Goal: Task Accomplishment & Management: Complete application form

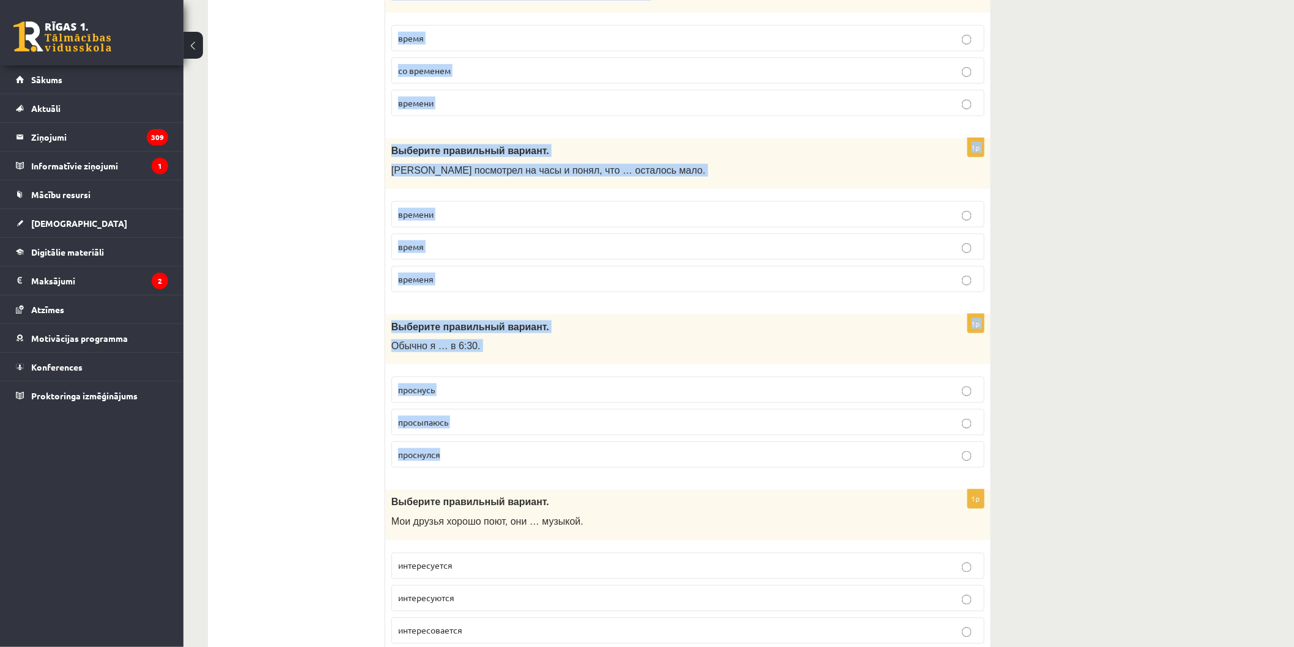
scroll to position [4625, 0]
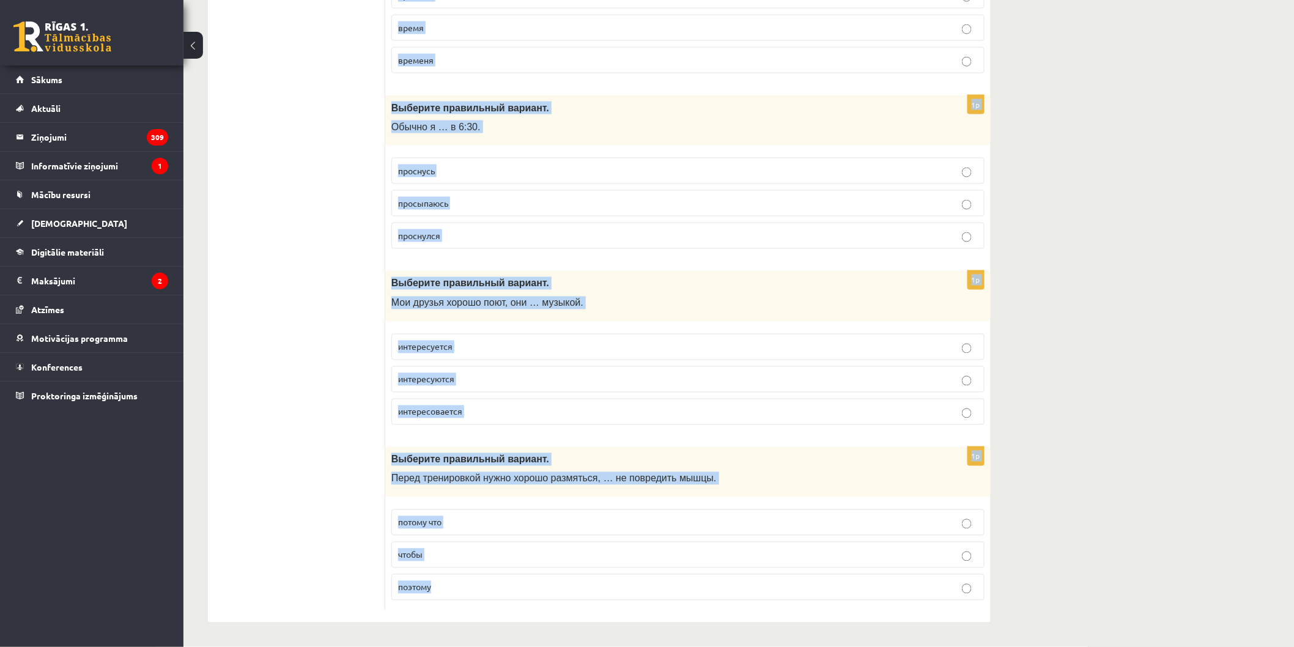
drag, startPoint x: 389, startPoint y: 237, endPoint x: 1167, endPoint y: 588, distance: 853.8
copy form "Выберите правильный вариант. Мне нравится активный образ жизни, поэтому я заним…"
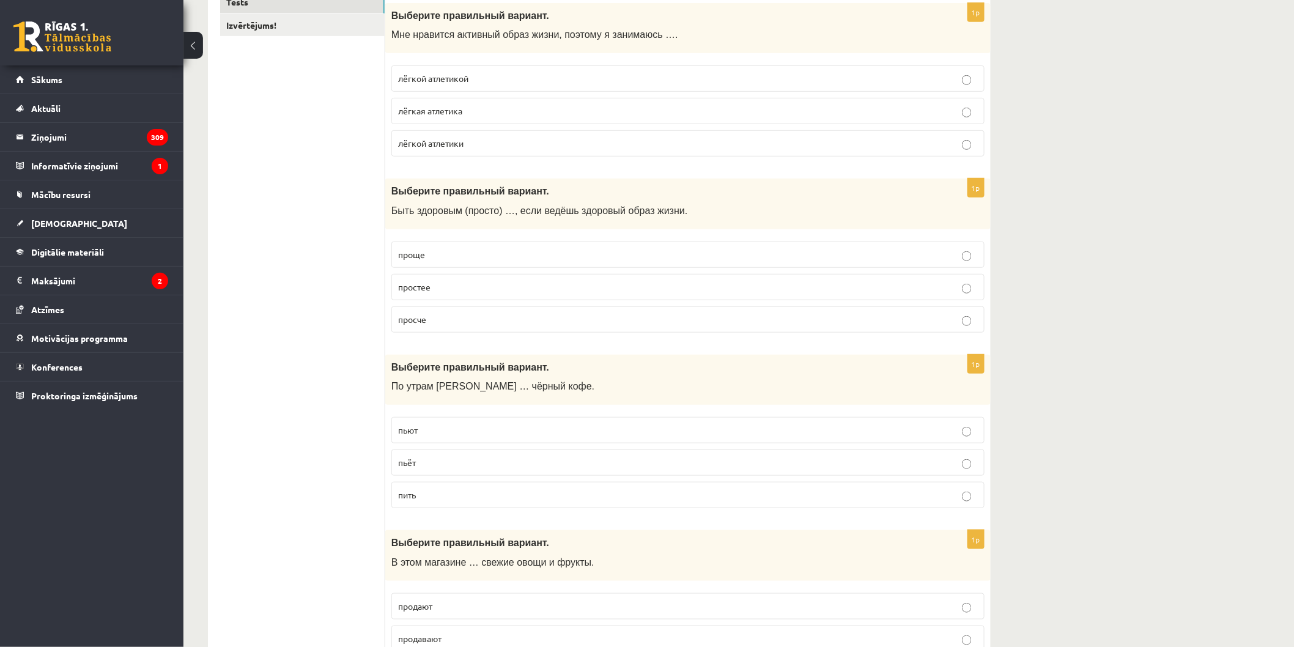
scroll to position [0, 0]
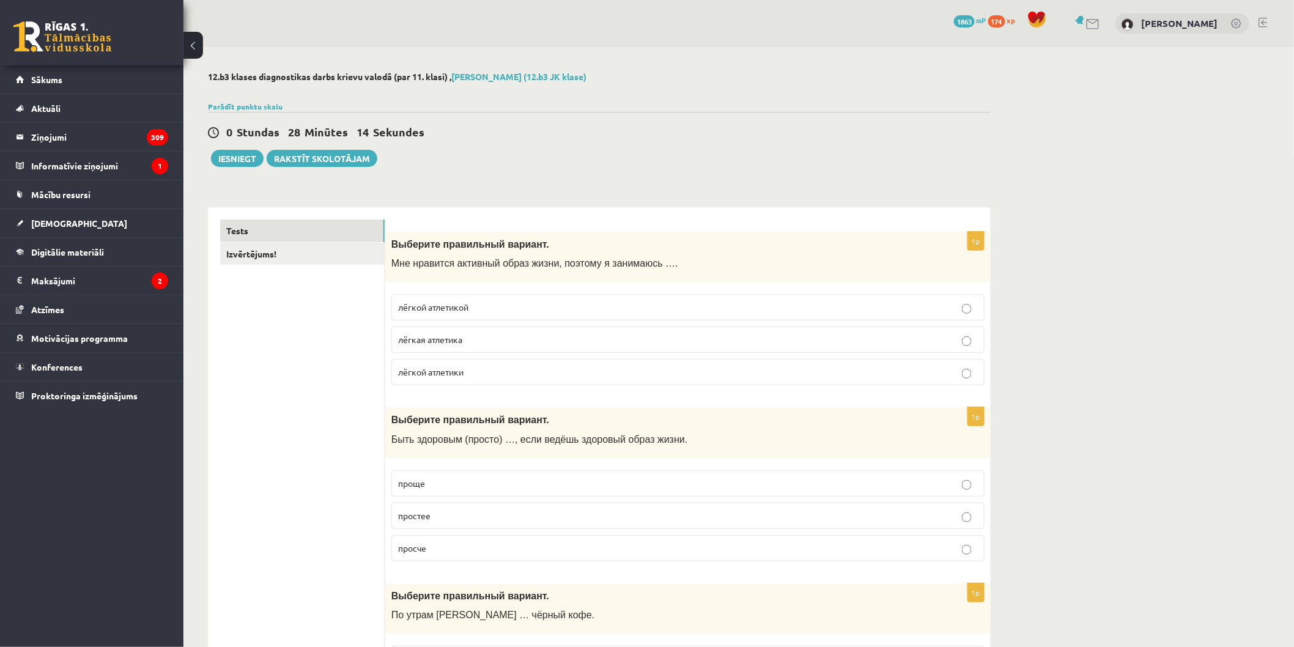
click at [456, 303] on span "лёгкой атлетикой" at bounding box center [433, 307] width 70 height 11
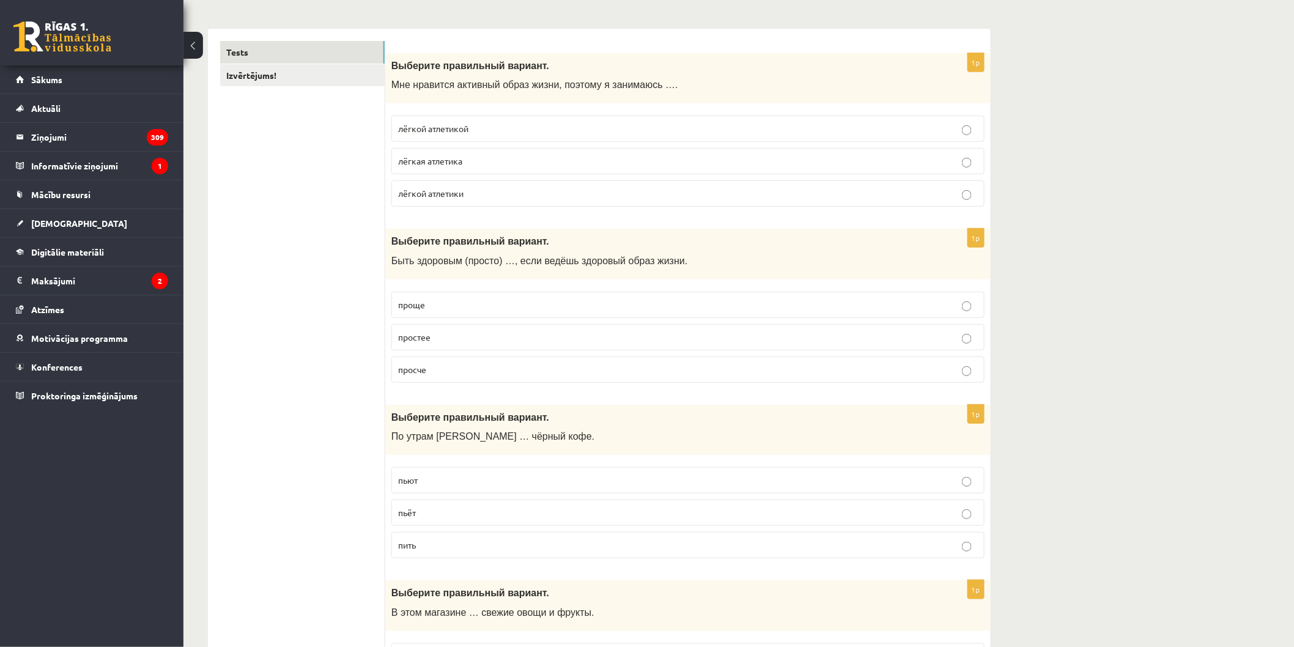
scroll to position [204, 0]
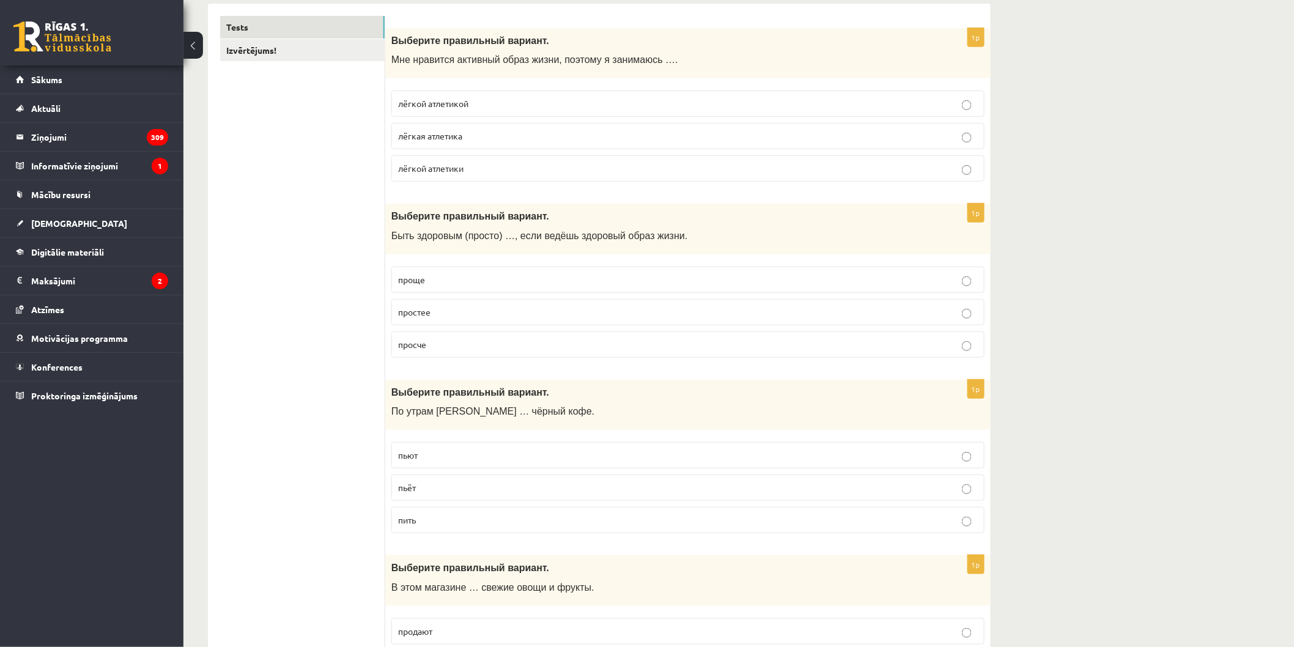
click at [436, 283] on p "проще" at bounding box center [688, 279] width 580 height 13
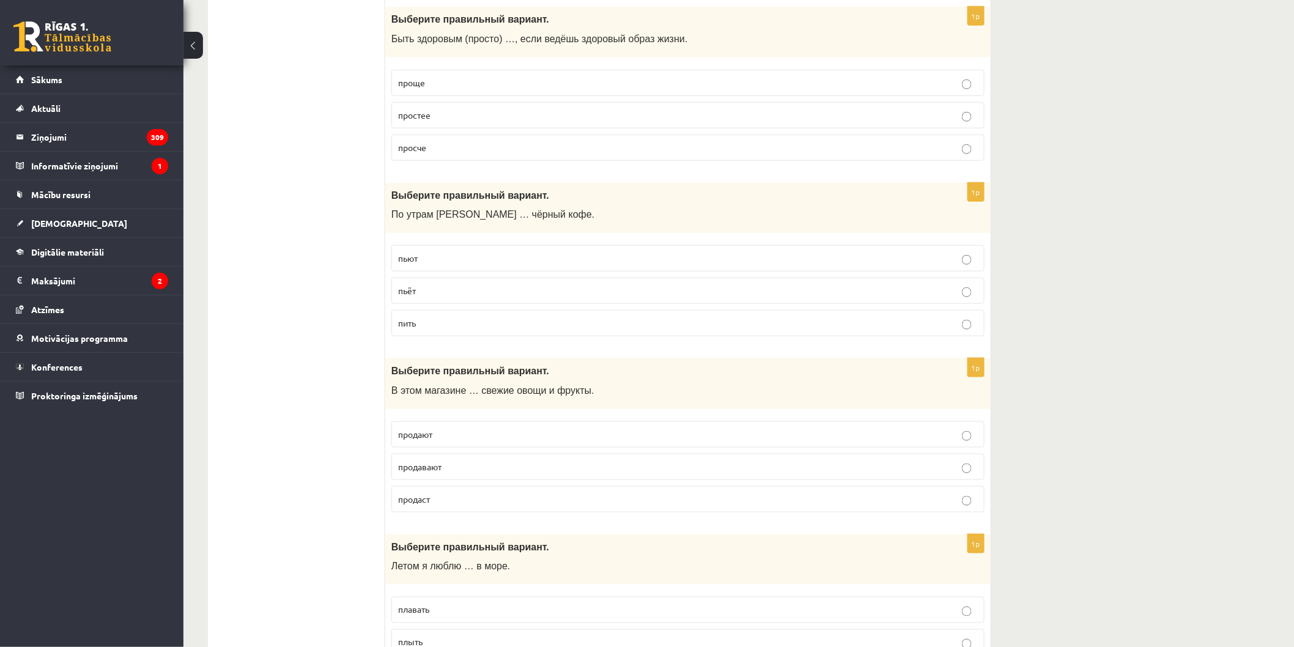
scroll to position [407, 0]
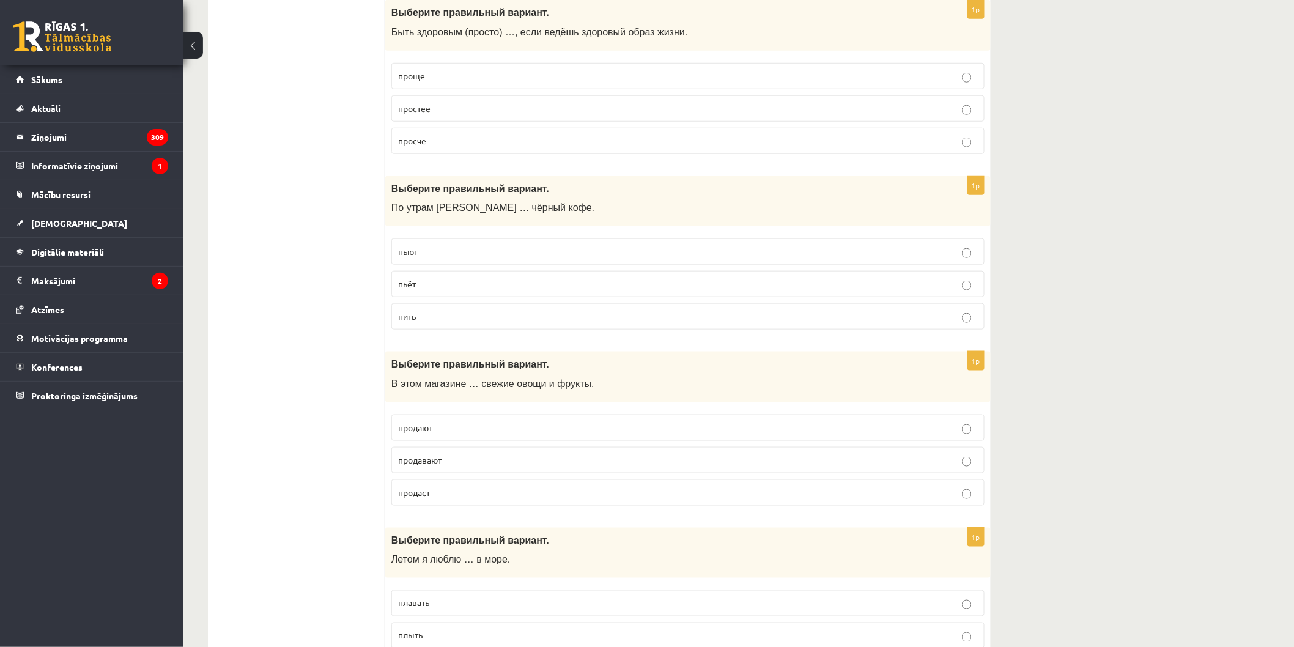
click at [460, 286] on p "пьёт" at bounding box center [688, 284] width 580 height 13
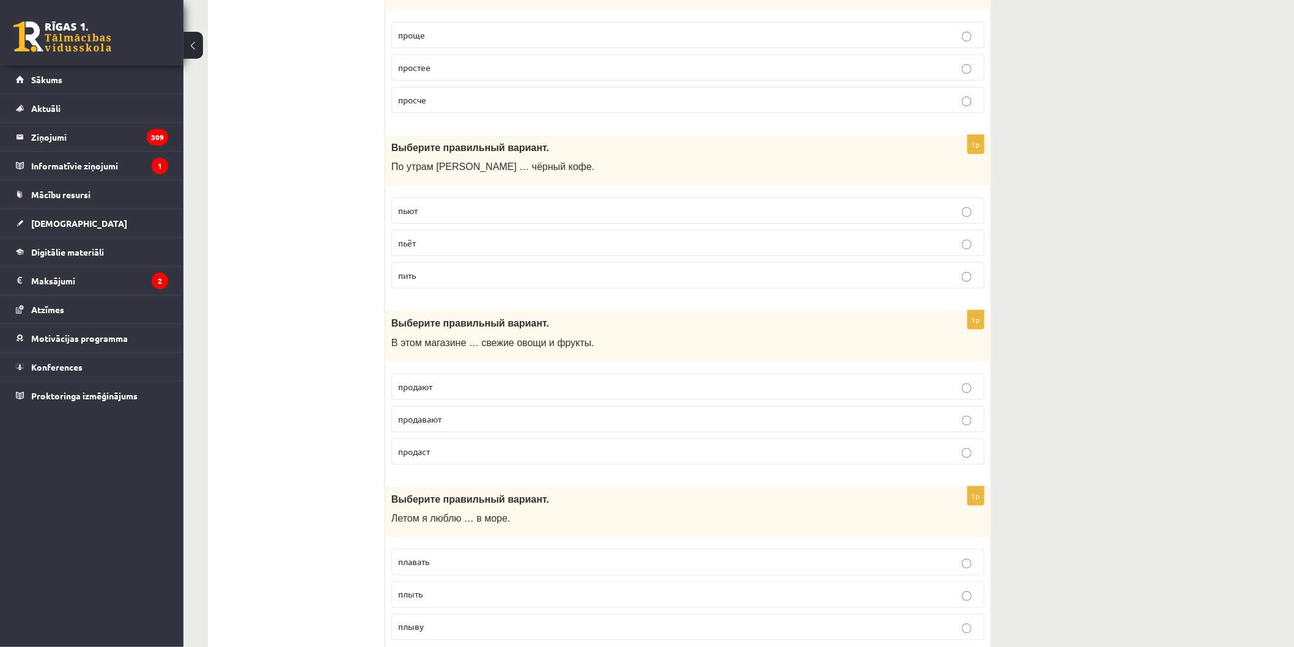
scroll to position [543, 0]
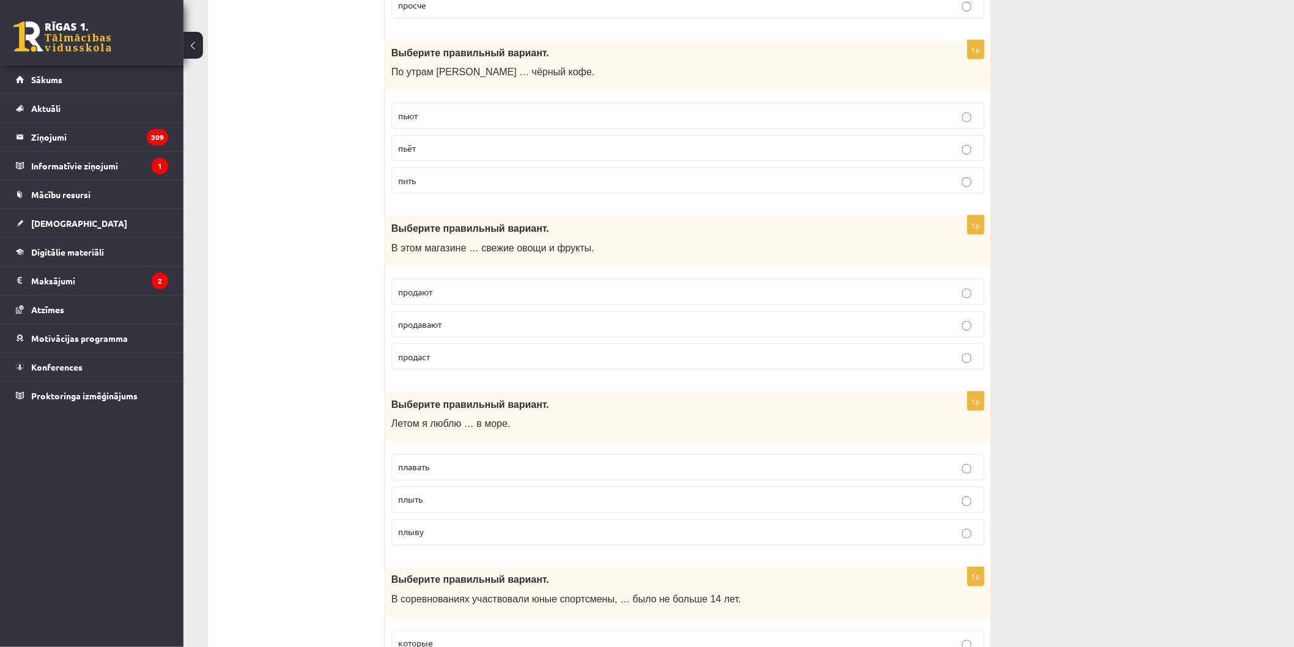
click at [416, 290] on span "продают" at bounding box center [415, 291] width 34 height 11
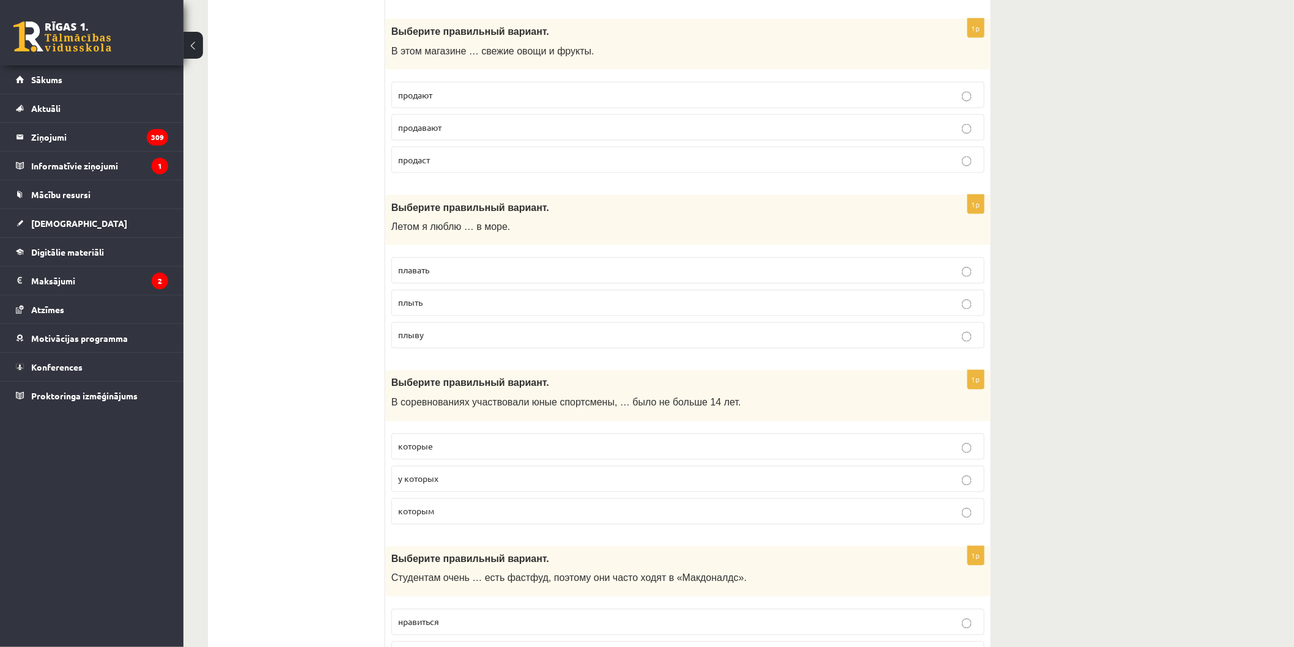
scroll to position [747, 0]
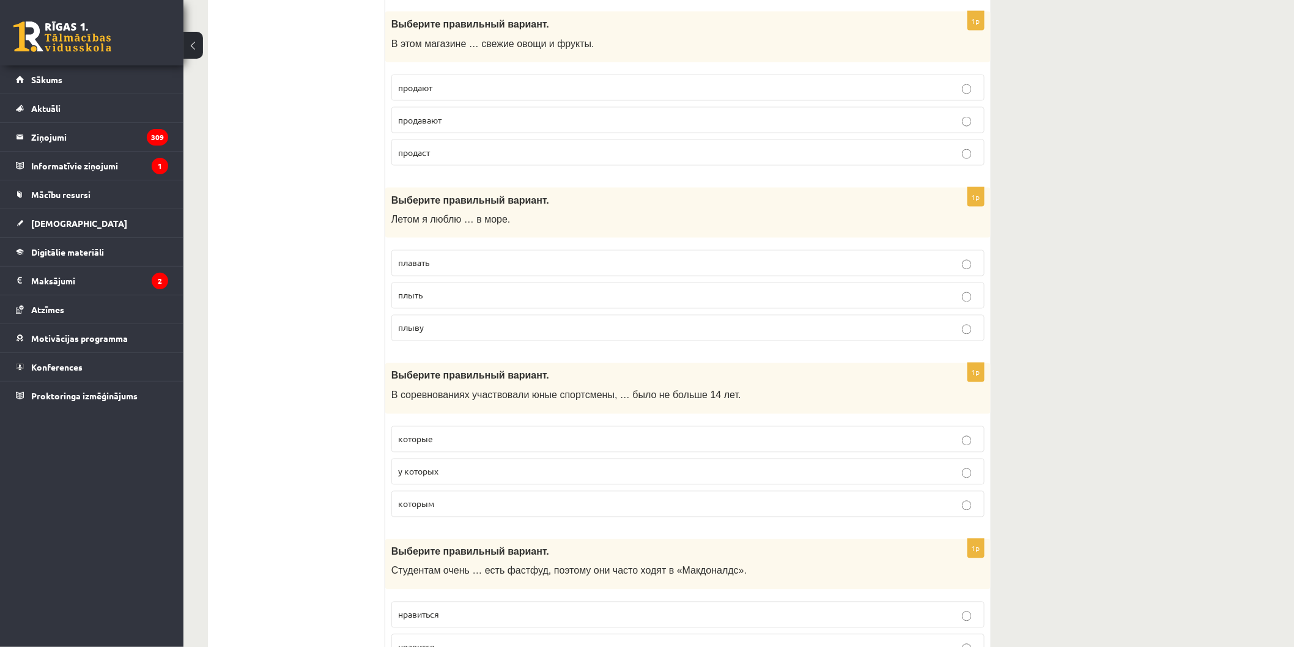
click at [451, 264] on p "плавать" at bounding box center [688, 263] width 580 height 13
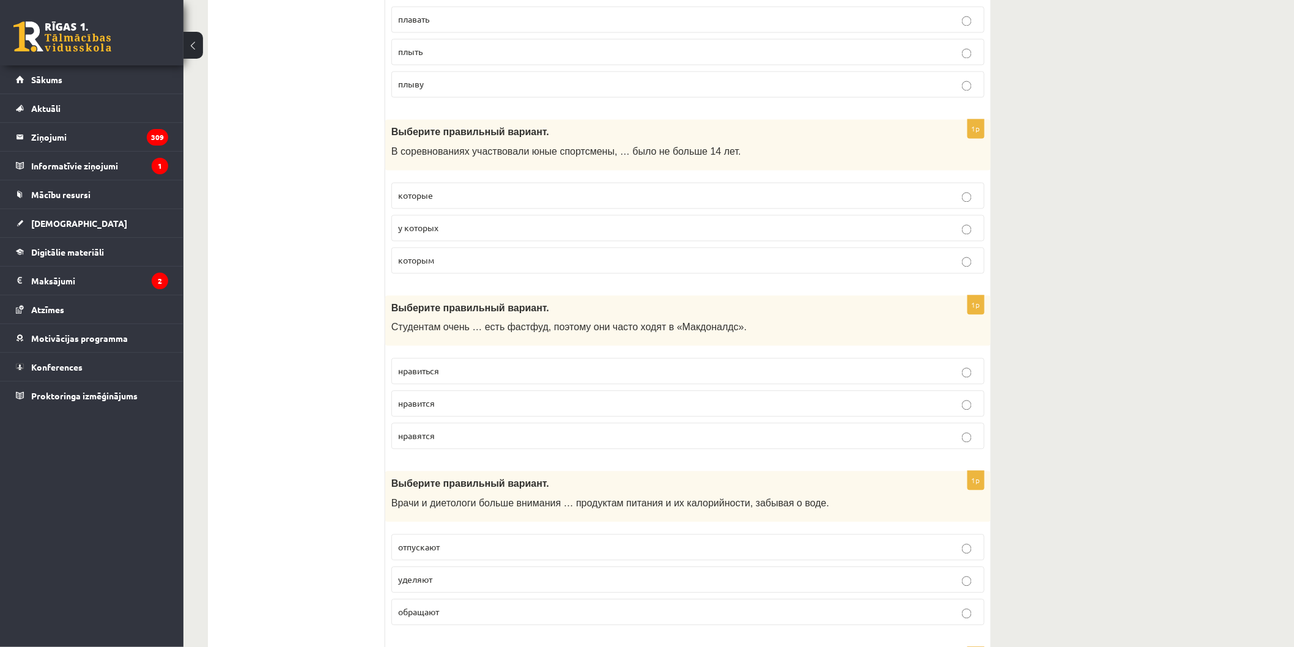
scroll to position [1019, 0]
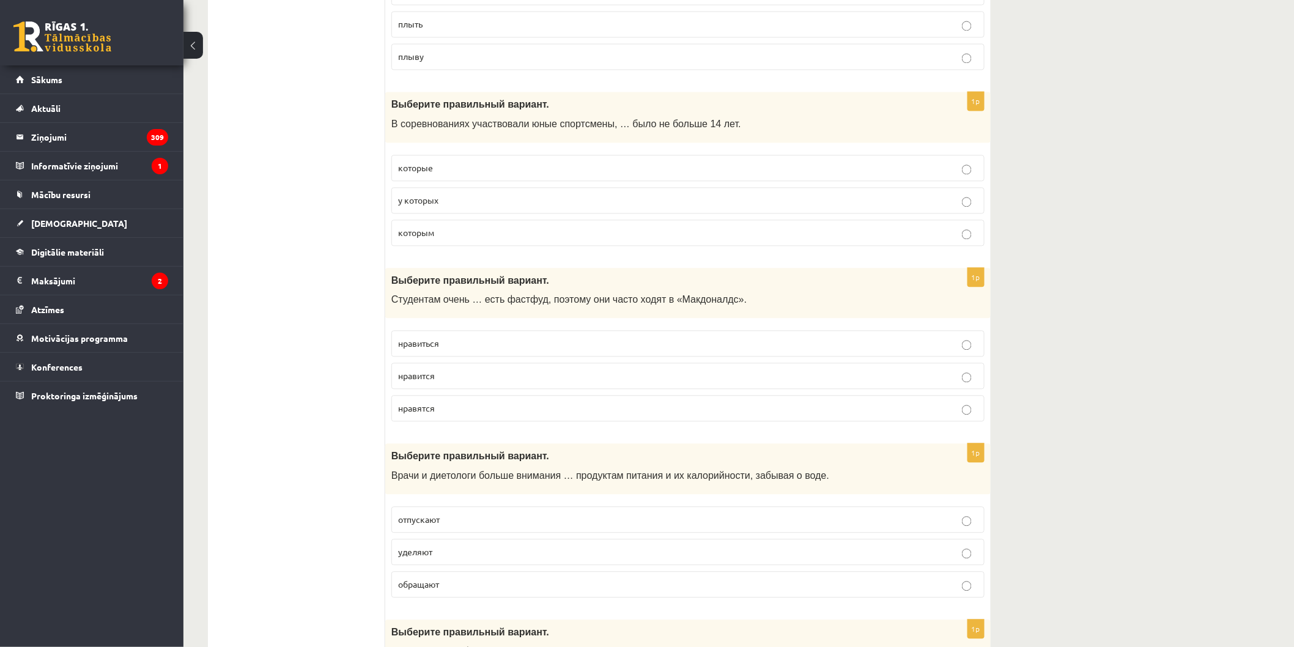
click at [462, 234] on p "которым" at bounding box center [688, 232] width 580 height 13
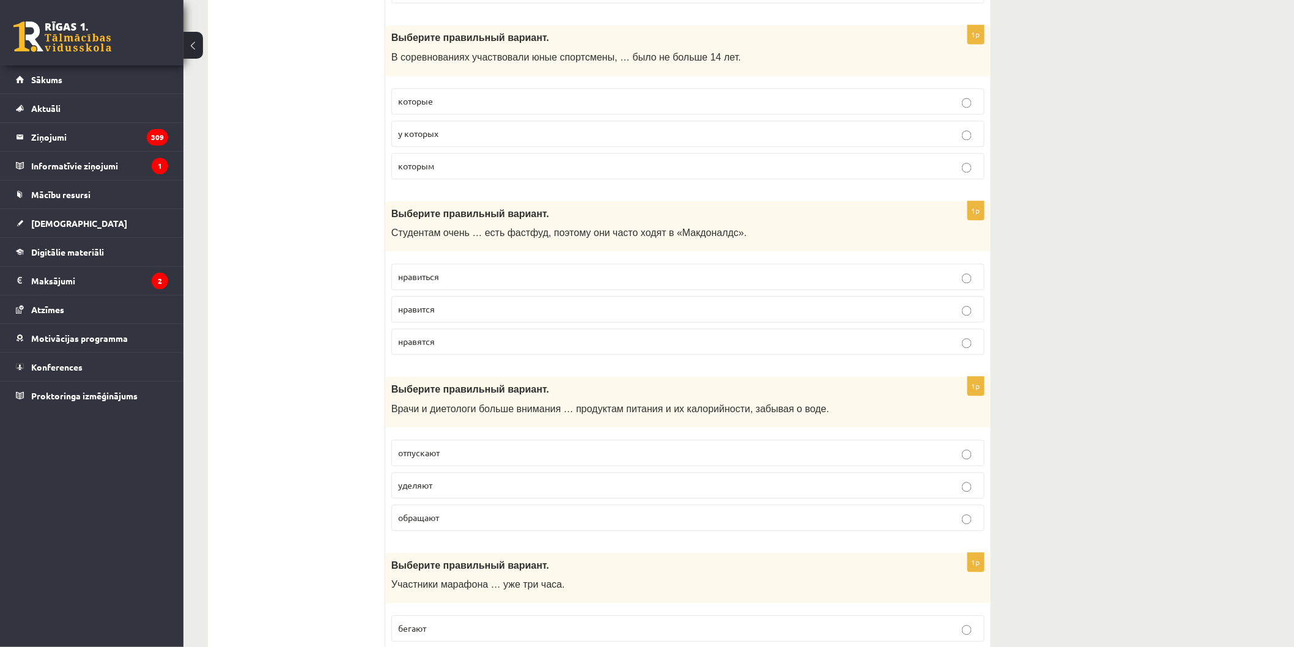
scroll to position [1087, 0]
click at [460, 309] on p "нравится" at bounding box center [688, 308] width 580 height 13
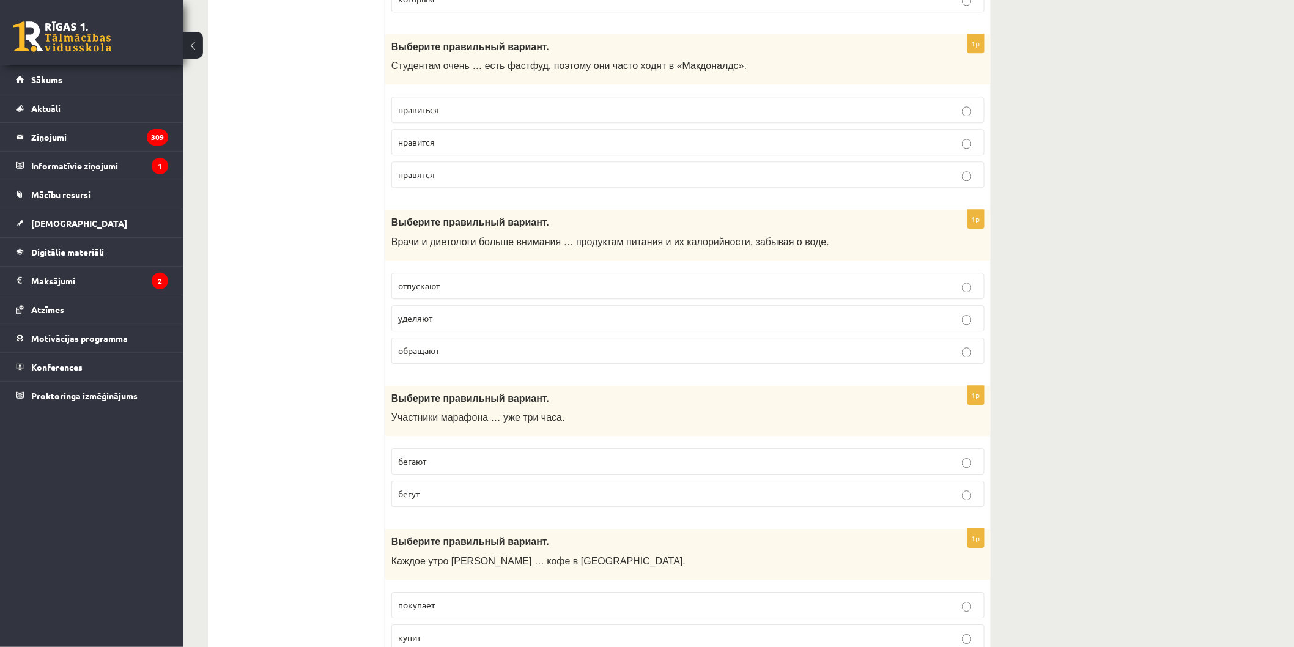
scroll to position [1291, 0]
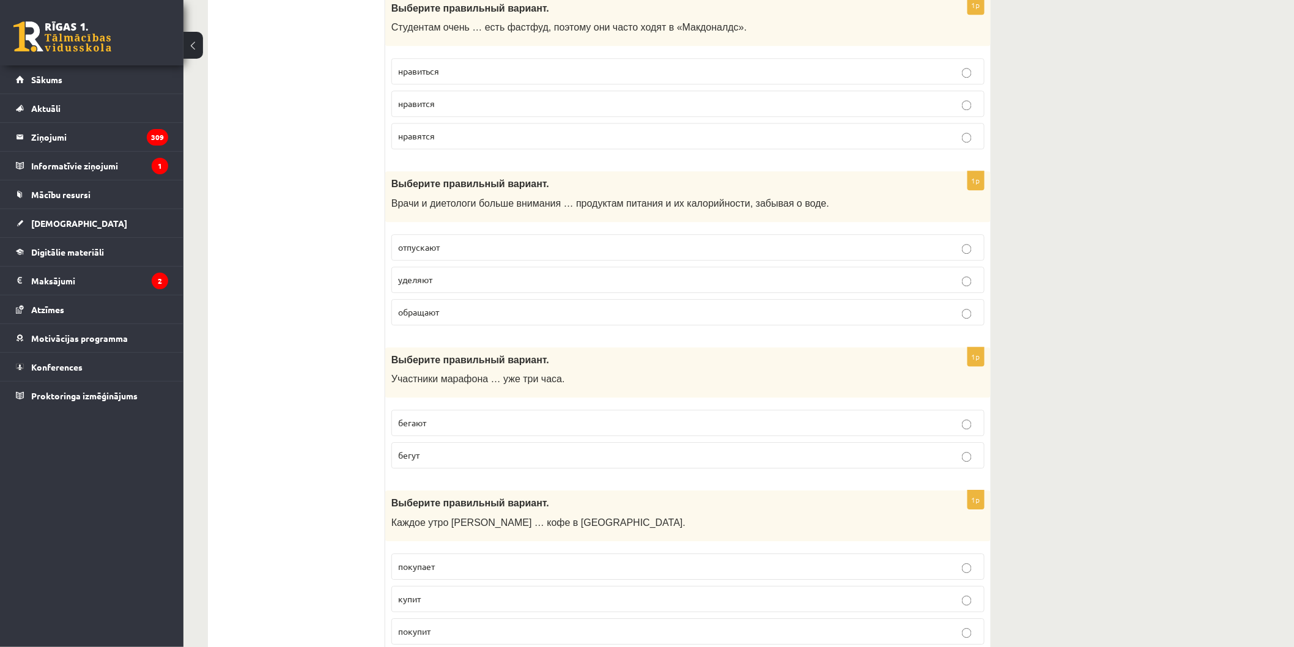
click at [450, 286] on p "уделяют" at bounding box center [688, 279] width 580 height 13
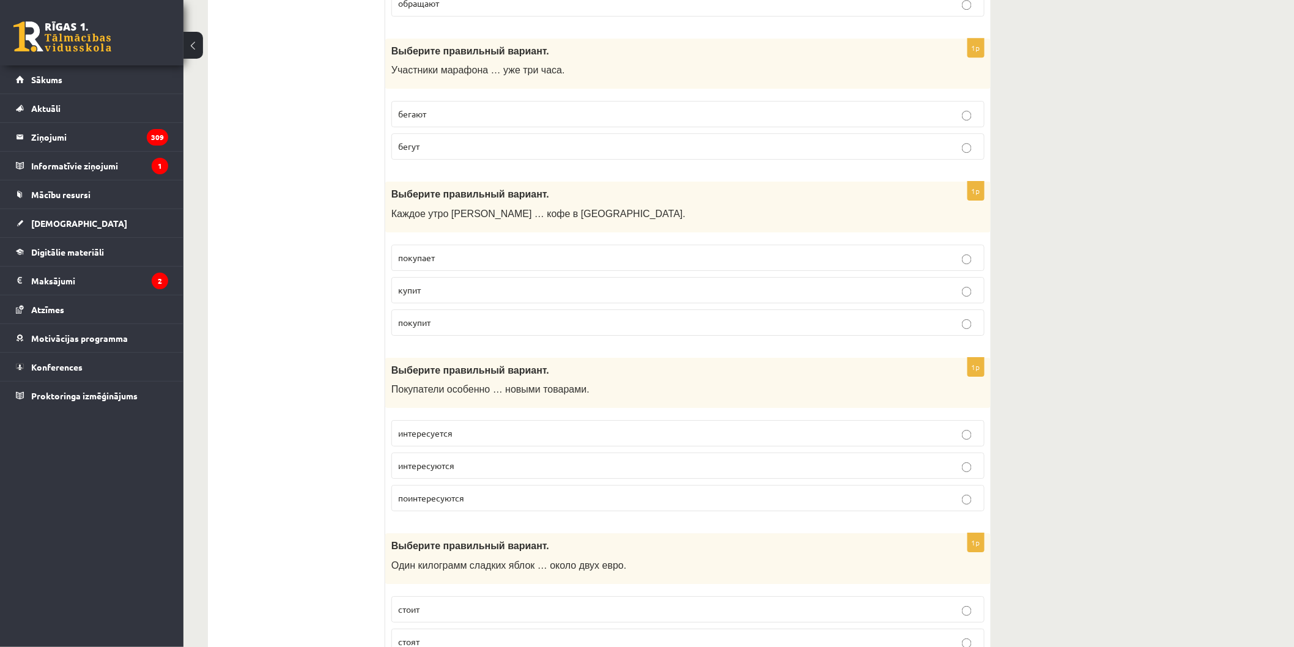
scroll to position [1563, 0]
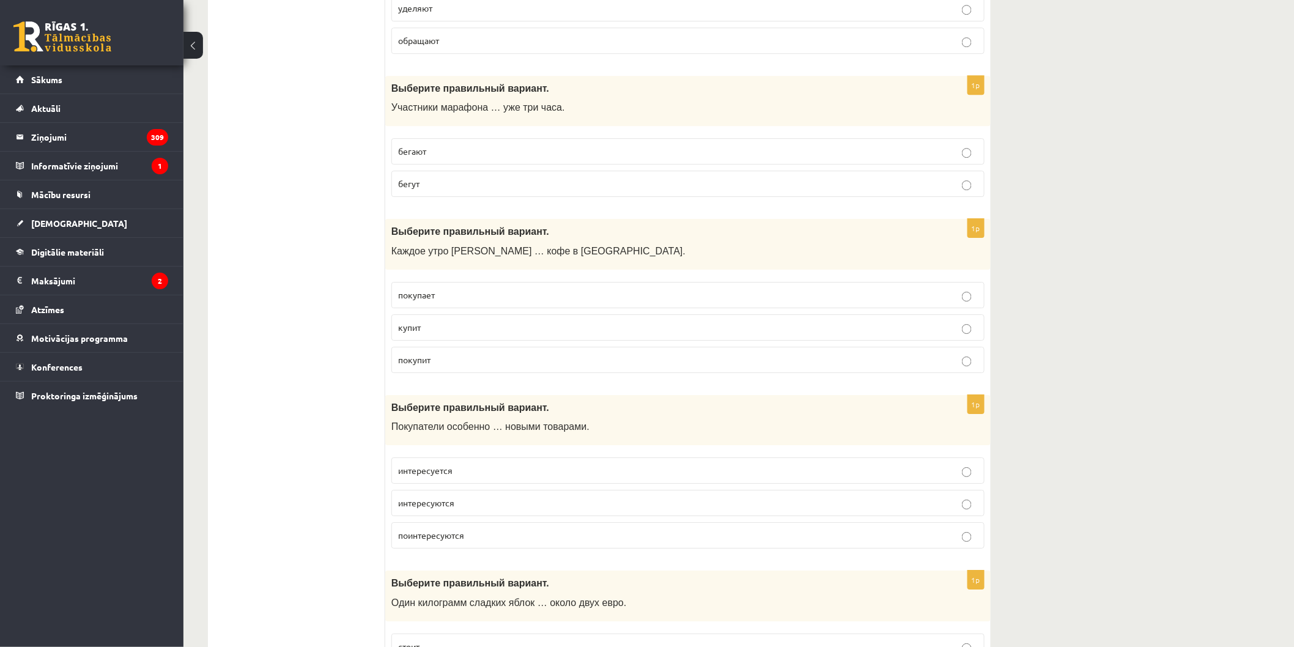
click at [424, 197] on label "бегут" at bounding box center [687, 184] width 593 height 26
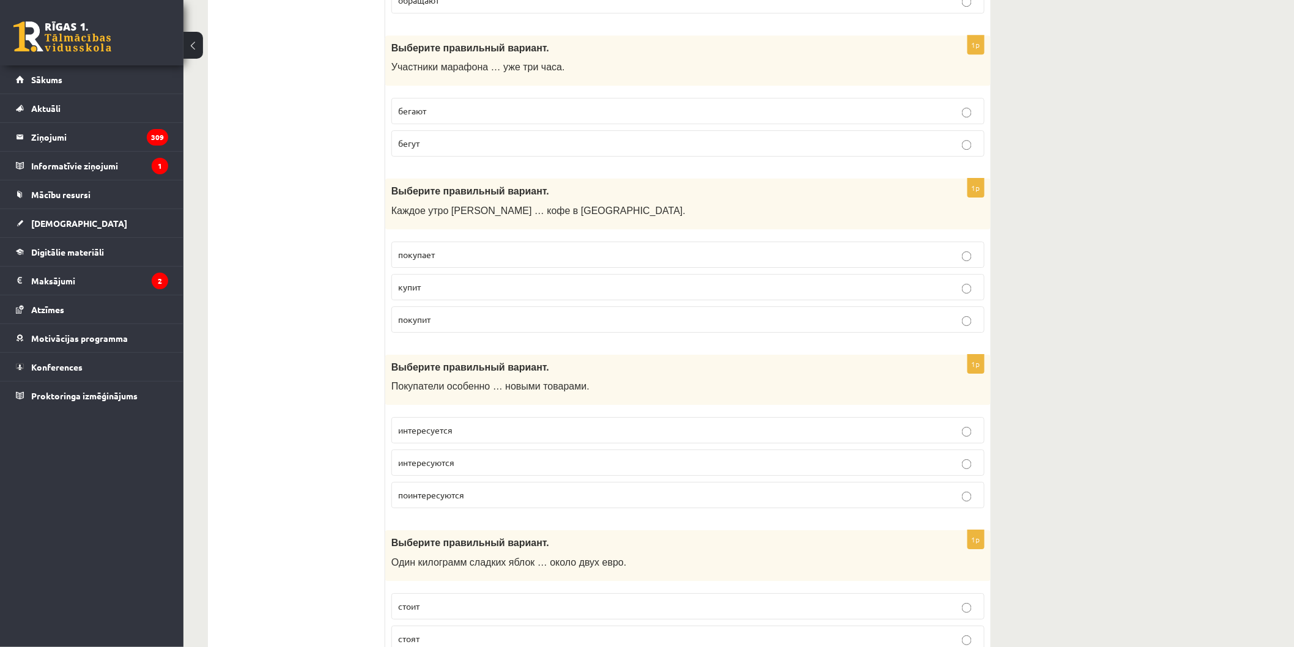
scroll to position [1631, 0]
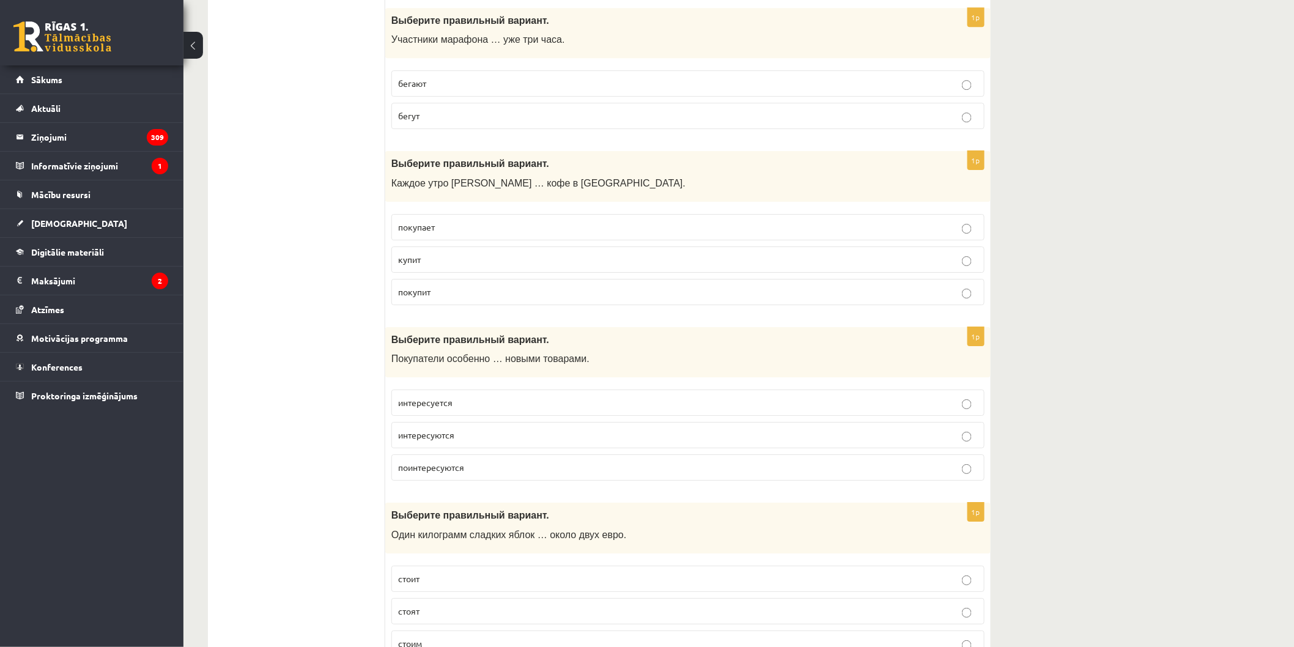
click at [459, 228] on p "покупает" at bounding box center [688, 227] width 580 height 13
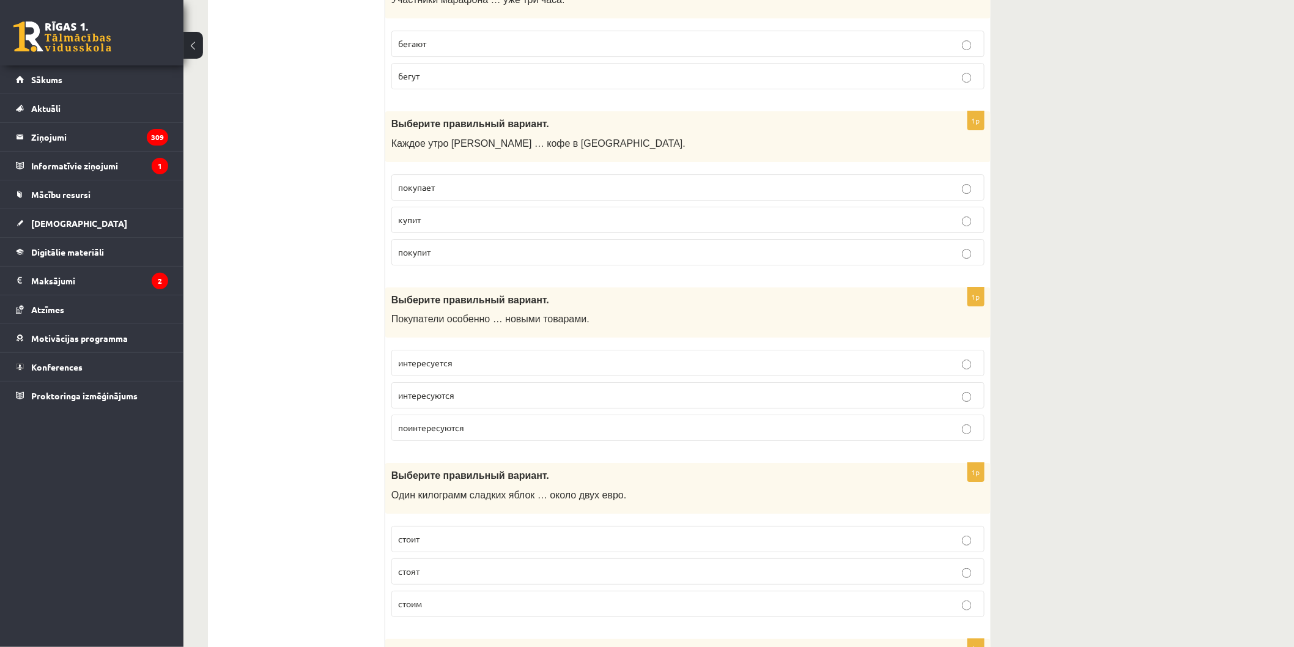
scroll to position [1698, 0]
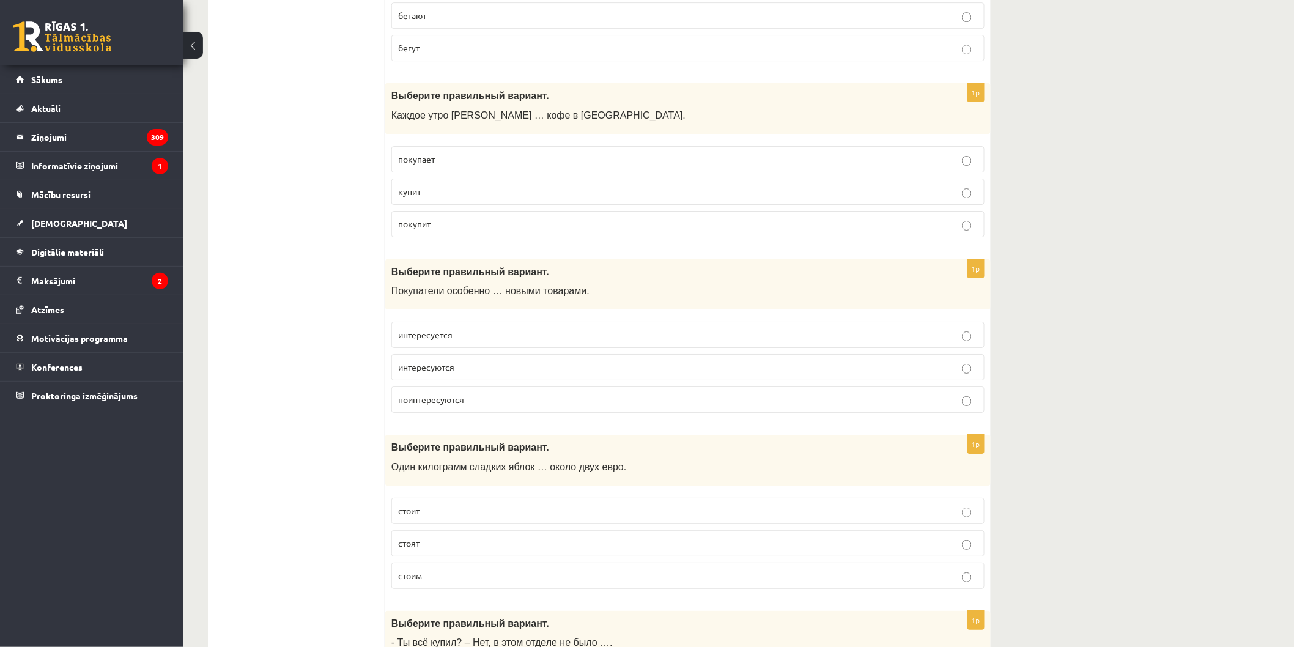
click at [544, 369] on p "интересуются" at bounding box center [688, 367] width 580 height 13
click at [468, 339] on p "интересуется" at bounding box center [688, 334] width 580 height 13
click at [481, 374] on p "интересуются" at bounding box center [688, 367] width 580 height 13
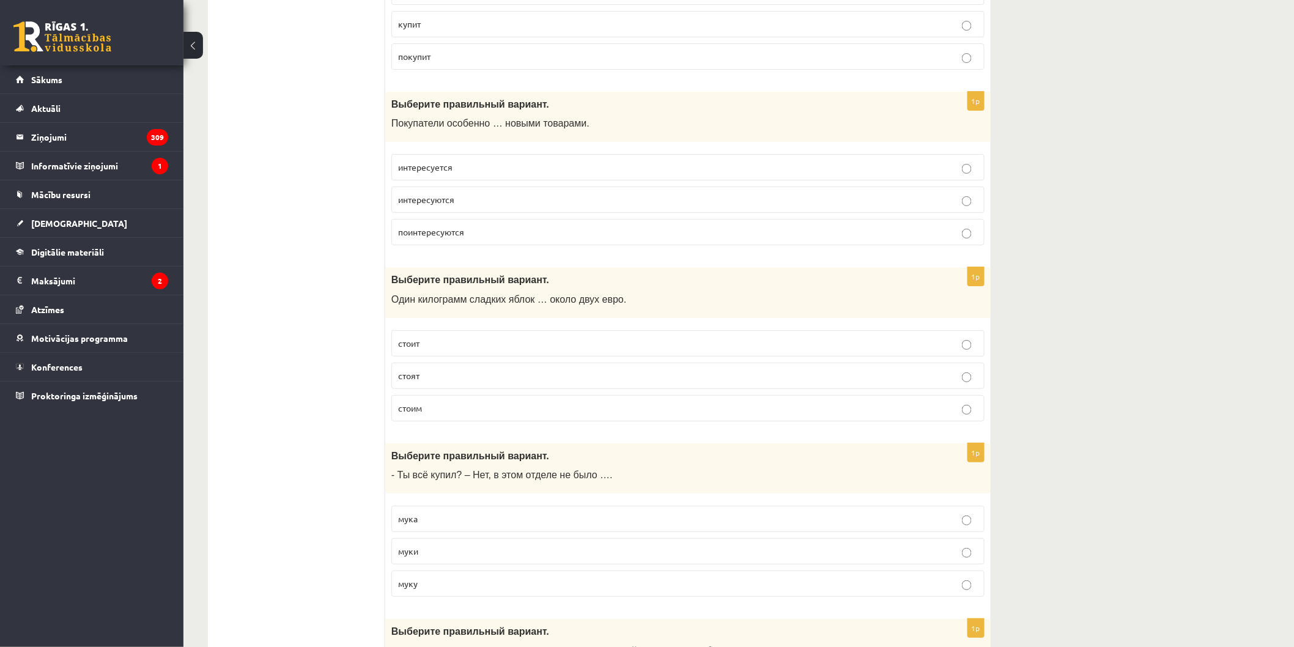
scroll to position [1903, 0]
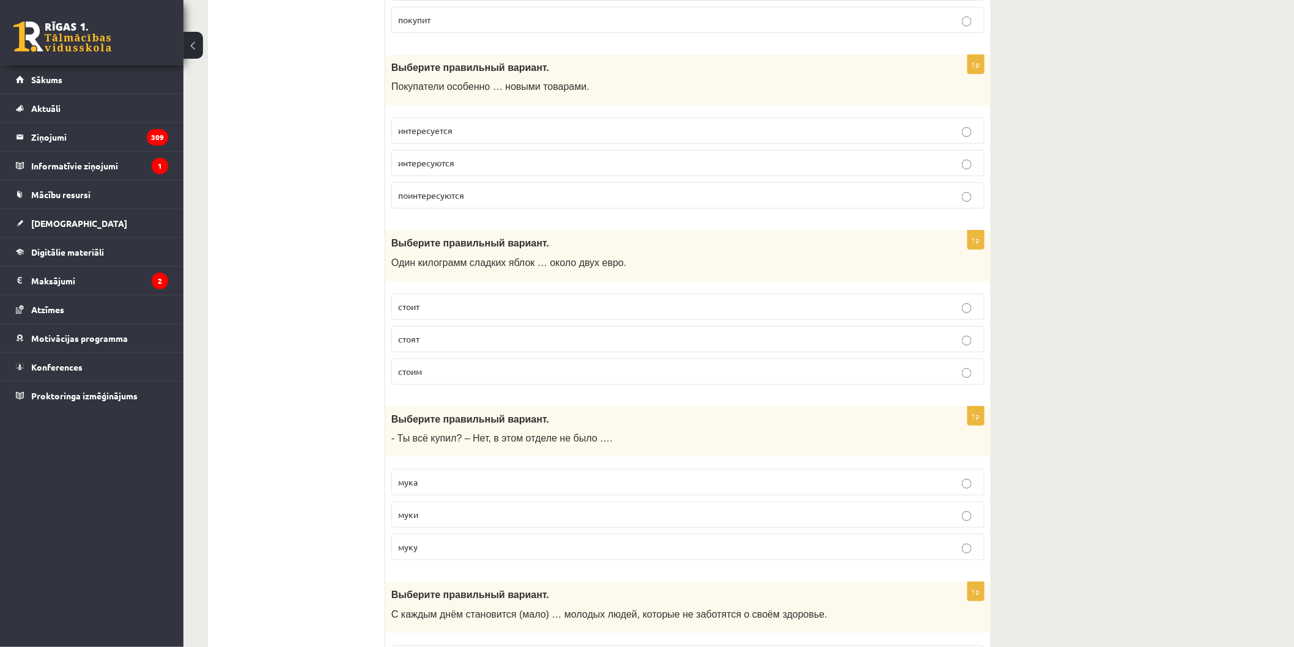
click at [499, 306] on p "стоит" at bounding box center [688, 306] width 580 height 13
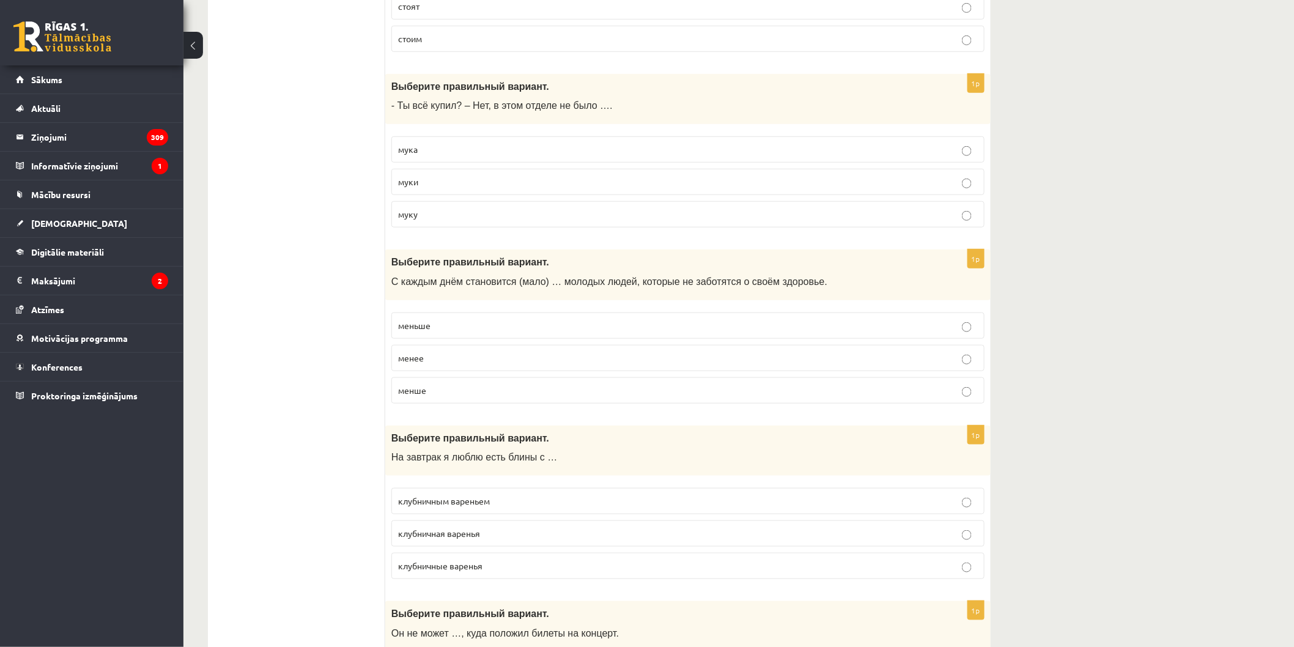
scroll to position [2242, 0]
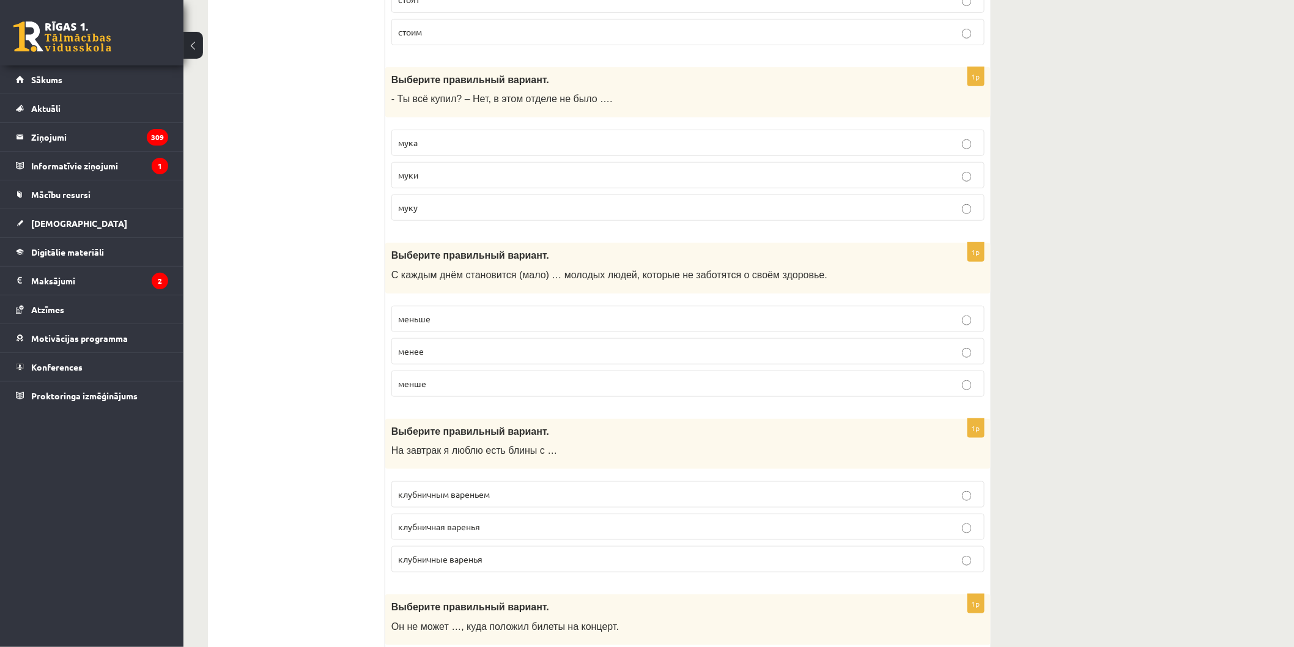
click at [428, 182] on p "муки" at bounding box center [688, 175] width 580 height 13
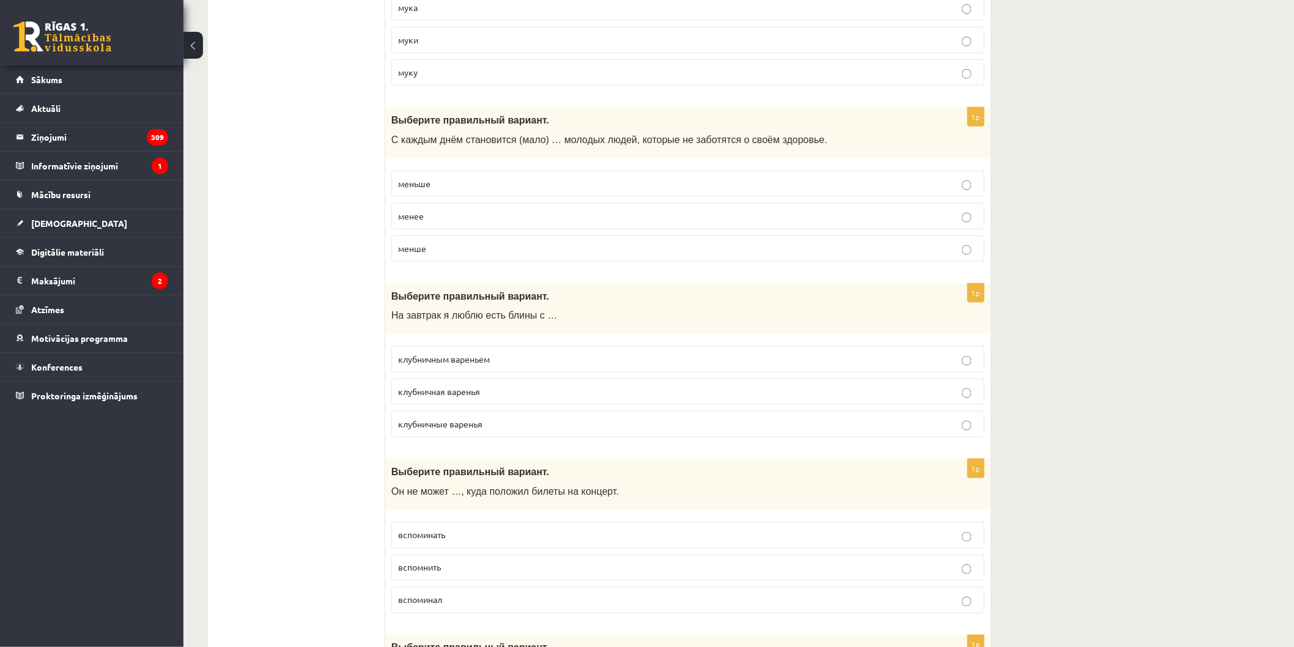
scroll to position [2378, 0]
click at [449, 188] on p "меньше" at bounding box center [688, 183] width 580 height 13
click at [488, 365] on p "клубничным вареньем" at bounding box center [688, 358] width 580 height 13
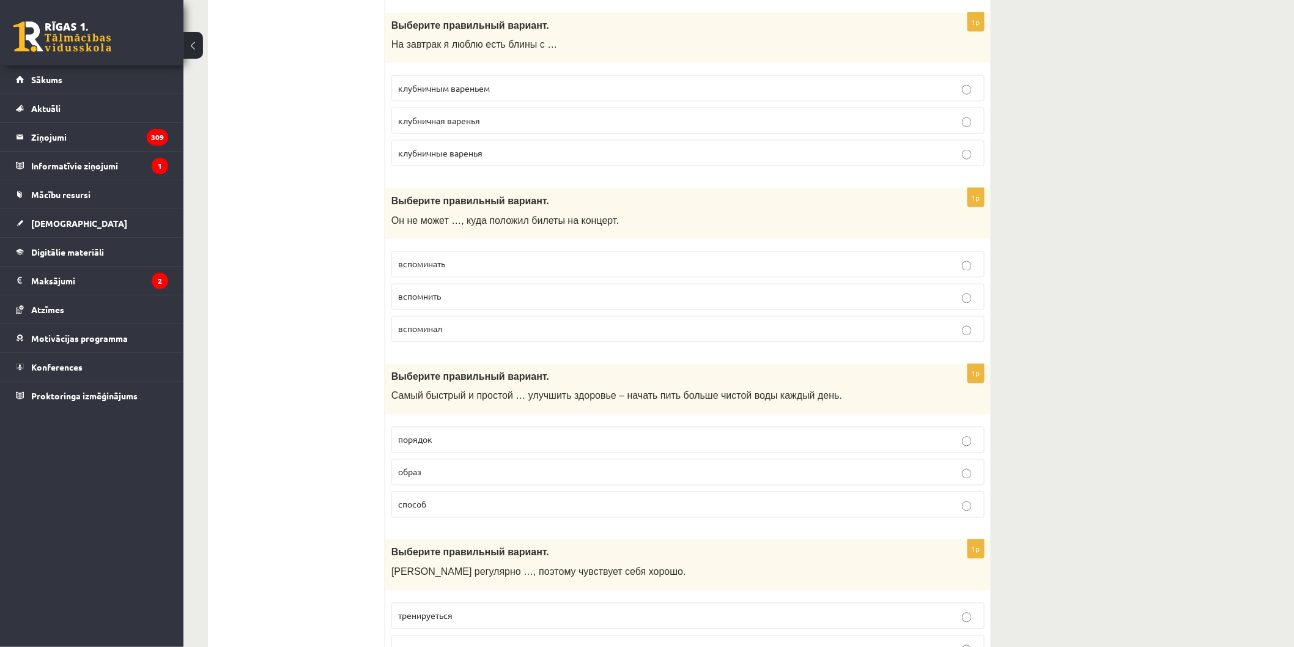
scroll to position [2650, 0]
click at [441, 300] on span "вспомнить" at bounding box center [419, 294] width 43 height 11
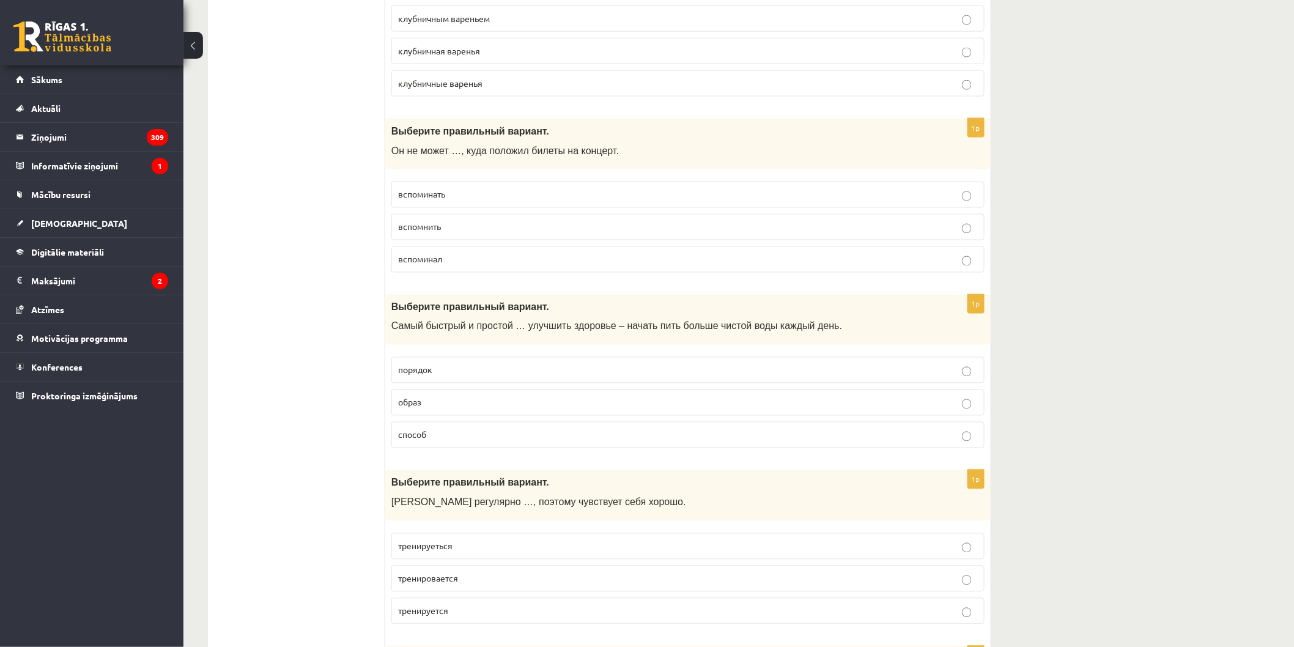
scroll to position [2786, 0]
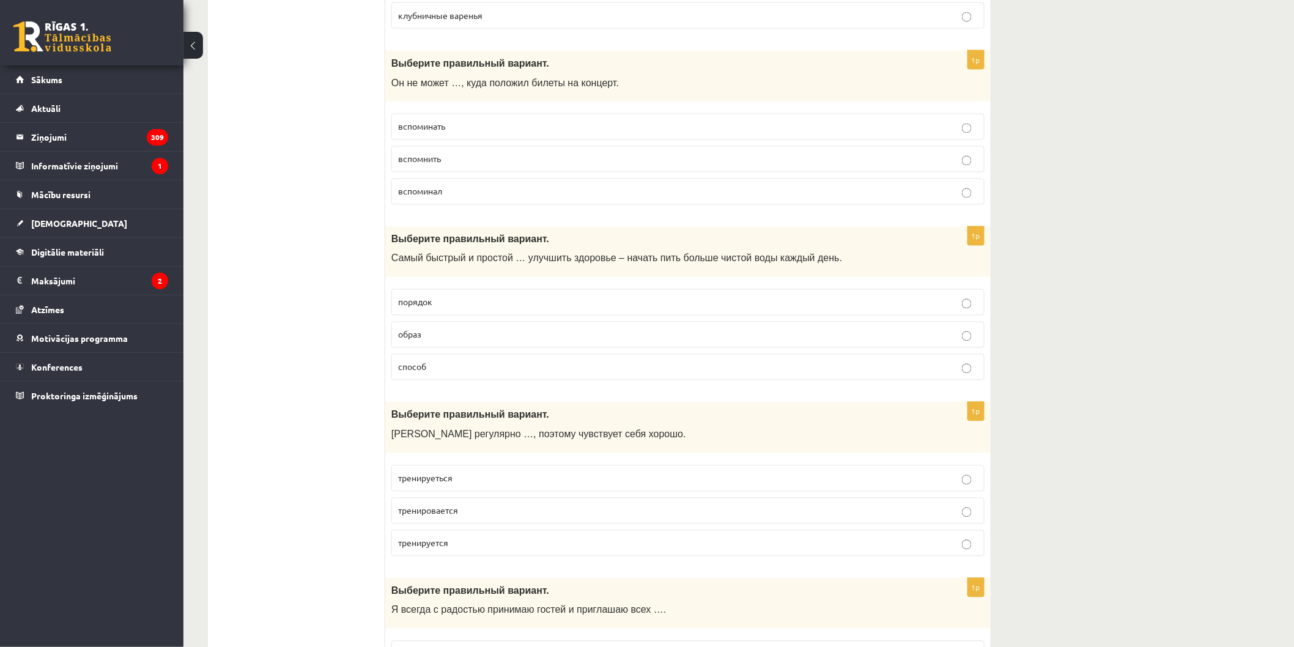
click at [451, 371] on p "способ" at bounding box center [688, 367] width 580 height 13
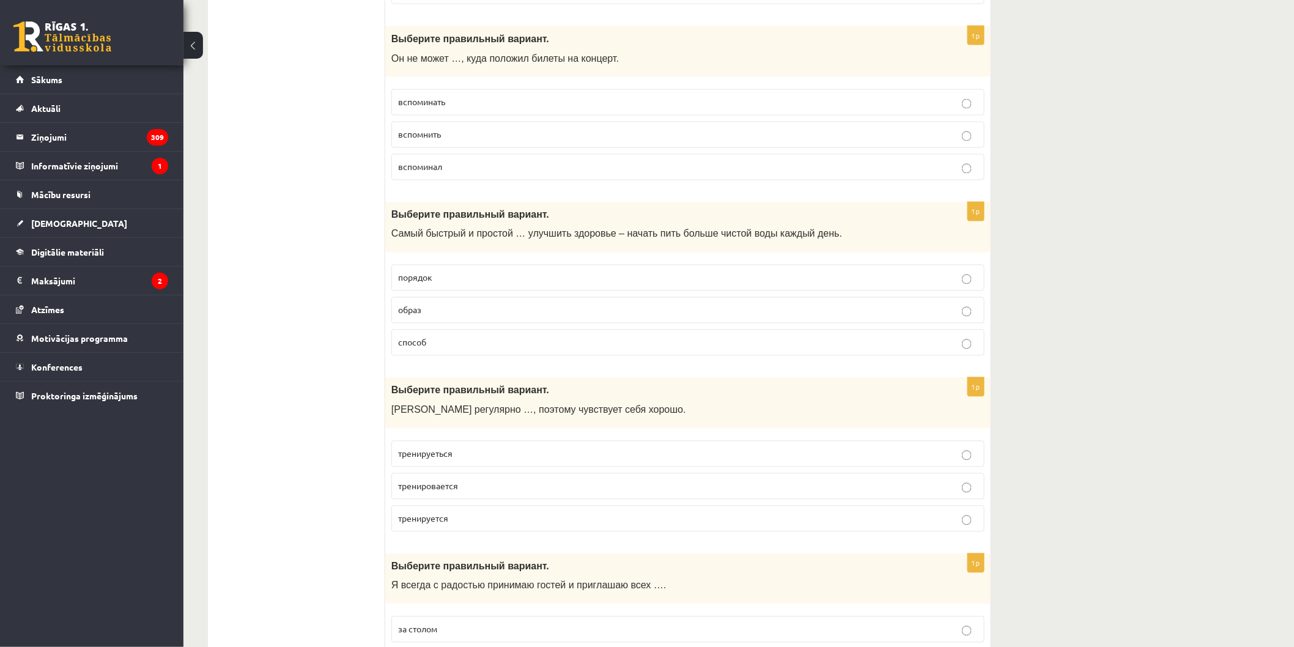
scroll to position [2922, 0]
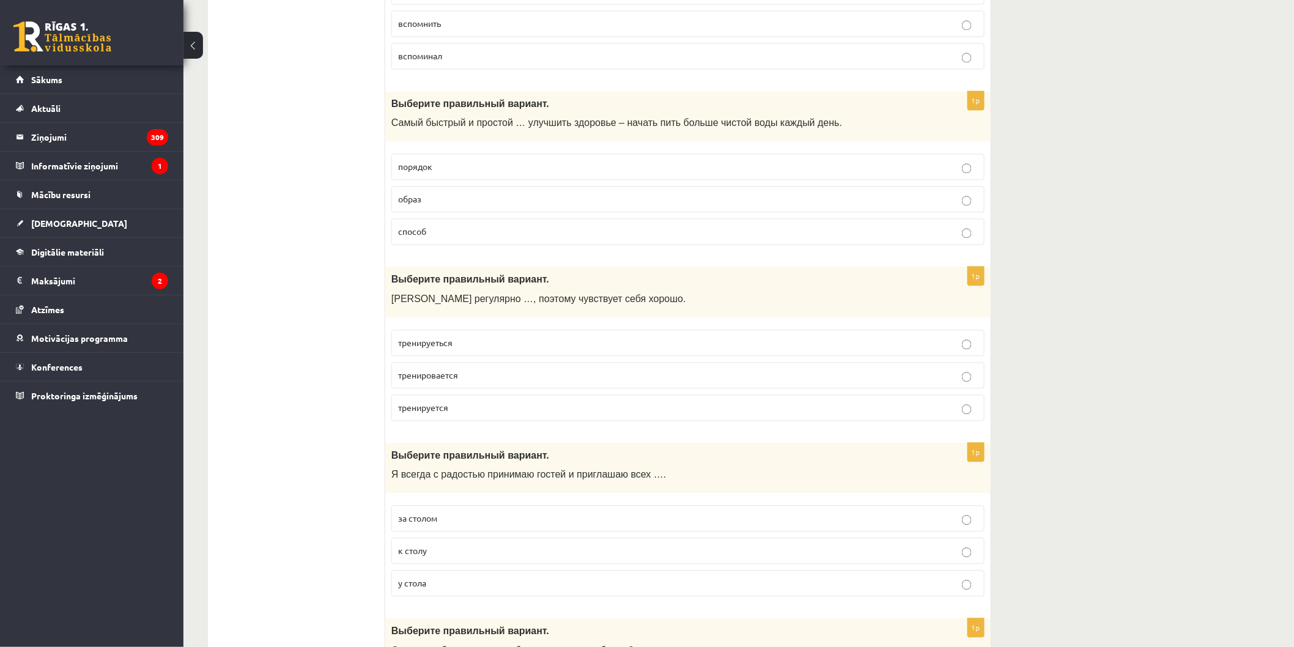
click at [465, 347] on p "тренируеться" at bounding box center [688, 342] width 580 height 13
click at [492, 382] on p "тренировается" at bounding box center [688, 375] width 580 height 13
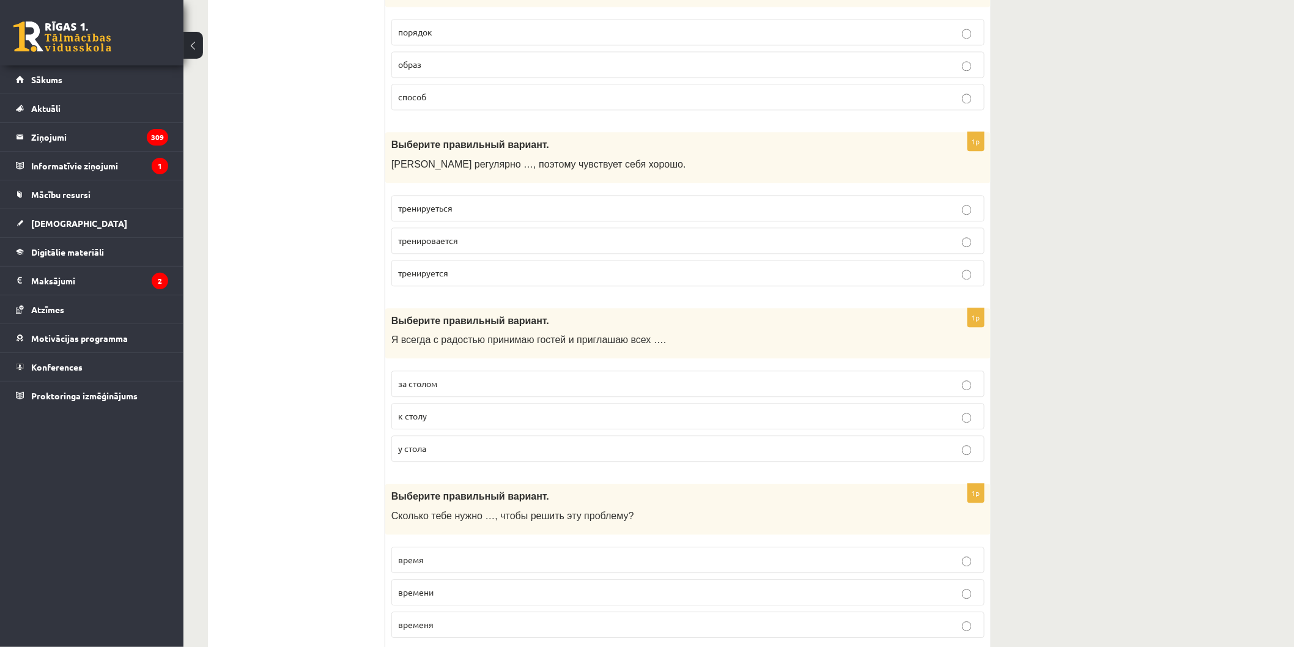
scroll to position [3058, 0]
click at [435, 453] on p "у стола" at bounding box center [688, 446] width 580 height 13
click at [436, 421] on p "к столу" at bounding box center [688, 414] width 580 height 13
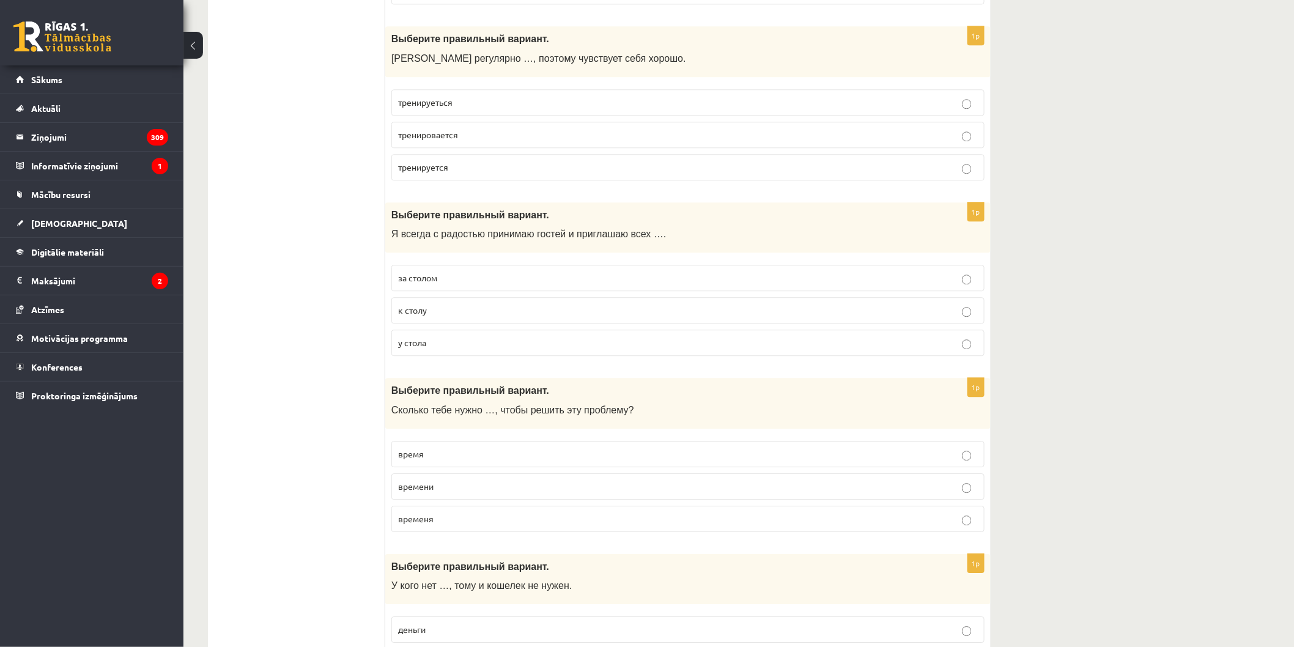
scroll to position [3194, 0]
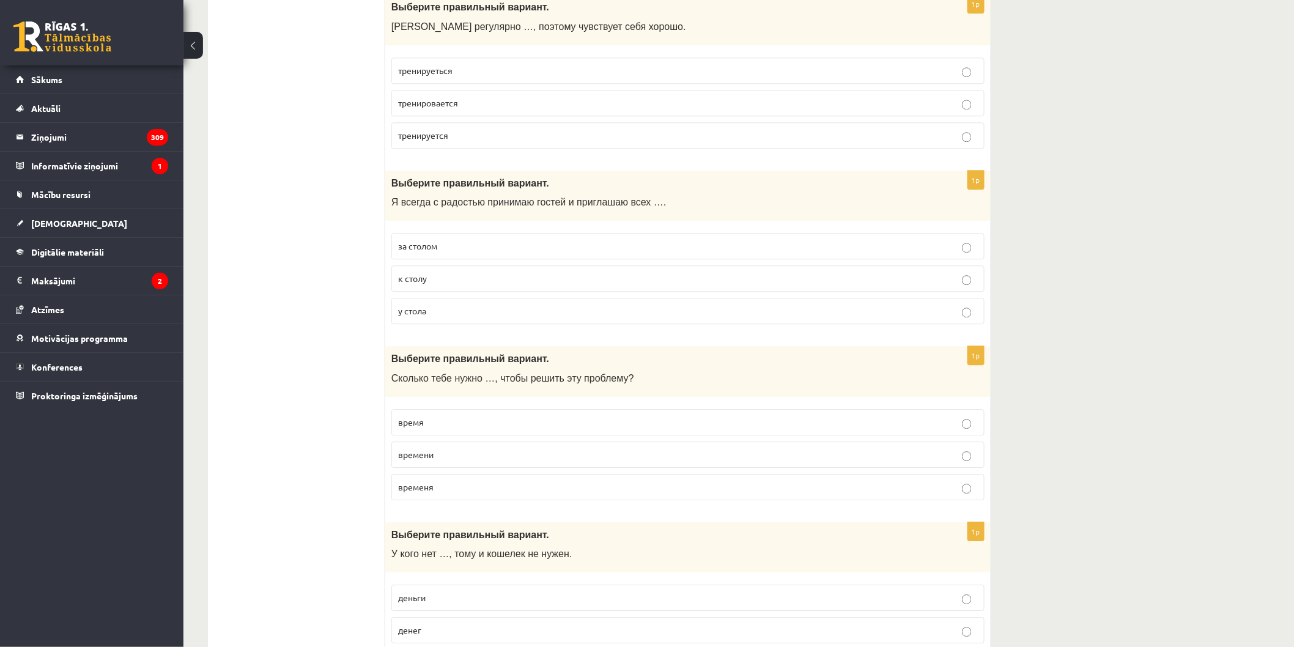
click at [506, 461] on p "времени" at bounding box center [688, 454] width 580 height 13
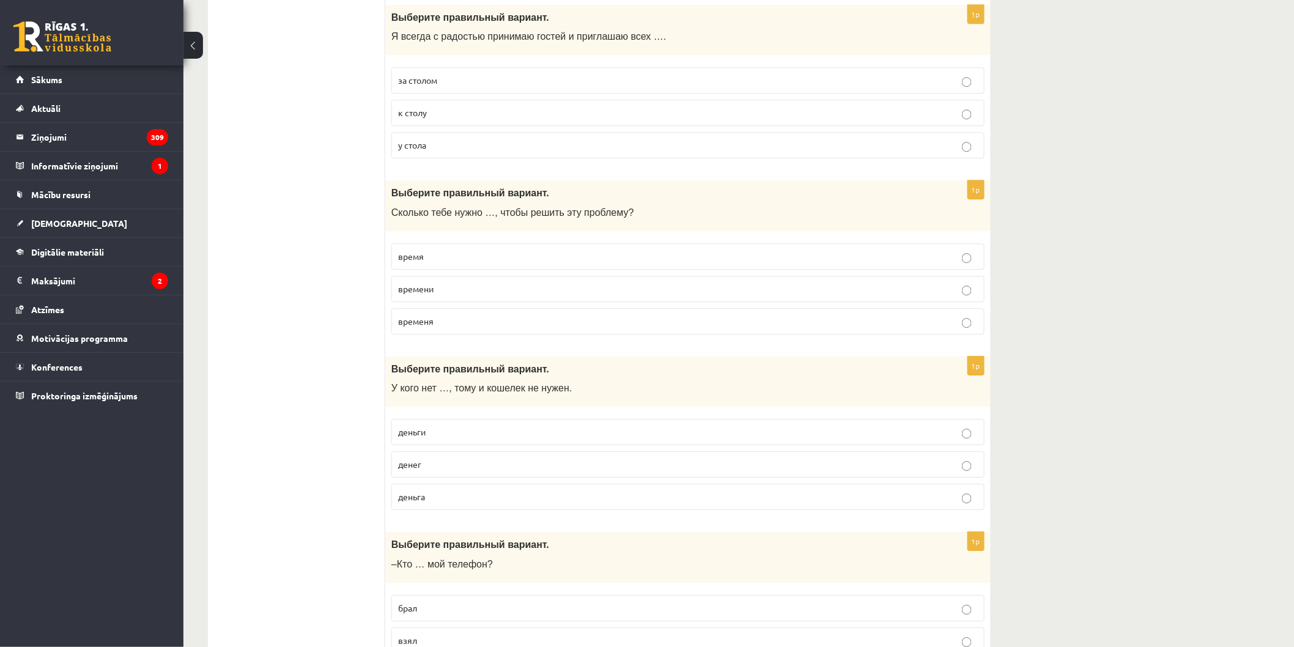
scroll to position [3465, 0]
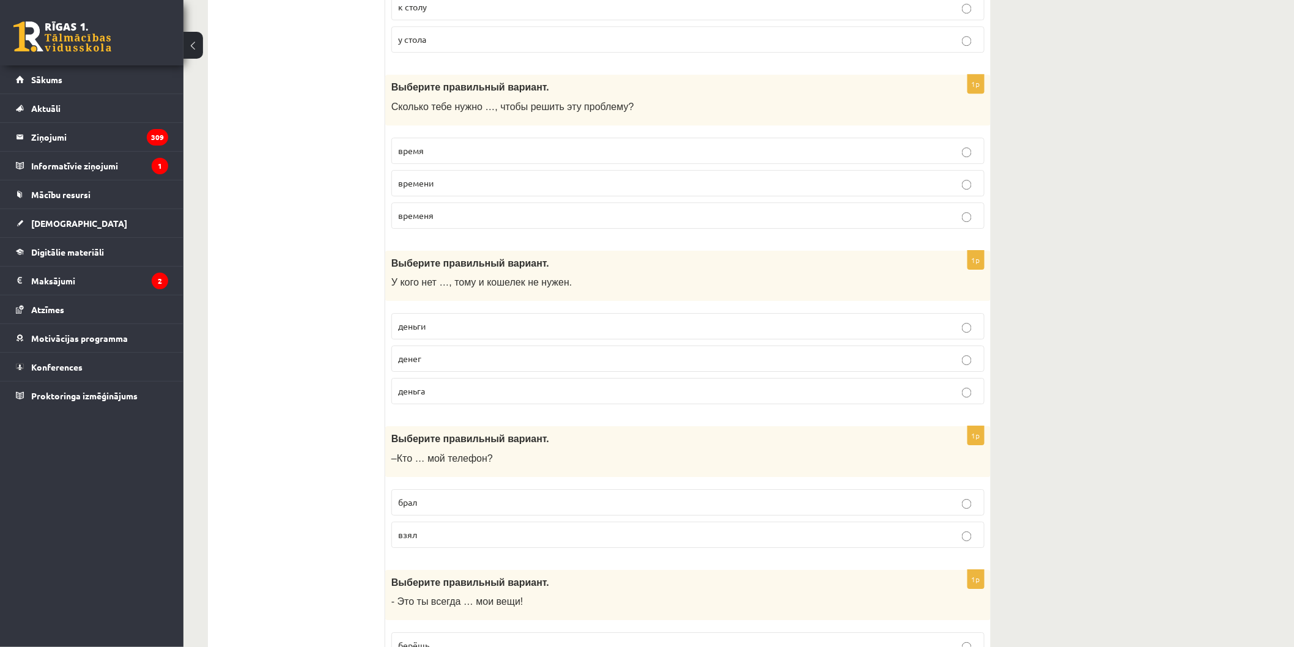
click at [430, 365] on p "денег" at bounding box center [688, 358] width 580 height 13
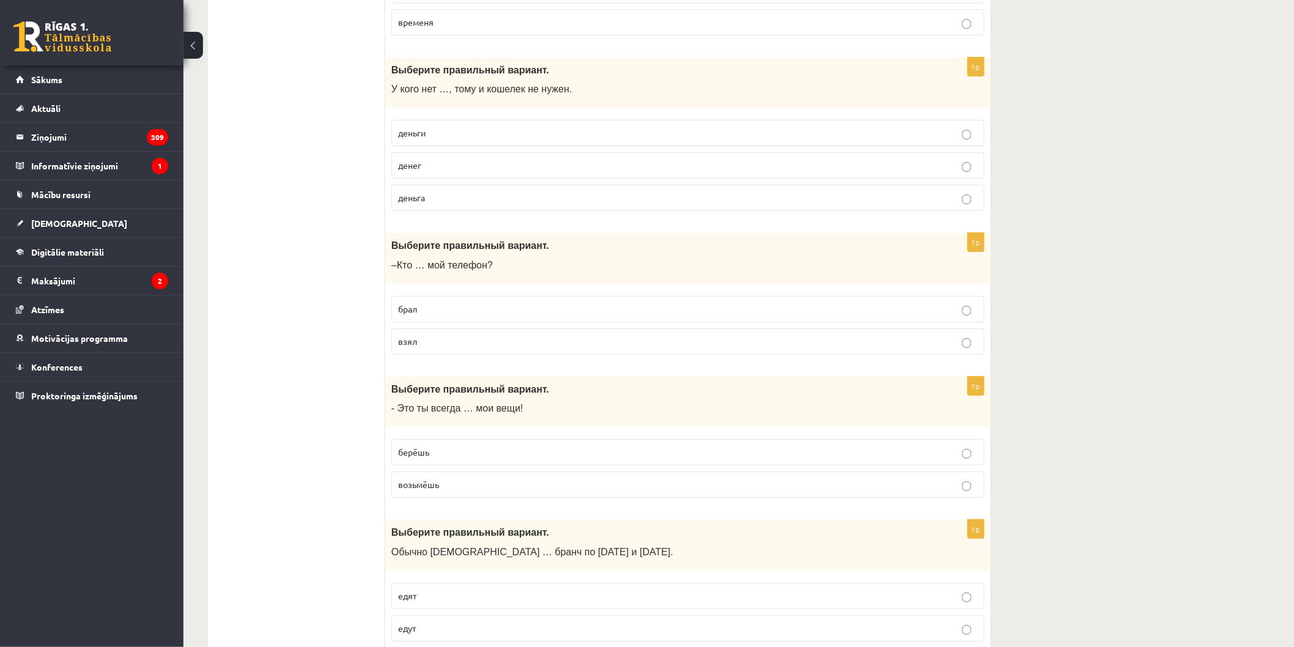
scroll to position [3670, 0]
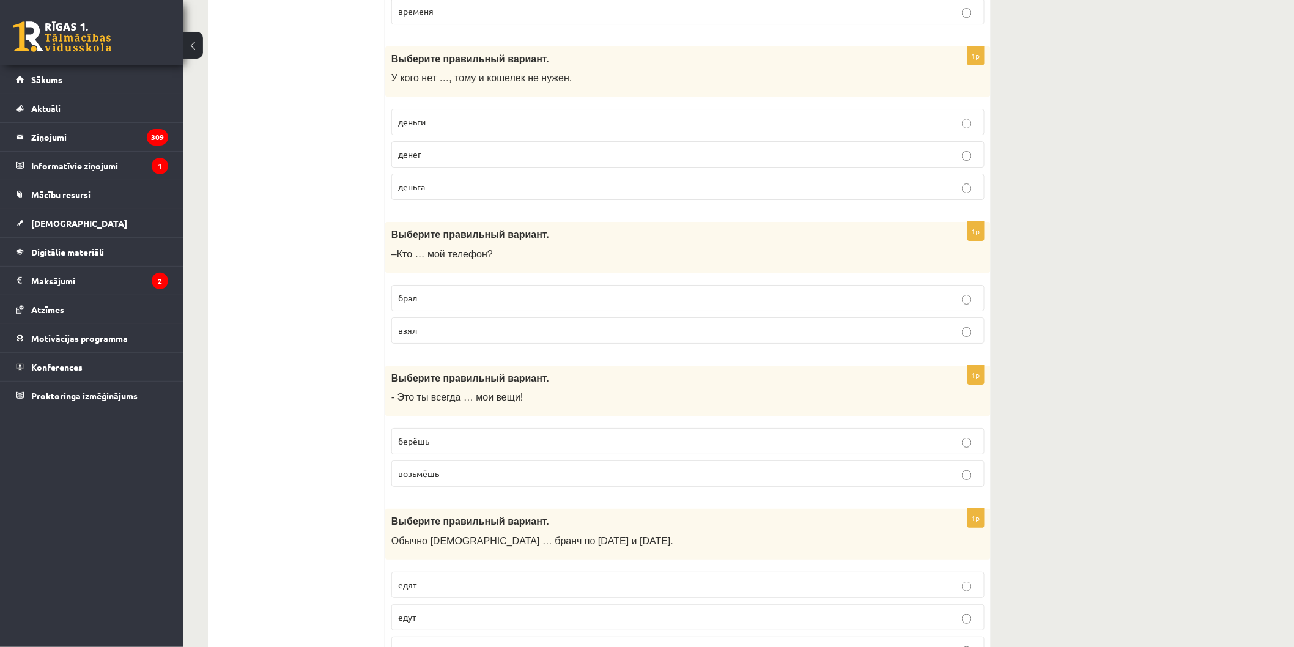
click at [401, 336] on span "взял" at bounding box center [407, 330] width 19 height 11
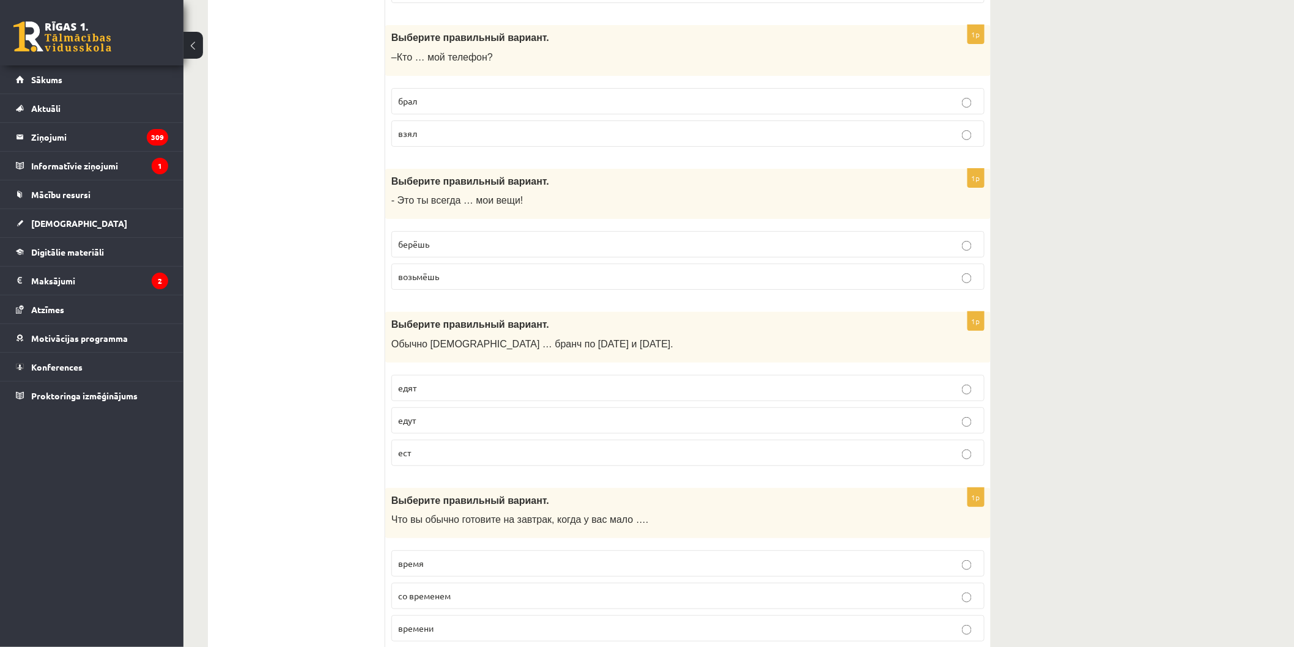
scroll to position [3873, 0]
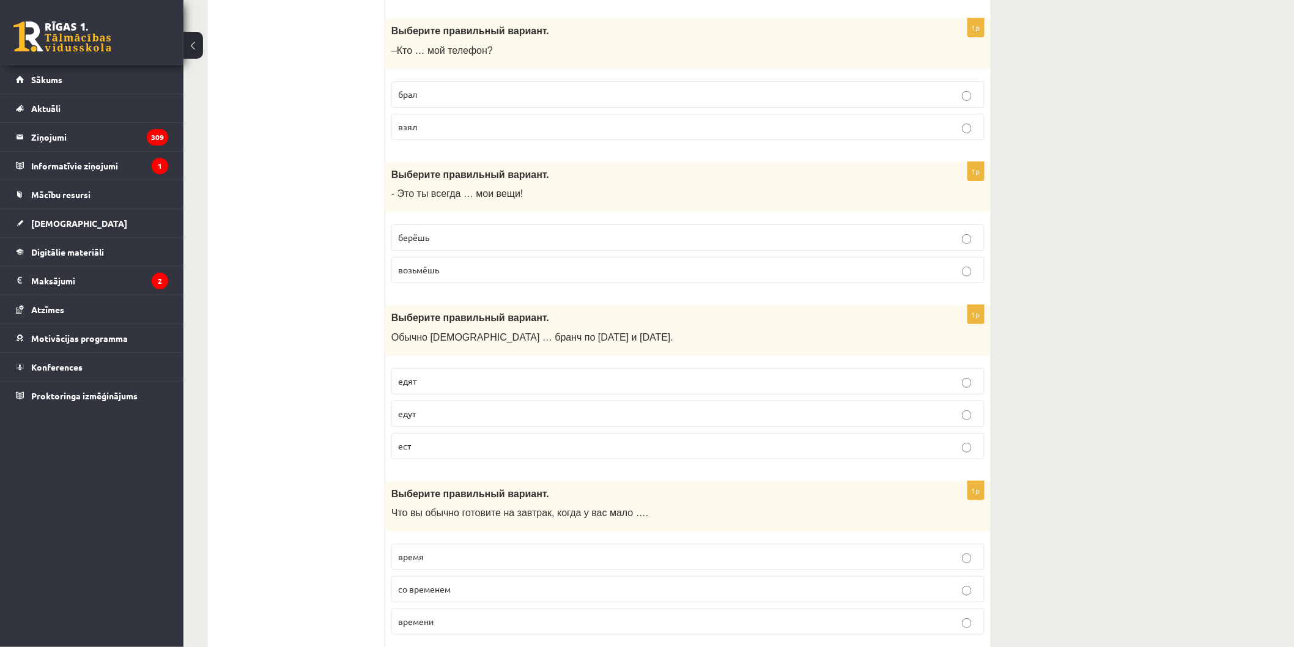
click at [424, 243] on span "берёшь" at bounding box center [413, 237] width 31 height 11
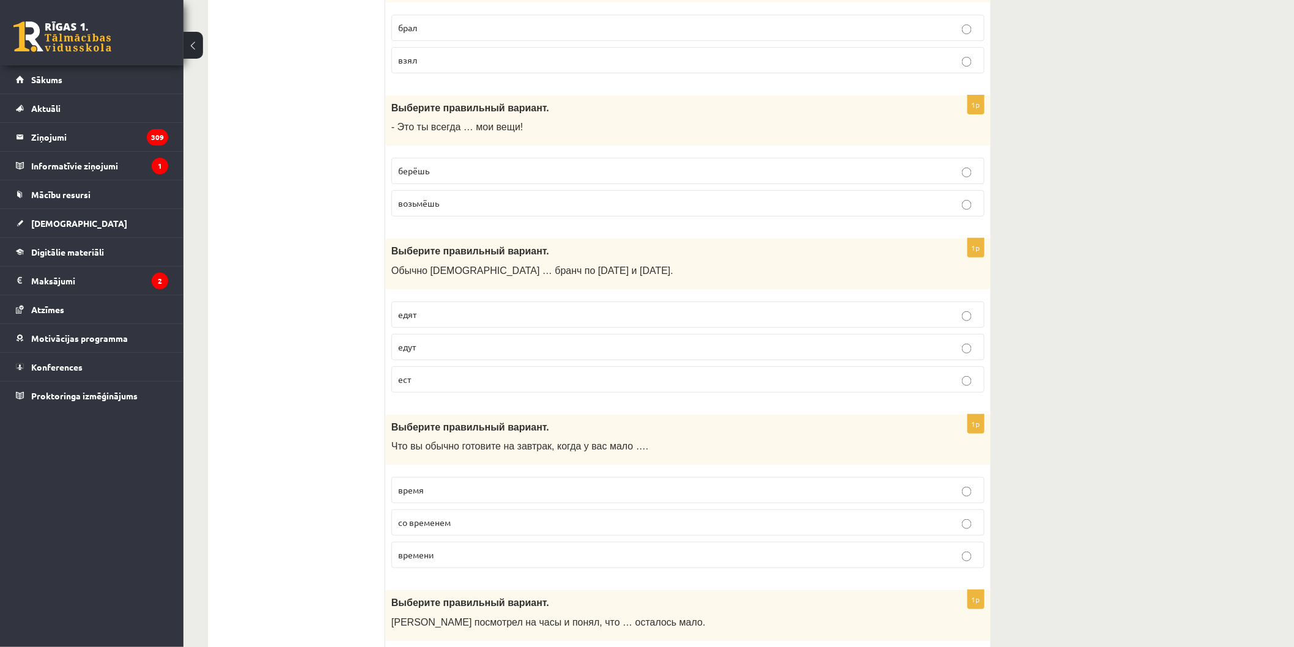
scroll to position [3941, 0]
click at [466, 352] on p "едут" at bounding box center [688, 345] width 580 height 13
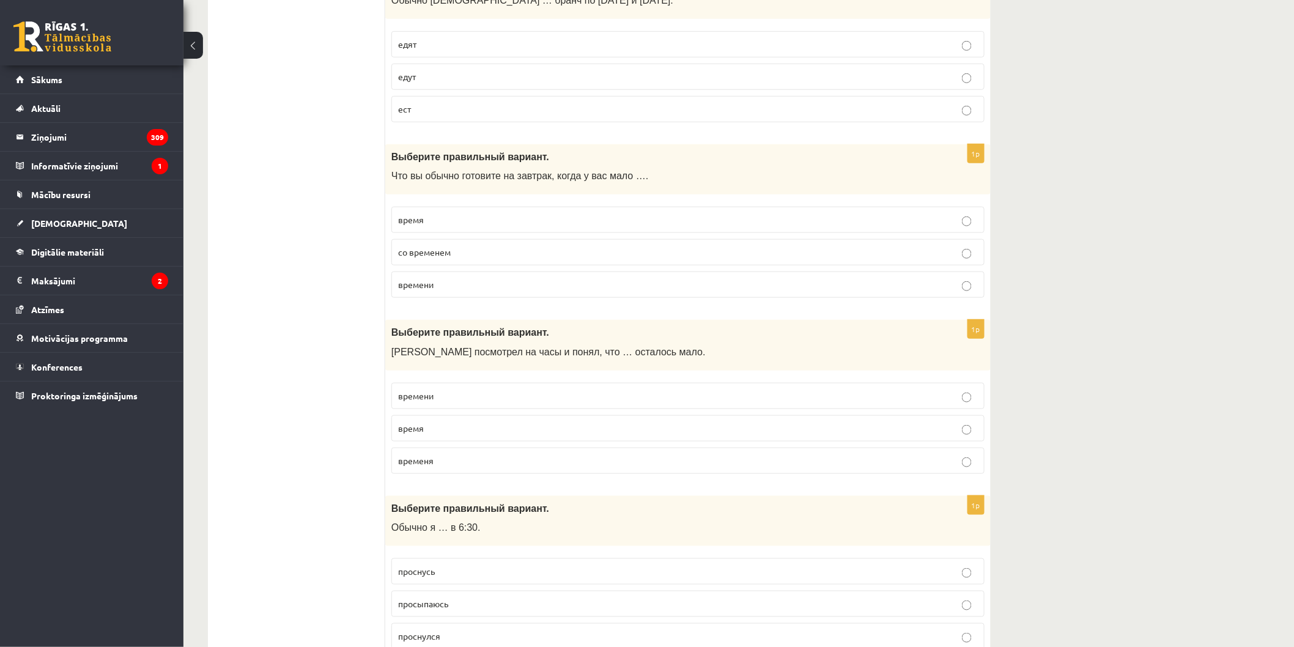
scroll to position [4213, 0]
click at [492, 400] on p "времени" at bounding box center [688, 393] width 580 height 13
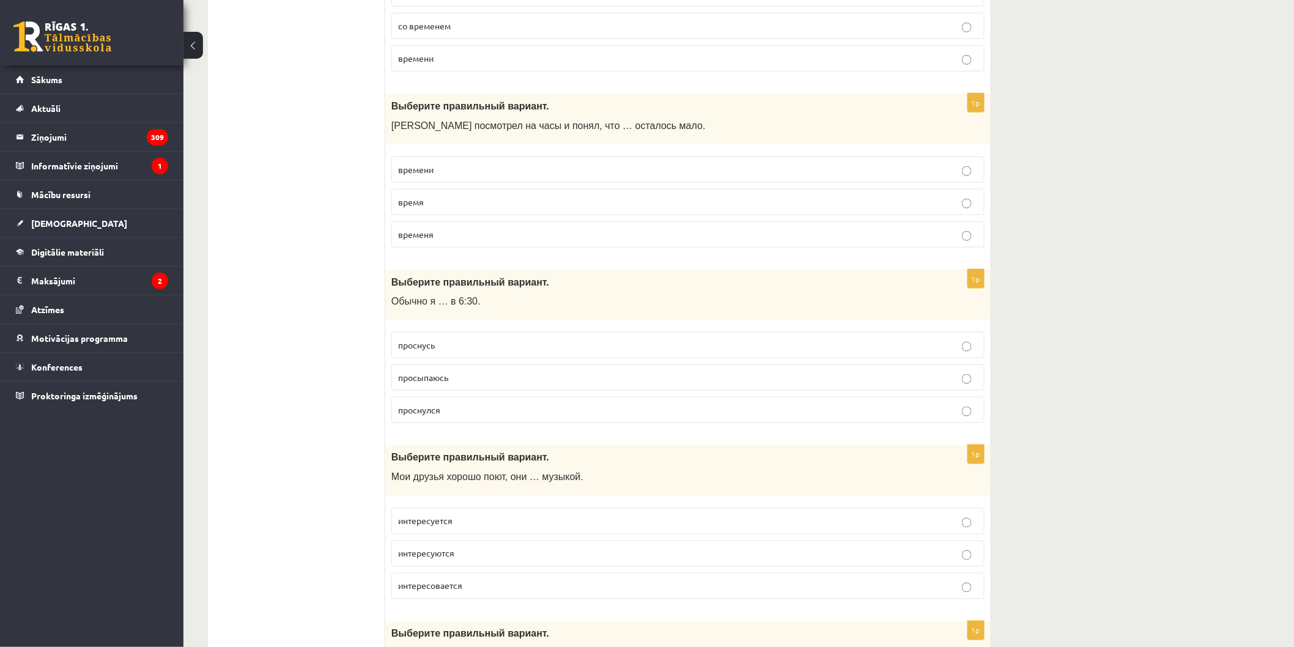
scroll to position [4485, 0]
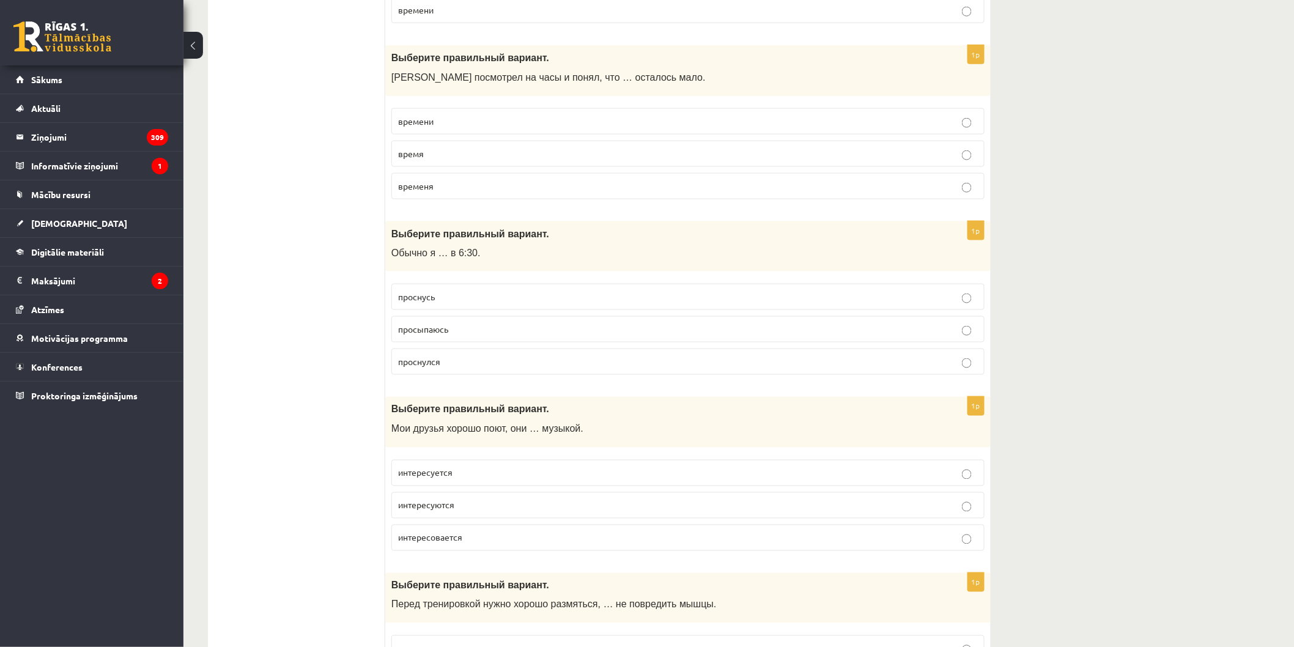
click at [473, 336] on p "просыпаюсь" at bounding box center [688, 329] width 580 height 13
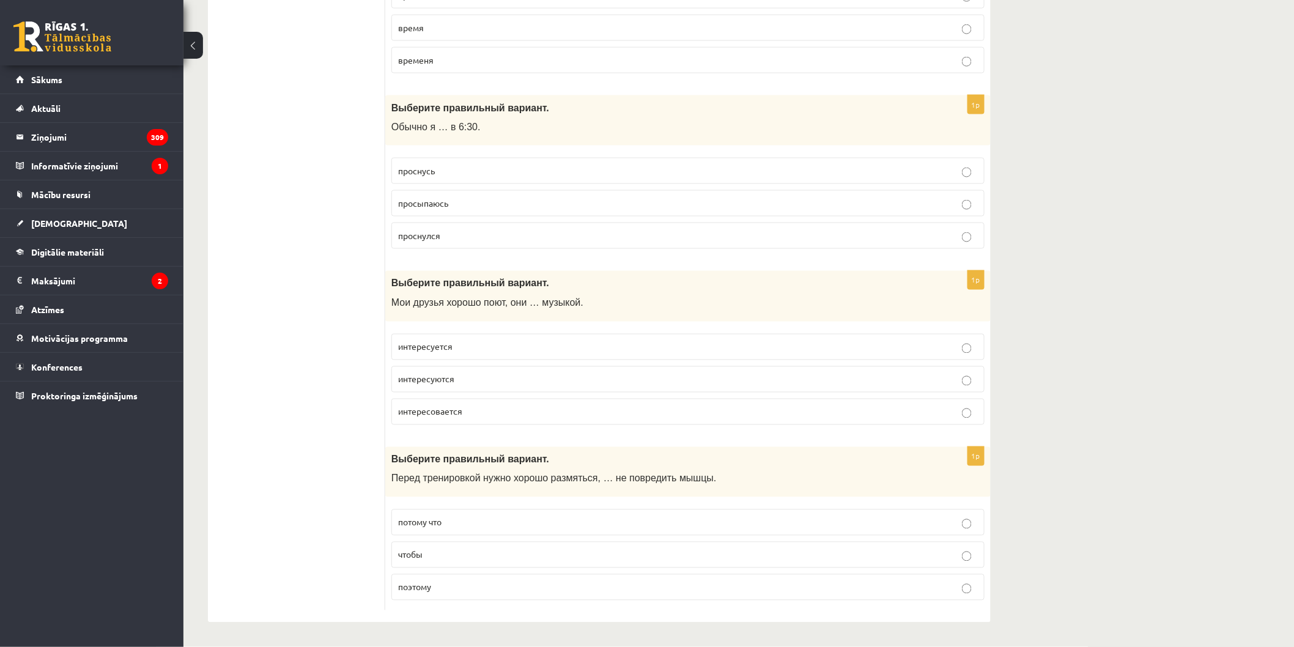
scroll to position [4625, 0]
click at [524, 374] on p "интересуются" at bounding box center [688, 379] width 580 height 13
click at [534, 558] on p "чтобы" at bounding box center [688, 555] width 580 height 13
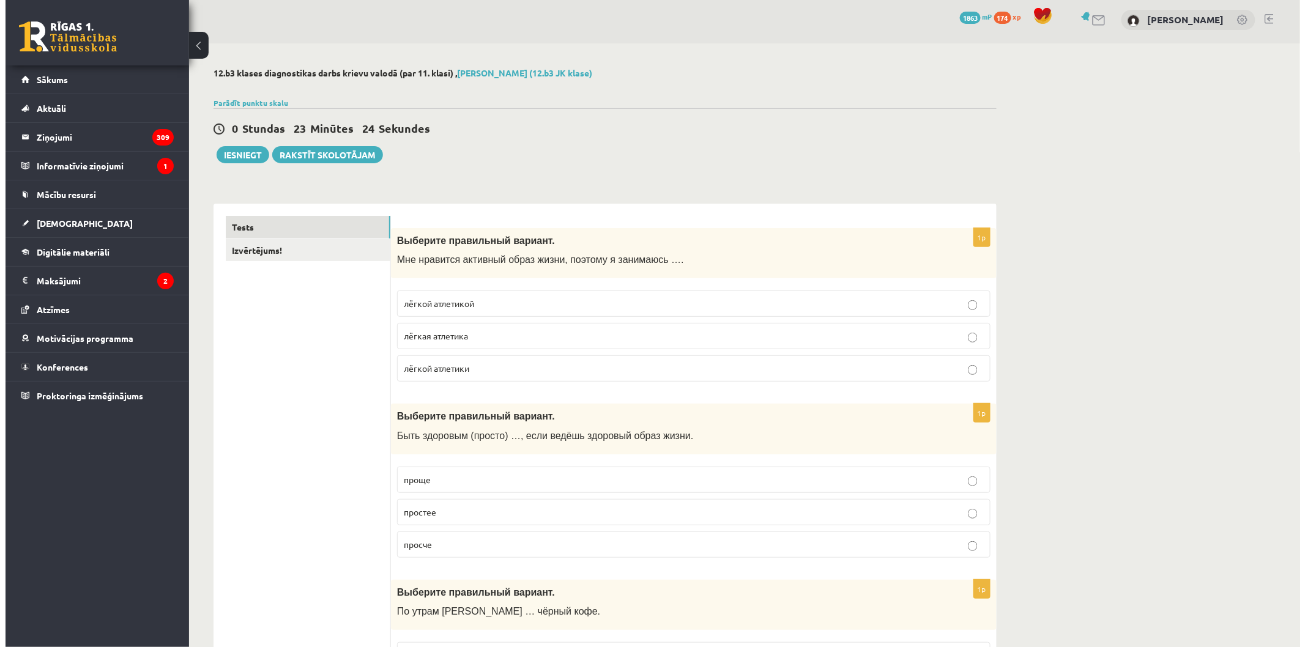
scroll to position [0, 0]
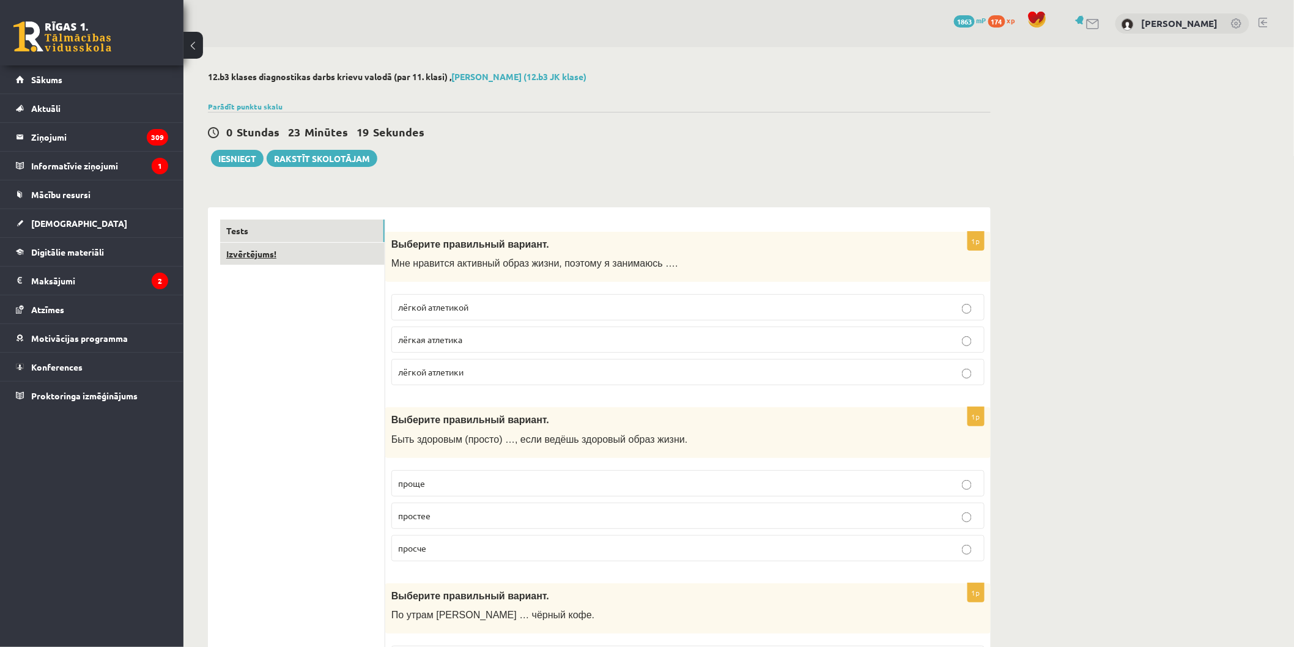
click at [280, 253] on link "Izvērtējums!" at bounding box center [302, 254] width 165 height 23
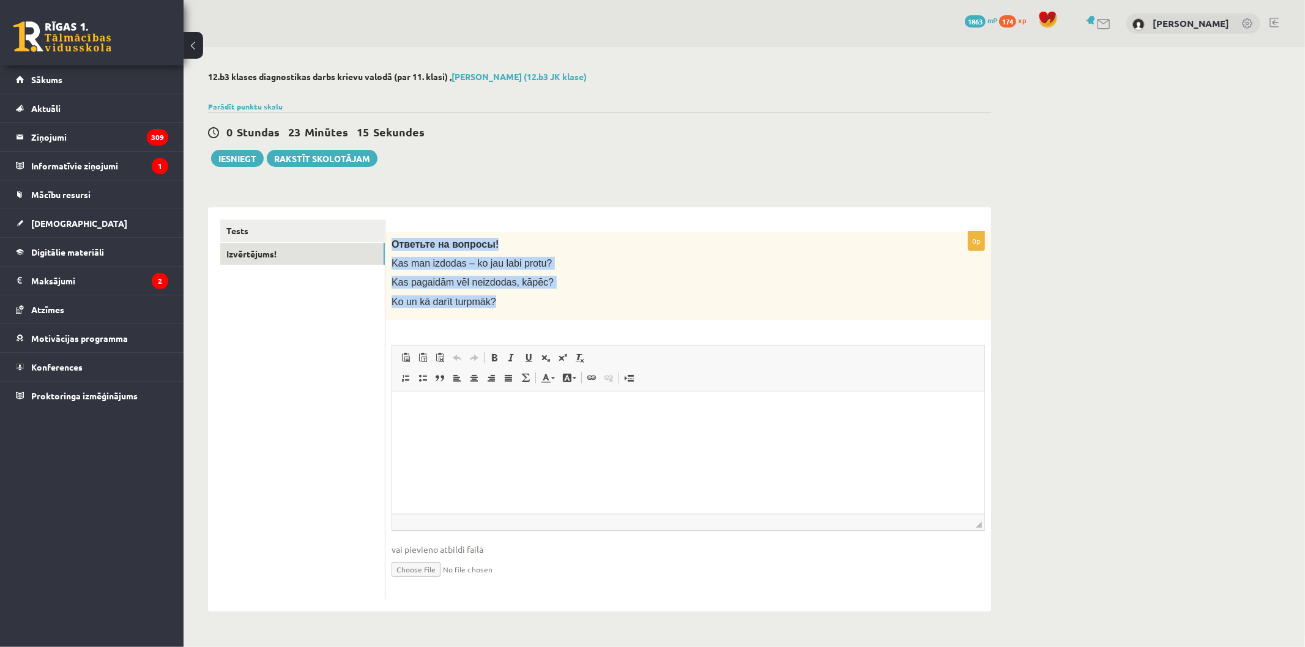
drag, startPoint x: 393, startPoint y: 241, endPoint x: 528, endPoint y: 303, distance: 148.9
click at [528, 303] on div "Ответьте на вопросы! Kas man izdodas – ko jau labi protu? Kas pagaidām vēl neiz…" at bounding box center [687, 276] width 605 height 89
copy div "Ответьте на вопросы! Kas man izdodas – ko jau labi protu? Kas pagaidām vēl neiz…"
click at [529, 308] on p "Ko un kā darīt turpmāk?" at bounding box center [657, 301] width 532 height 13
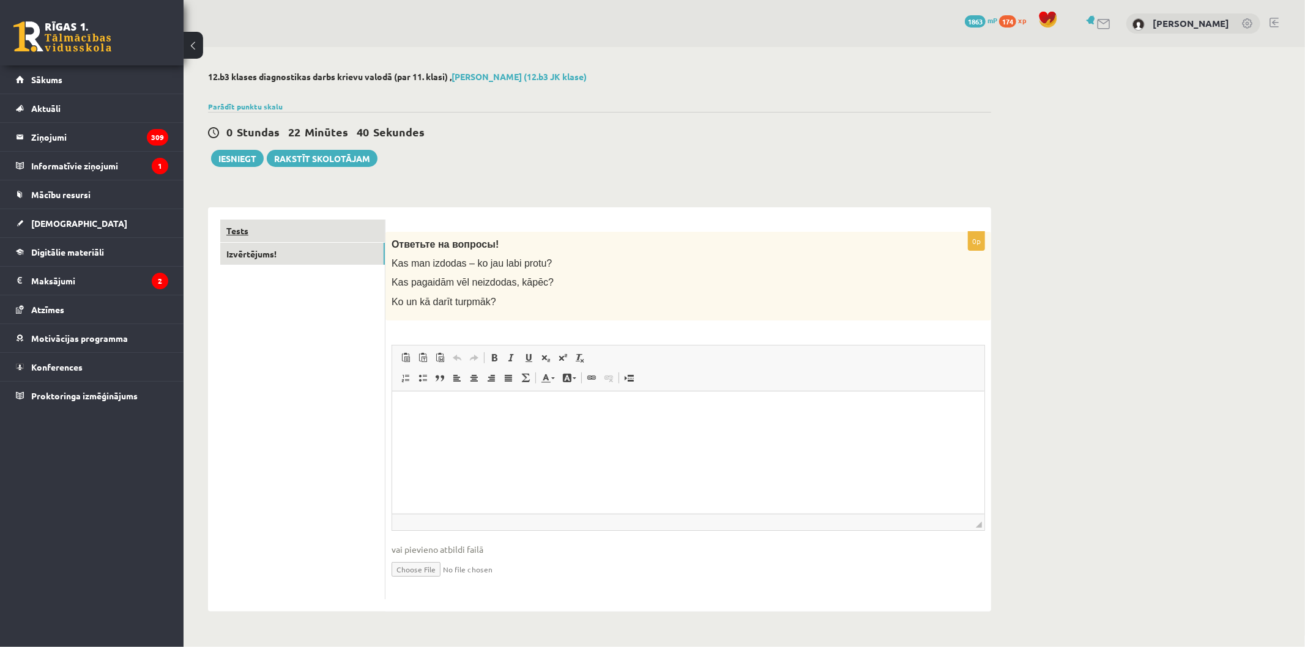
click at [324, 231] on link "Tests" at bounding box center [302, 231] width 165 height 23
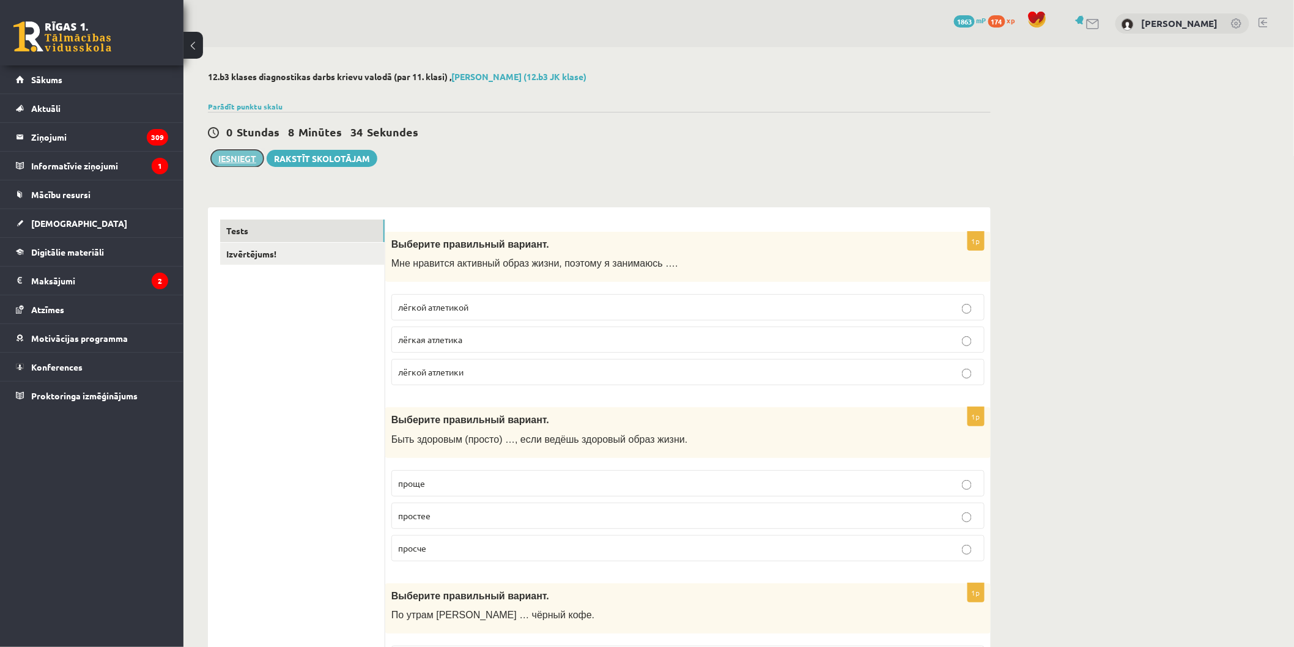
click at [226, 162] on button "Iesniegt" at bounding box center [237, 158] width 53 height 17
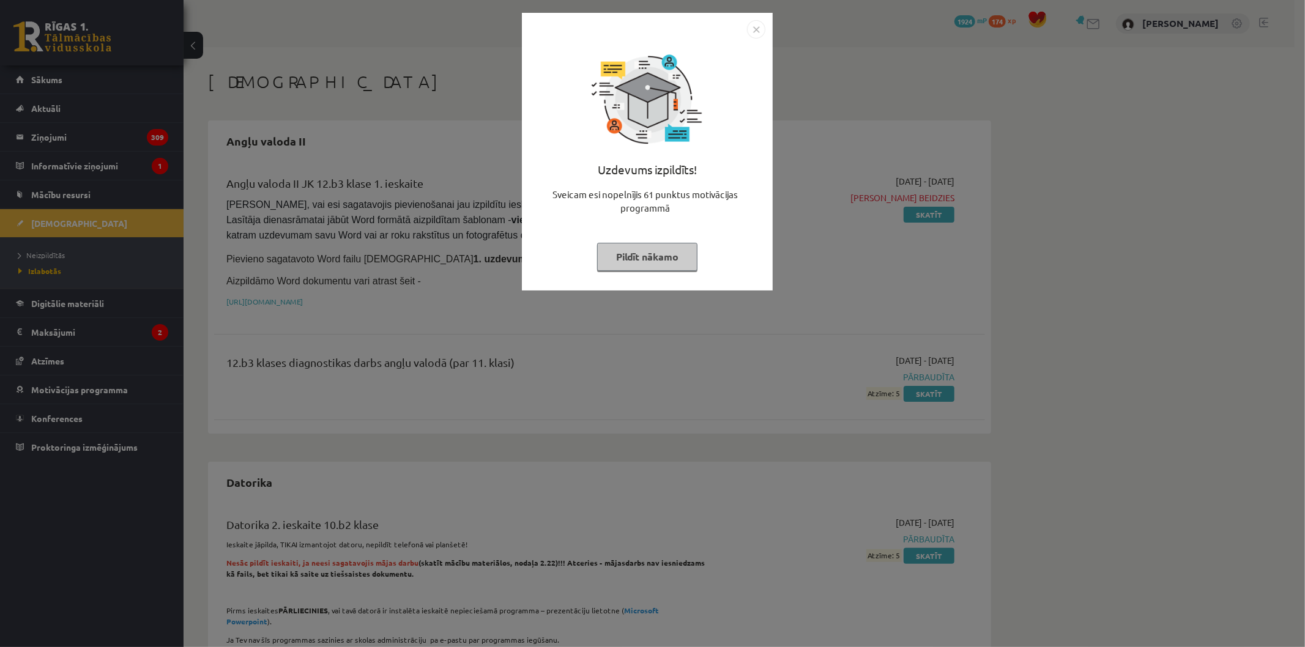
click at [750, 33] on img "Close" at bounding box center [756, 29] width 18 height 18
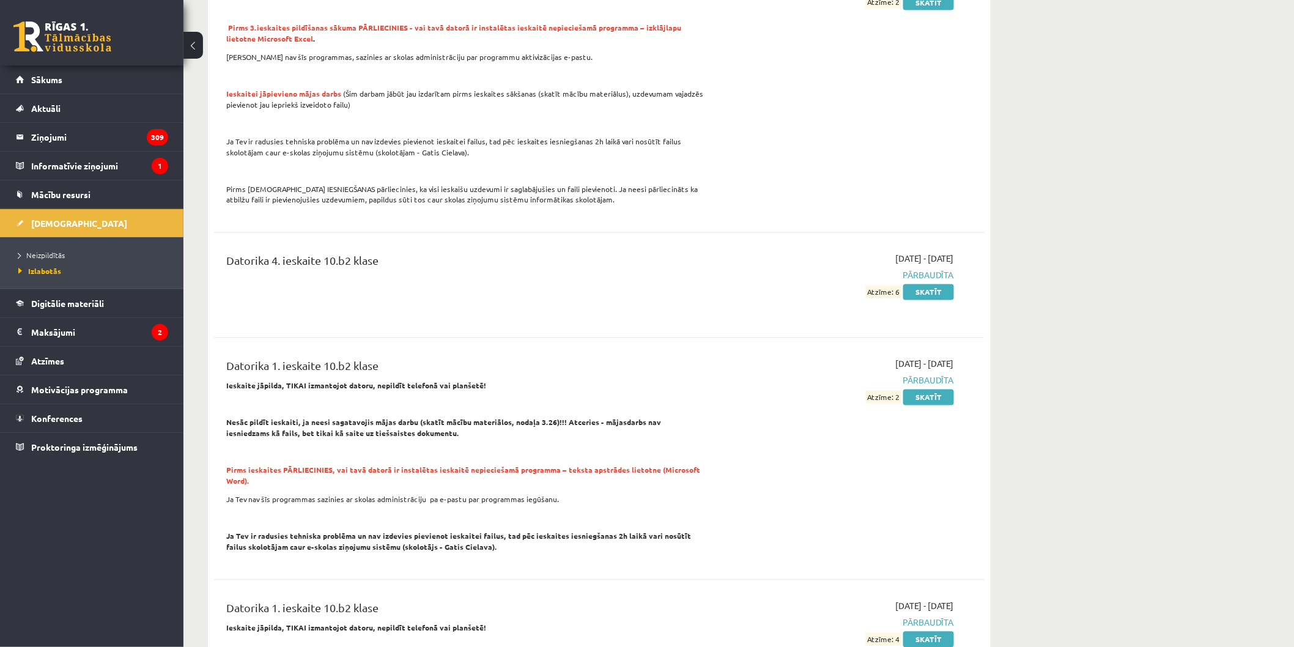
scroll to position [815, 0]
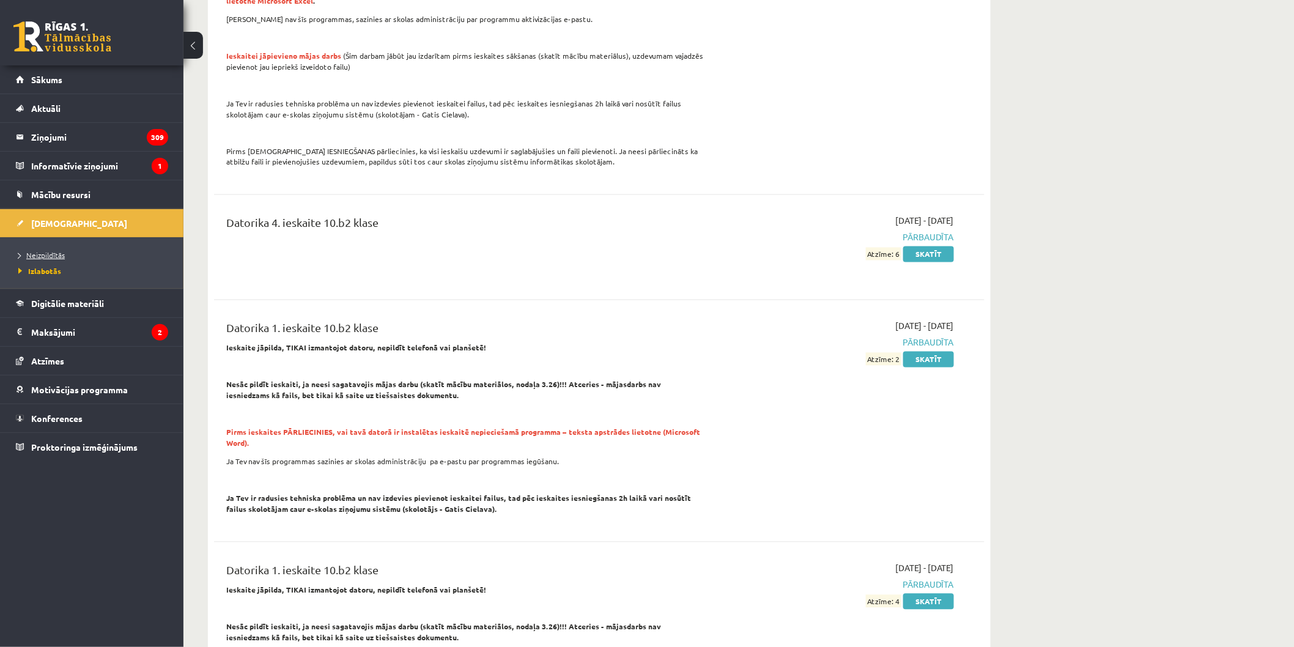
click at [65, 253] on link "Neizpildītās" at bounding box center [94, 255] width 153 height 11
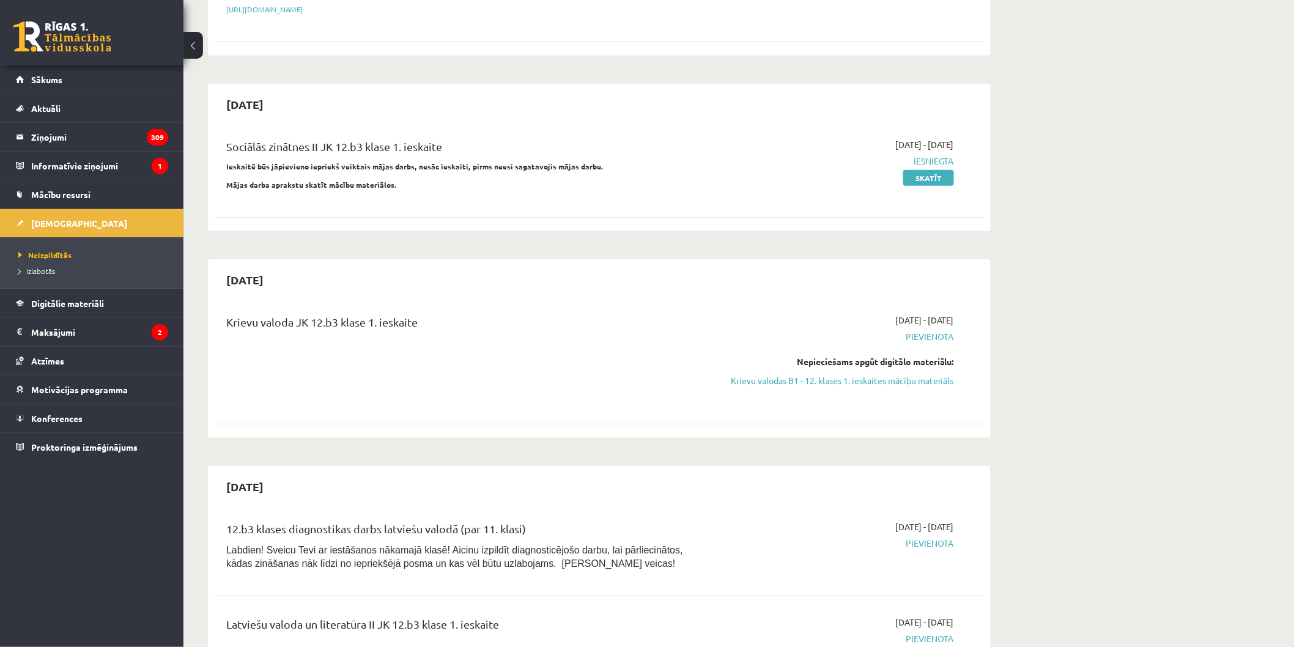
scroll to position [272, 0]
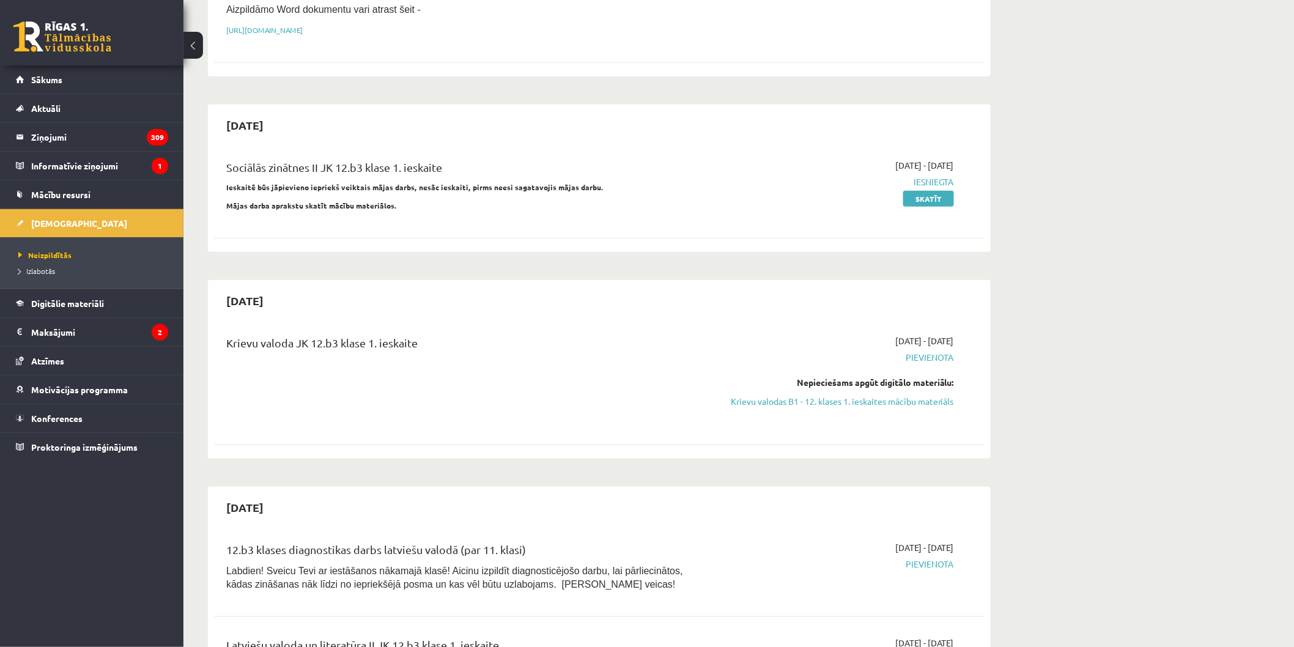
drag, startPoint x: 878, startPoint y: 315, endPoint x: 906, endPoint y: 315, distance: 28.7
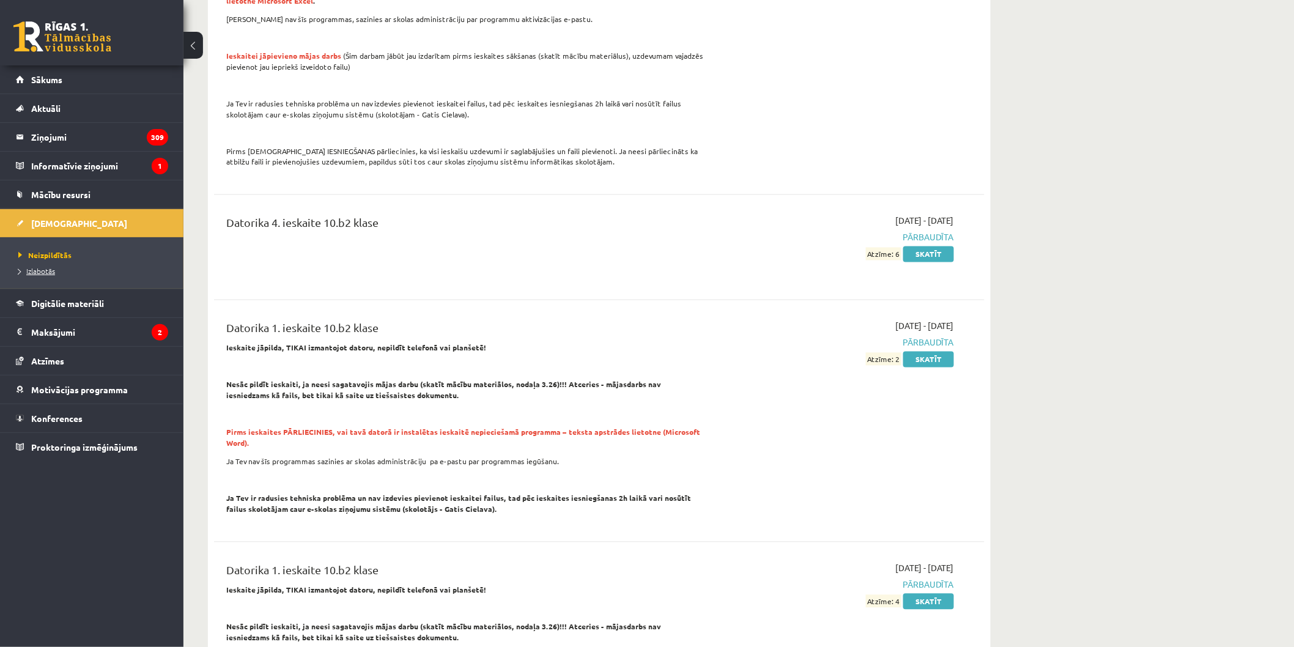
click at [23, 269] on span "Izlabotās" at bounding box center [36, 271] width 37 height 10
click at [38, 257] on span "Neizpildītās" at bounding box center [41, 255] width 46 height 10
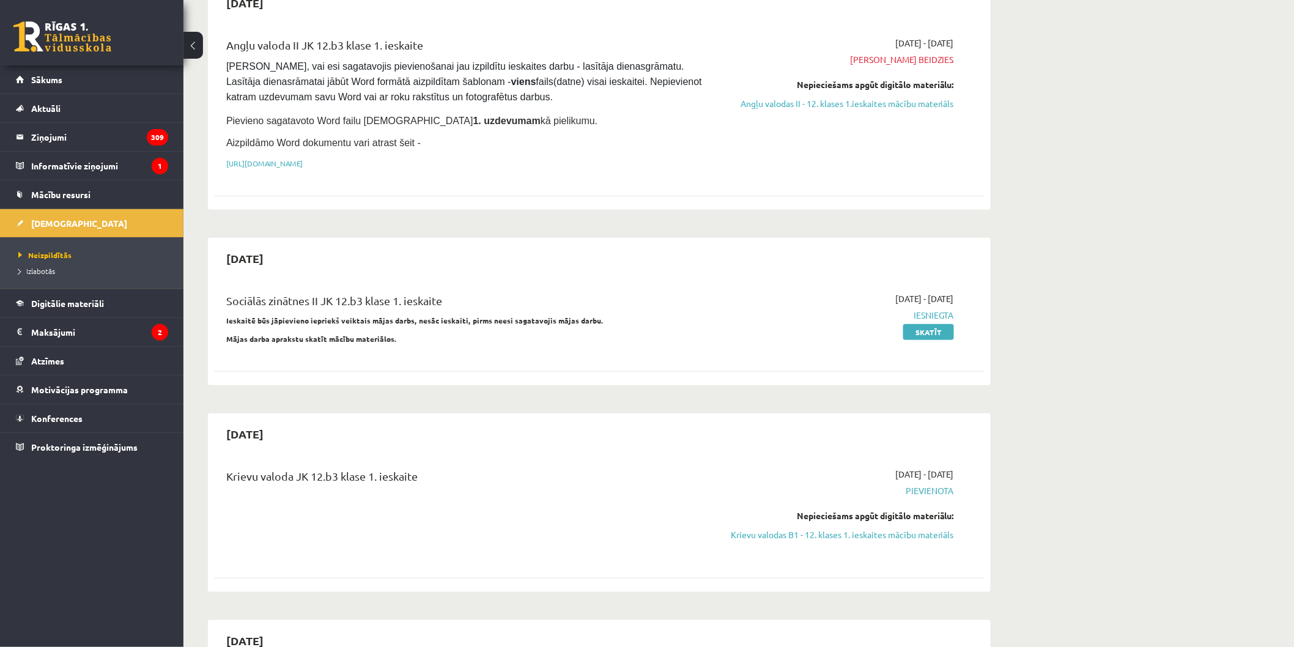
scroll to position [136, 0]
click at [876, 527] on div "Nepieciešams apgūt digitālo materiālu: Krievu valodas B1 - 12. klases 1. ieskai…" at bounding box center [839, 528] width 231 height 32
click at [873, 532] on link "Krievu valodas B1 - 12. klases 1. ieskaites mācību materiāls" at bounding box center [839, 537] width 231 height 13
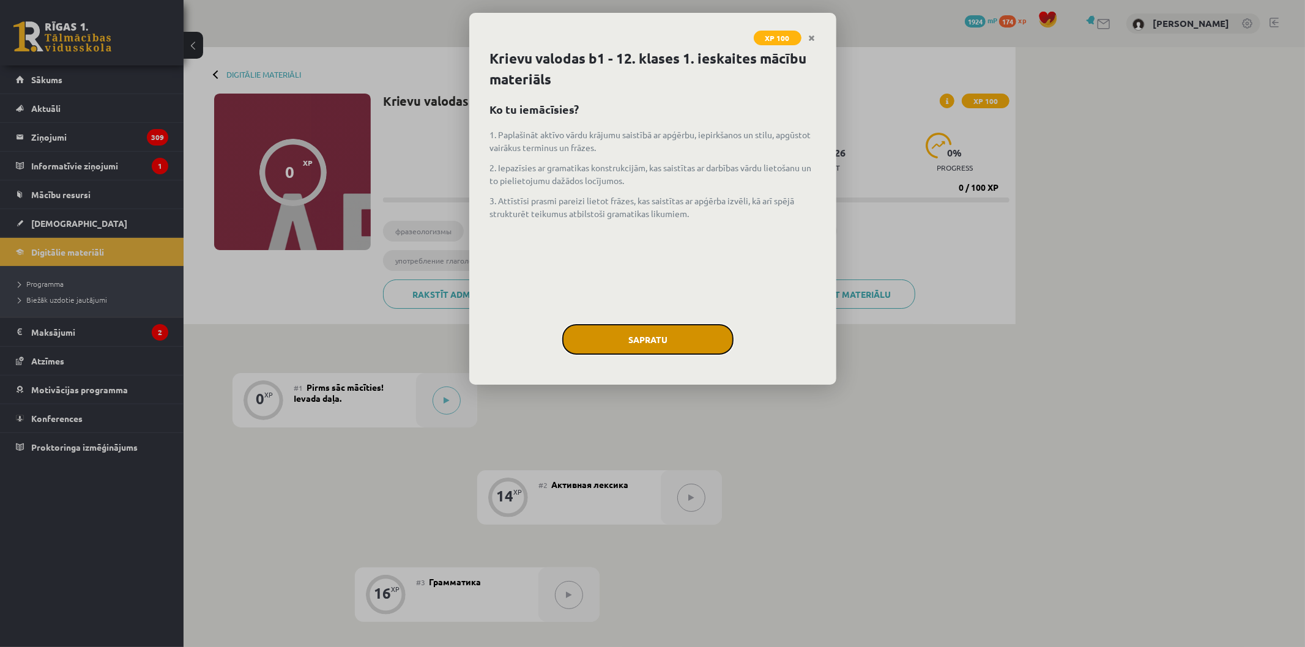
click at [681, 335] on button "Sapratu" at bounding box center [647, 339] width 171 height 31
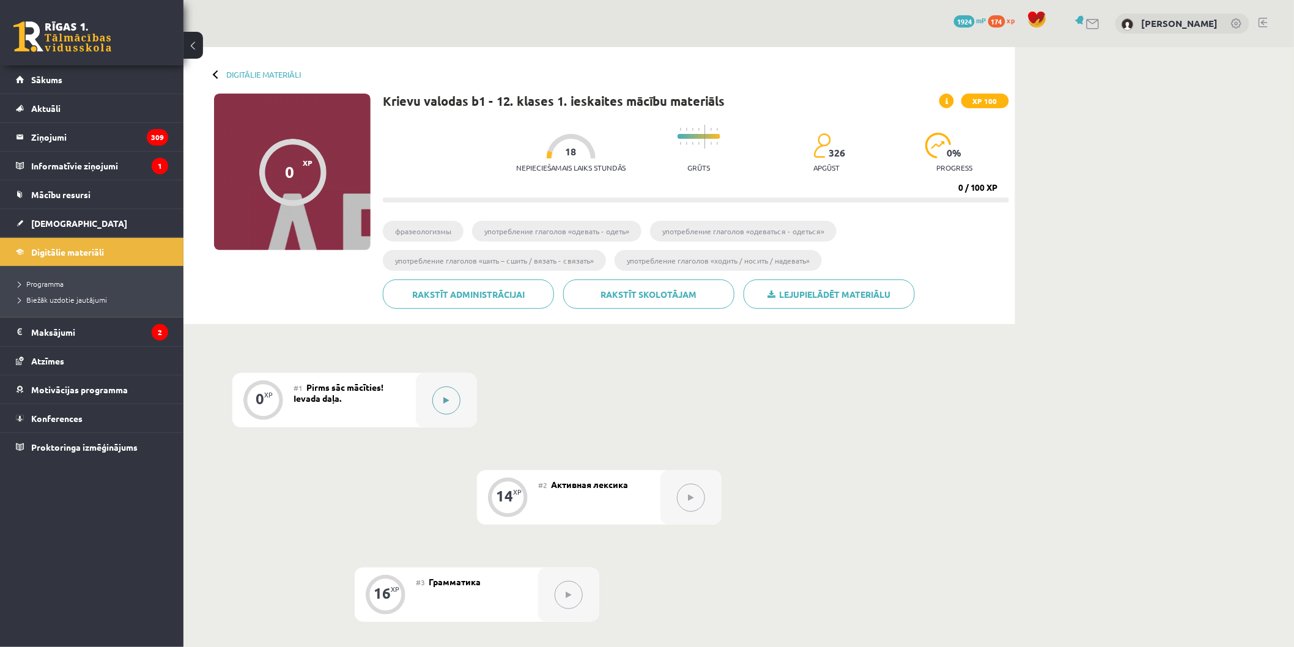
click at [435, 402] on button at bounding box center [446, 401] width 28 height 28
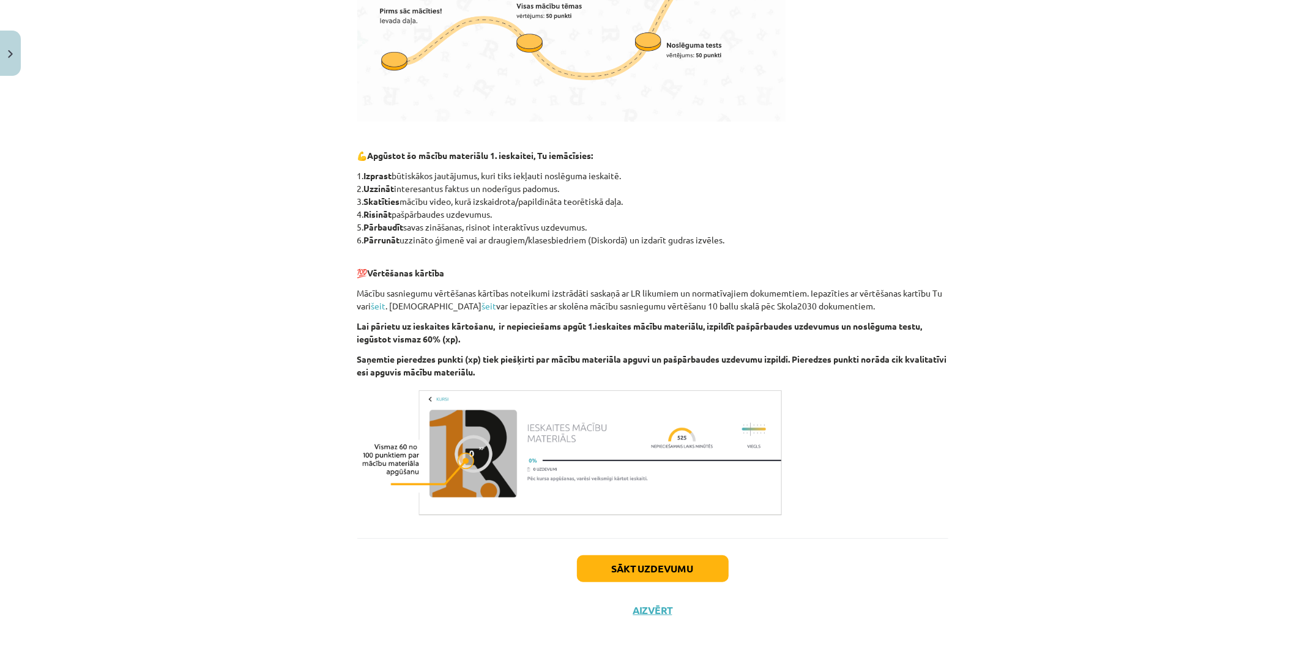
scroll to position [520, 0]
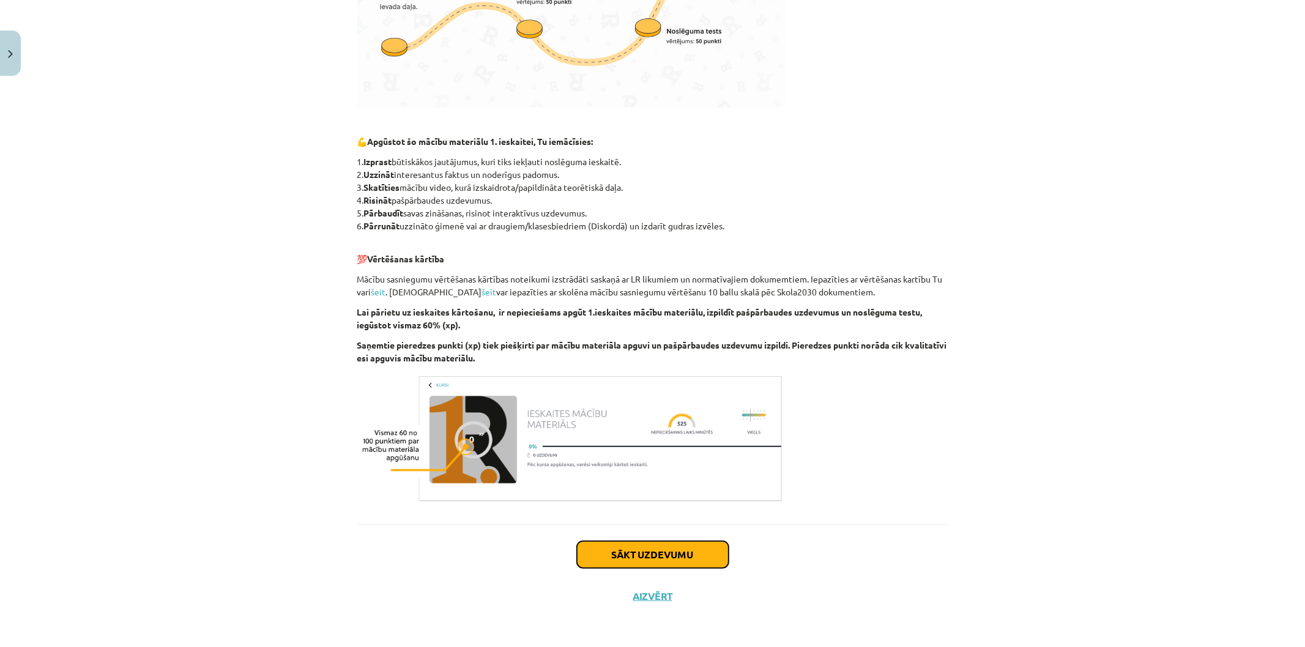
click at [686, 561] on button "Sākt uzdevumu" at bounding box center [653, 554] width 152 height 27
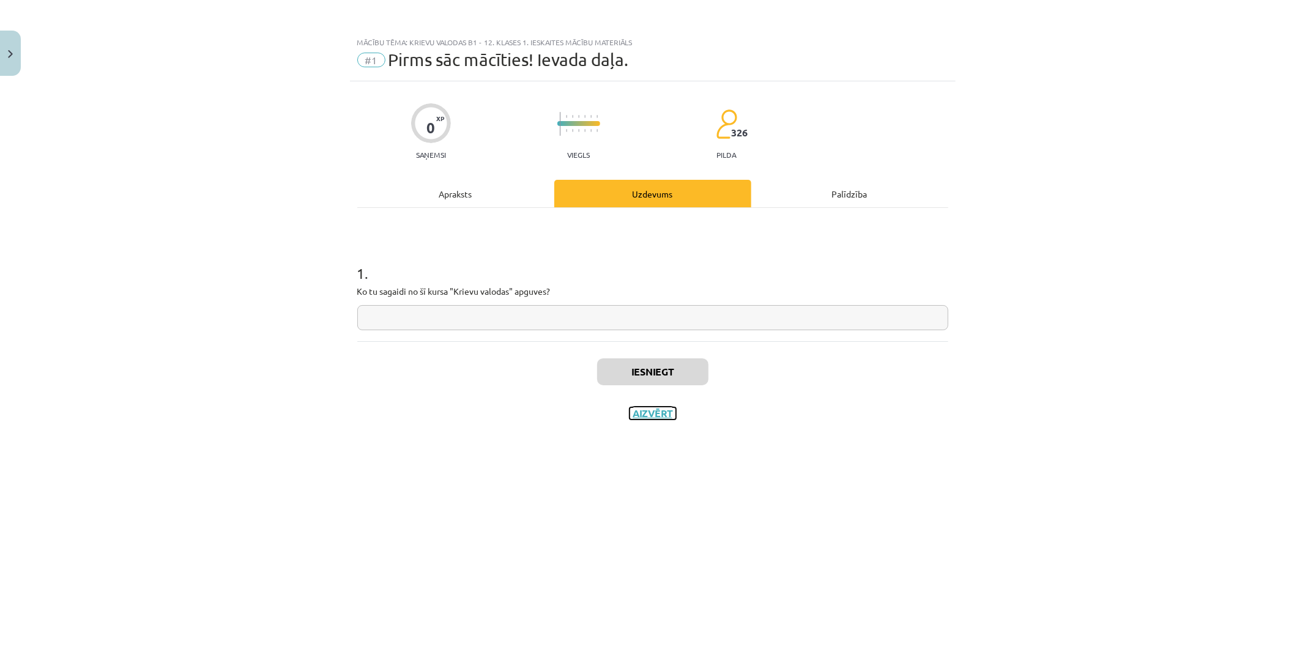
click at [651, 414] on button "Aizvērt" at bounding box center [652, 413] width 46 height 12
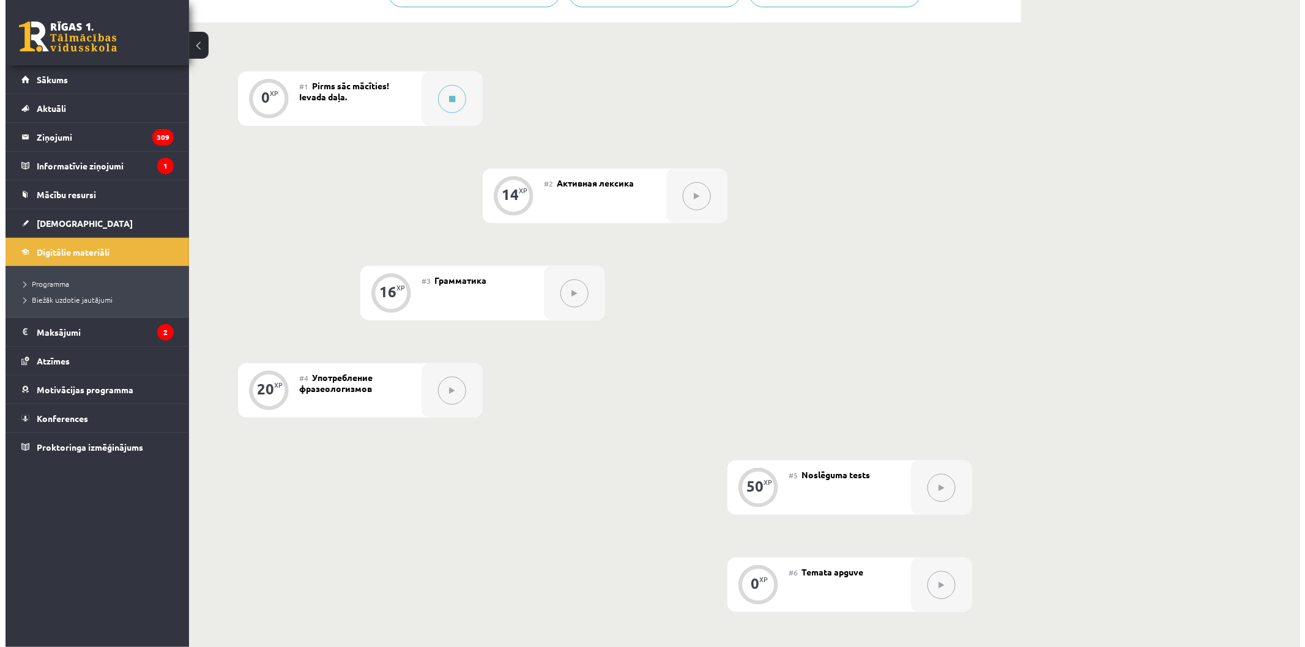
scroll to position [136, 0]
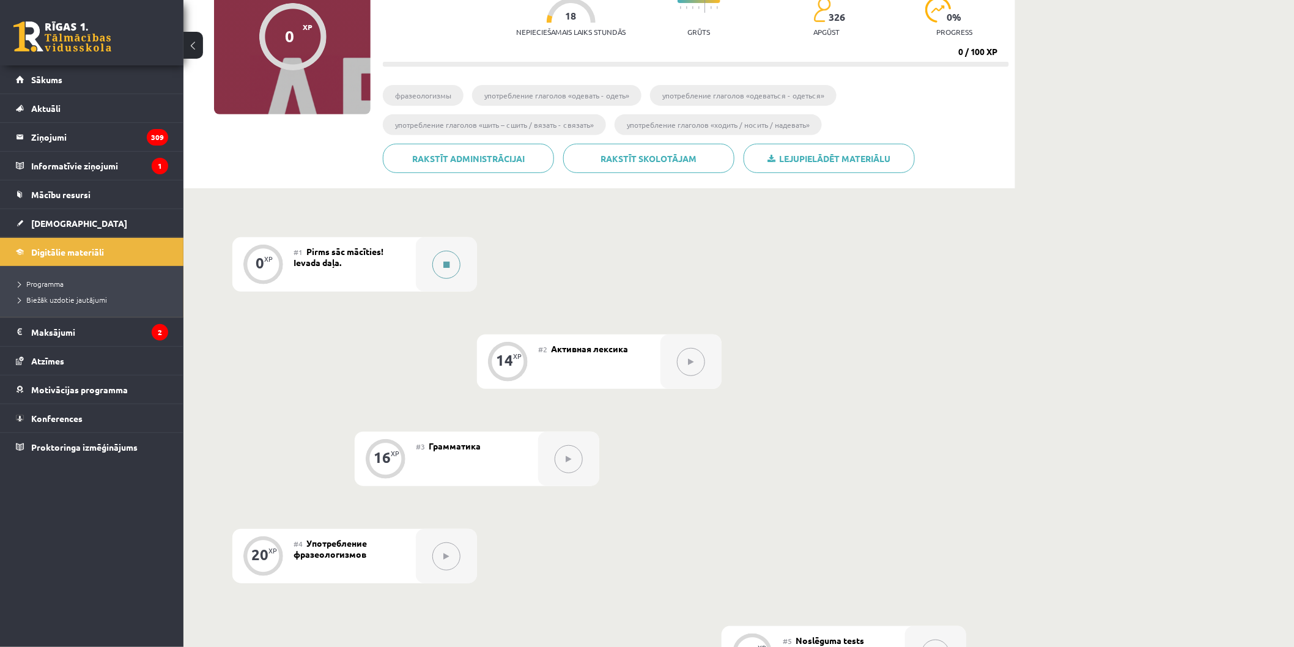
click at [447, 267] on icon at bounding box center [446, 264] width 6 height 7
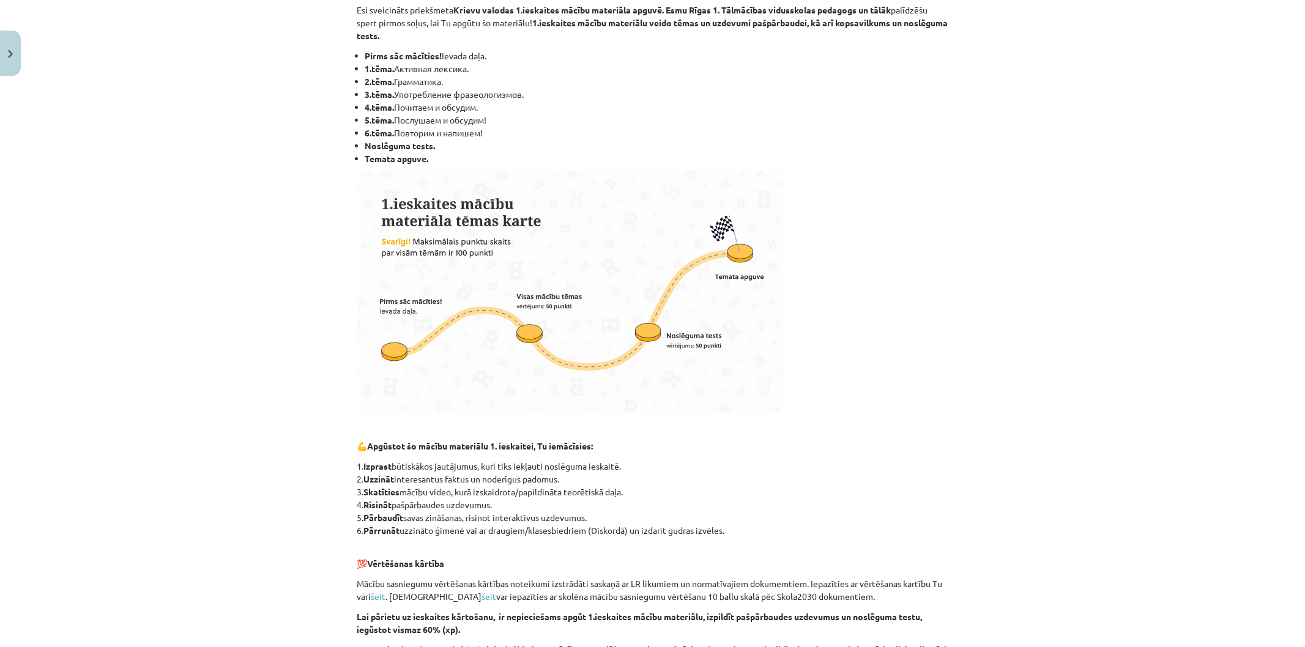
scroll to position [520, 0]
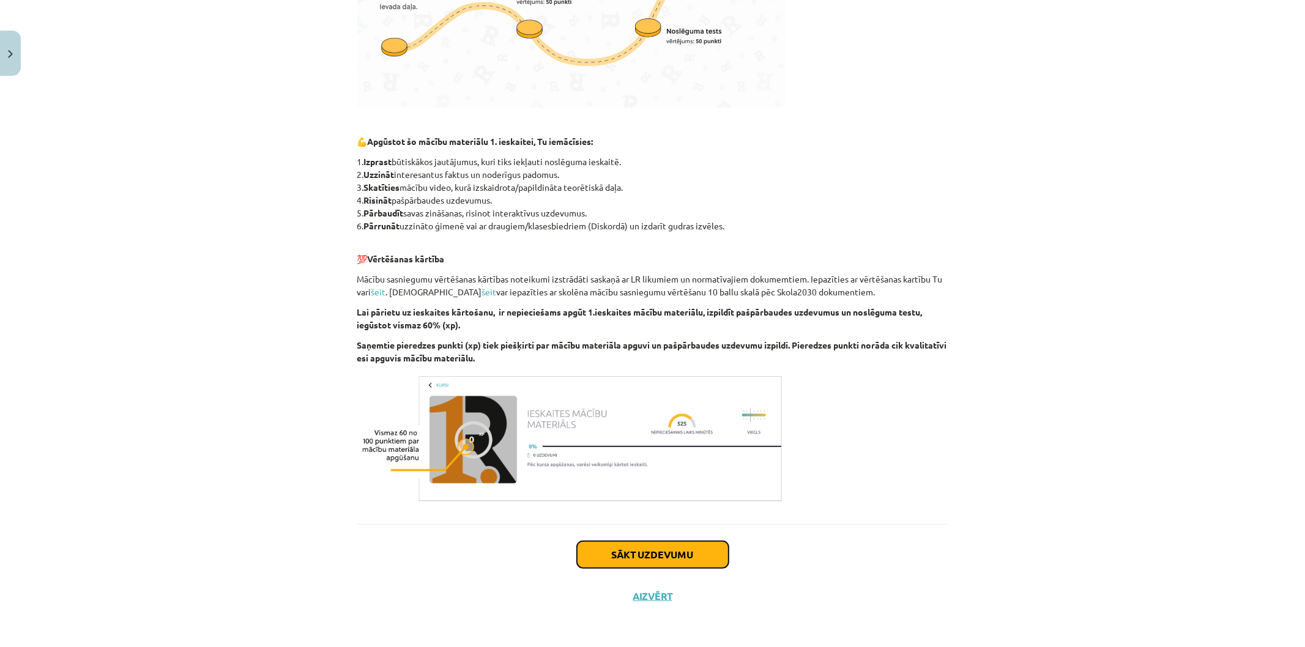
click at [657, 548] on button "Sākt uzdevumu" at bounding box center [653, 554] width 152 height 27
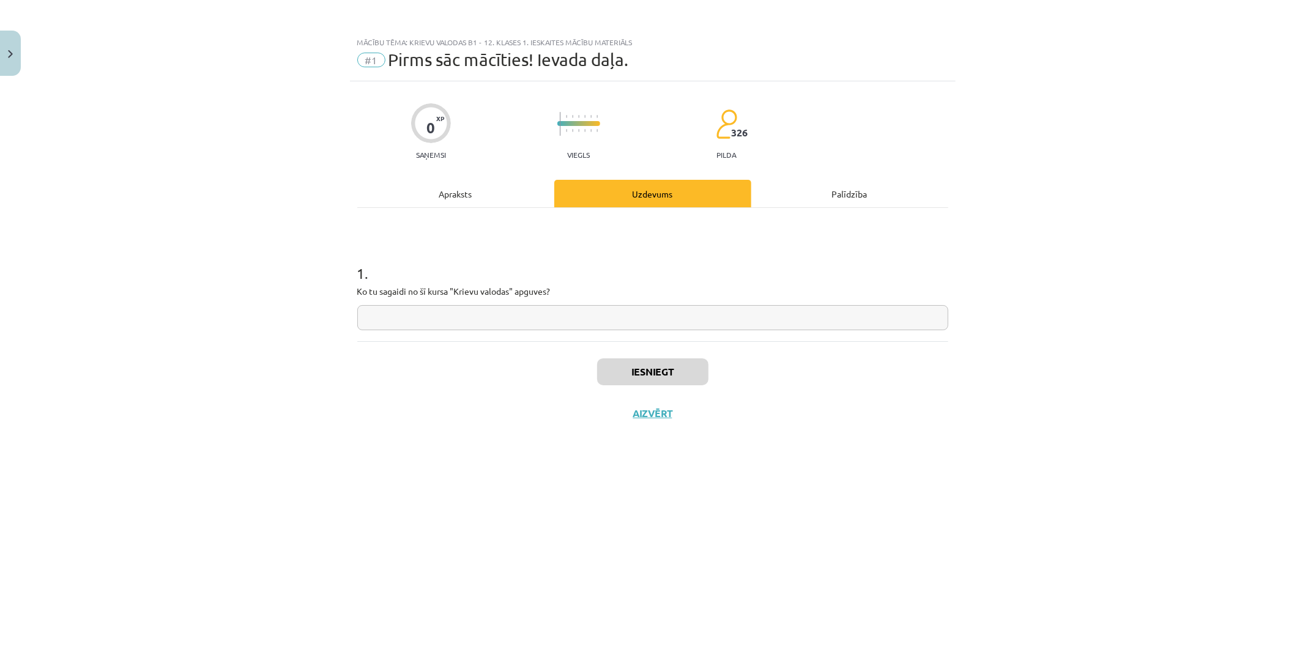
click at [552, 328] on input "text" at bounding box center [652, 317] width 591 height 25
type input "**********"
click at [621, 366] on button "Iesniegt" at bounding box center [652, 371] width 111 height 27
click at [651, 424] on button "Nākamā nodarbība" at bounding box center [653, 421] width 120 height 28
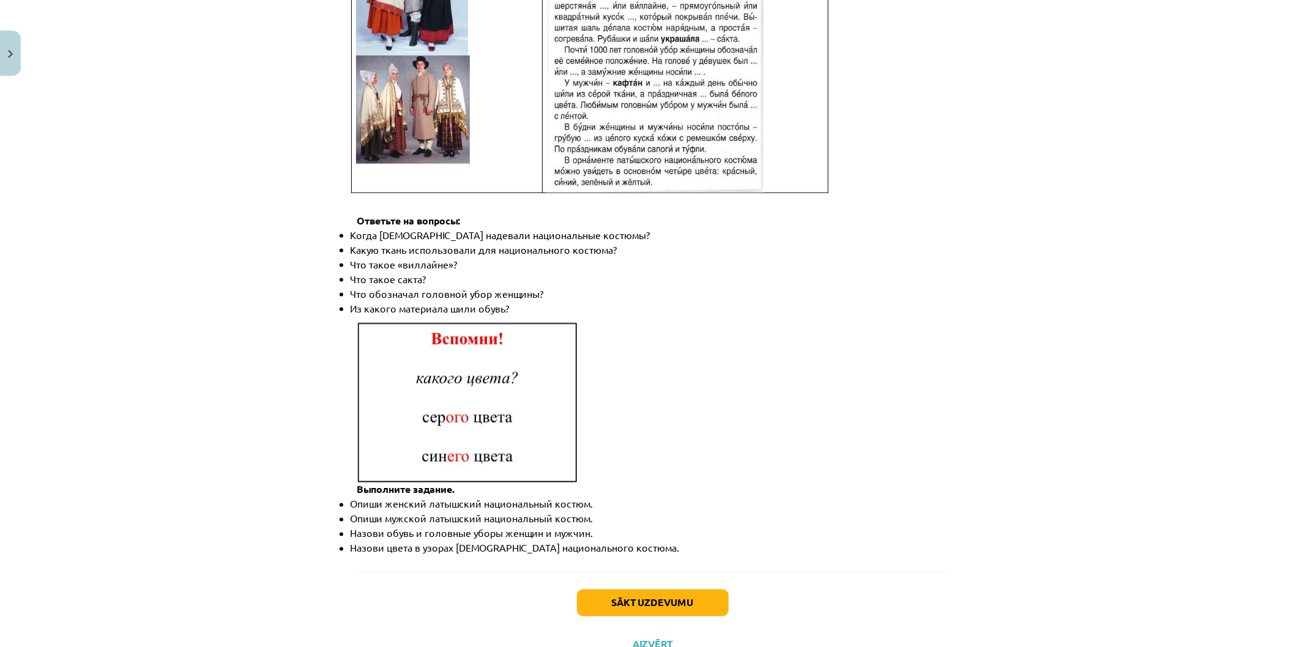
scroll to position [1580, 0]
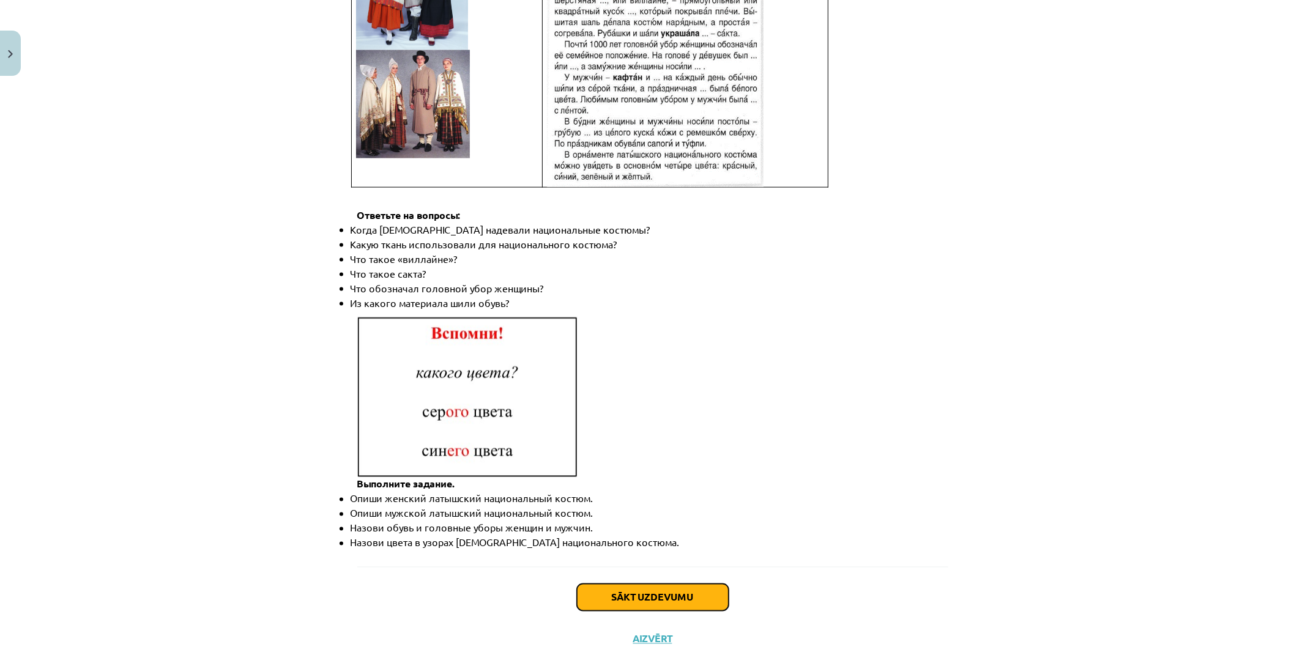
click at [644, 584] on button "Sākt uzdevumu" at bounding box center [653, 597] width 152 height 27
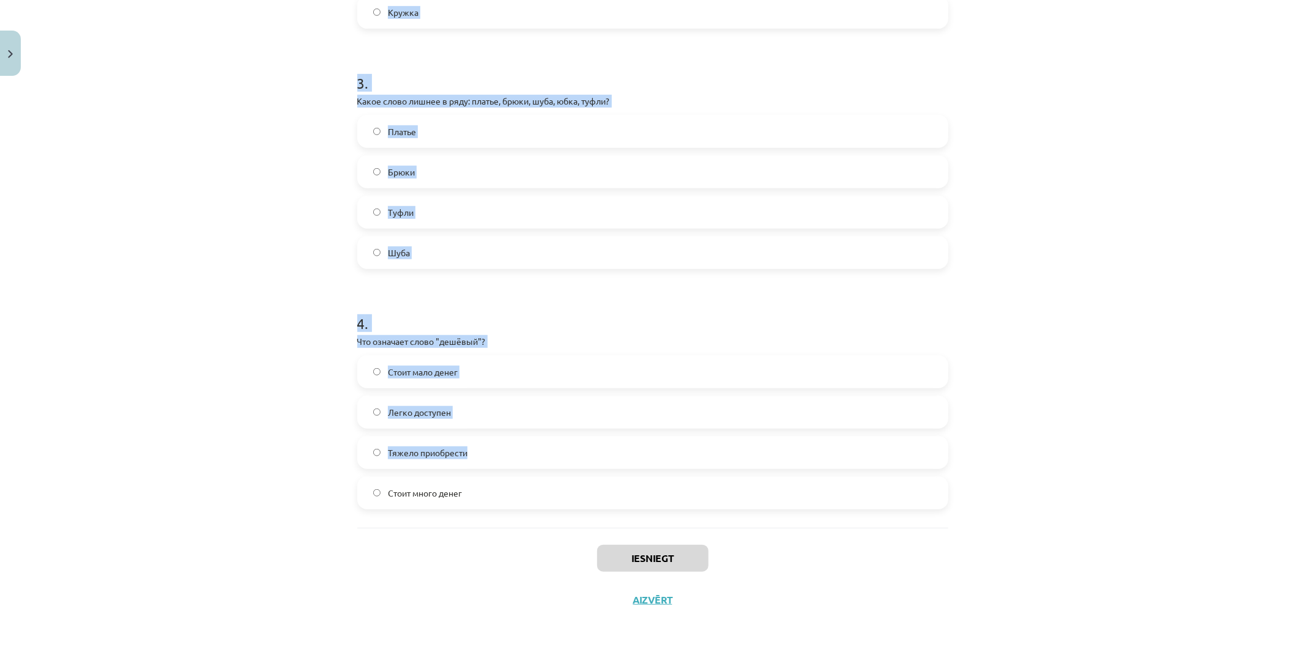
scroll to position [675, 0]
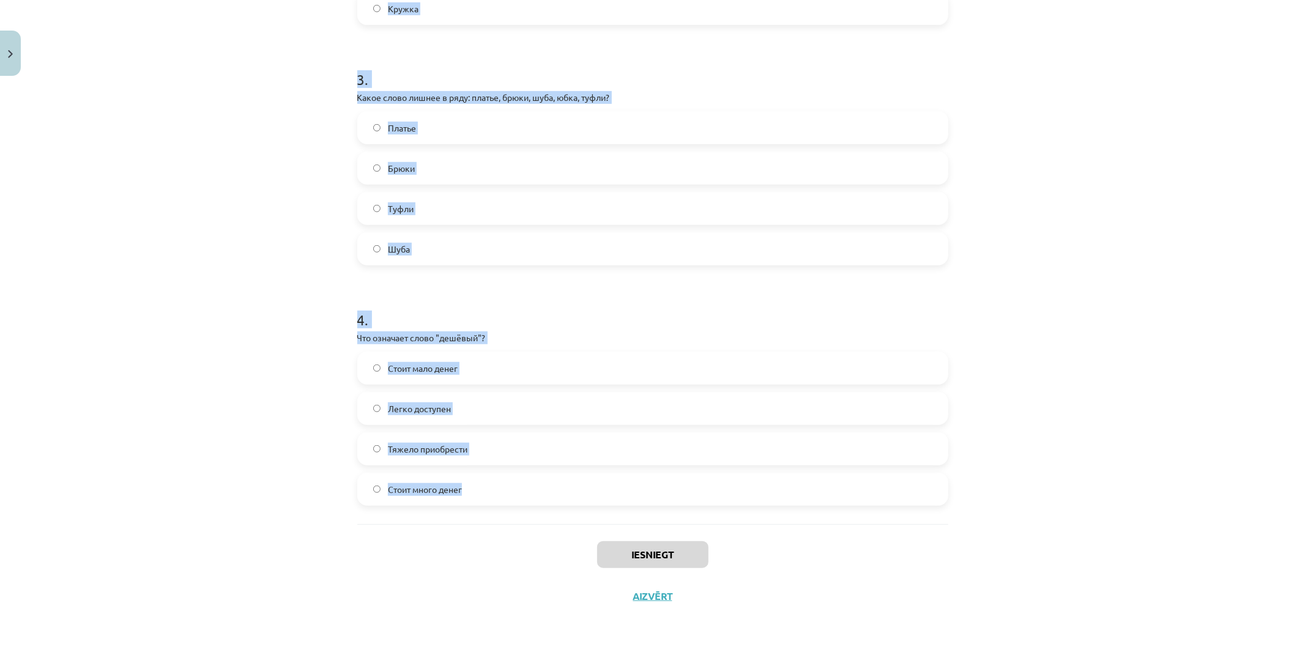
drag, startPoint x: 340, startPoint y: 234, endPoint x: 1065, endPoint y: 494, distance: 770.5
click at [1065, 494] on div "Mācību tēma: Krievu valodas b1 - 12. klases 1. ieskaites mācību materiāls #2 Ак…" at bounding box center [652, 323] width 1305 height 647
copy form "1 . Какая форма оплаты использует наличные? Оплата предоплатой Оплата доставкой…"
click at [298, 472] on div "Mācību tēma: Krievu valodas b1 - 12. klases 1. ieskaites mācību materiāls #2 Ак…" at bounding box center [652, 323] width 1305 height 647
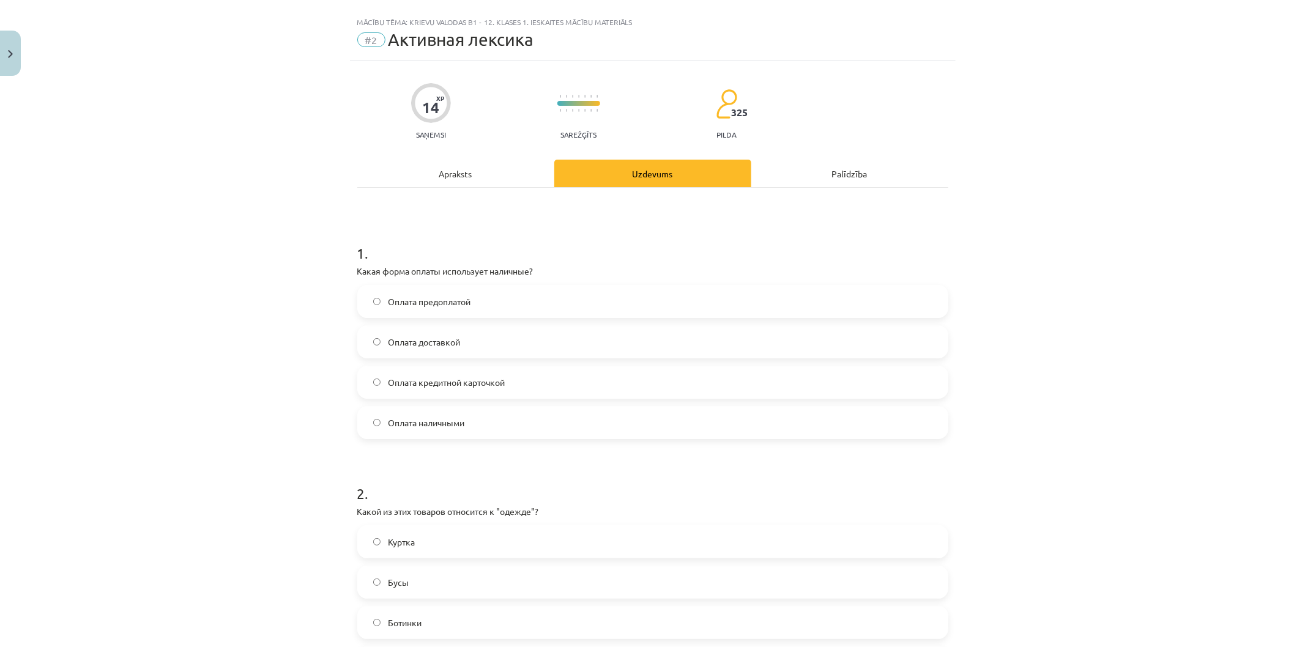
scroll to position [0, 0]
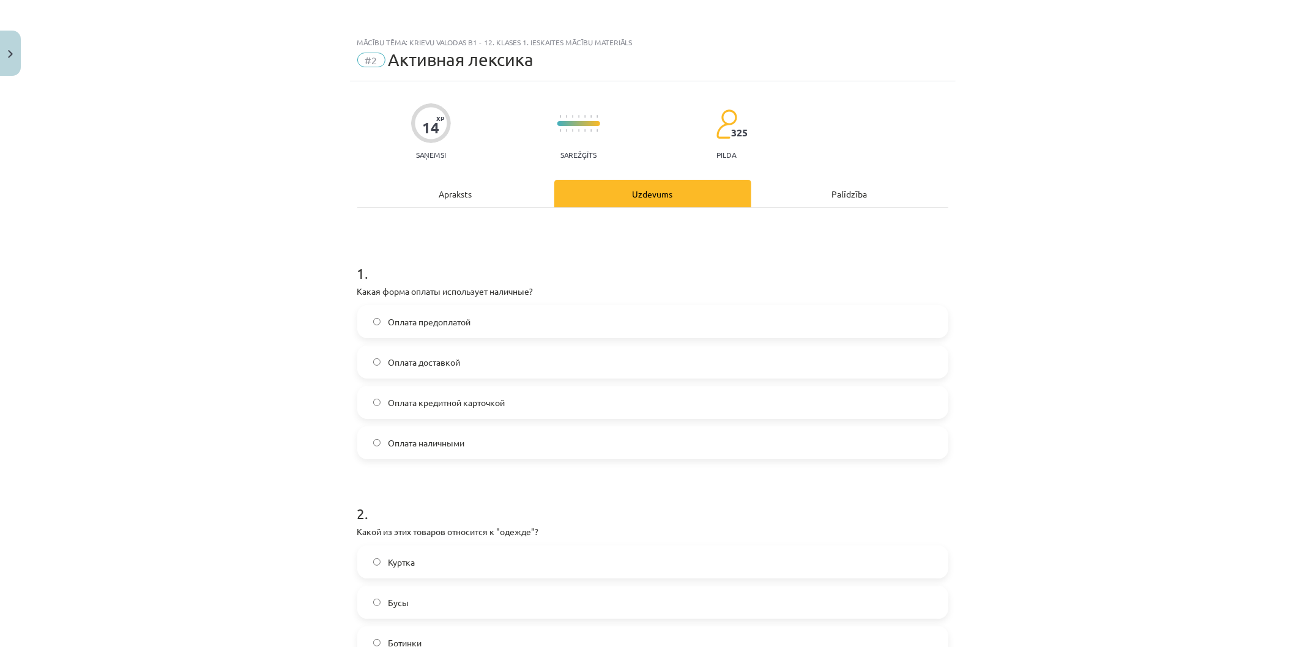
click at [546, 447] on label "Оплата наличными" at bounding box center [652, 443] width 588 height 31
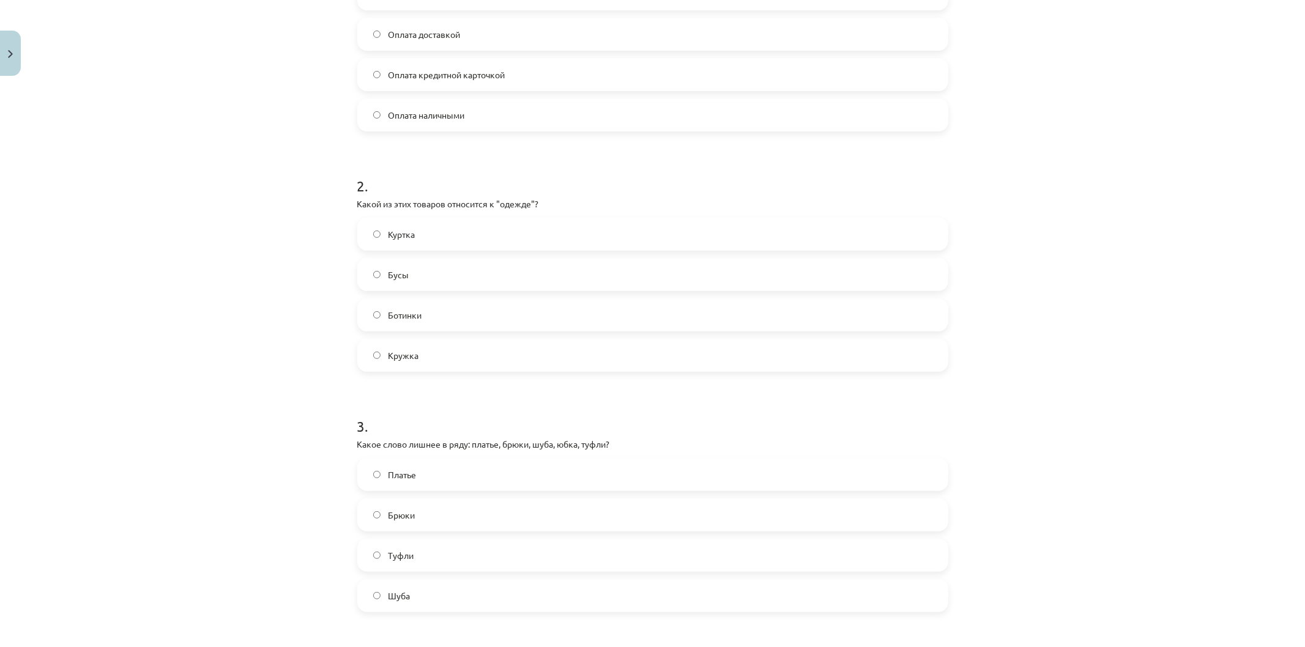
scroll to position [543, 0]
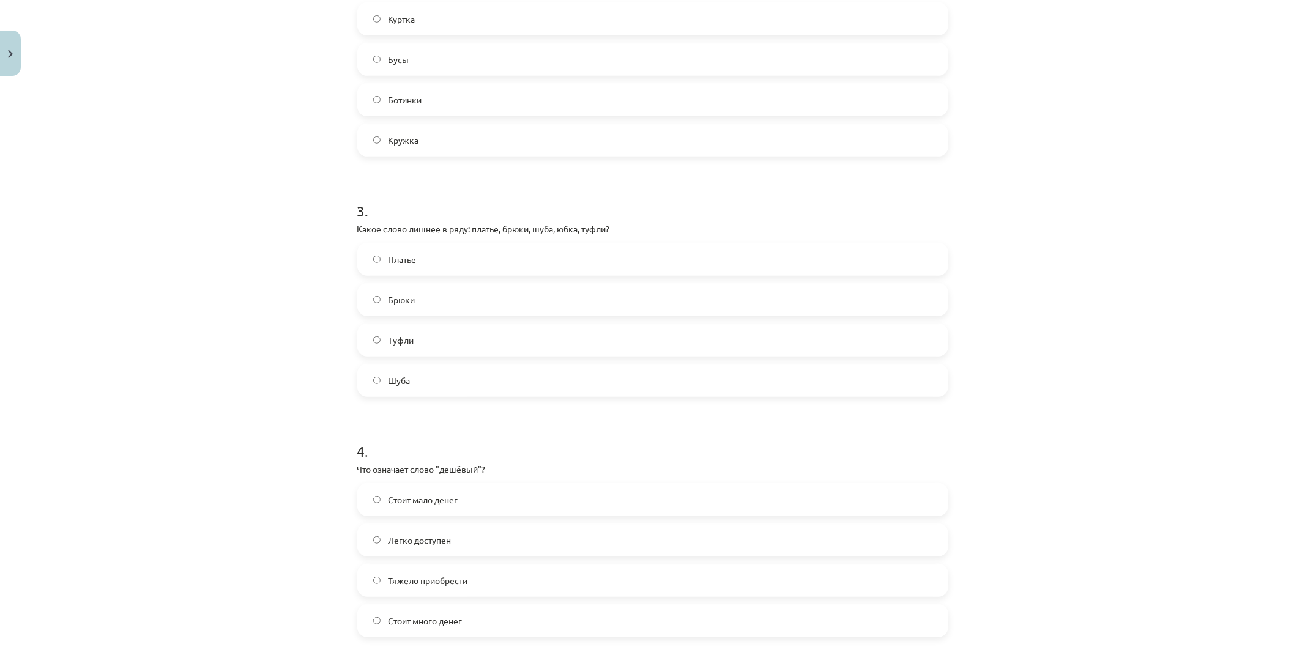
click at [444, 346] on label "Туфли" at bounding box center [652, 340] width 588 height 31
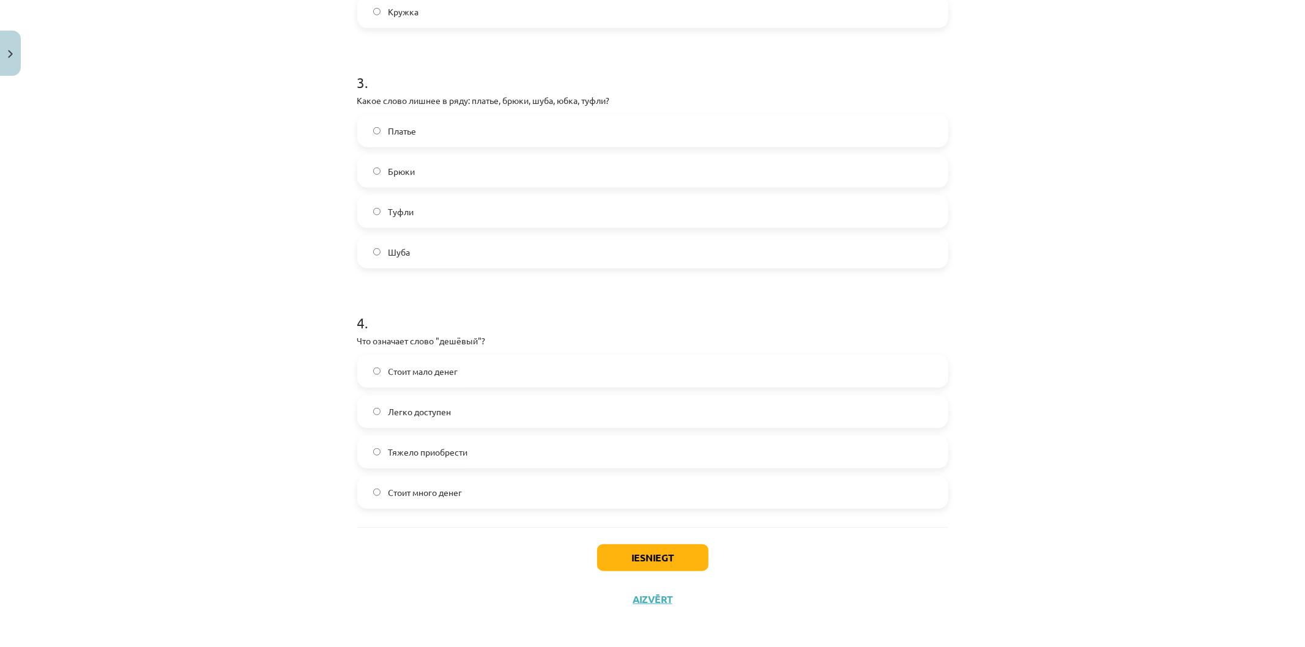
scroll to position [675, 0]
click at [454, 365] on label "Стоит мало денег" at bounding box center [652, 368] width 588 height 31
click at [646, 541] on button "Iesniegt" at bounding box center [652, 554] width 111 height 27
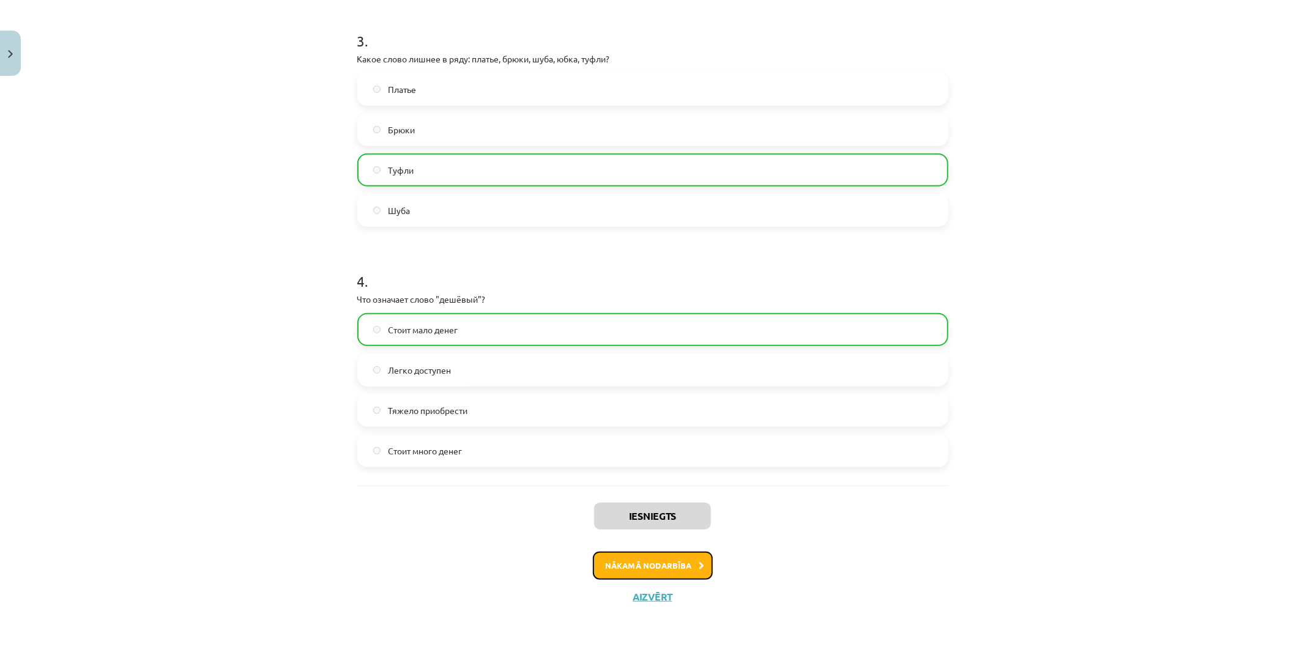
click at [638, 563] on button "Nākamā nodarbība" at bounding box center [653, 566] width 120 height 28
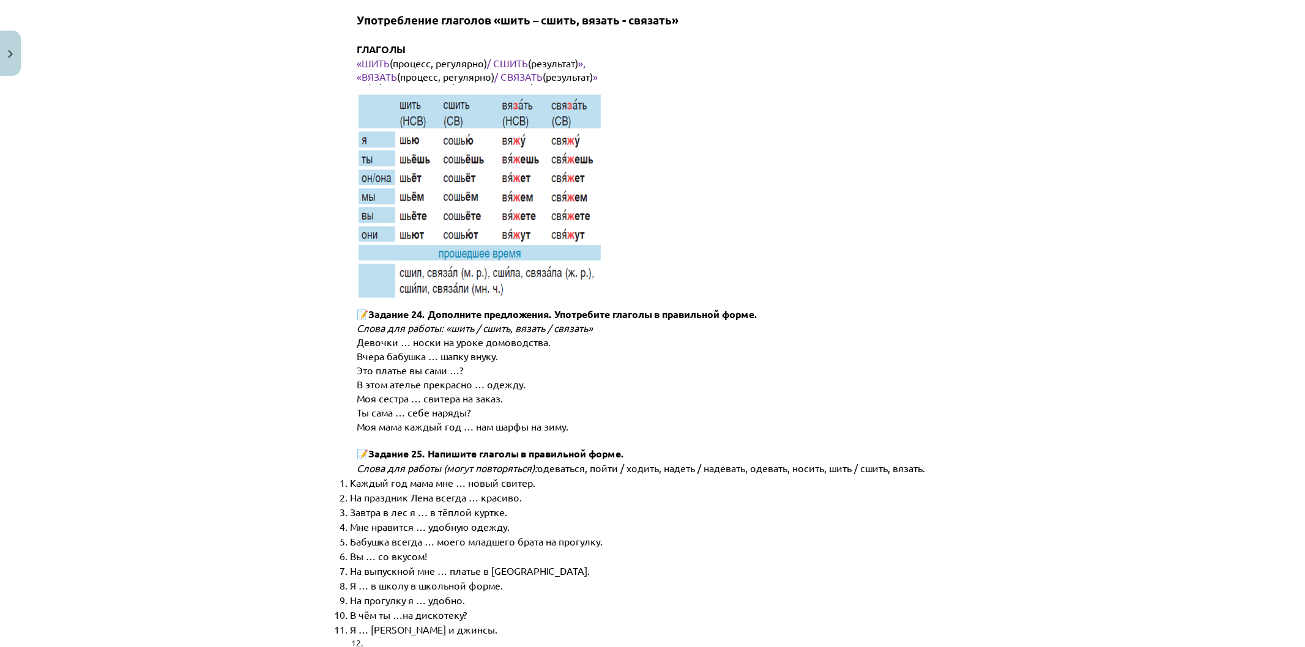
scroll to position [5980, 0]
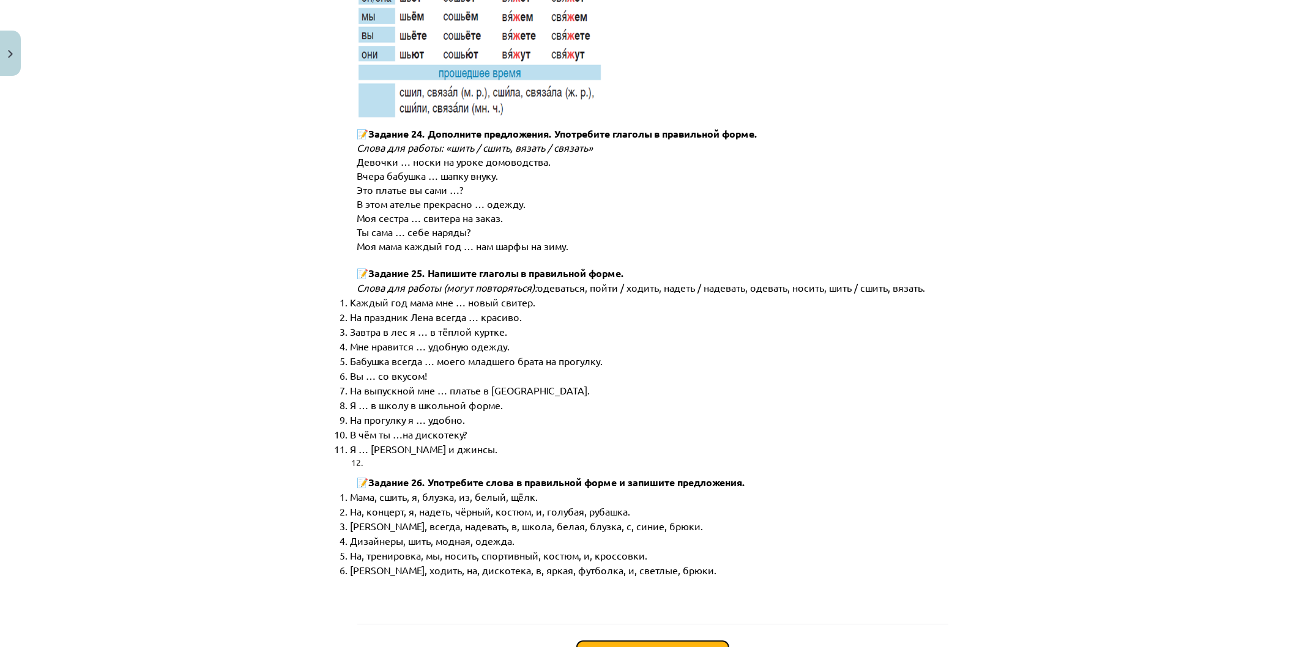
click at [585, 641] on button "Sākt uzdevumu" at bounding box center [653, 654] width 152 height 27
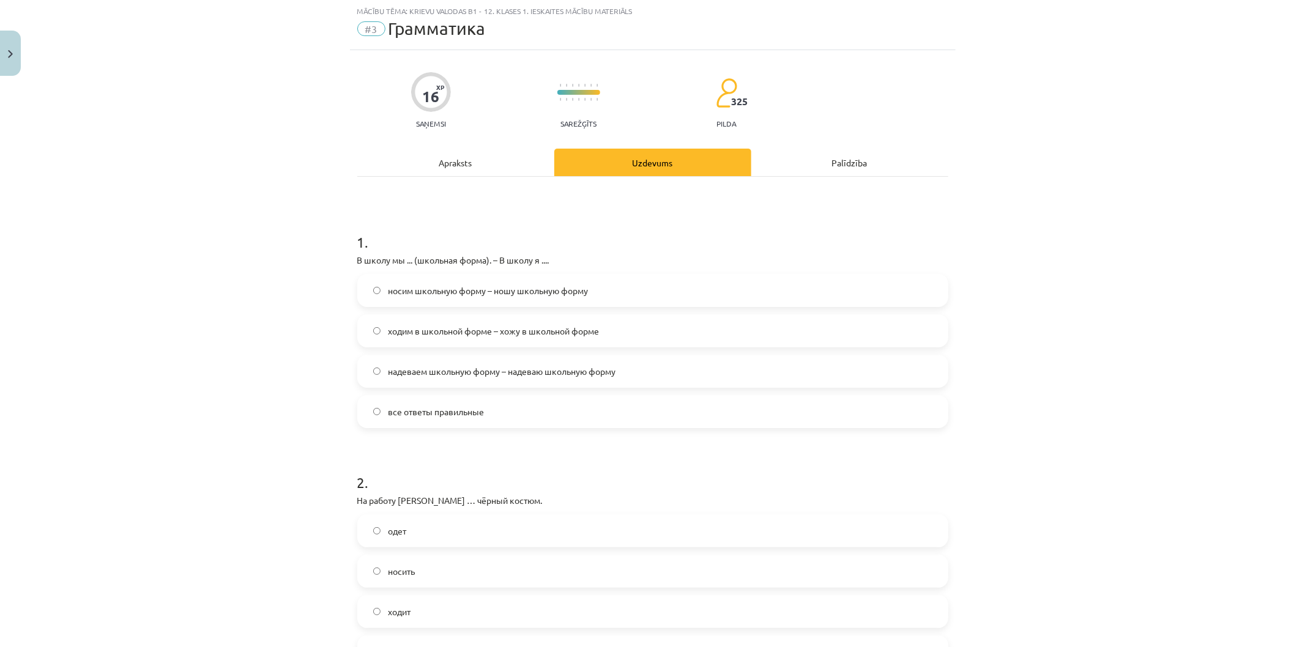
scroll to position [31, 0]
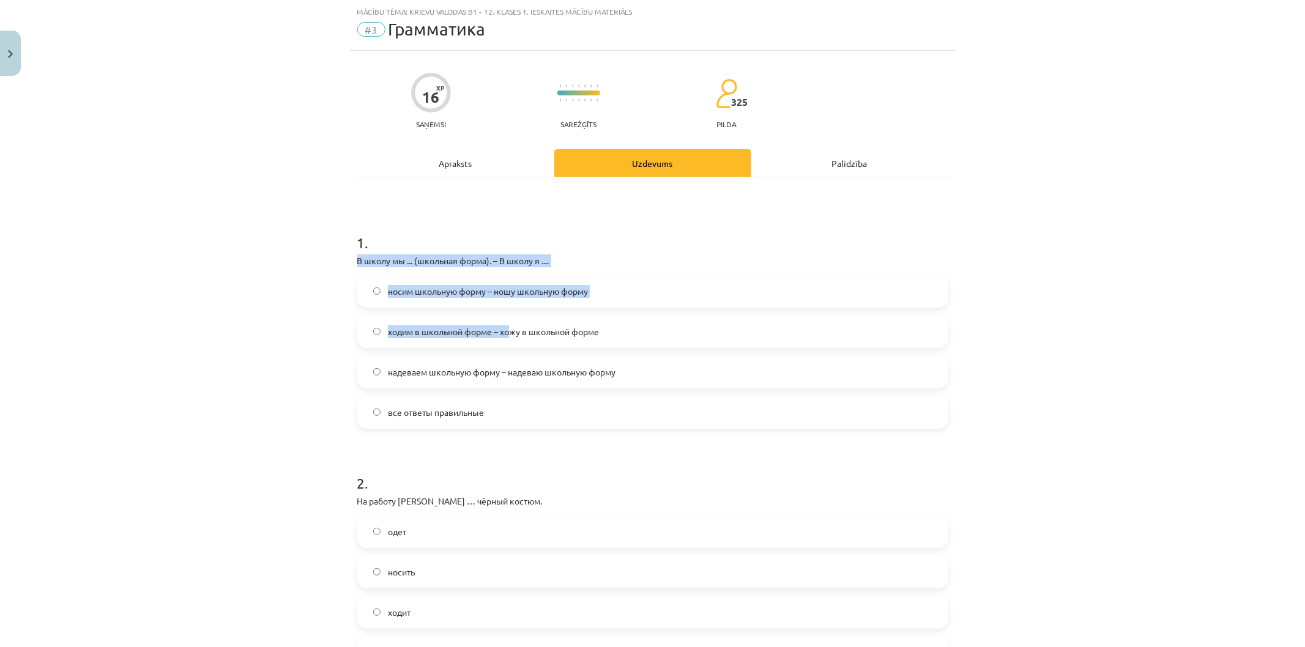
drag, startPoint x: 351, startPoint y: 265, endPoint x: 498, endPoint y: 307, distance: 153.2
click at [506, 313] on div "Mācību tēma: Krievu valodas b1 - 12. klases 1. ieskaites mācību materiāls #3 Гр…" at bounding box center [652, 323] width 1305 height 647
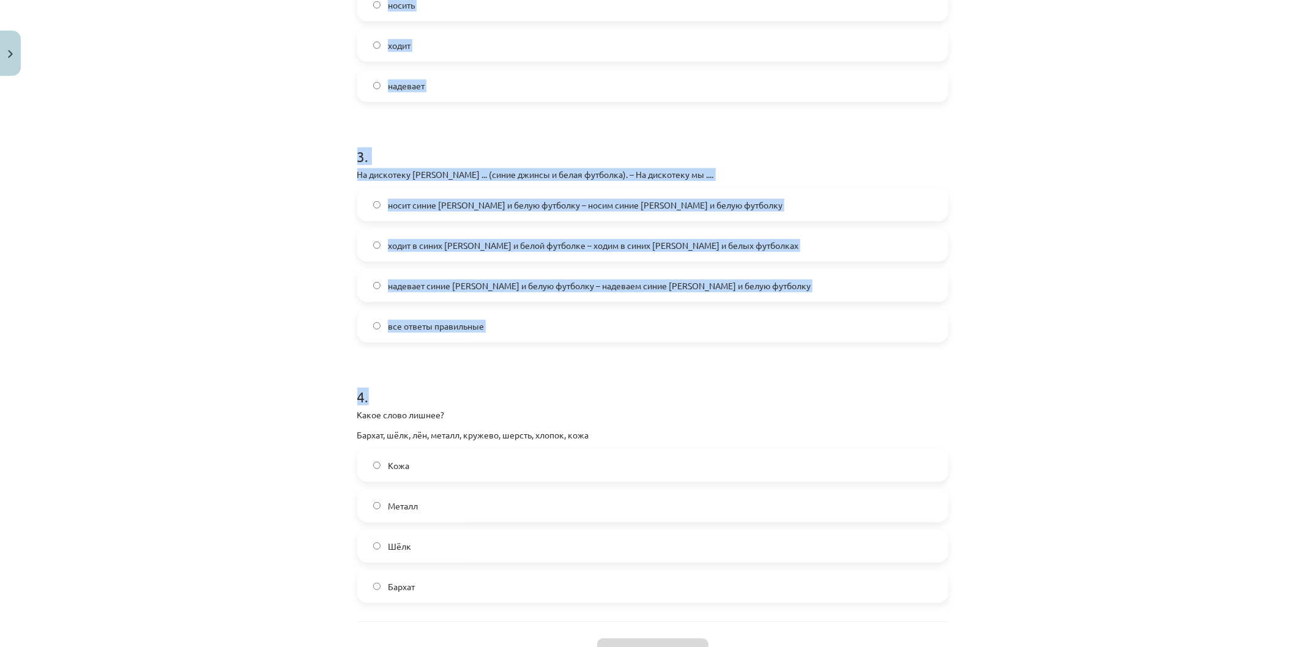
scroll to position [694, 0]
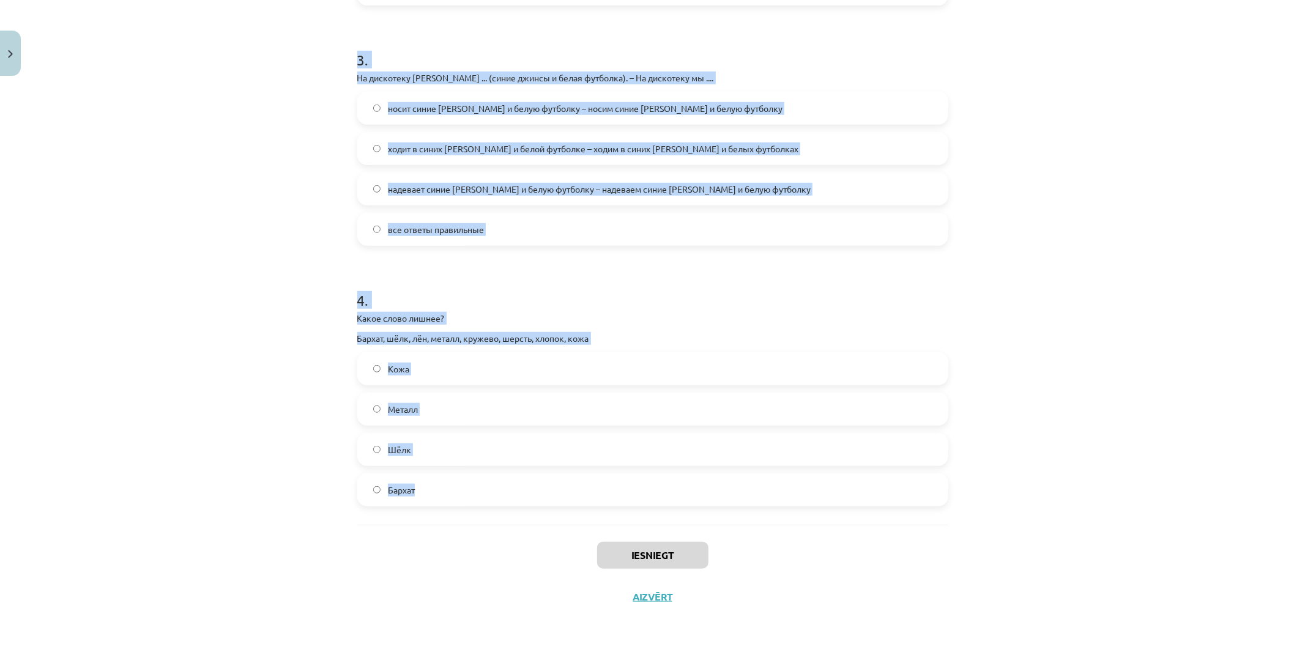
drag, startPoint x: 335, startPoint y: 222, endPoint x: 1022, endPoint y: 502, distance: 742.3
click at [1031, 504] on div "Mācību tēma: Krievu valodas b1 - 12. klases 1. ieskaites mācību materiāls #3 Гр…" at bounding box center [652, 323] width 1305 height 647
copy form "1 . В школу мы ... (школьная форма). – В школу я .... носим школьную форму – но…"
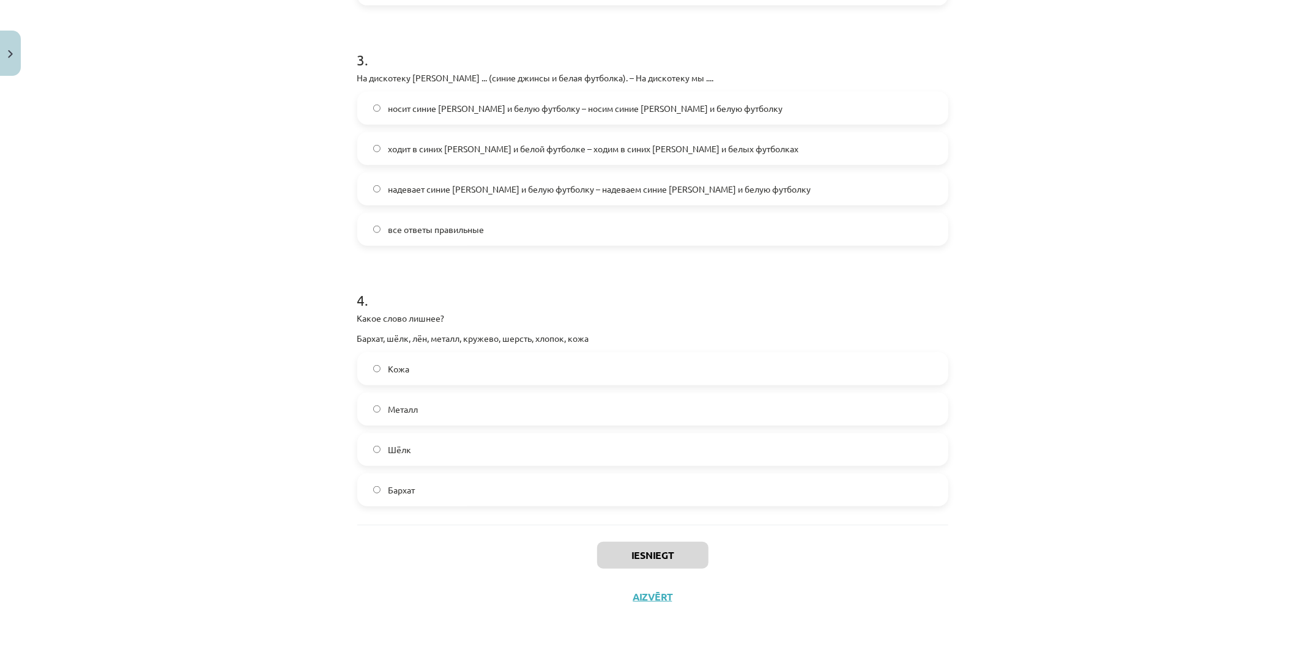
click at [286, 560] on div "Mācību tēma: Krievu valodas b1 - 12. klases 1. ieskaites mācību materiāls #3 Гр…" at bounding box center [652, 323] width 1305 height 647
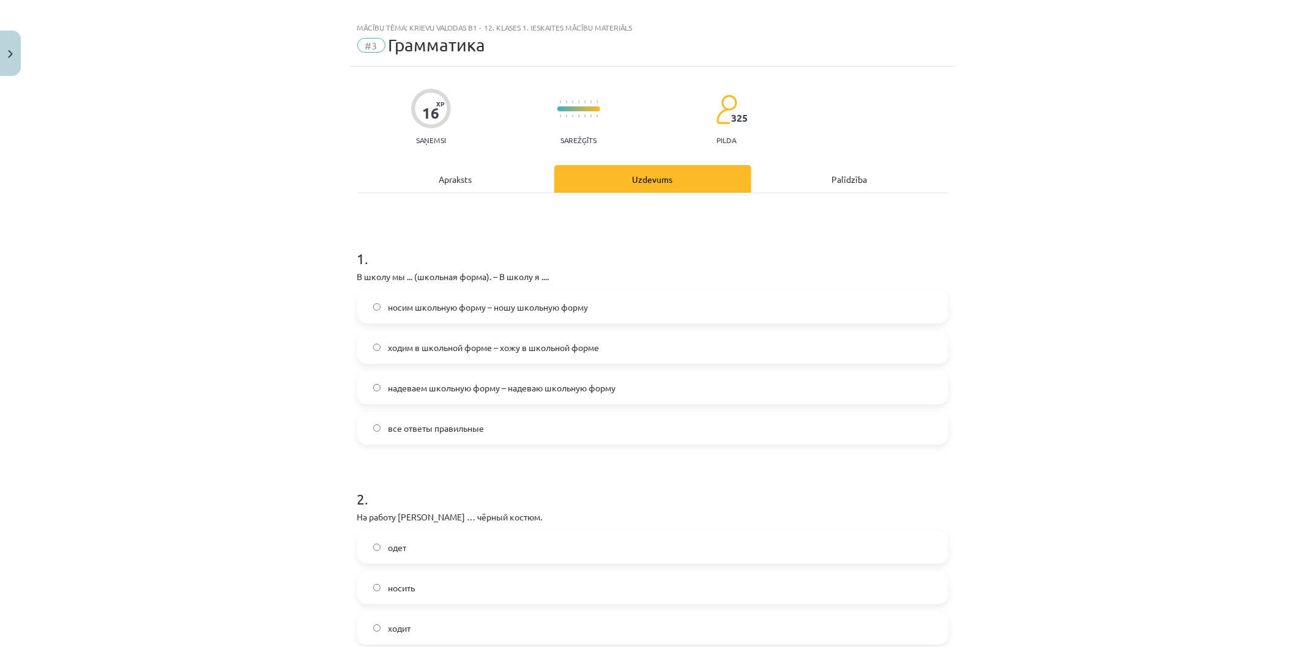
click at [468, 423] on span "все ответы правильные" at bounding box center [436, 428] width 96 height 13
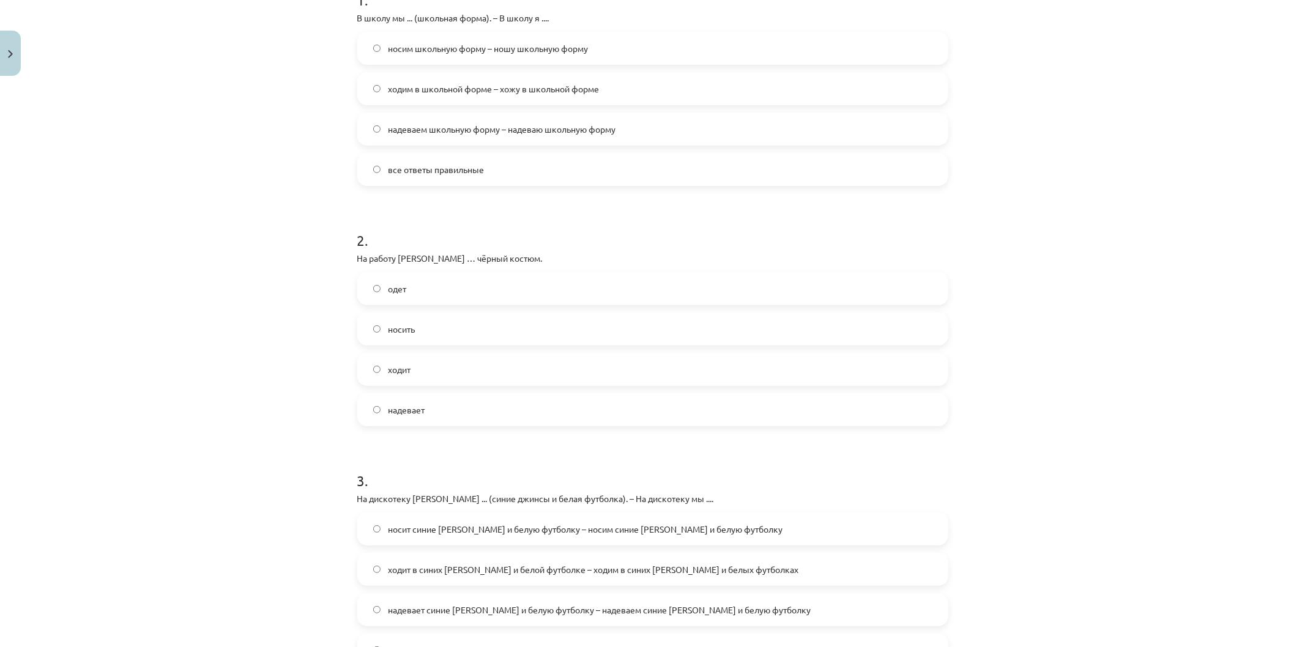
scroll to position [355, 0]
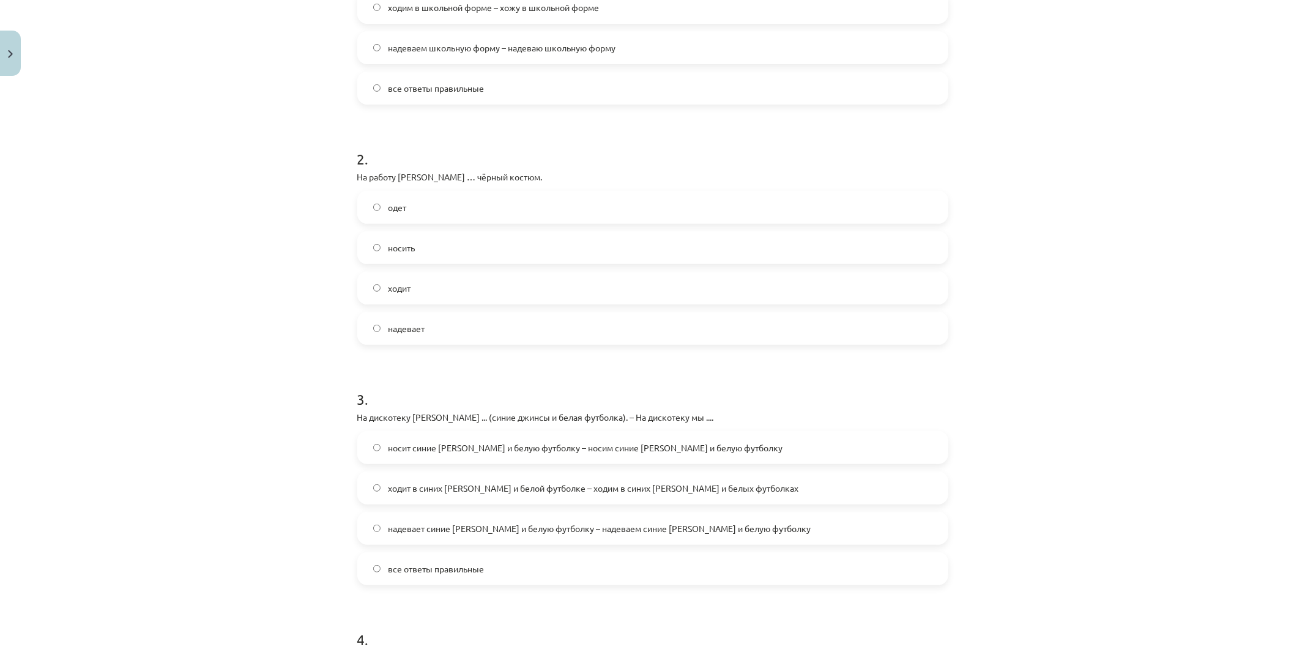
click at [429, 319] on label "надевает" at bounding box center [652, 328] width 588 height 31
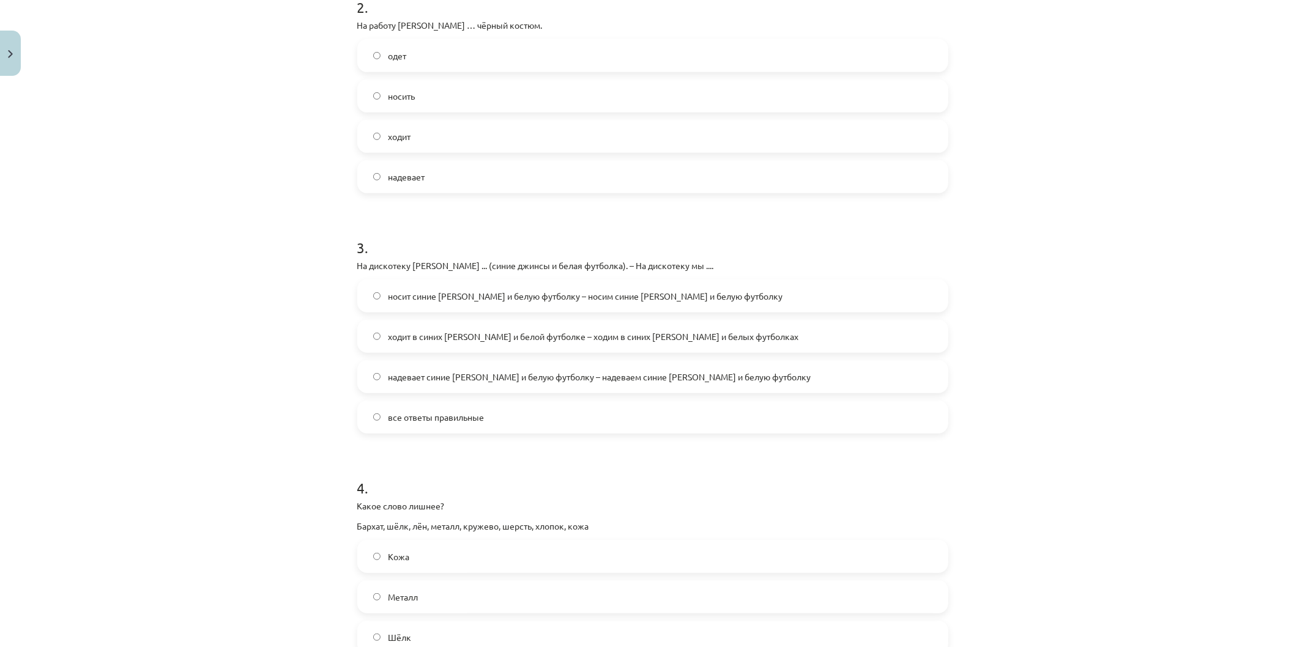
scroll to position [558, 0]
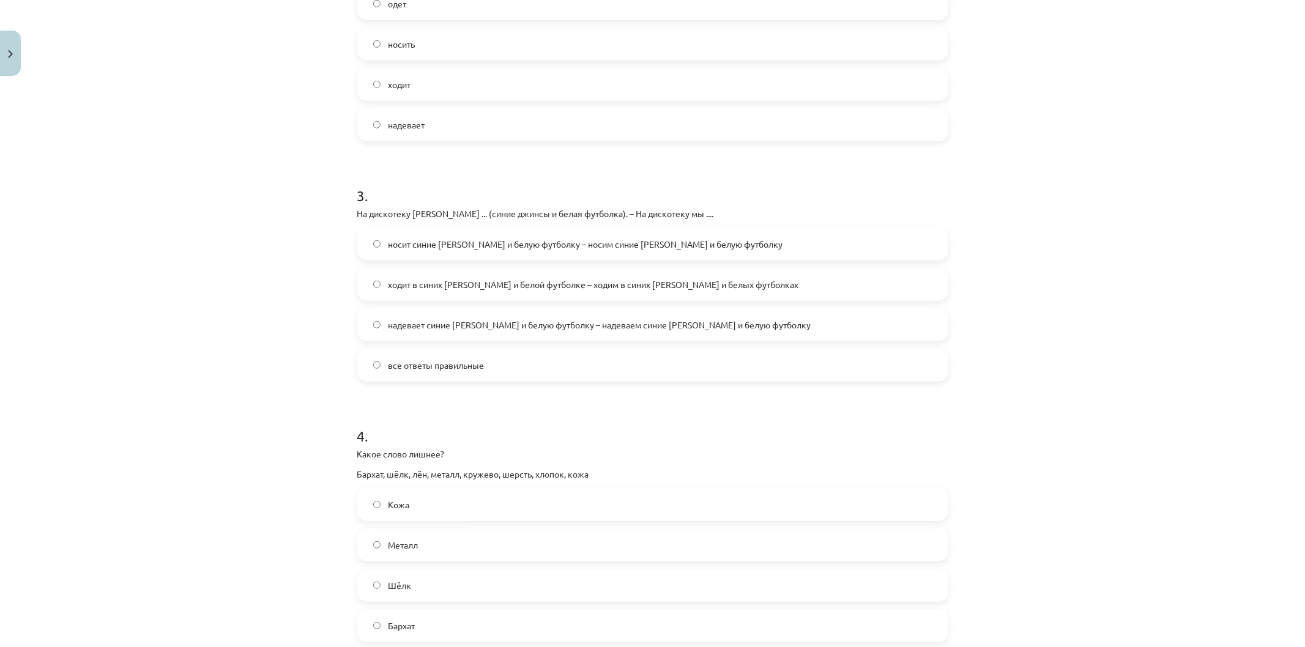
click at [469, 369] on span "все ответы правильные" at bounding box center [436, 365] width 96 height 13
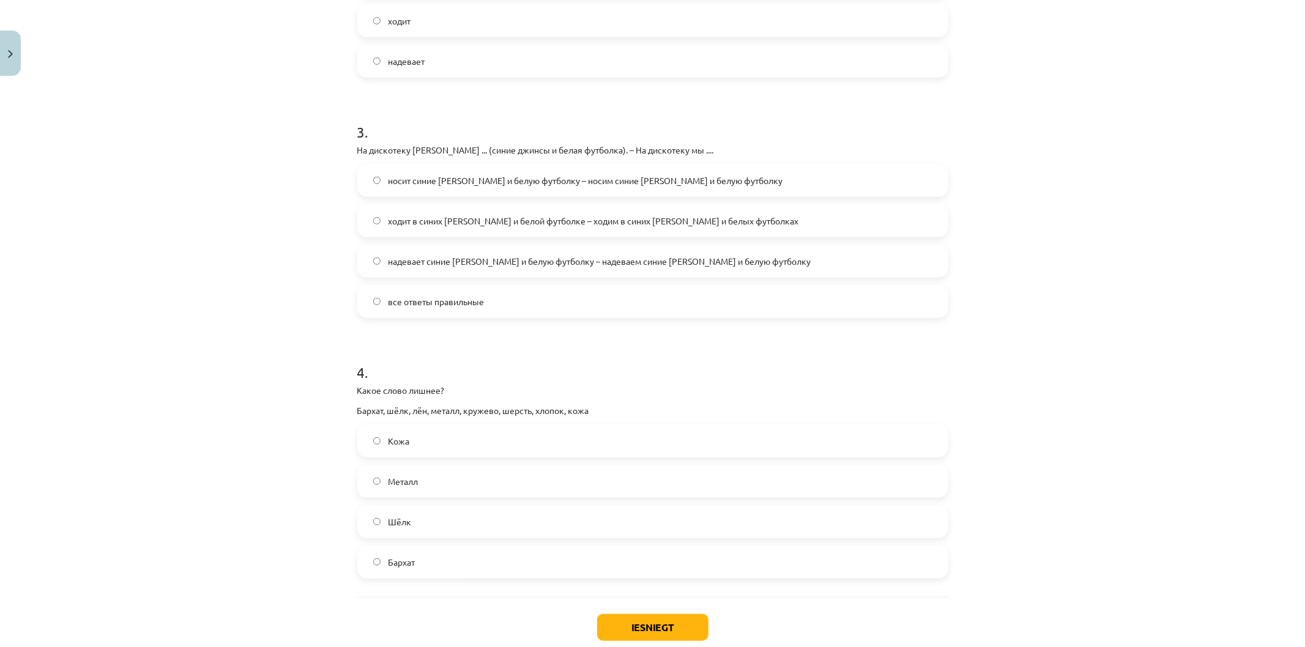
scroll to position [694, 0]
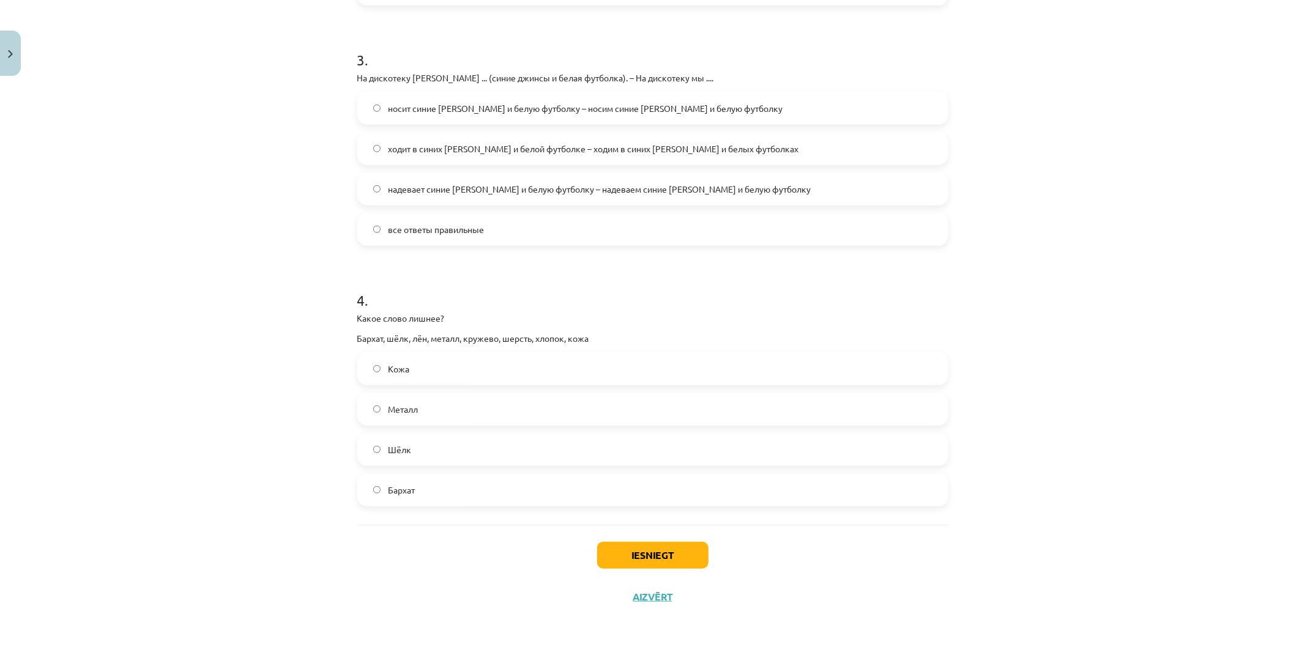
click at [460, 406] on label "Металл" at bounding box center [652, 409] width 588 height 31
click at [646, 552] on button "Iesniegt" at bounding box center [652, 555] width 111 height 27
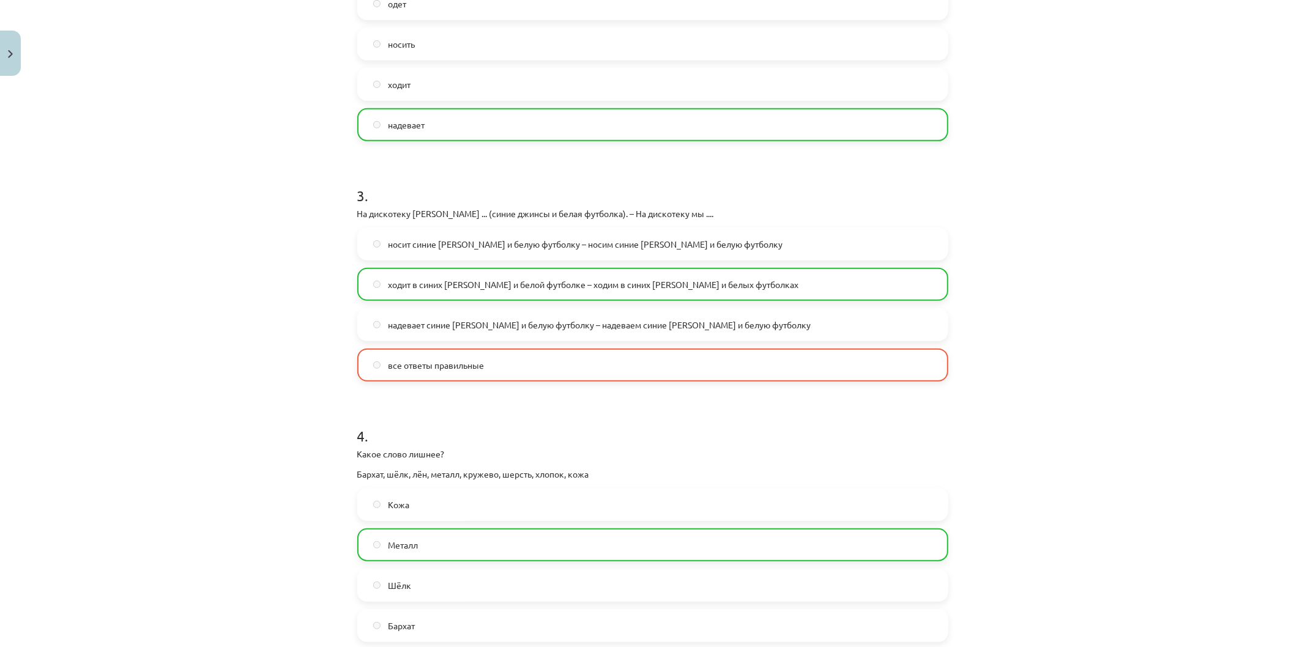
scroll to position [734, 0]
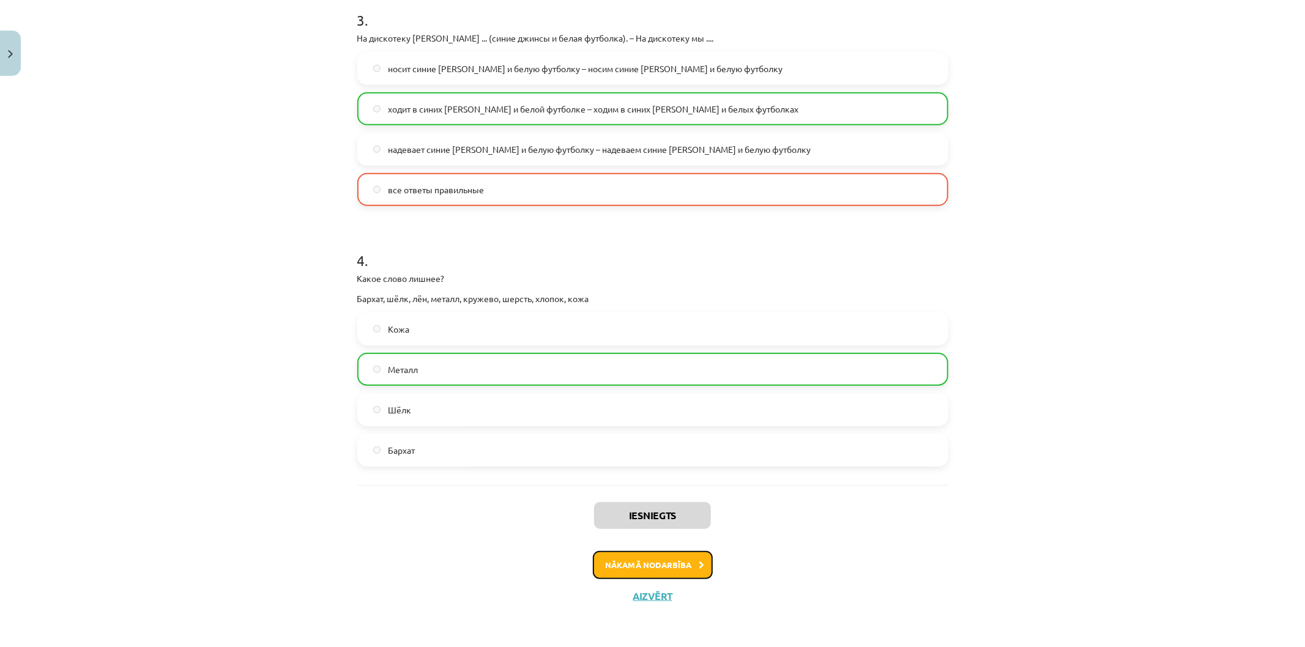
click at [646, 557] on button "Nākamā nodarbība" at bounding box center [653, 565] width 120 height 28
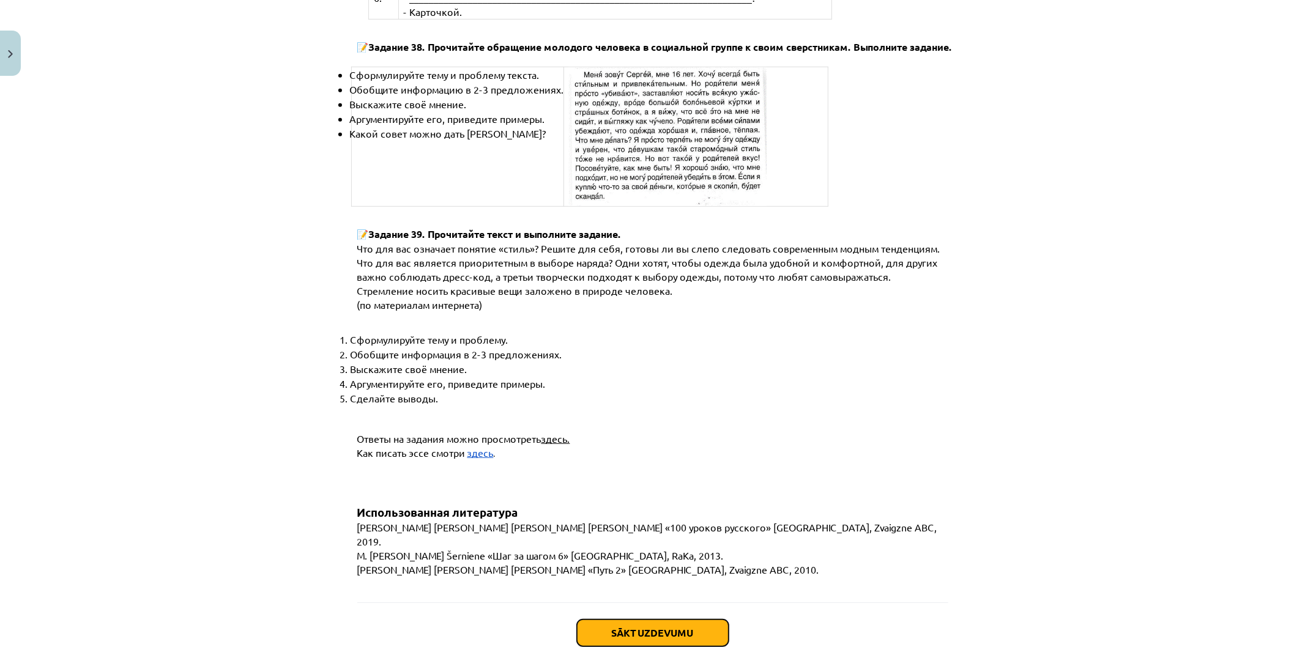
click at [653, 620] on button "Sākt uzdevumu" at bounding box center [653, 633] width 152 height 27
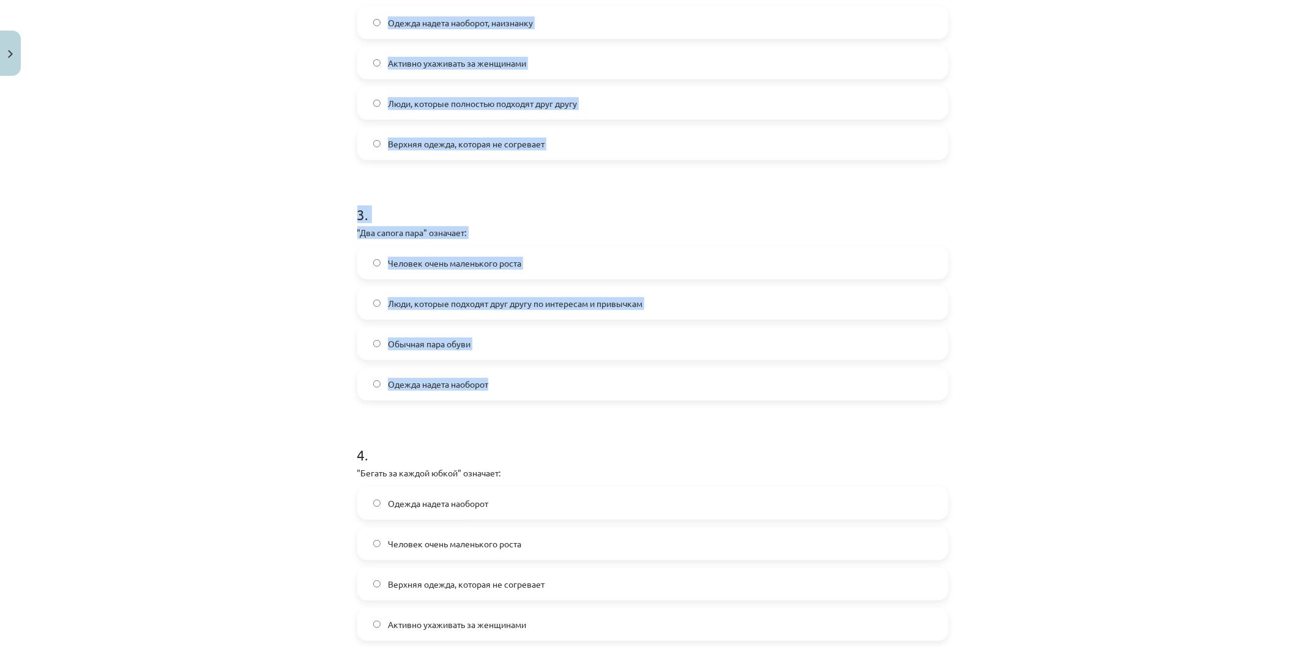
scroll to position [675, 0]
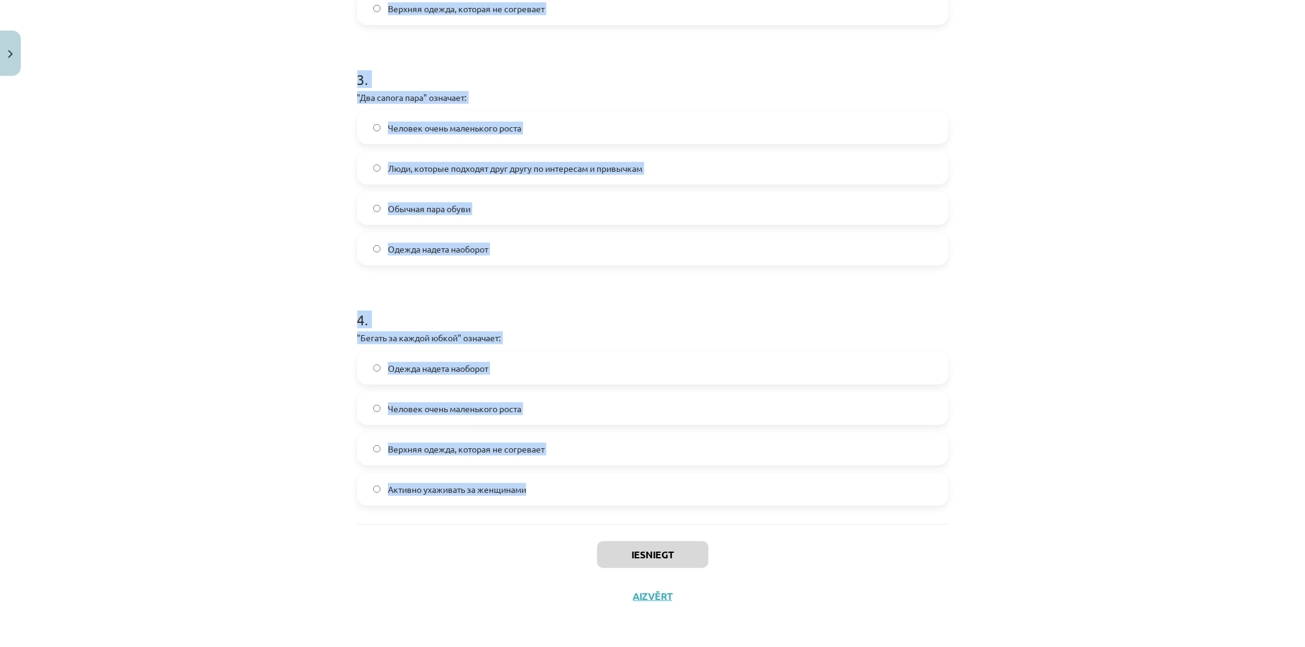
drag, startPoint x: 333, startPoint y: 230, endPoint x: 1040, endPoint y: 492, distance: 753.6
click at [1049, 494] on div "Mācību tēma: Krievu valodas b1 - 12. klases 1. ieskaites mācību materiāls #4 Уп…" at bounding box center [652, 323] width 1305 height 647
copy form "1 . "Сапожник без сапог" означает: Человек, у которого нет того, что должно у н…"
click at [246, 508] on div "Mācību tēma: Krievu valodas b1 - 12. klases 1. ieskaites mācību materiāls #4 Уп…" at bounding box center [652, 323] width 1305 height 647
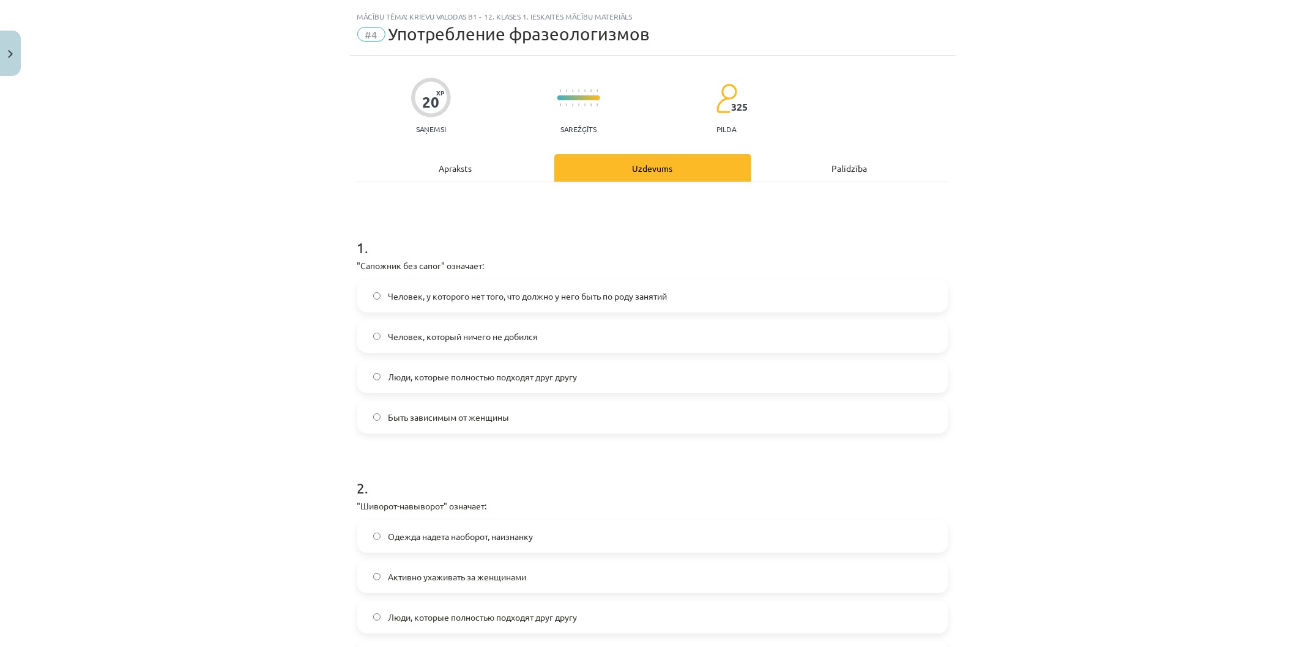
scroll to position [0, 0]
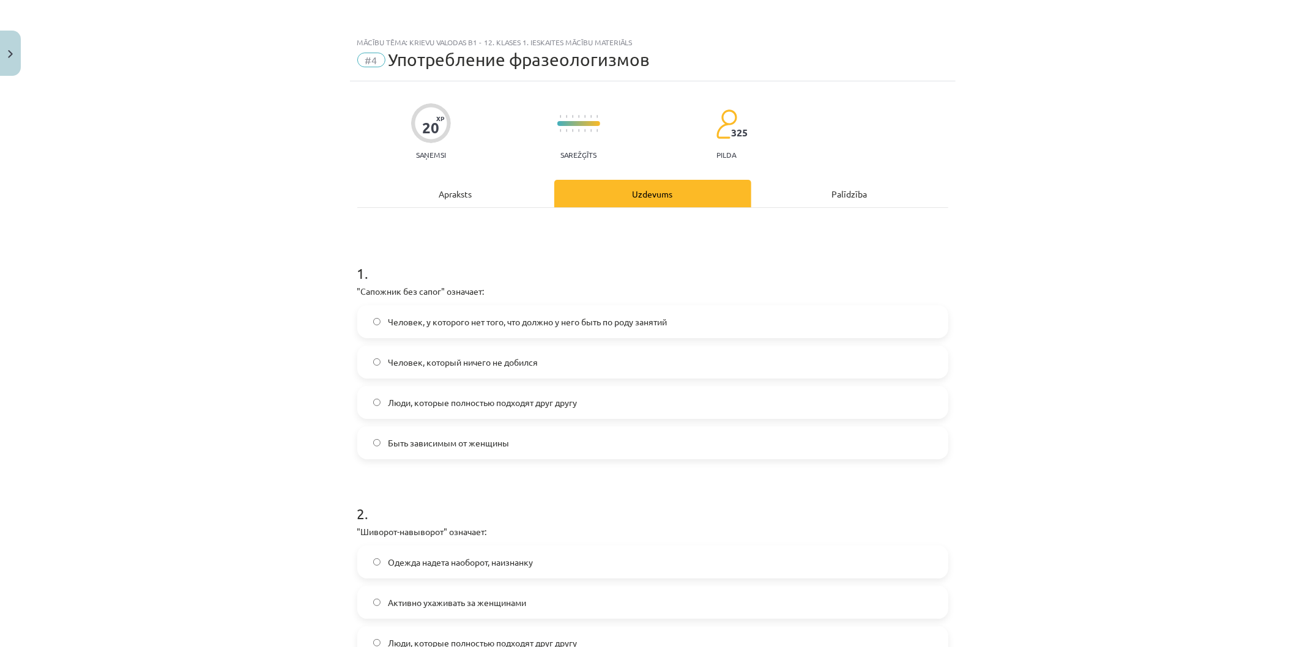
click at [396, 316] on span "Человек, у которого нет того, что должно у него быть по роду занятий" at bounding box center [527, 322] width 279 height 13
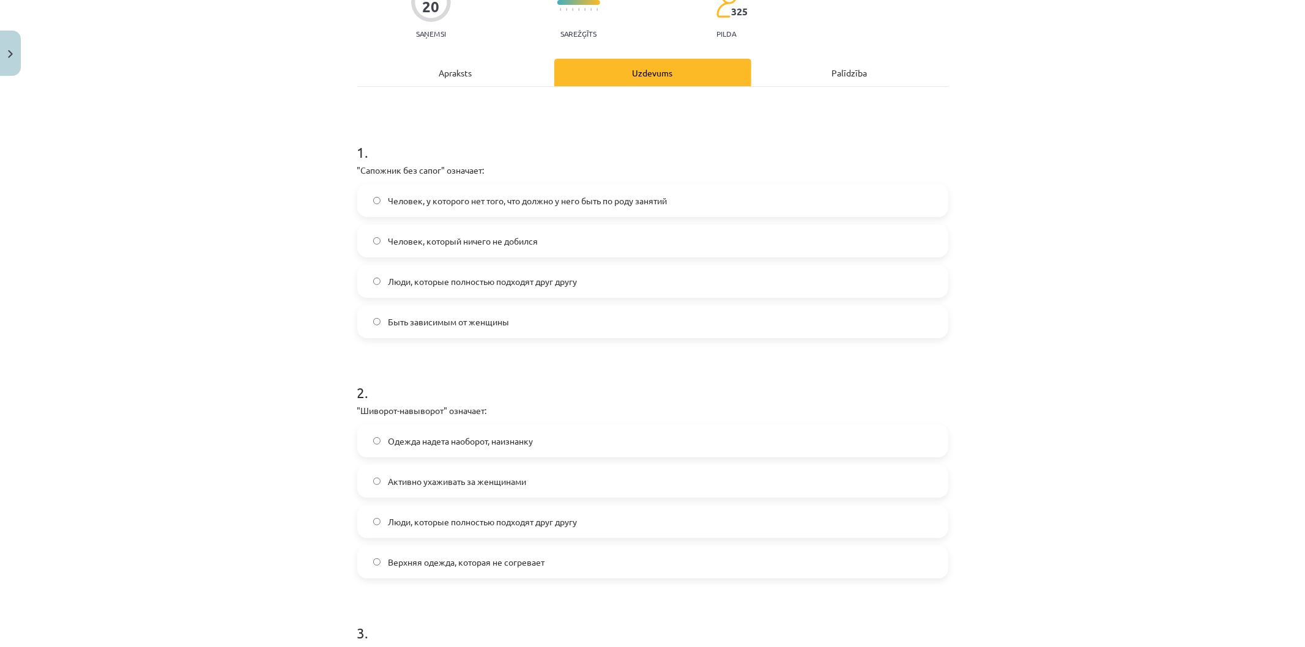
scroll to position [136, 0]
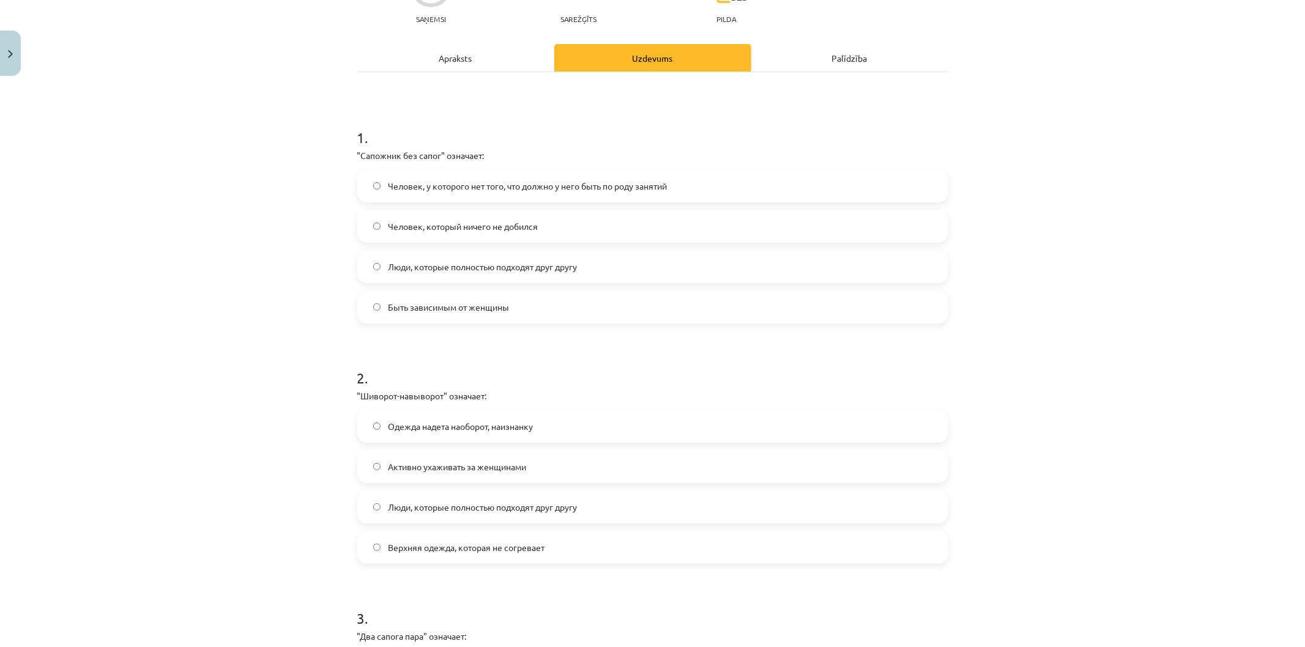
click at [445, 429] on span "Одежда надета наоборот, наизнанку" at bounding box center [460, 426] width 145 height 13
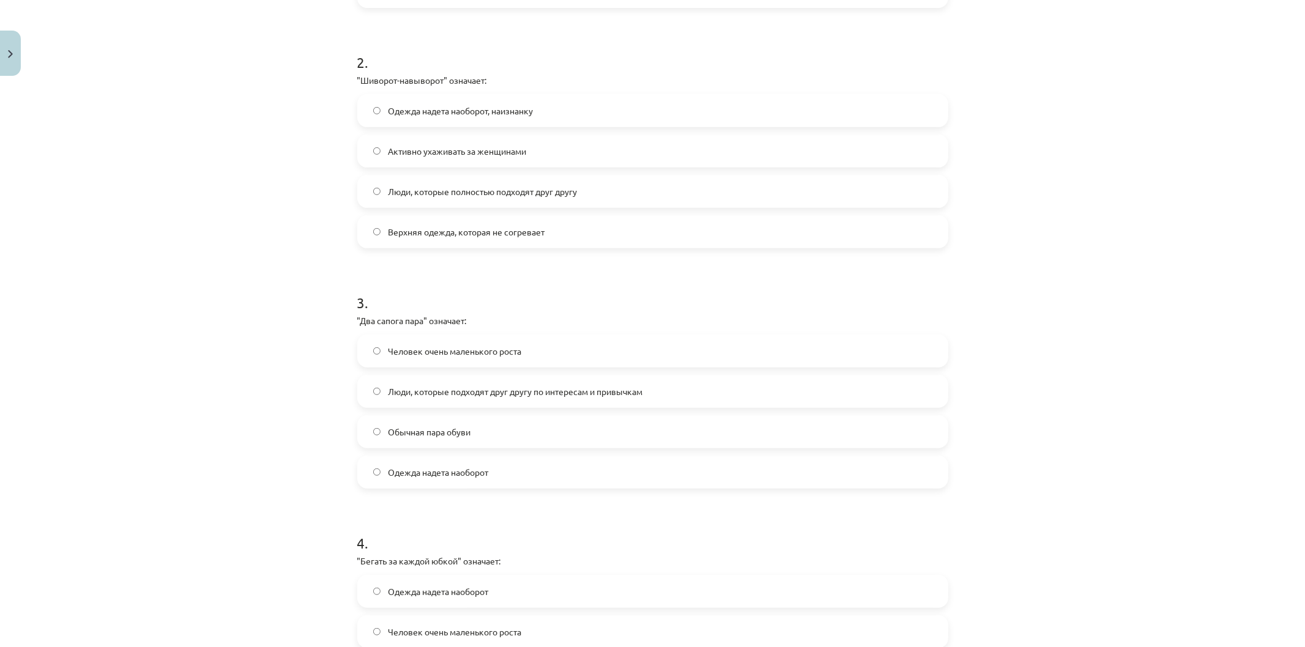
scroll to position [475, 0]
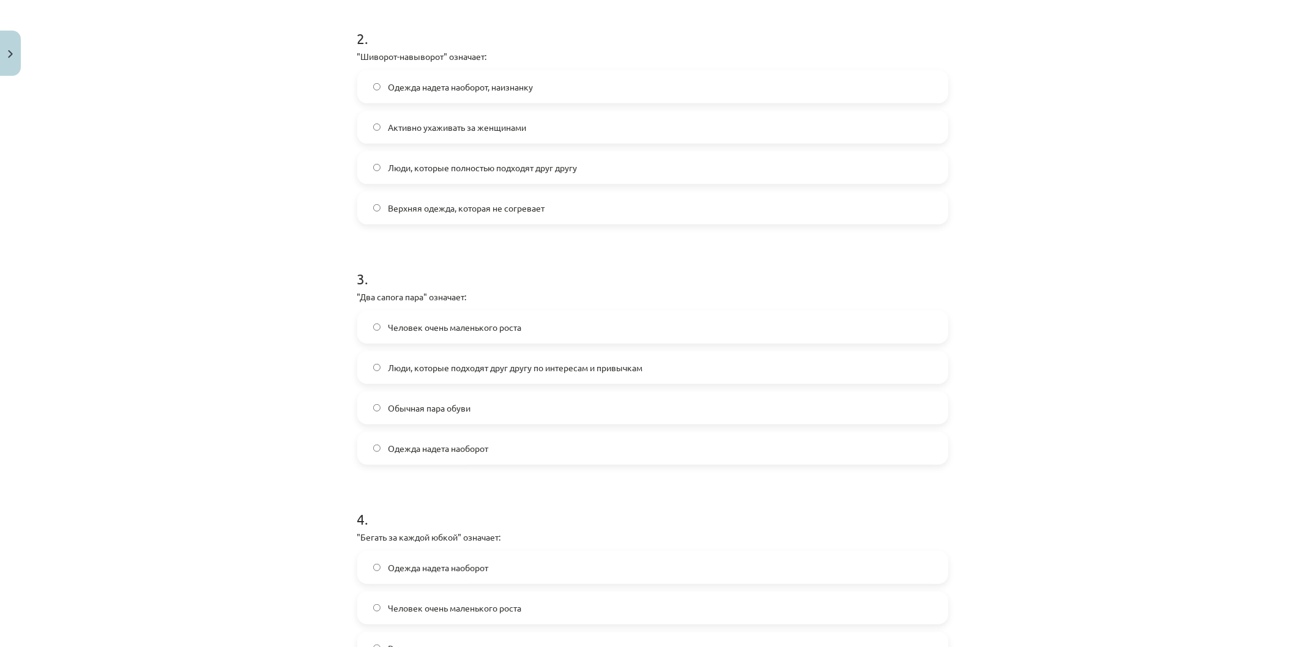
click at [418, 358] on label "Люди, которые подходят друг другу по интересам и привычкам" at bounding box center [652, 367] width 588 height 31
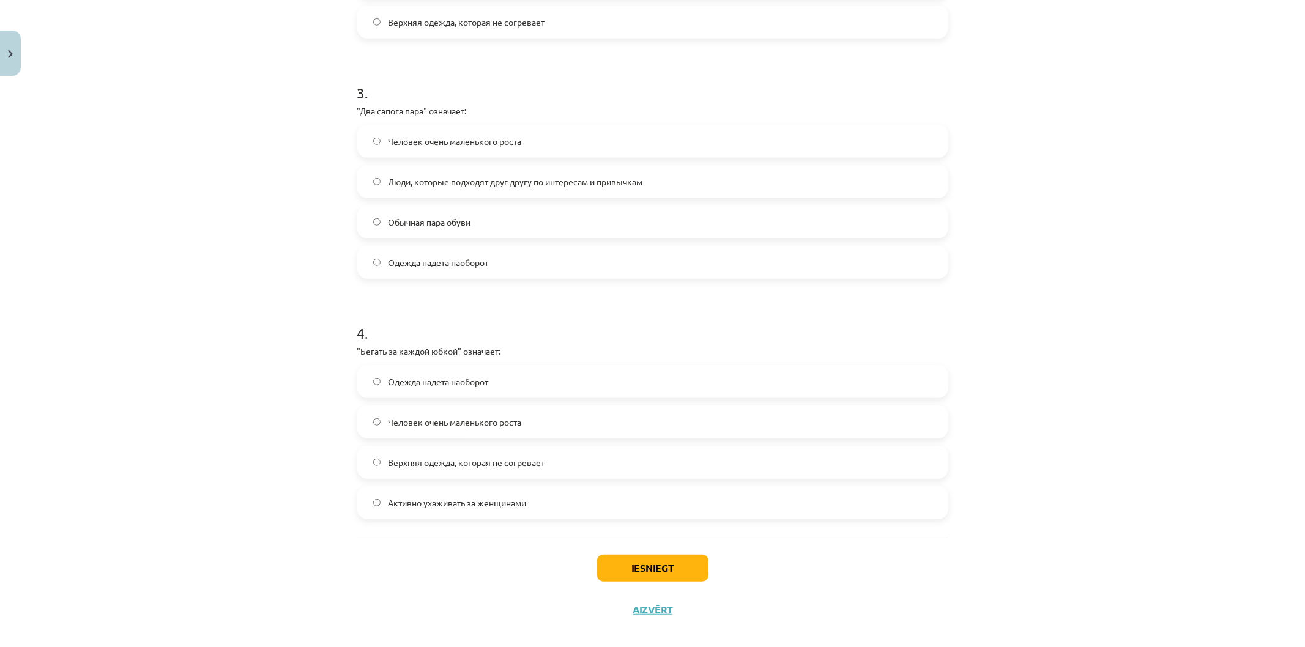
scroll to position [675, 0]
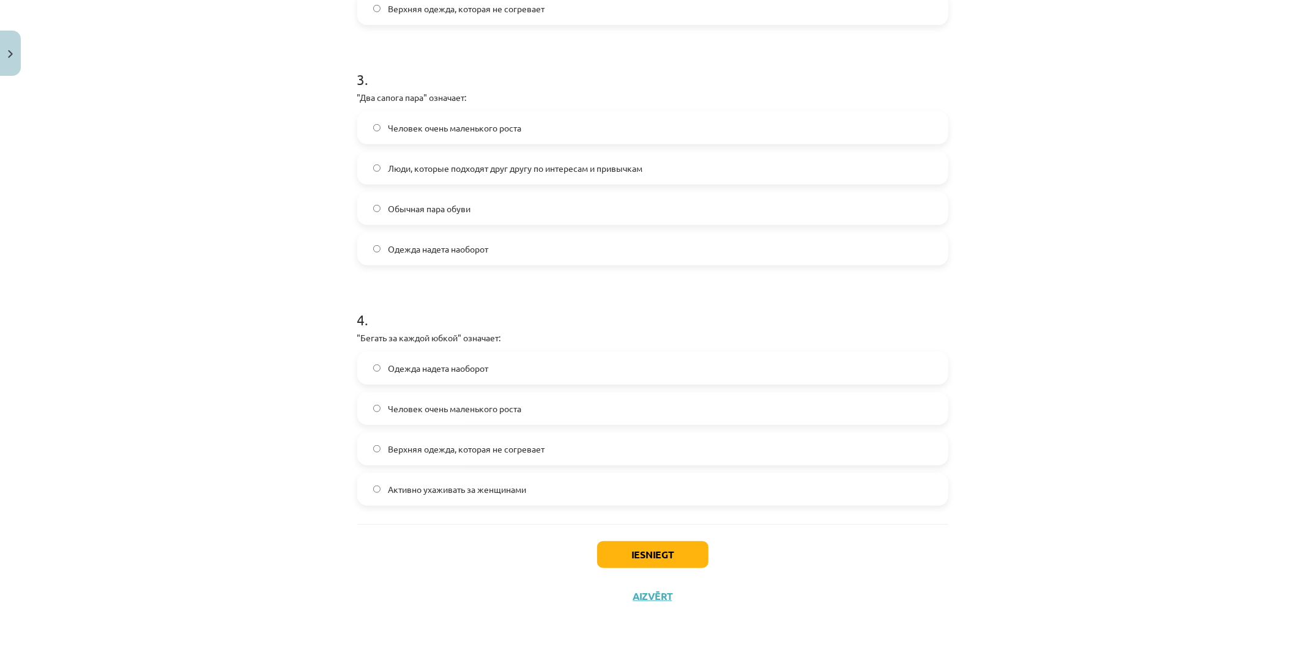
click at [492, 483] on span "Активно ухаживать за женщинами" at bounding box center [457, 489] width 138 height 13
click at [624, 557] on button "Iesniegt" at bounding box center [652, 554] width 111 height 27
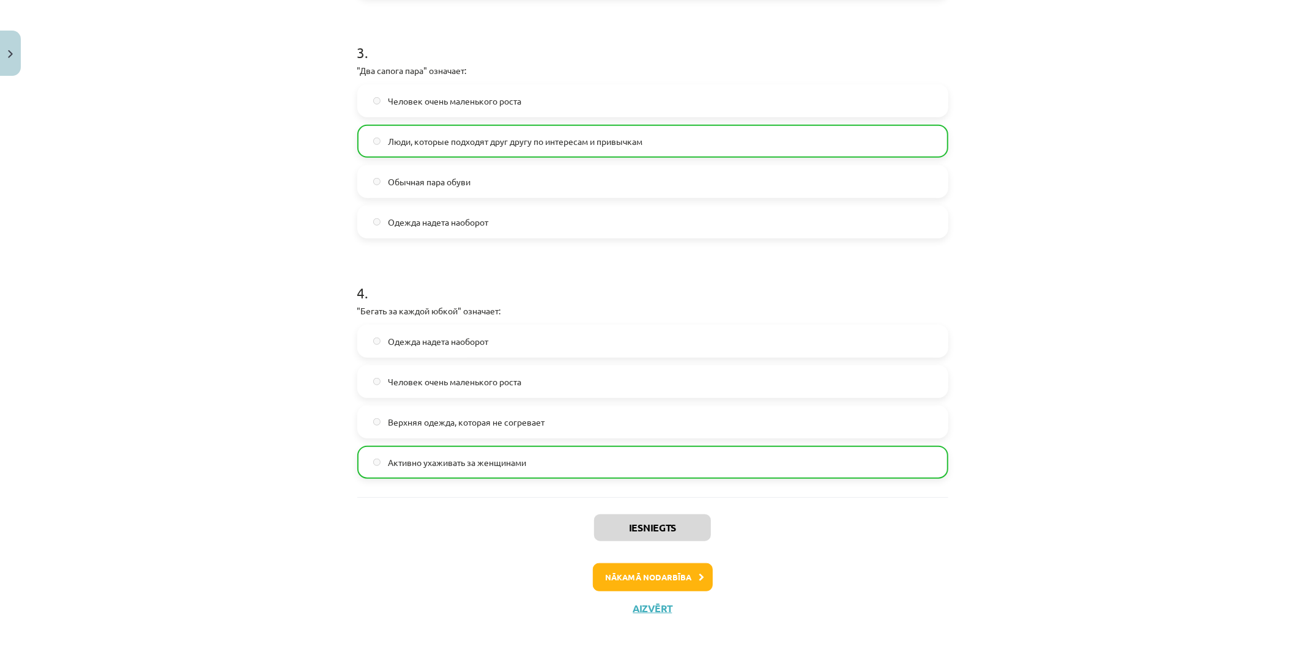
scroll to position [713, 0]
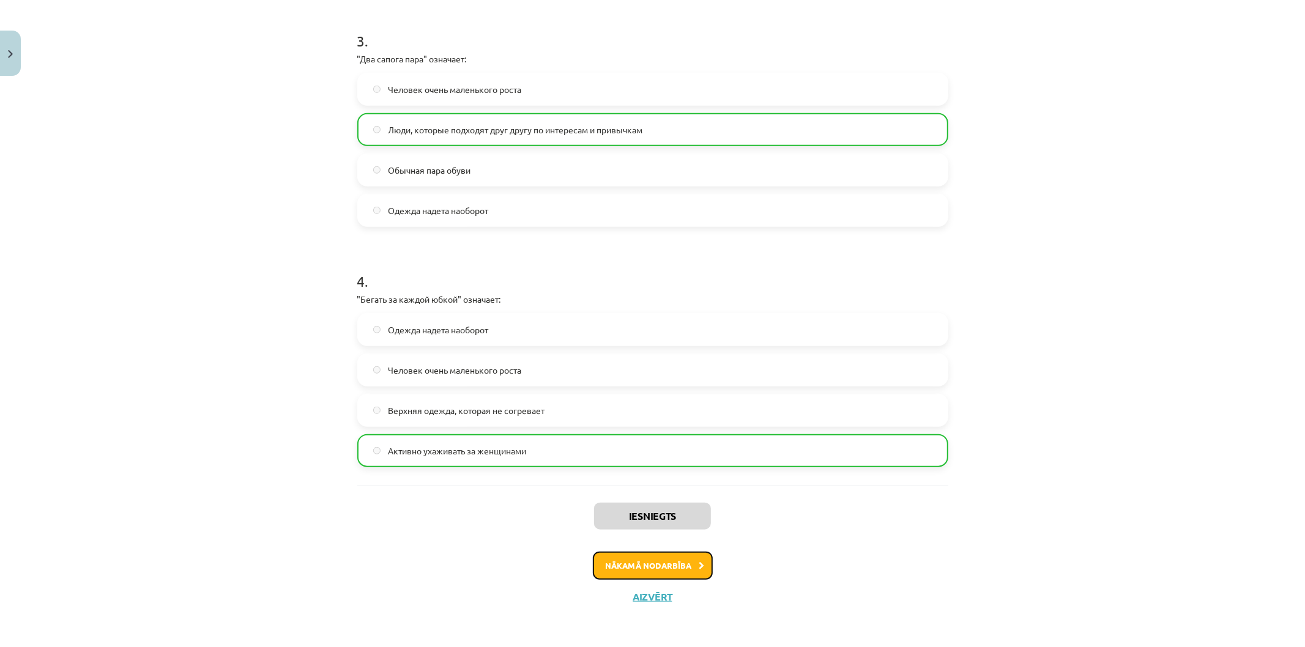
click at [672, 564] on button "Nākamā nodarbība" at bounding box center [653, 566] width 120 height 28
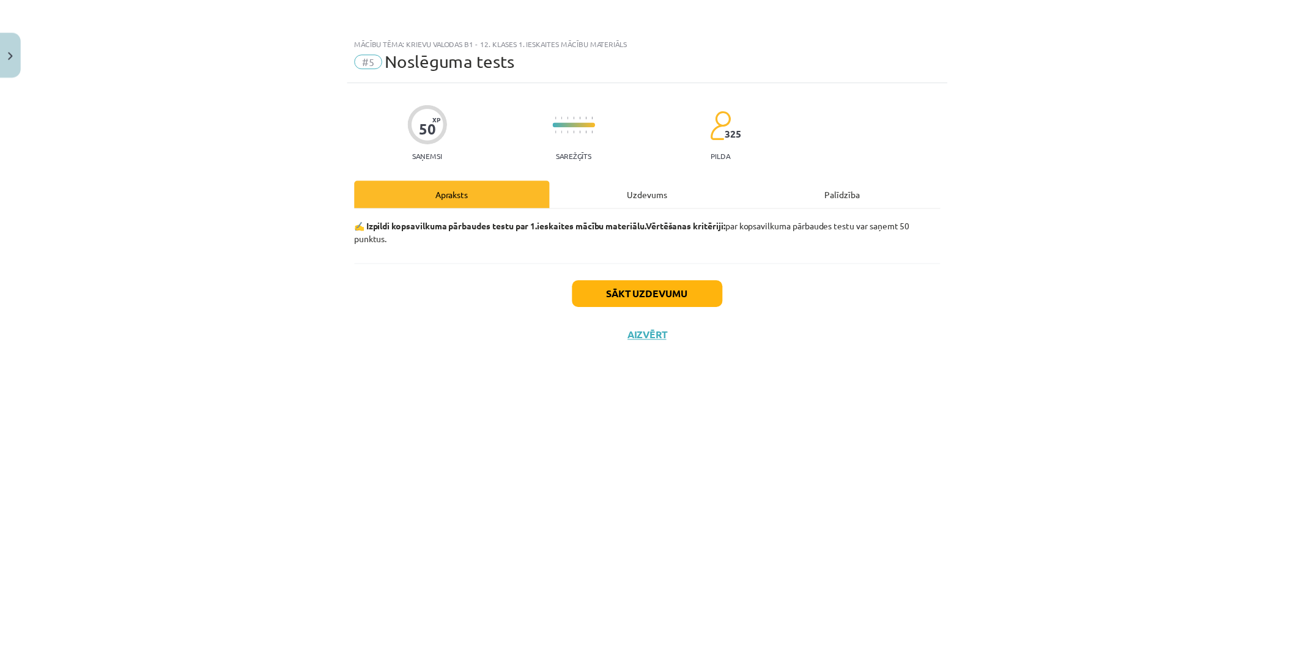
scroll to position [0, 0]
click at [647, 327] on div "Sākt uzdevumu Aizvērt" at bounding box center [652, 306] width 591 height 86
click at [650, 341] on button "Aizvērt" at bounding box center [652, 335] width 46 height 12
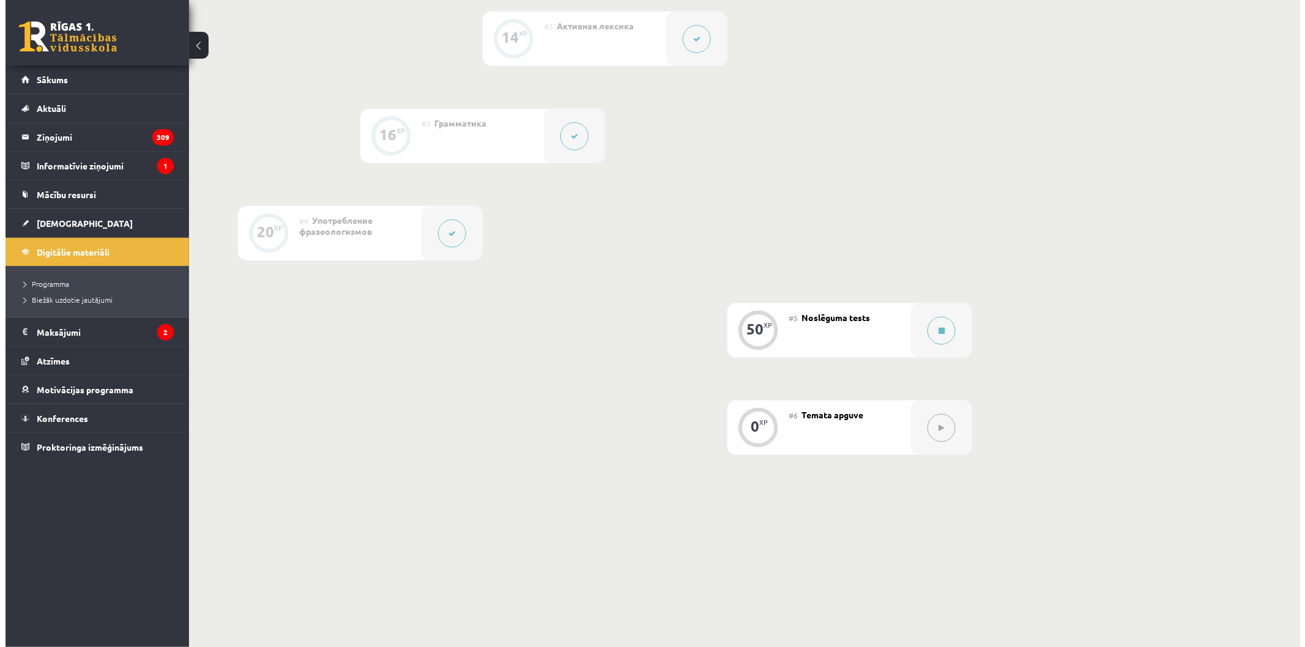
scroll to position [475, 0]
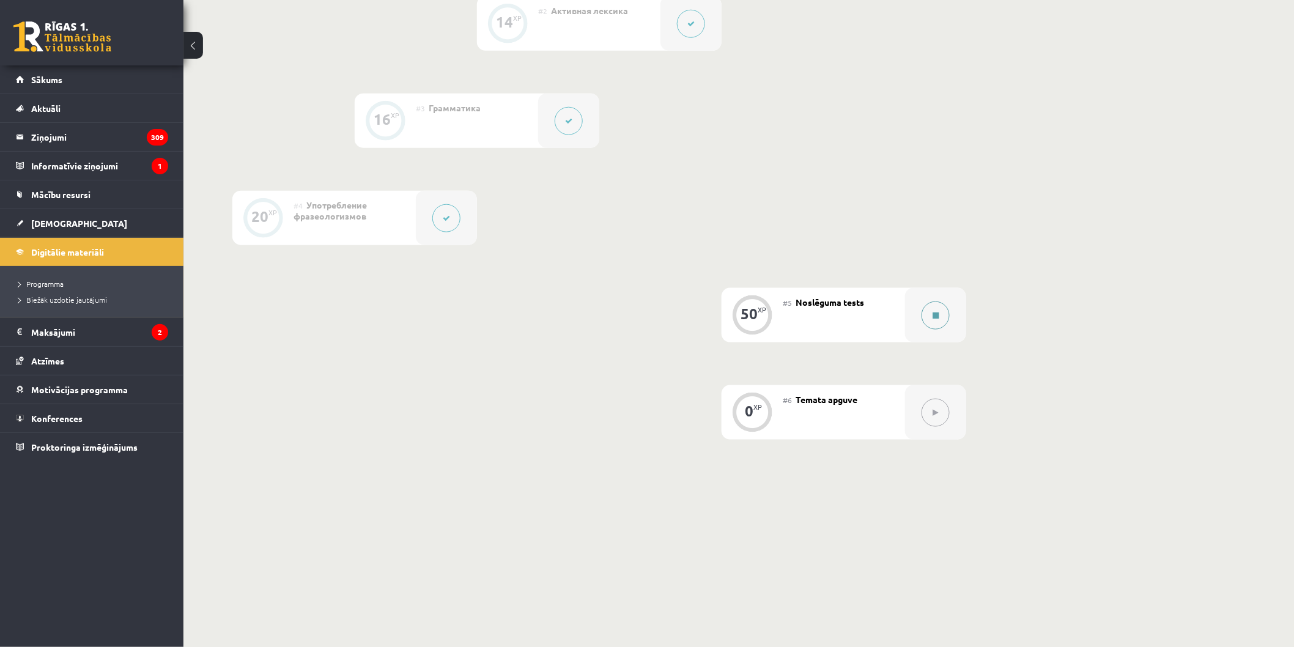
click at [921, 320] on div at bounding box center [935, 315] width 61 height 54
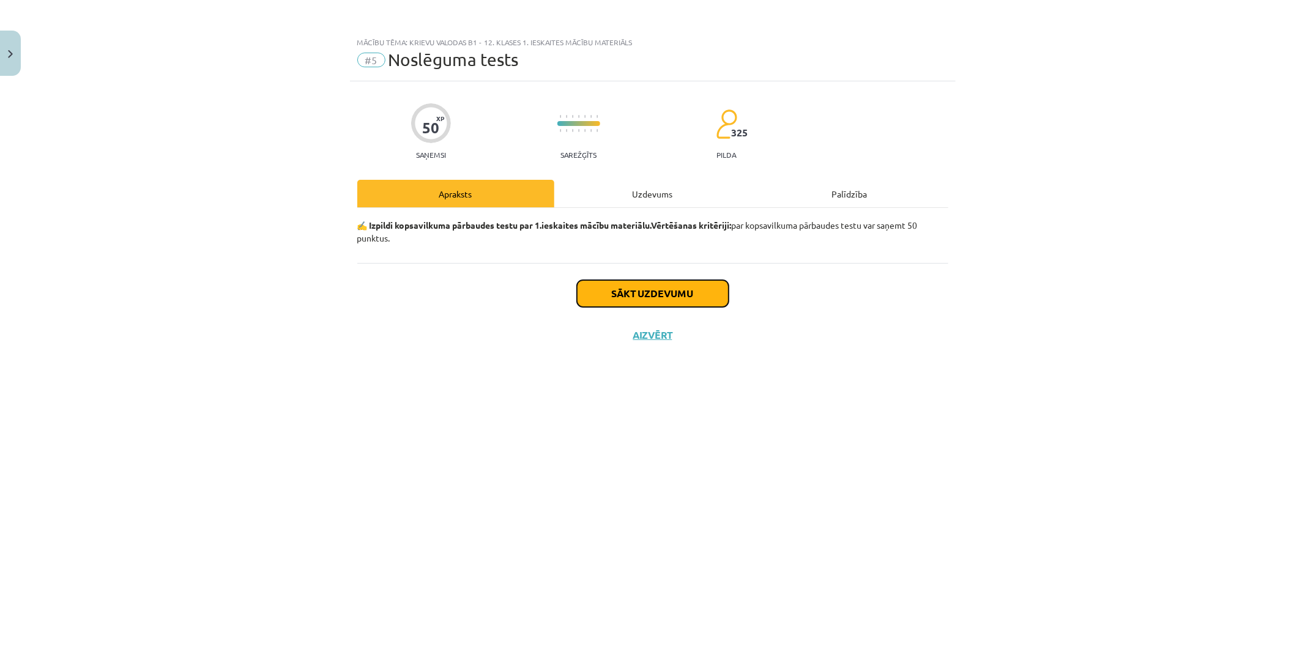
click at [700, 291] on button "Sākt uzdevumu" at bounding box center [653, 293] width 152 height 27
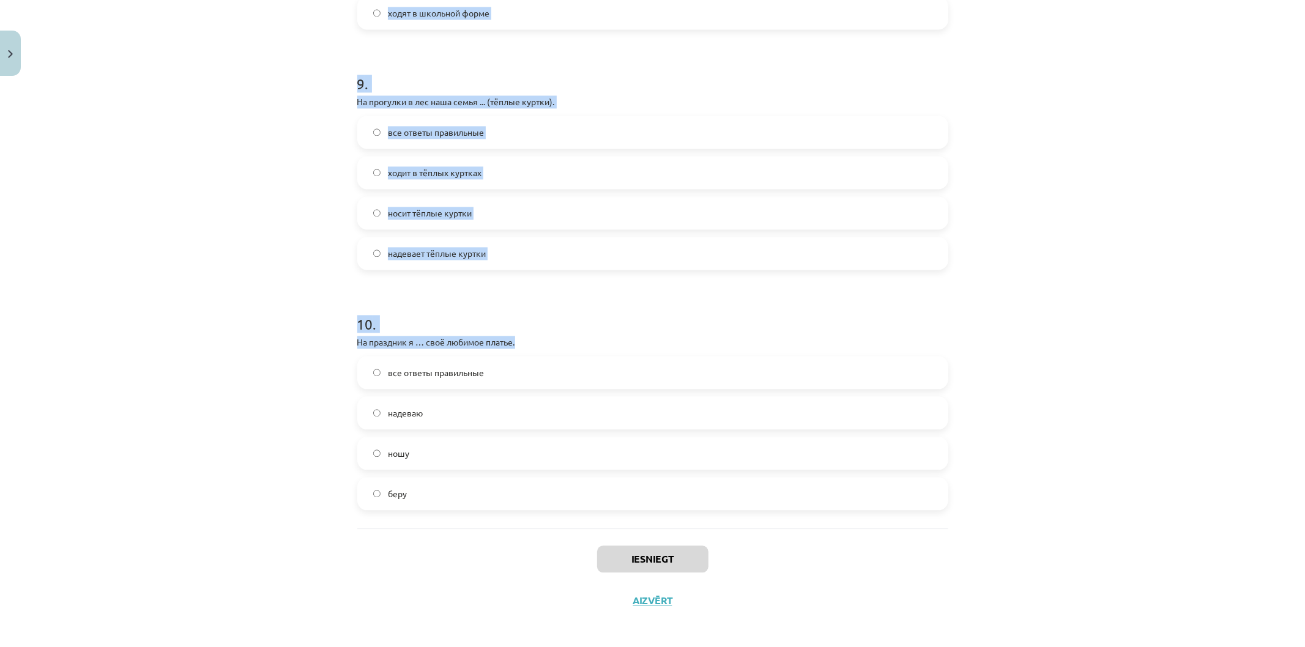
scroll to position [2117, 0]
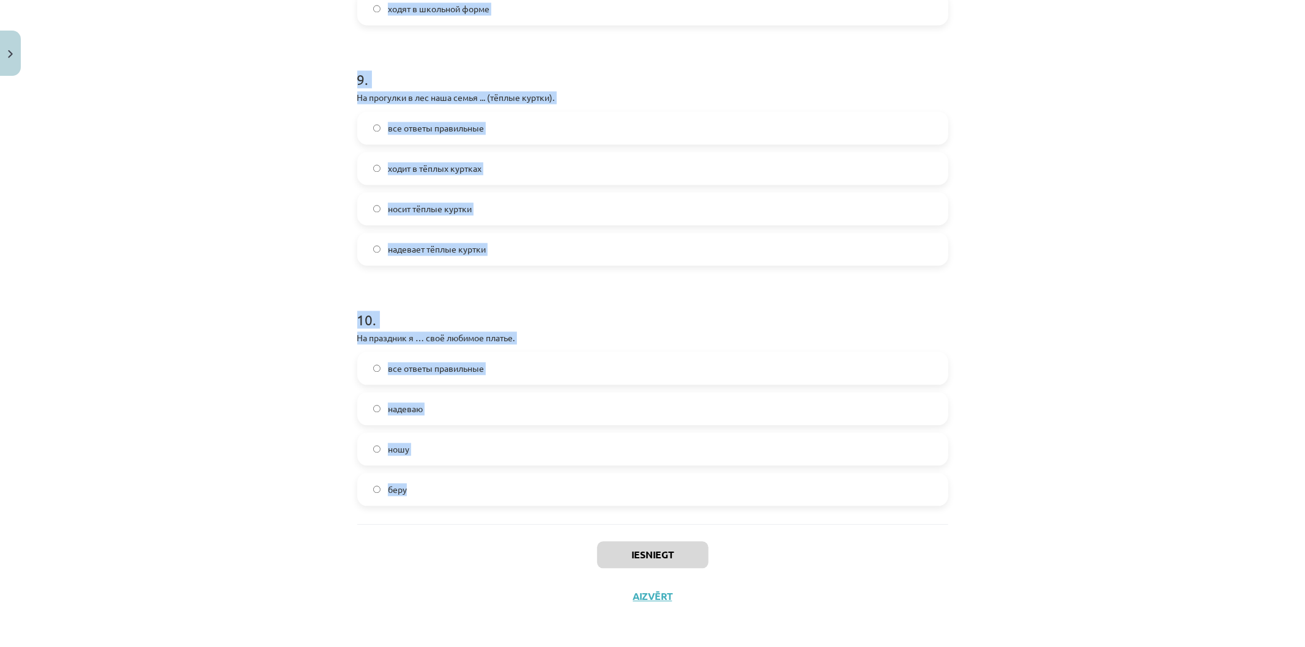
drag, startPoint x: 367, startPoint y: 270, endPoint x: 1061, endPoint y: 474, distance: 722.9
click at [1061, 474] on div "Mācību tēma: Krievu valodas b1 - 12. klases 1. ieskaites mācību materiāls #5 No…" at bounding box center [652, 323] width 1305 height 647
copy form "1 . В театр Анна ... (нарядное платье). носит нарядное платье все ответы правил…"
click at [309, 369] on div "Mācību tēma: Krievu valodas b1 - 12. klases 1. ieskaites mācību materiāls #5 No…" at bounding box center [652, 323] width 1305 height 647
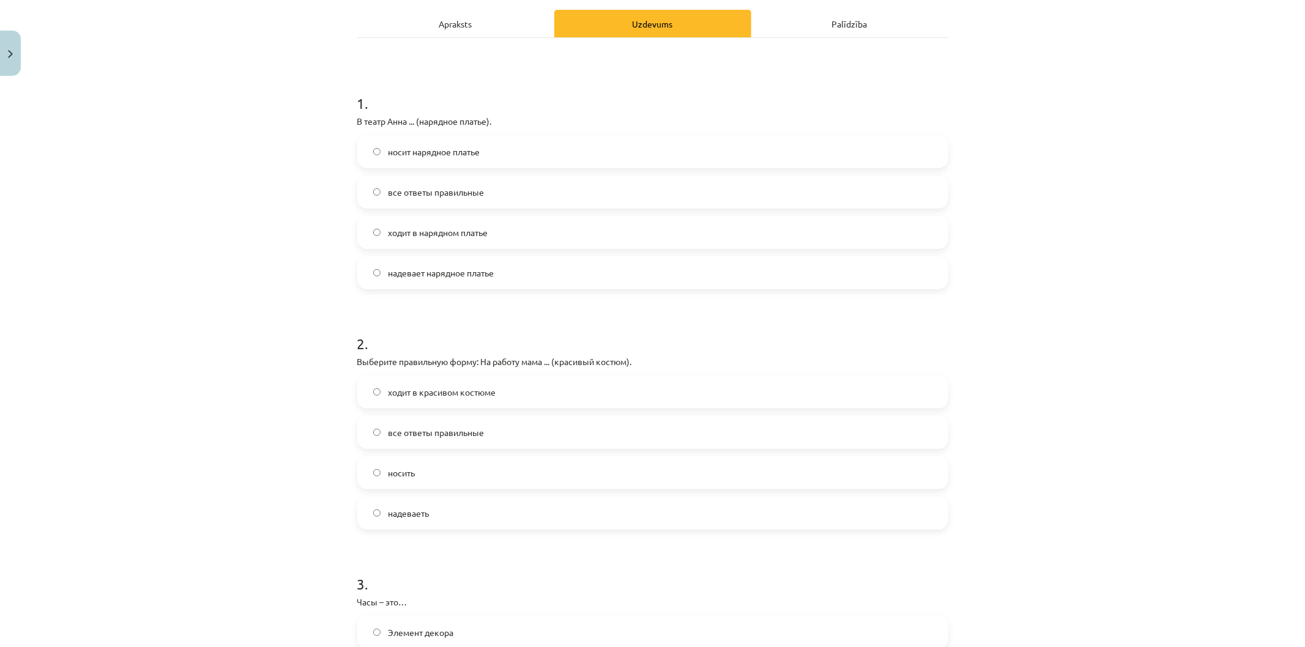
scroll to position [0, 0]
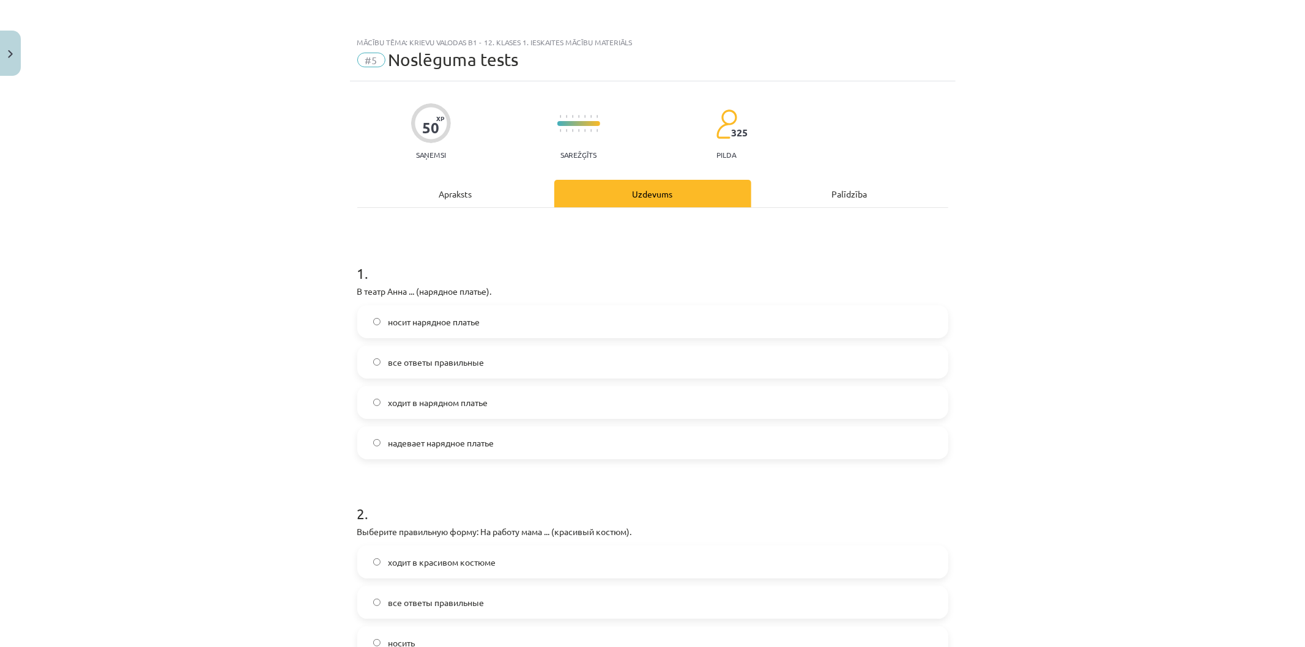
click at [426, 399] on span "ходит в нарядном платье" at bounding box center [438, 402] width 100 height 13
click at [541, 444] on label "надевает нарядное платье" at bounding box center [652, 443] width 588 height 31
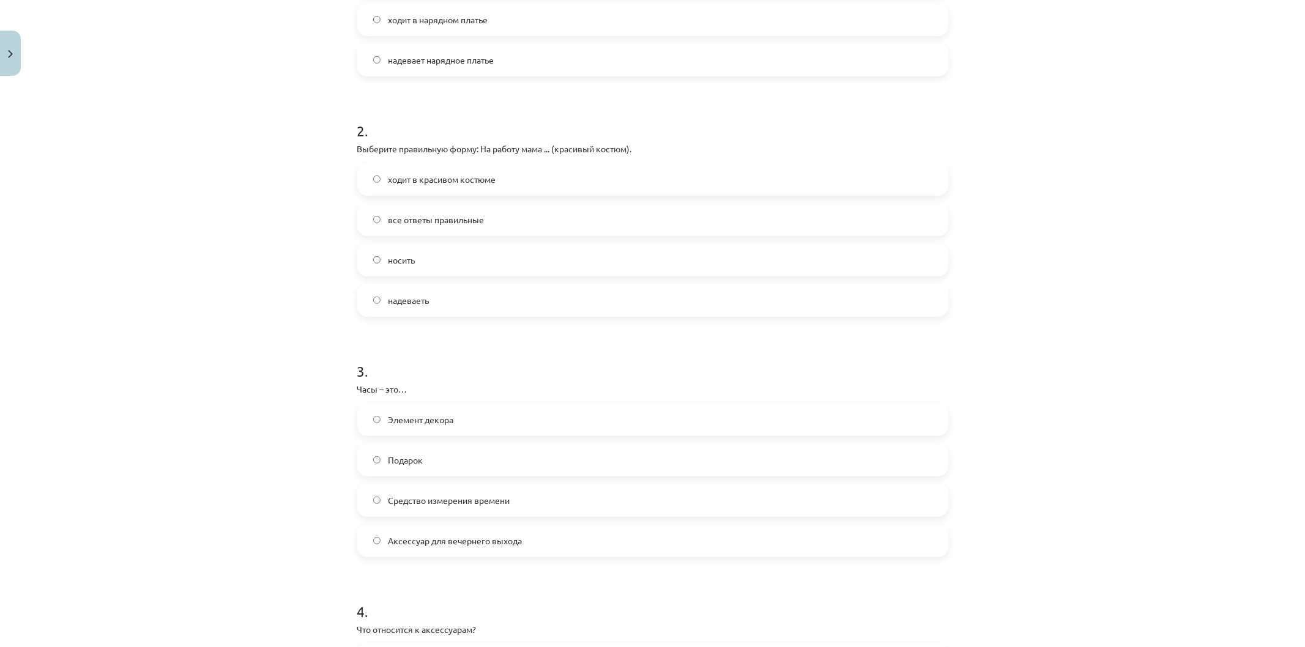
scroll to position [407, 0]
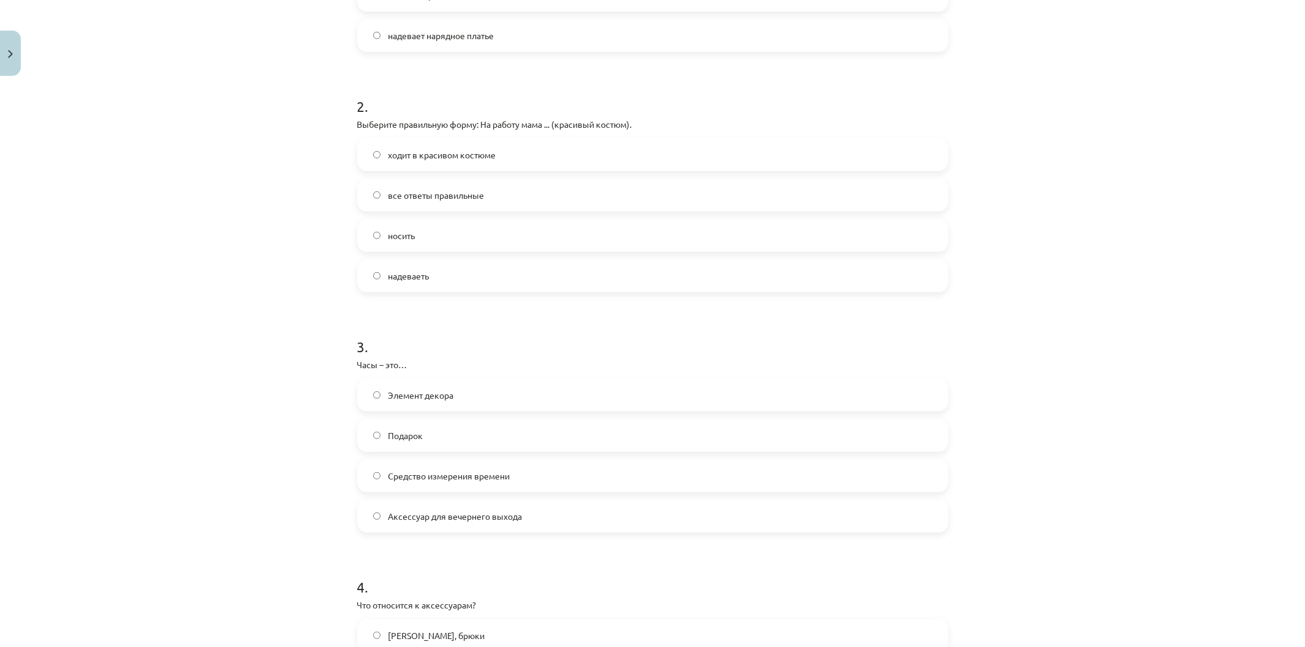
click at [418, 161] on label "ходит в красивом костюме" at bounding box center [652, 154] width 588 height 31
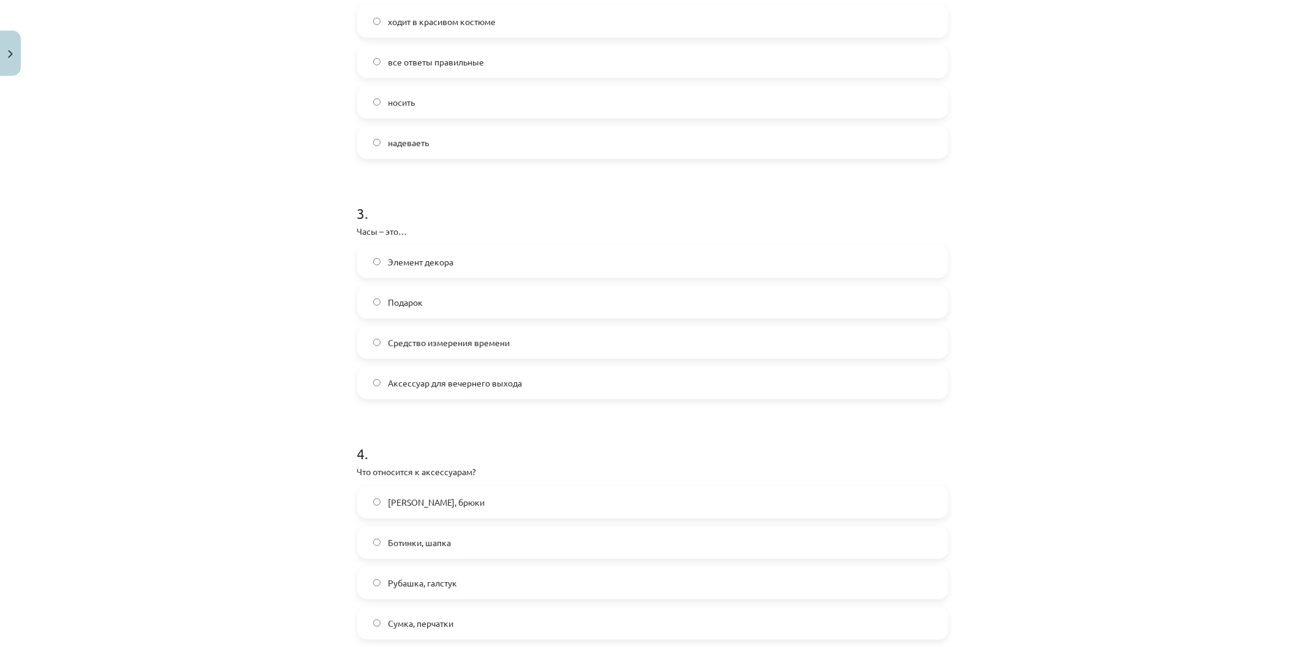
scroll to position [543, 0]
click at [439, 343] on span "Средство измерения времени" at bounding box center [449, 340] width 122 height 13
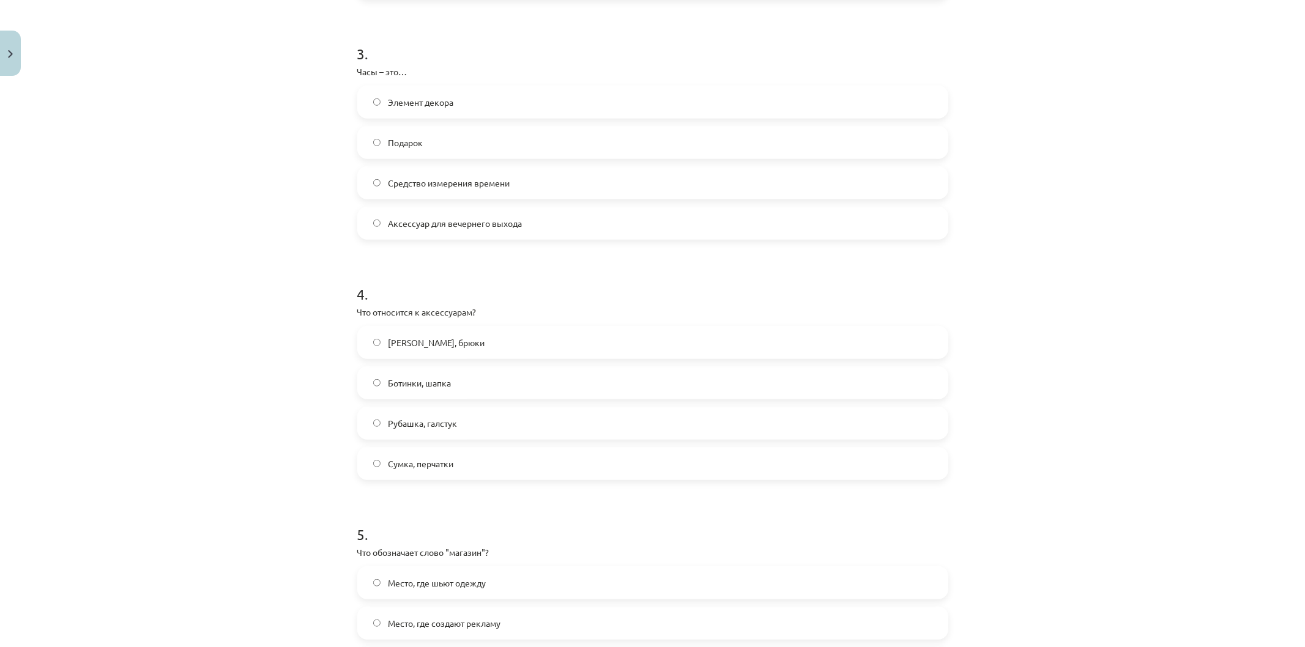
scroll to position [747, 0]
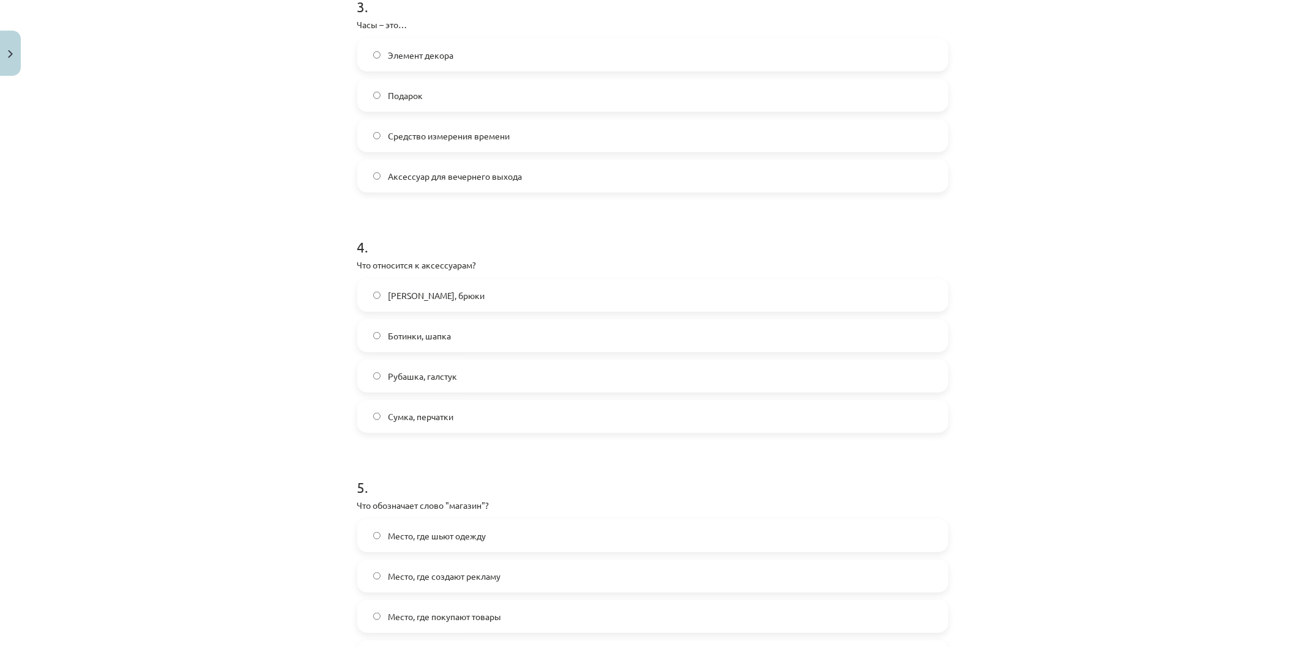
click at [461, 421] on label "Сумка, перчатки" at bounding box center [652, 416] width 588 height 31
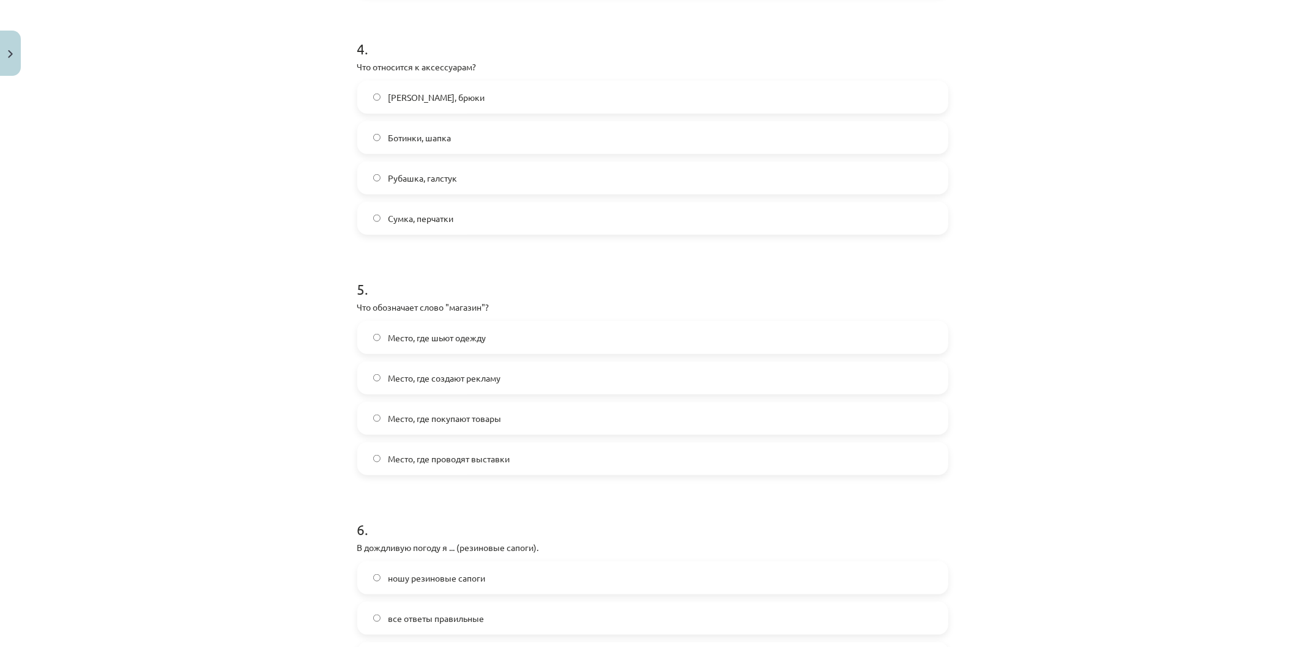
scroll to position [1019, 0]
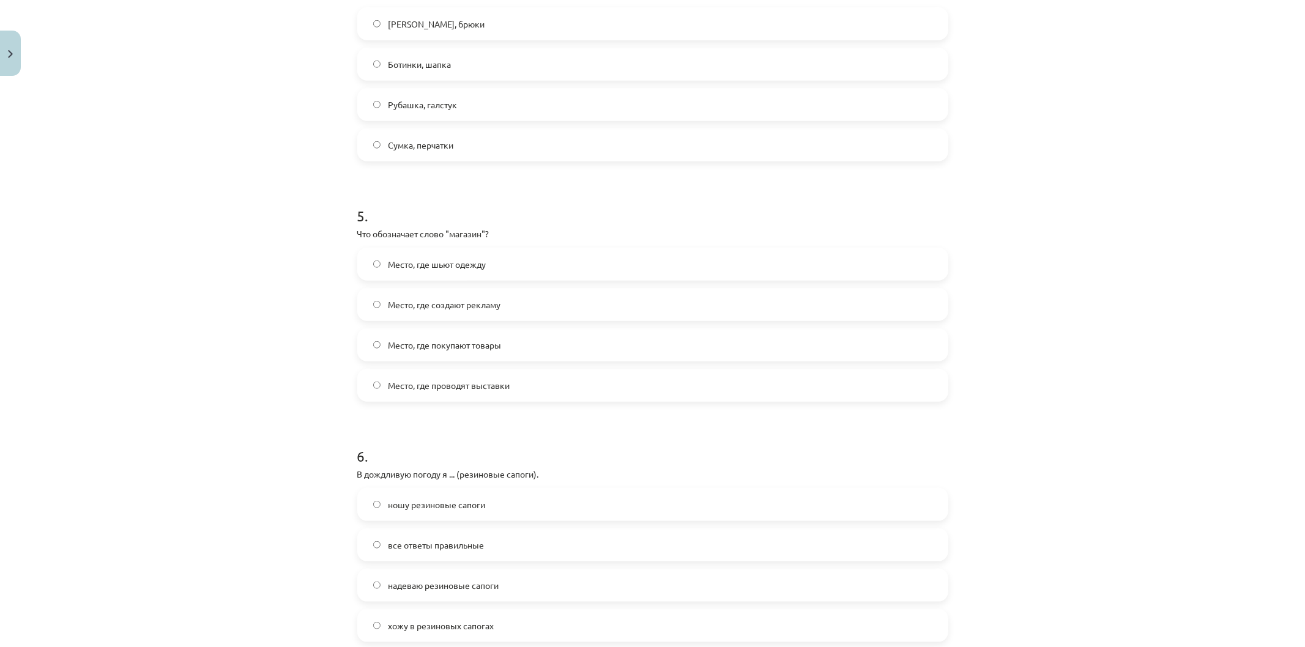
click at [418, 267] on span "Место, где шьют одежду" at bounding box center [437, 264] width 98 height 13
click at [518, 346] on label "Место, где покупают товары" at bounding box center [652, 345] width 588 height 31
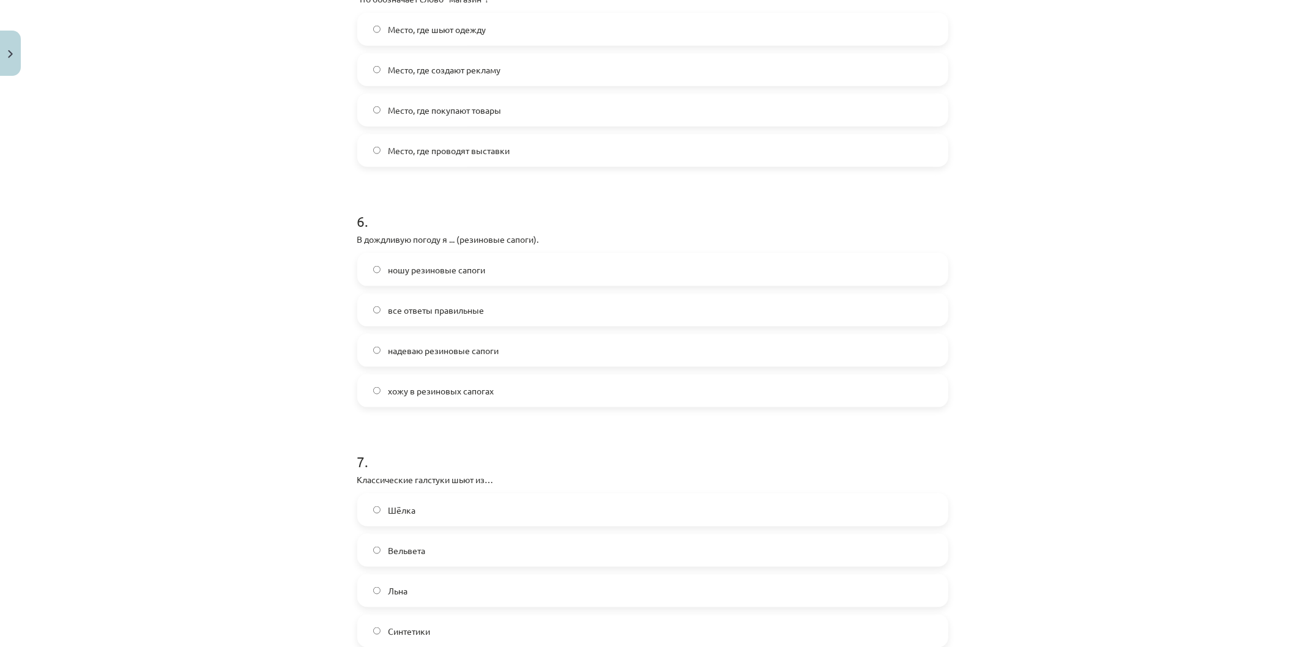
scroll to position [1291, 0]
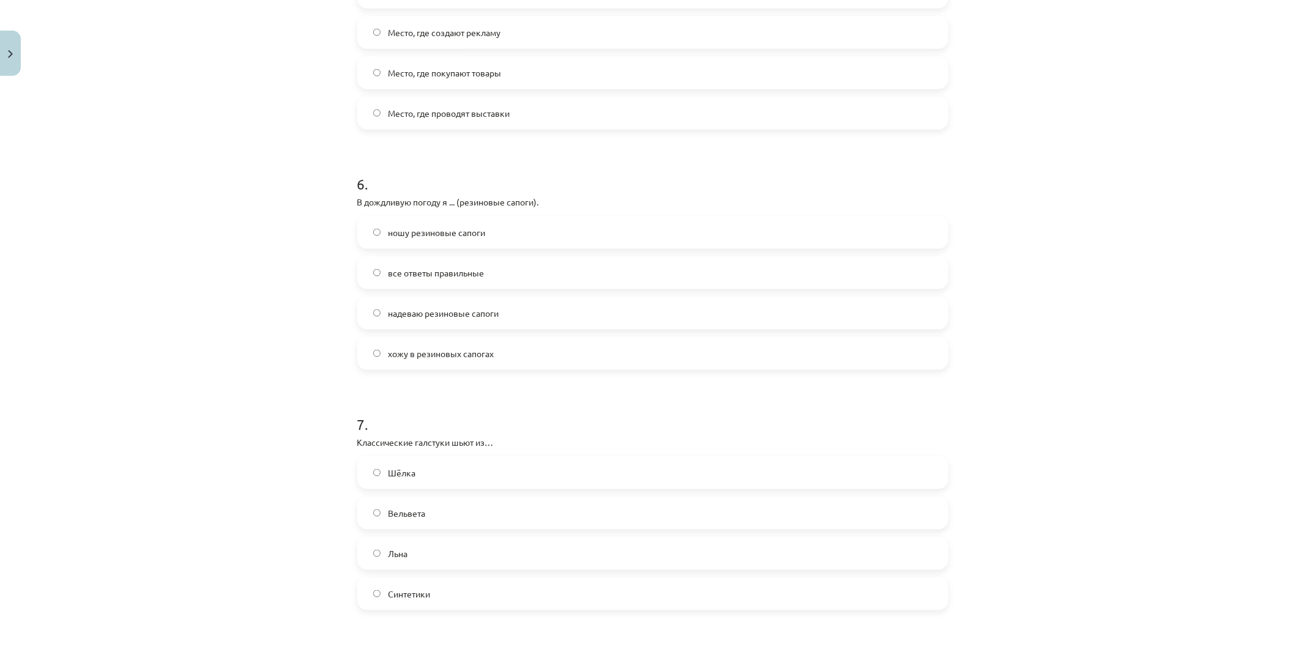
click at [415, 280] on label "все ответы правильные" at bounding box center [652, 272] width 588 height 31
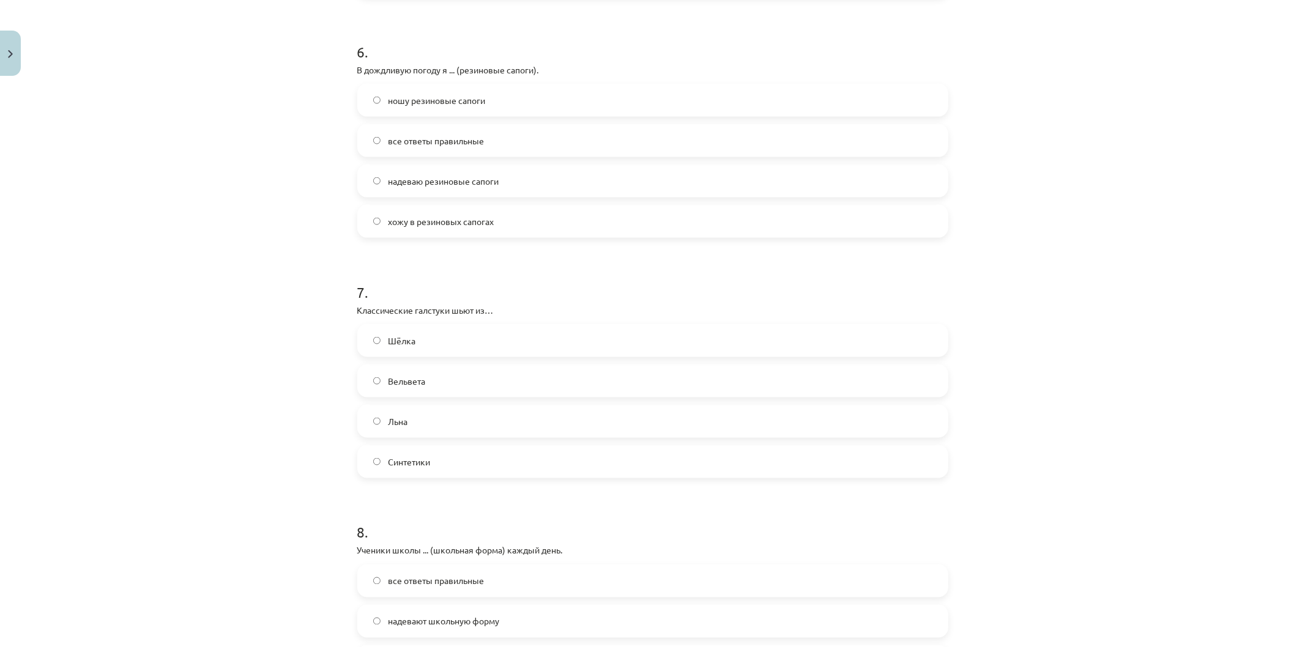
scroll to position [1495, 0]
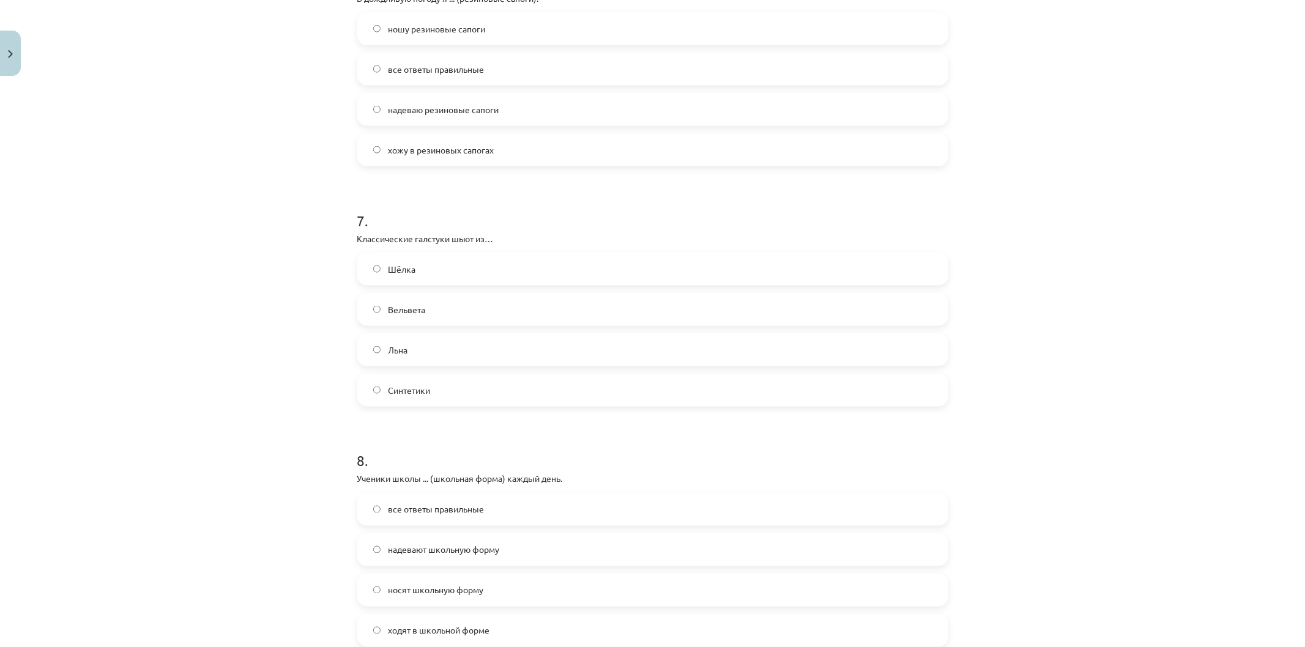
click at [413, 267] on label "Шёлка" at bounding box center [652, 269] width 588 height 31
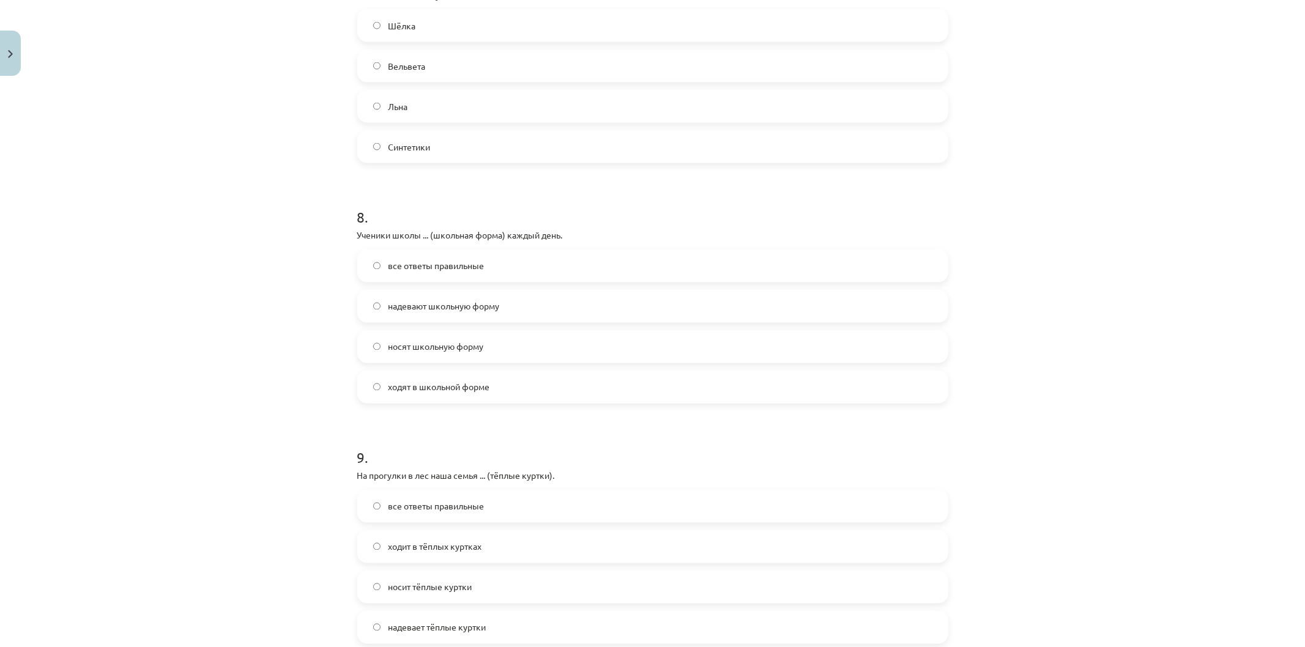
scroll to position [1835, 0]
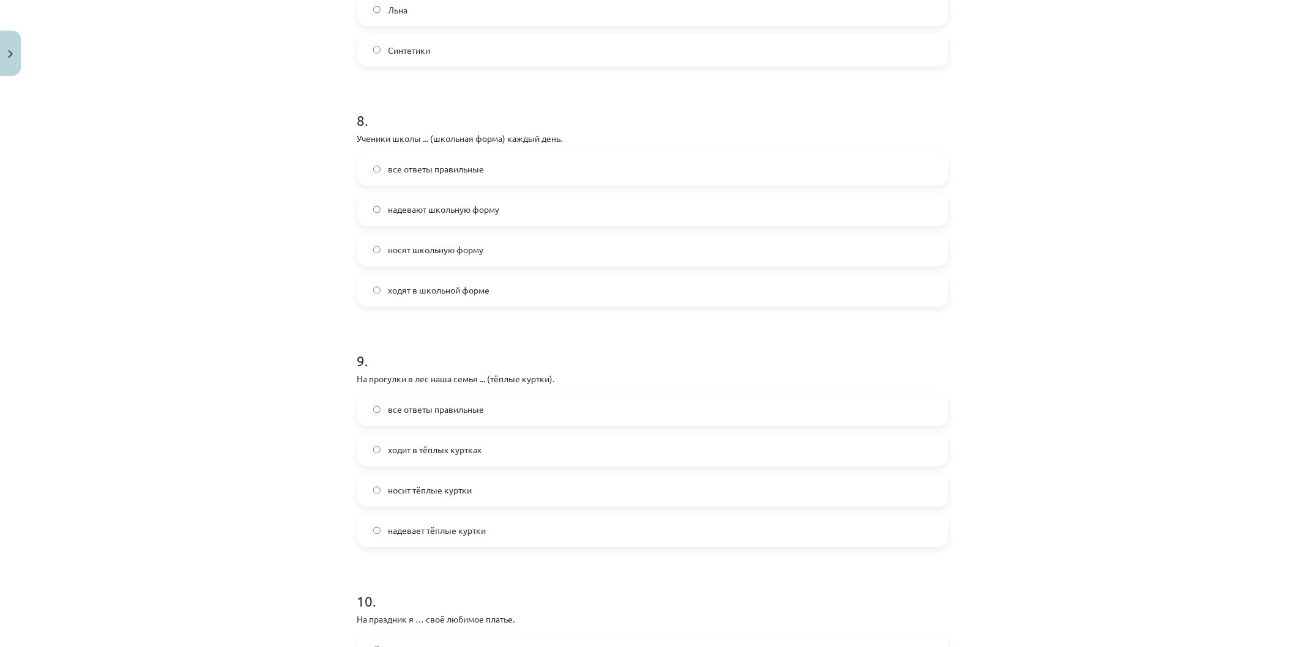
click at [445, 213] on span "надевают школьную форму" at bounding box center [443, 210] width 111 height 13
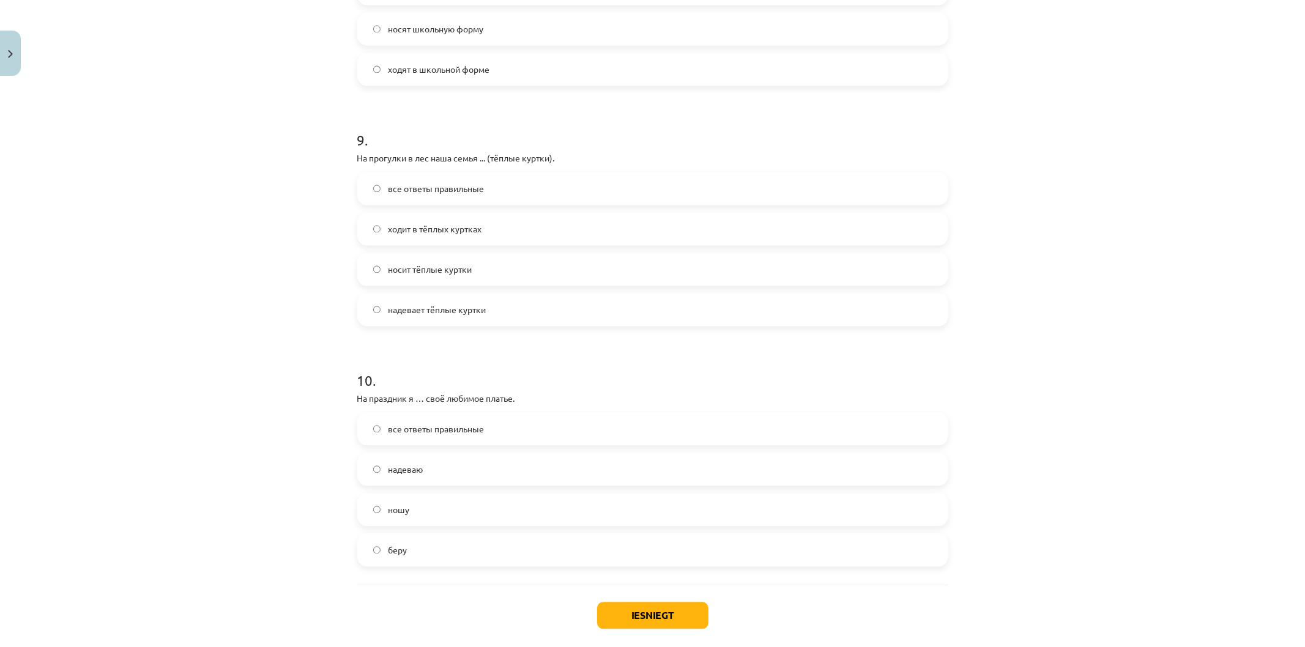
scroll to position [2106, 0]
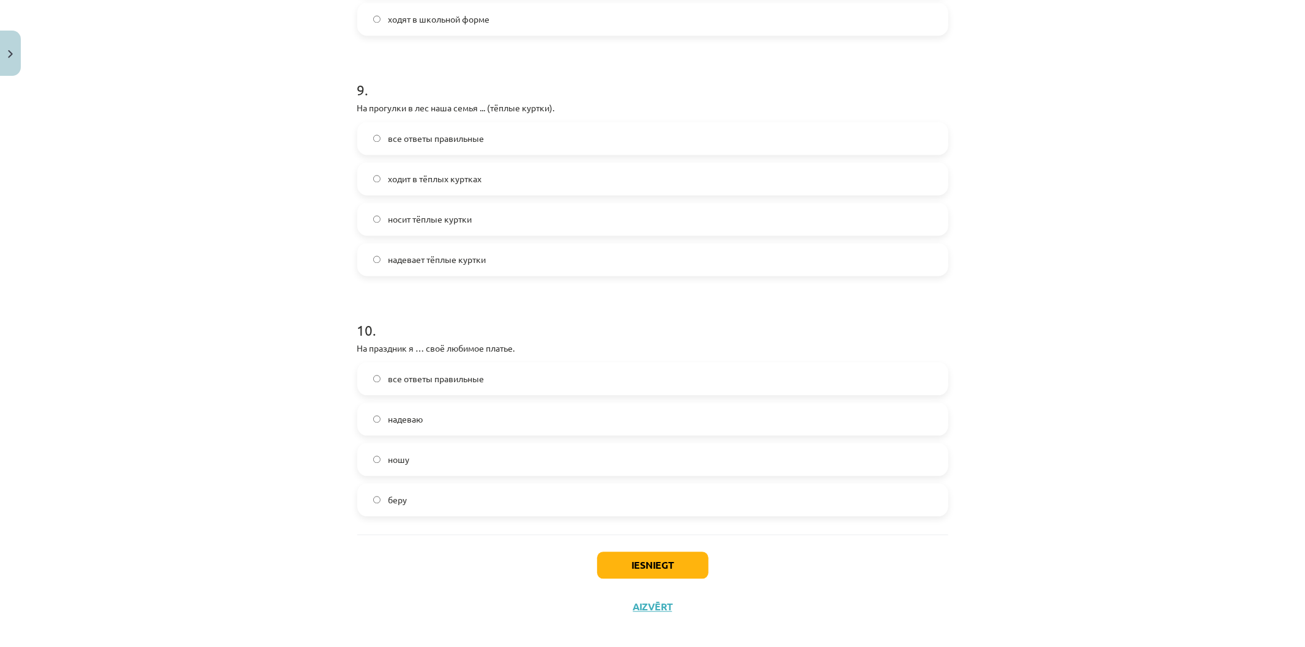
click at [431, 429] on label "надеваю" at bounding box center [652, 419] width 588 height 31
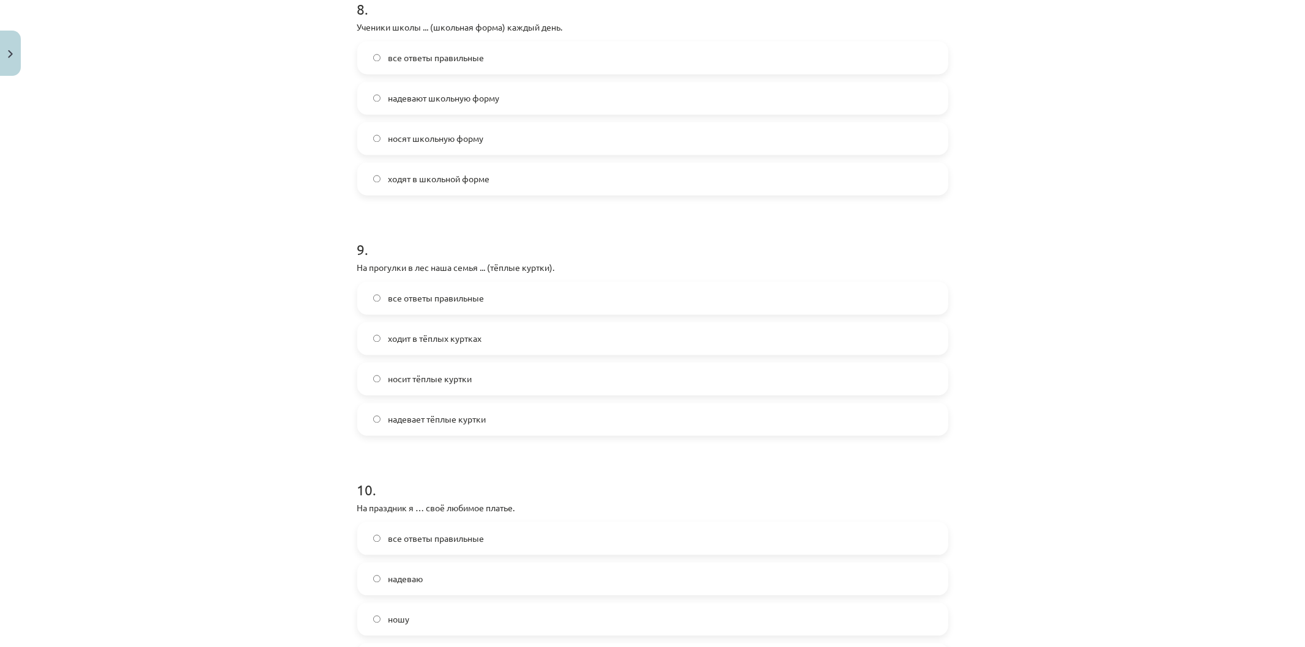
scroll to position [1903, 0]
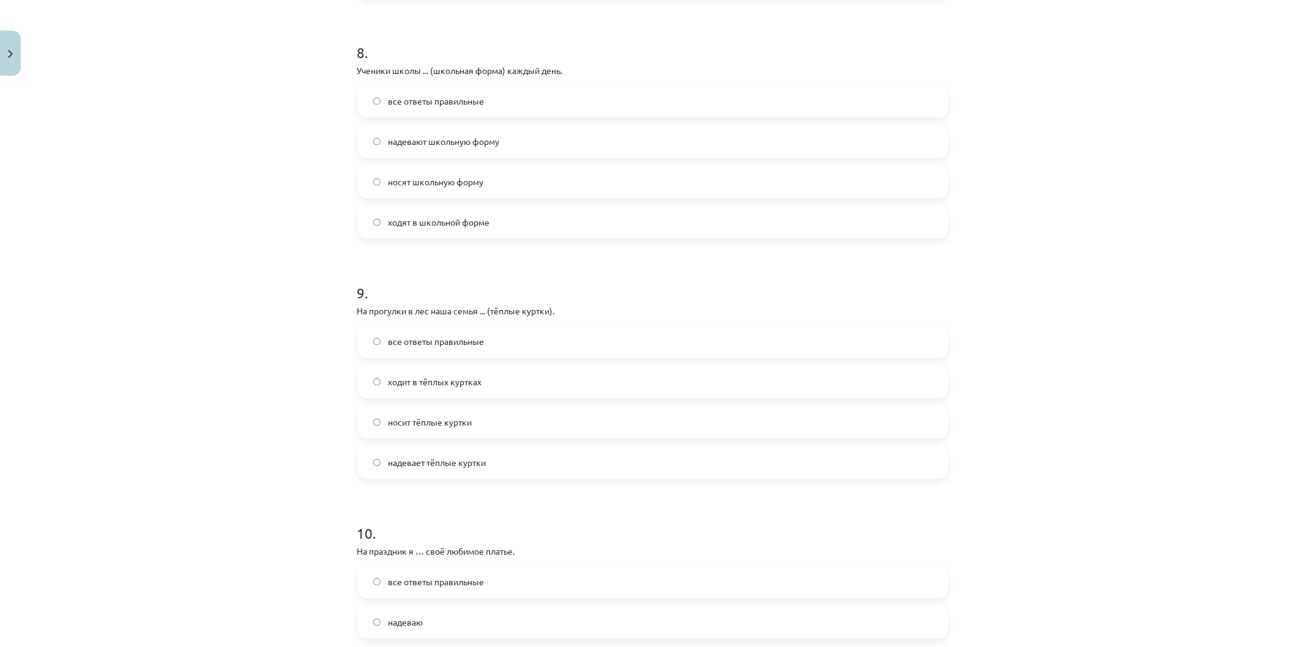
click at [486, 419] on label "носит тёплые куртки" at bounding box center [652, 422] width 588 height 31
click at [441, 468] on span "надевает тёплые куртки" at bounding box center [437, 463] width 98 height 13
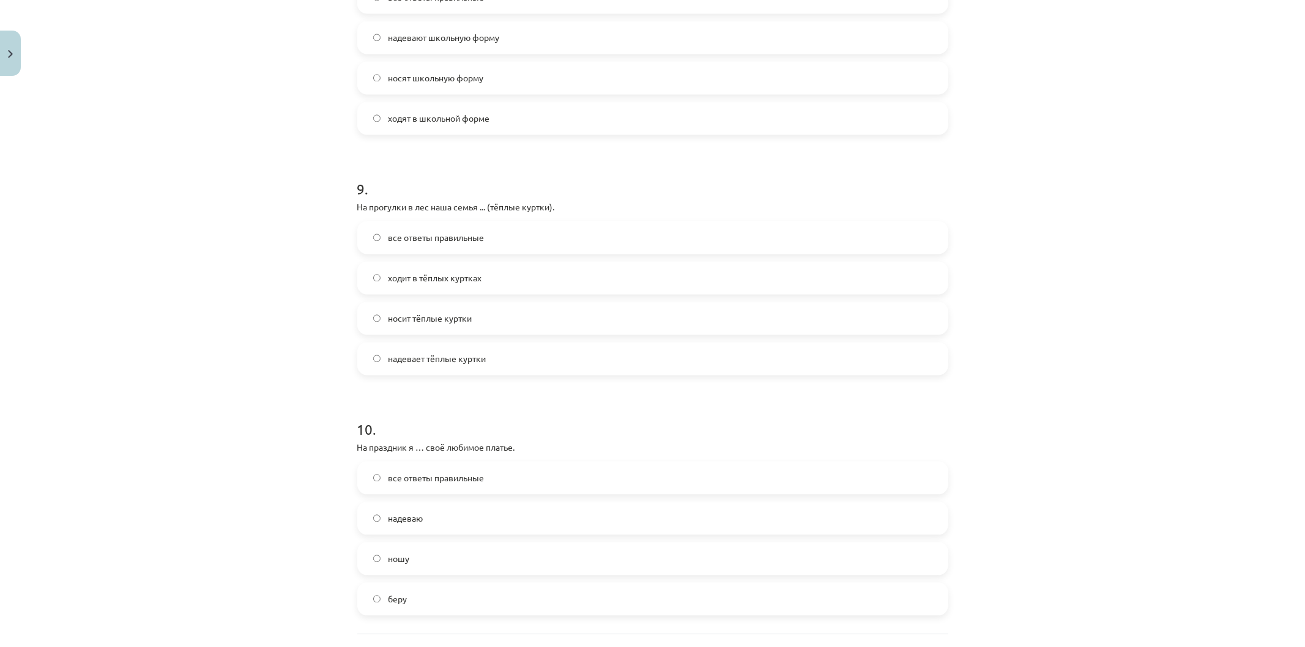
scroll to position [2117, 0]
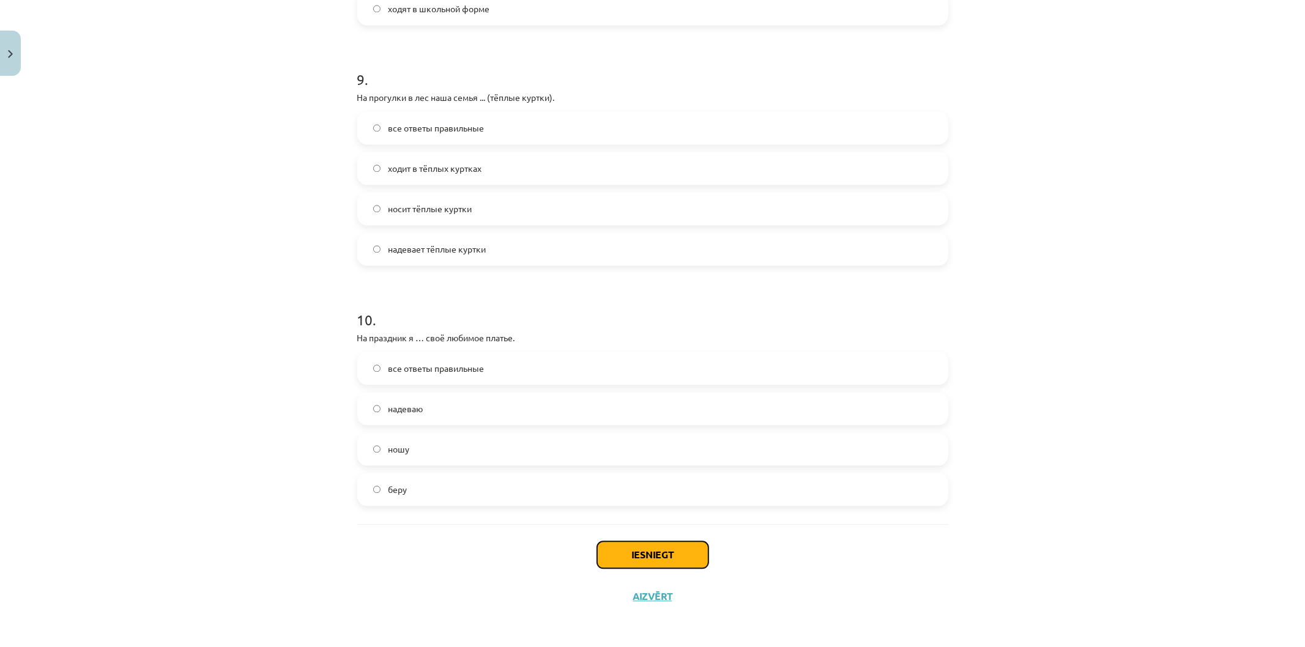
click at [639, 566] on button "Iesniegt" at bounding box center [652, 554] width 111 height 27
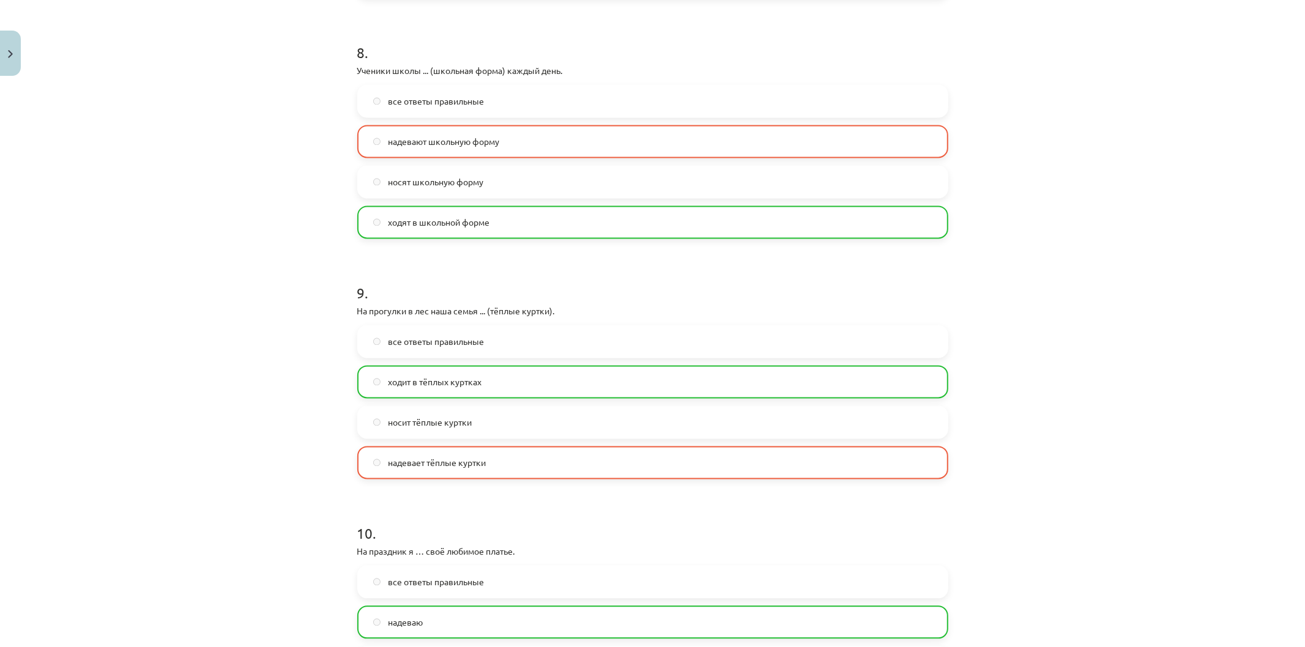
scroll to position [2155, 0]
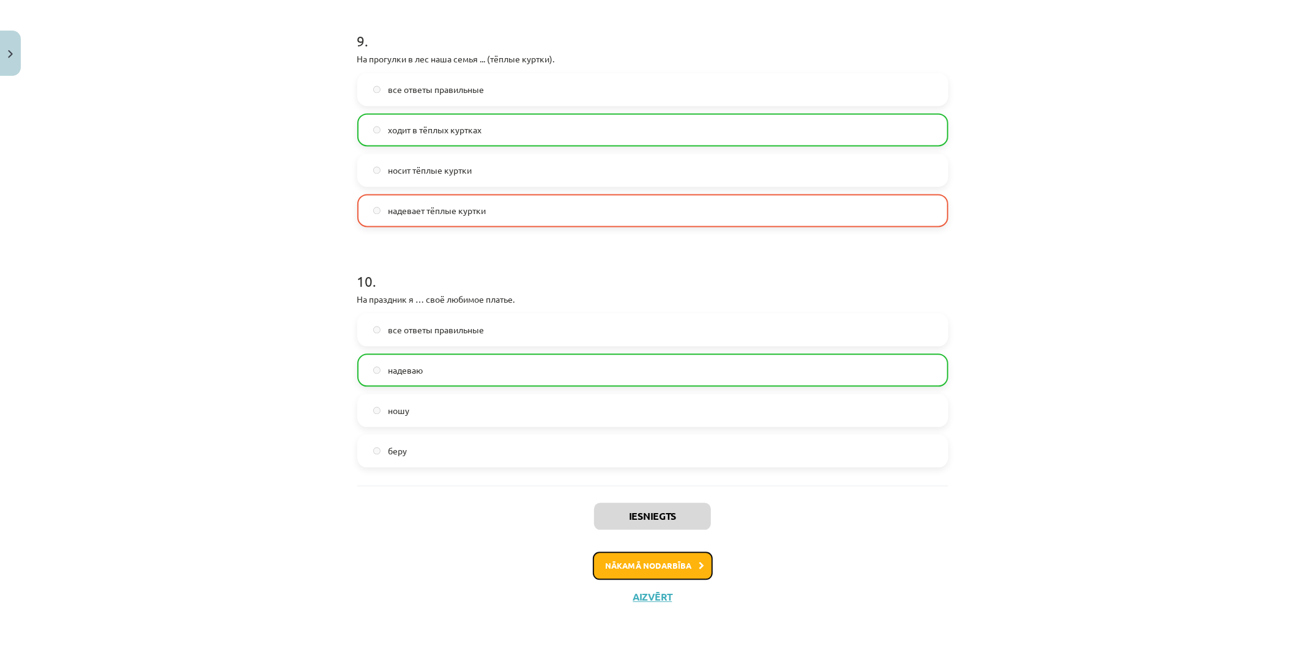
click at [628, 561] on button "Nākamā nodarbība" at bounding box center [653, 566] width 120 height 28
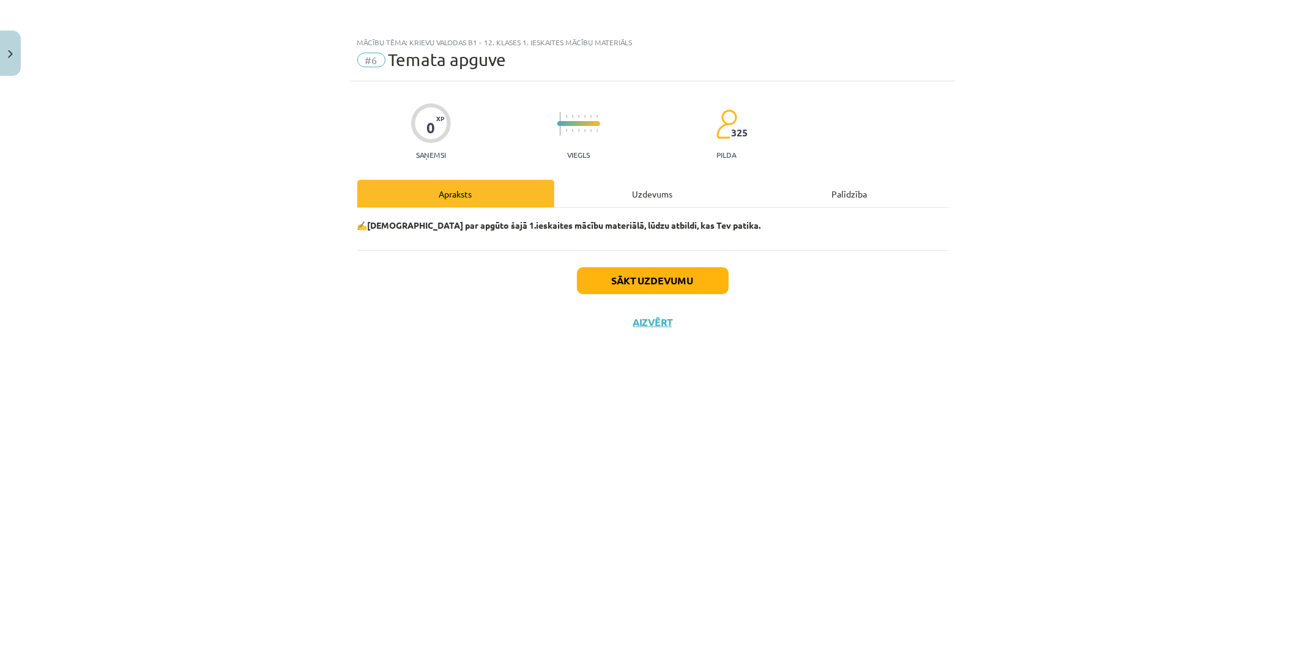
scroll to position [0, 0]
click at [636, 267] on button "Sākt uzdevumu" at bounding box center [653, 280] width 152 height 27
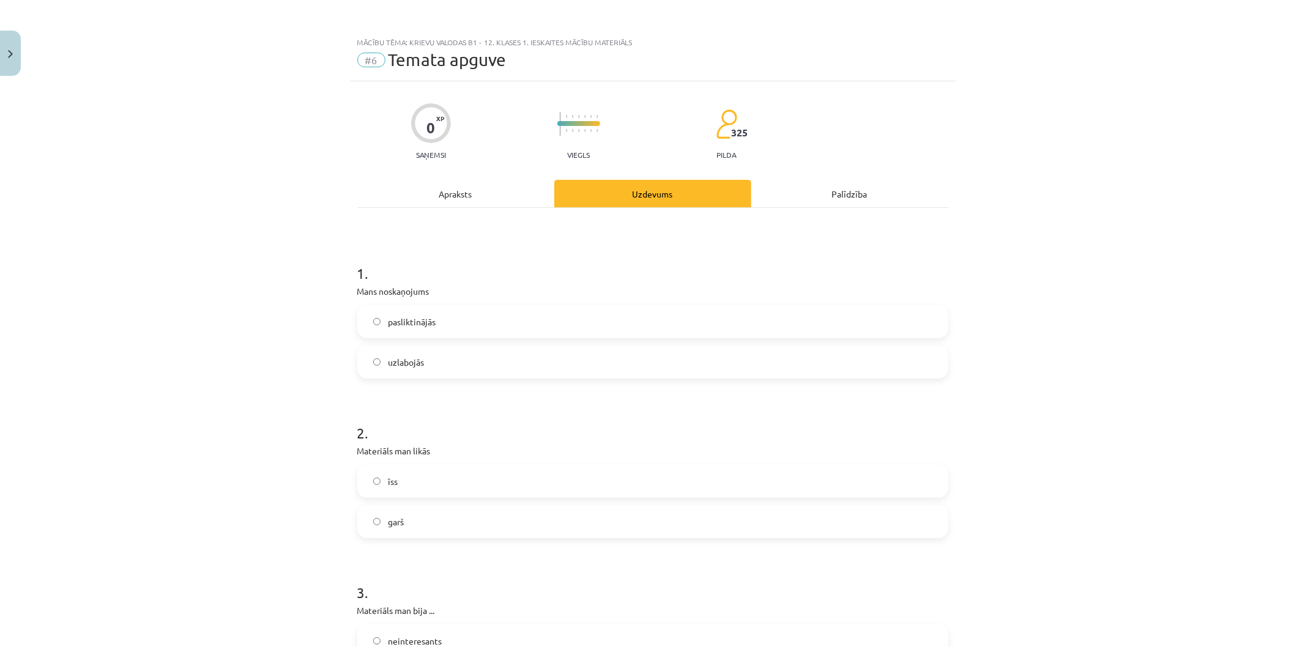
click at [446, 357] on label "uzlabojās" at bounding box center [652, 362] width 588 height 31
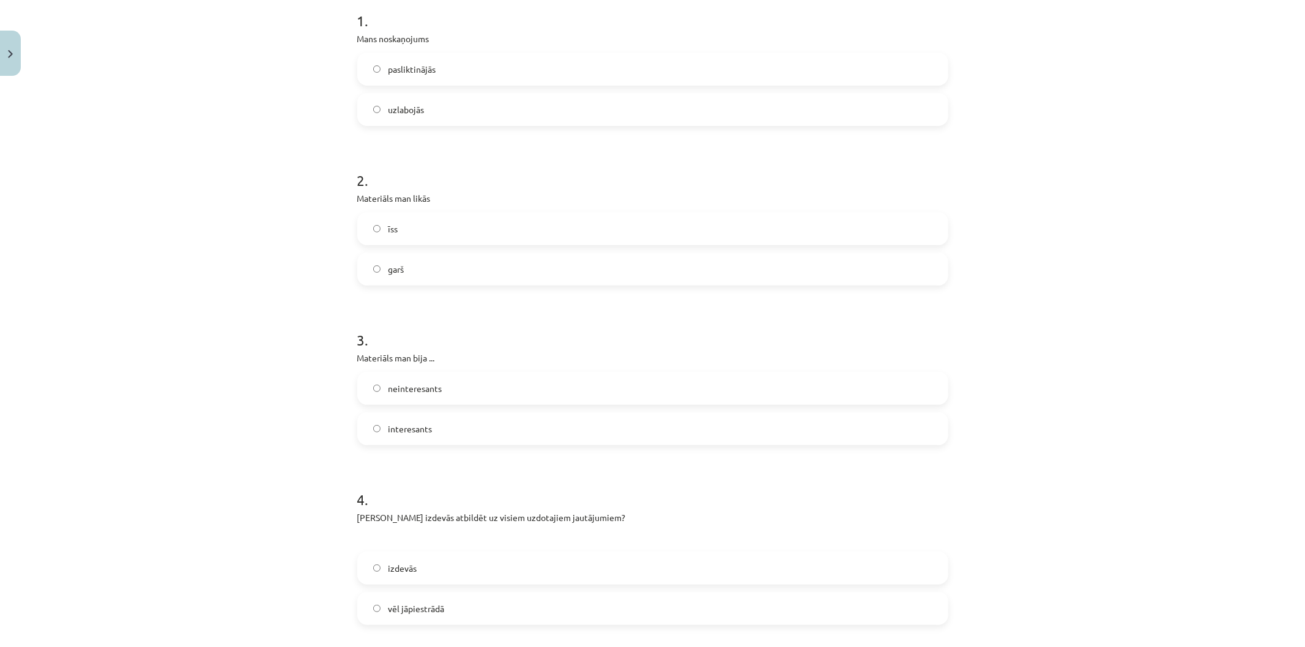
scroll to position [272, 0]
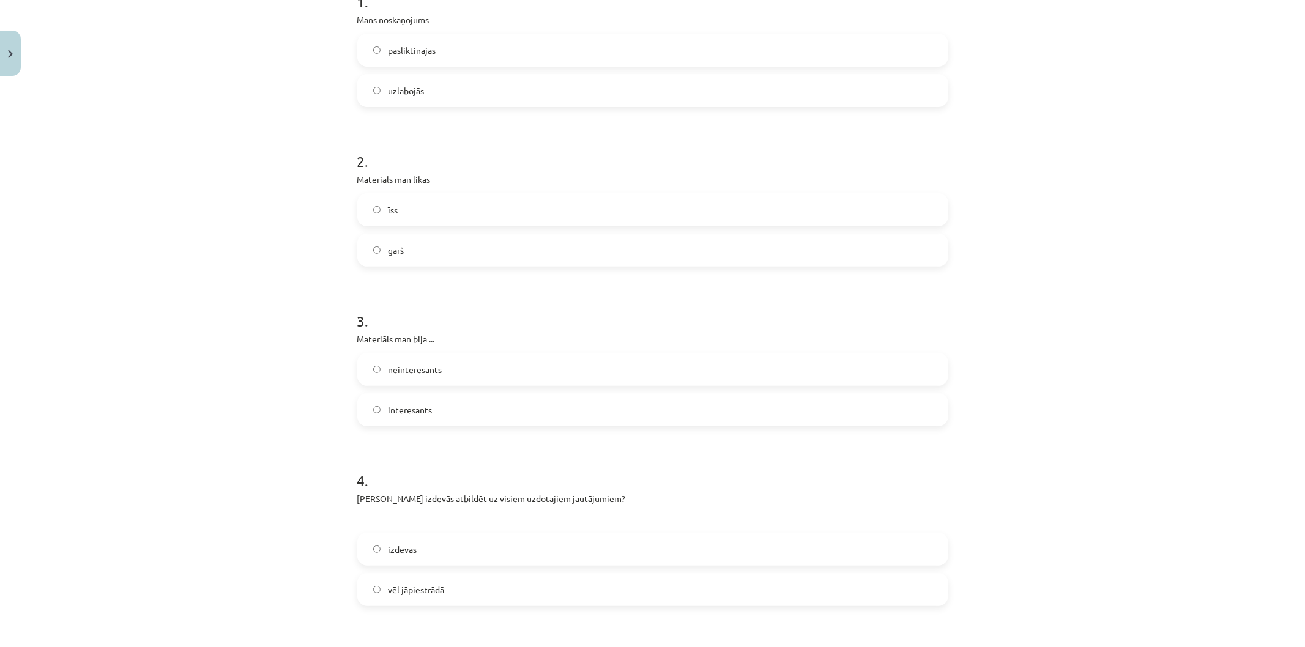
click at [414, 248] on label "garš" at bounding box center [652, 250] width 588 height 31
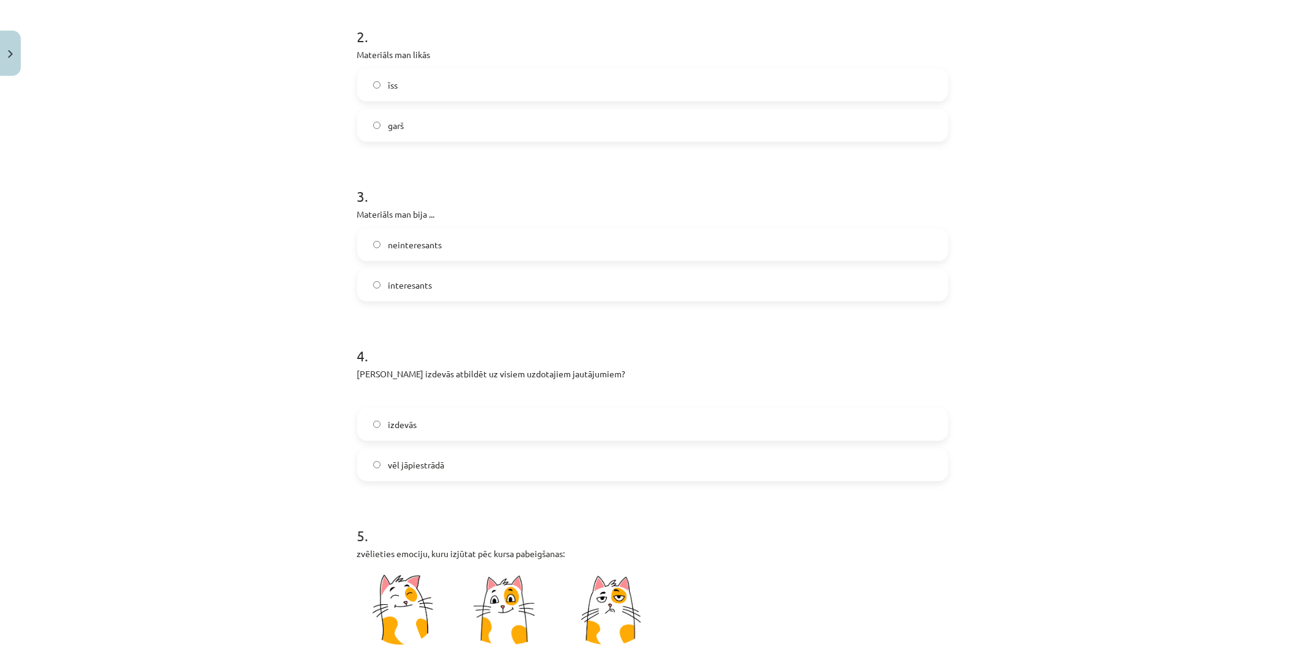
scroll to position [407, 0]
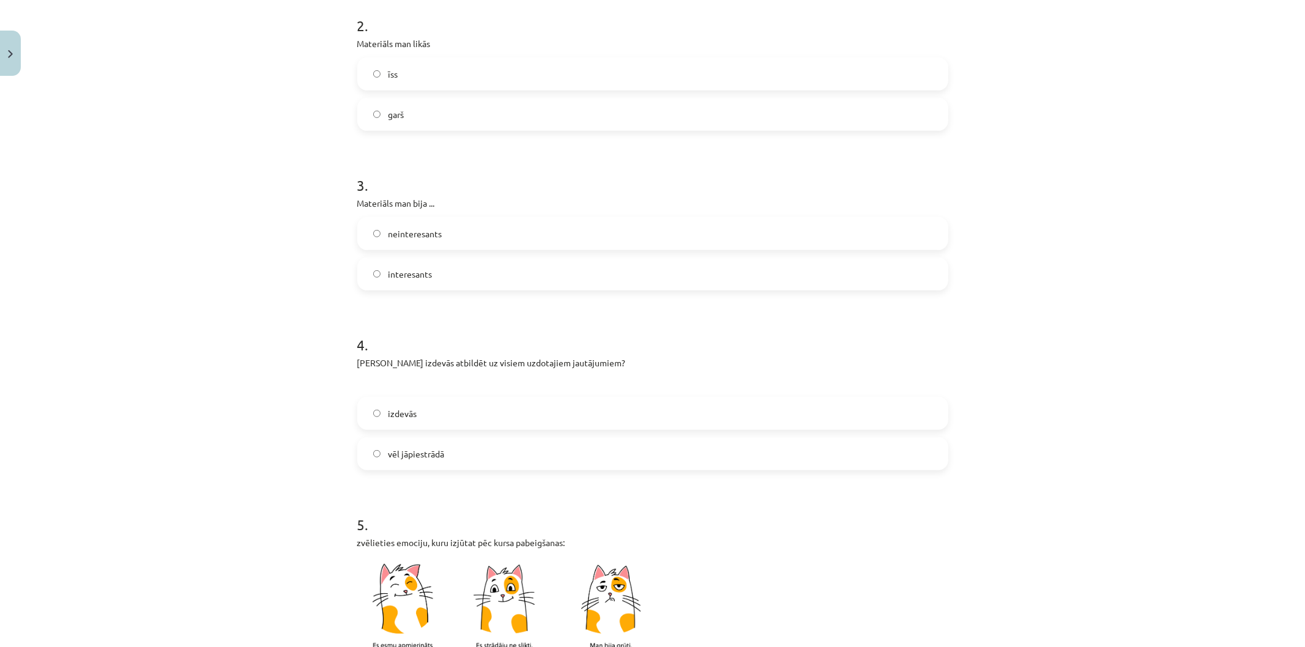
click at [455, 277] on label "interesants" at bounding box center [652, 274] width 588 height 31
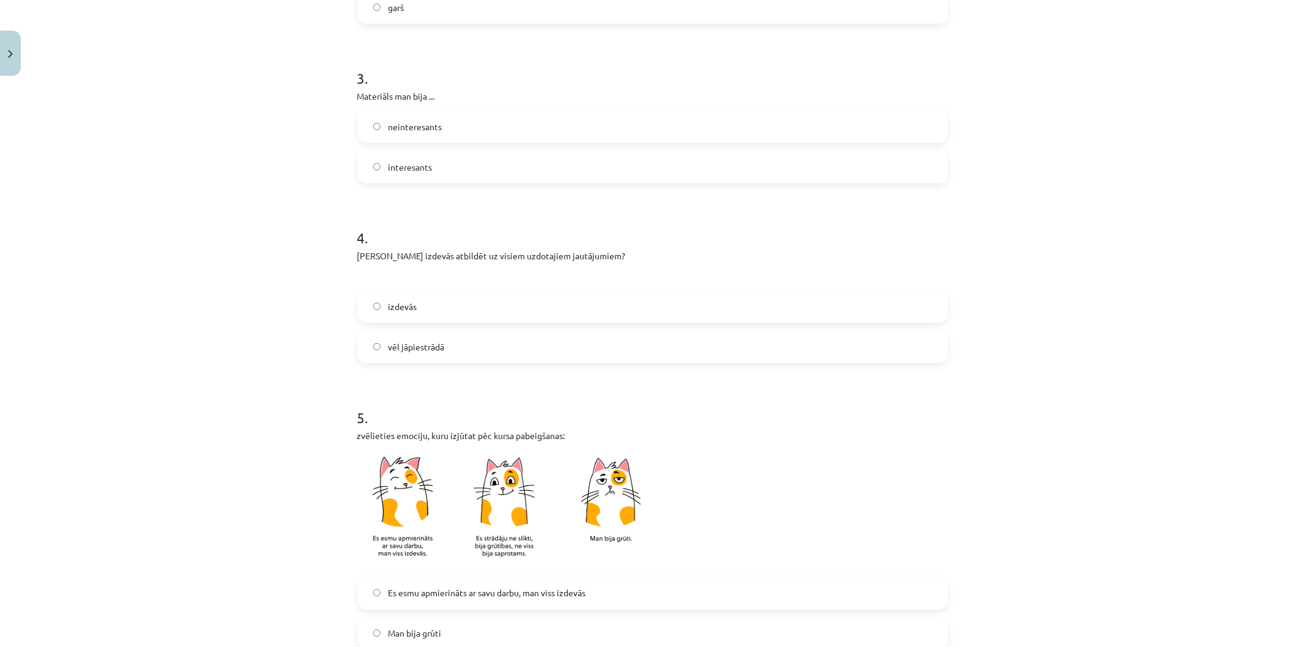
scroll to position [543, 0]
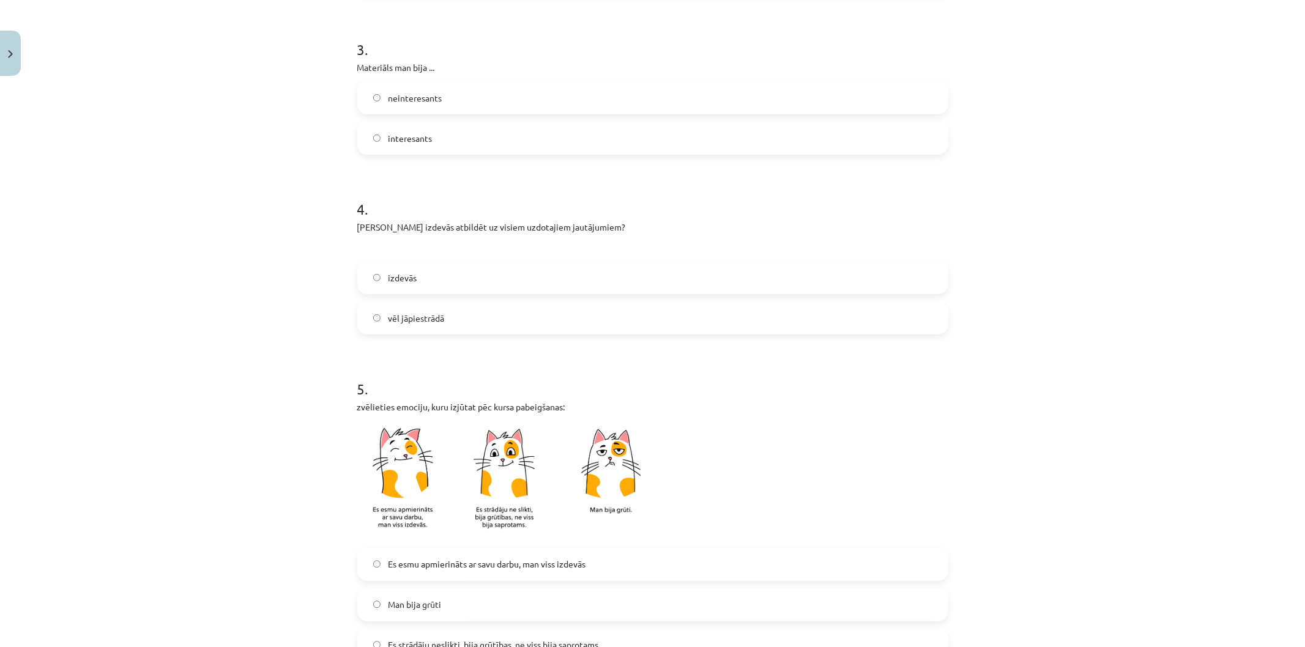
click at [471, 320] on label "vēl jāpiestrādā" at bounding box center [652, 318] width 588 height 31
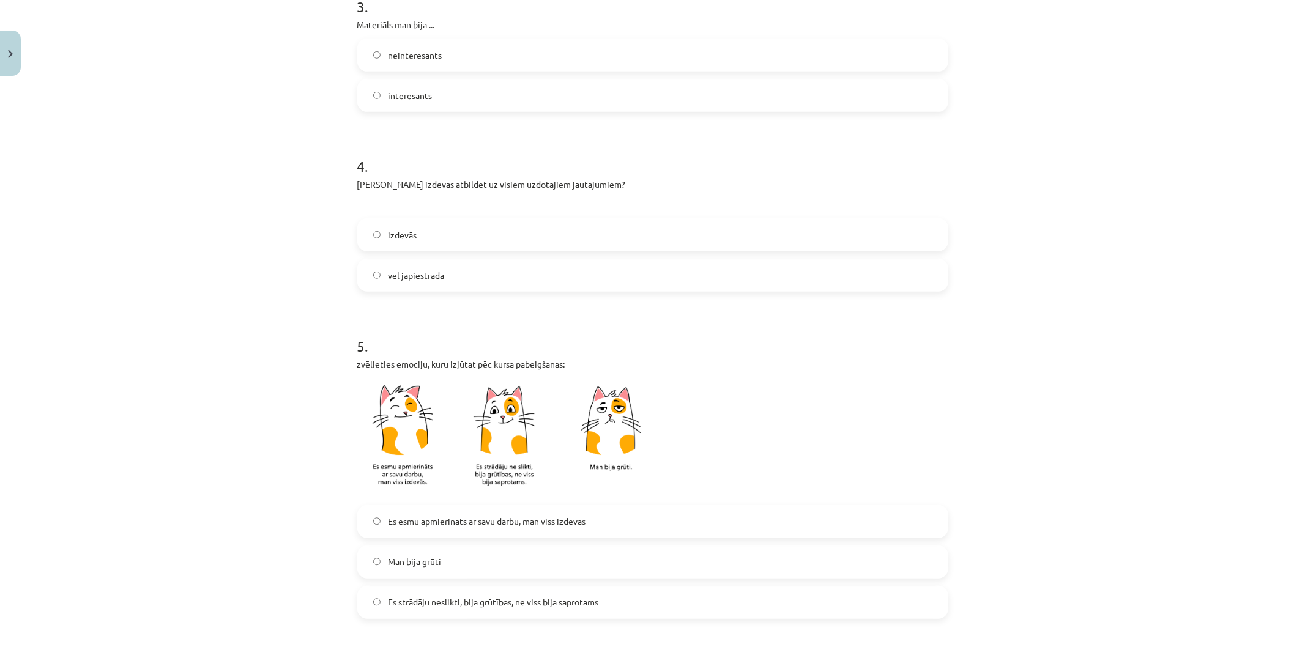
scroll to position [747, 0]
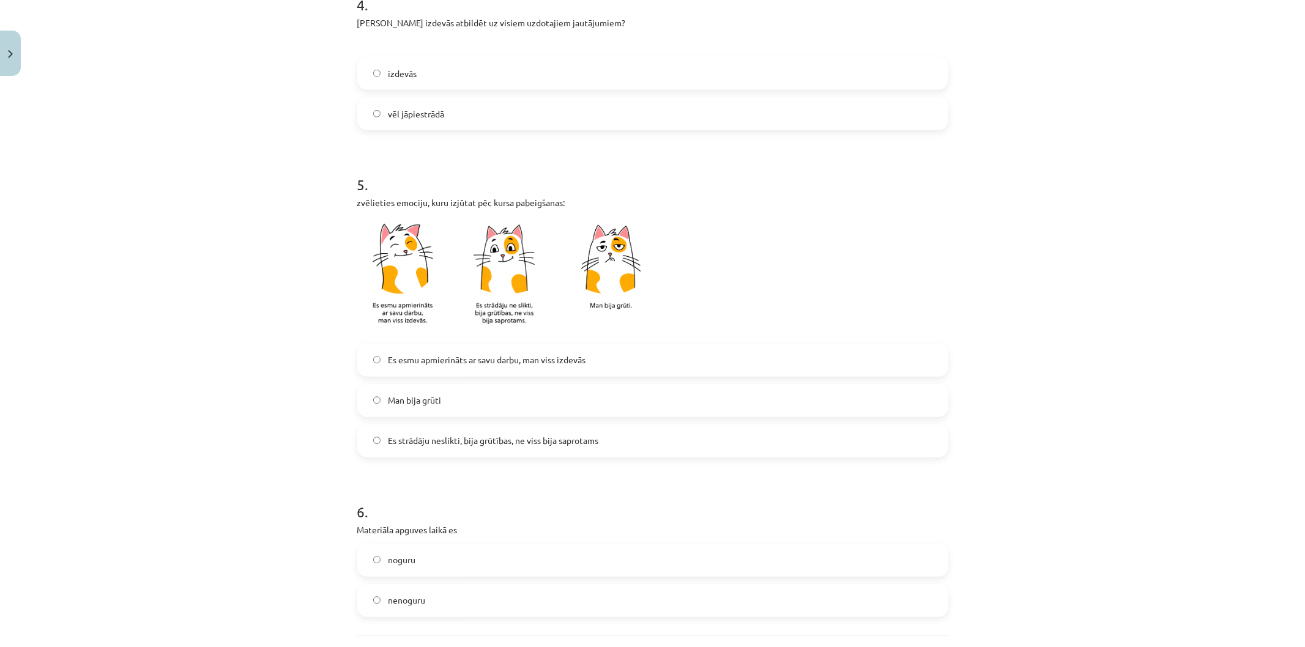
click at [505, 351] on label "Es esmu apmierināts ar savu darbu, man viss izdevās" at bounding box center [652, 360] width 588 height 31
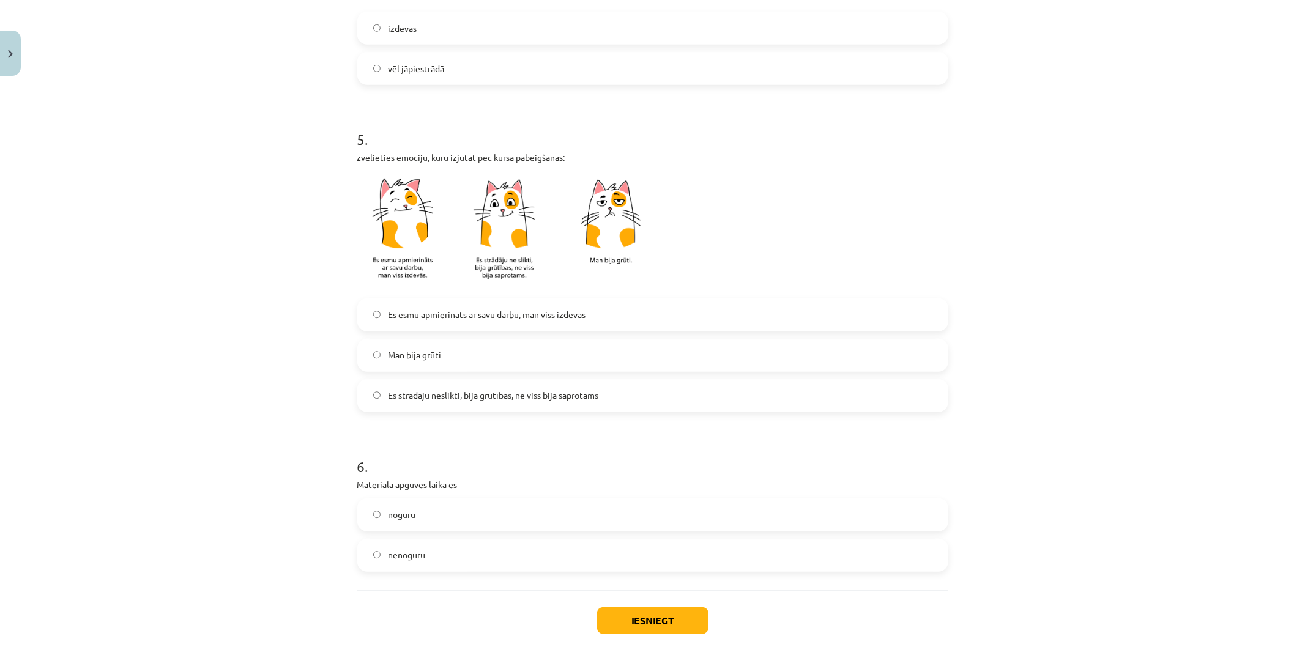
scroll to position [858, 0]
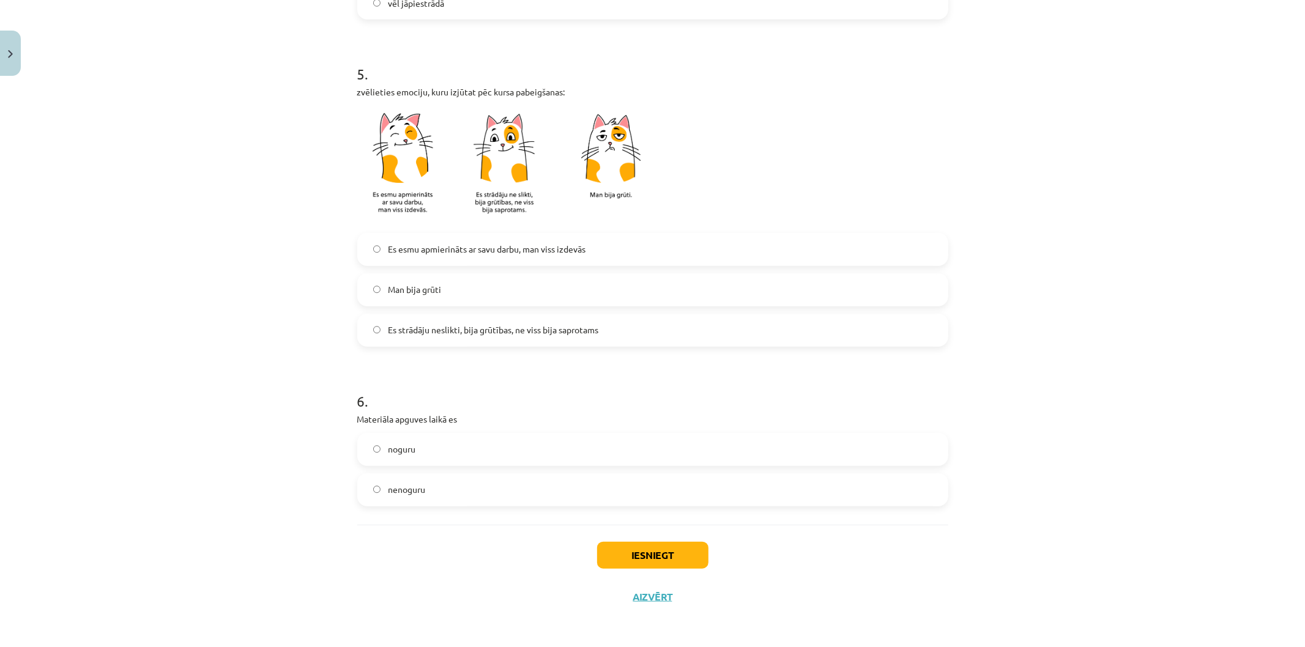
click at [496, 256] on label "Es esmu apmierināts ar savu darbu, man viss izdevās" at bounding box center [652, 249] width 588 height 31
click at [494, 336] on label "Es strādāju neslikti, bija grūtības, ne viss bija saprotams" at bounding box center [652, 330] width 588 height 31
click at [437, 456] on label "noguru" at bounding box center [652, 449] width 588 height 31
click at [620, 558] on button "Iesniegt" at bounding box center [652, 555] width 111 height 27
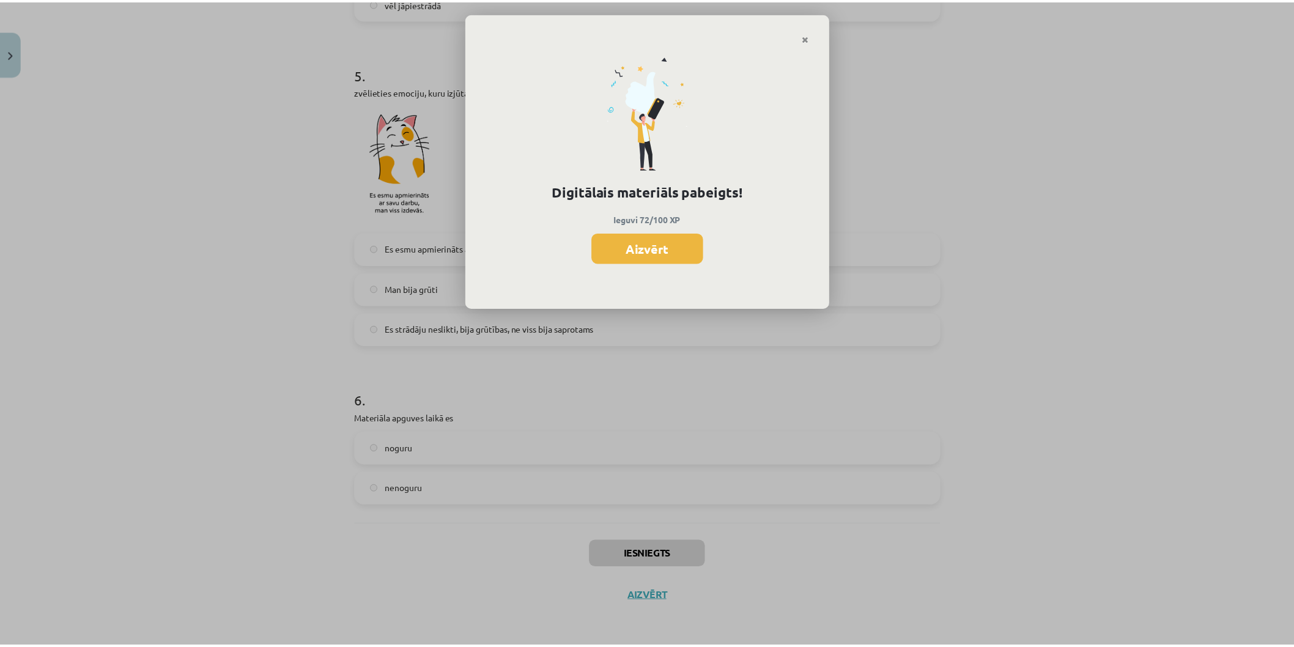
scroll to position [474, 0]
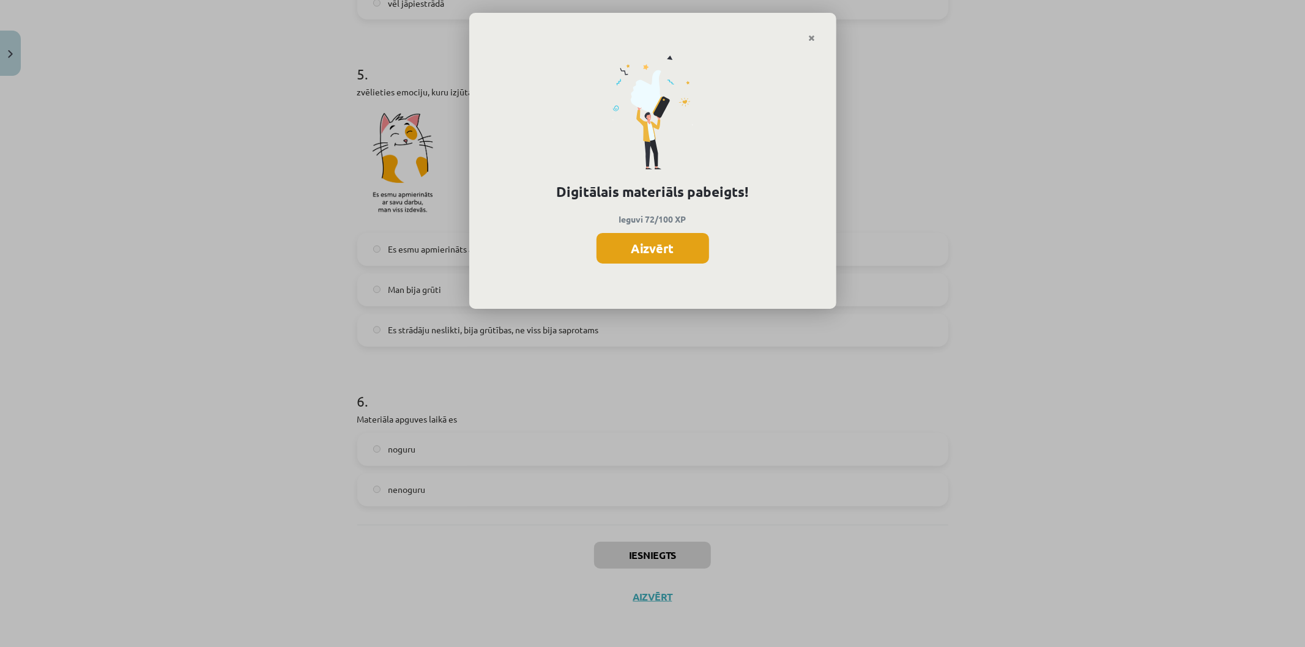
click at [662, 242] on button "Aizvērt" at bounding box center [652, 248] width 113 height 31
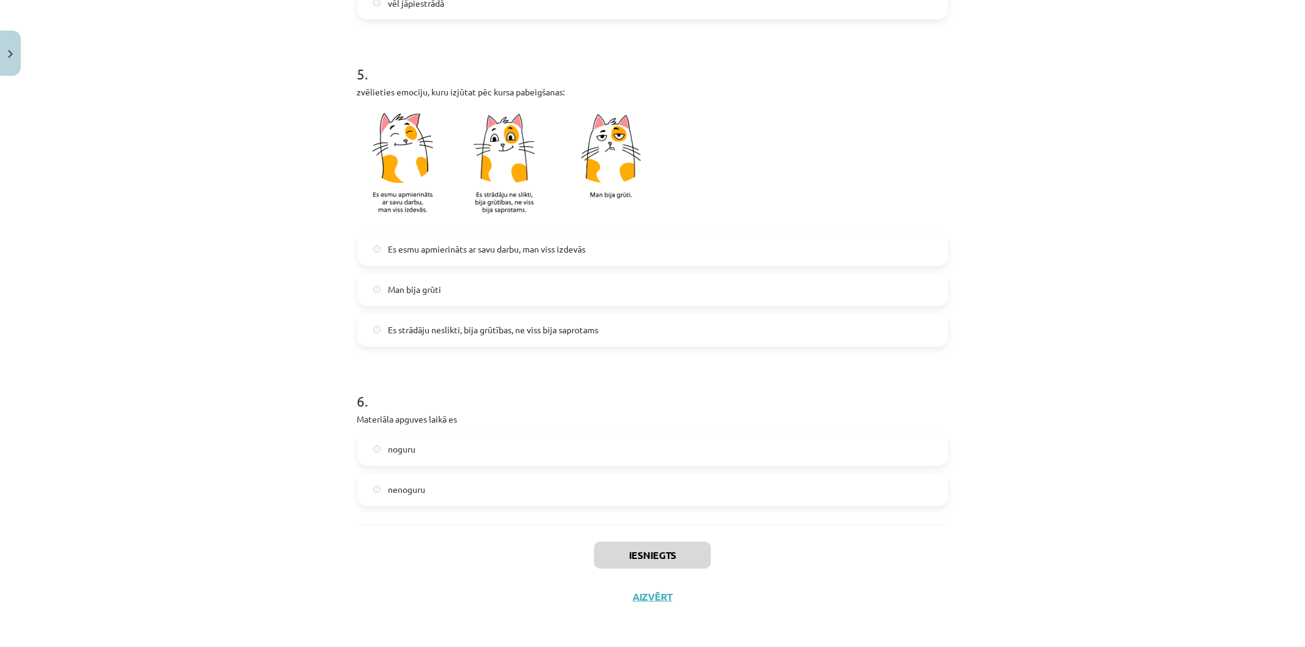
click at [675, 594] on div "Iesniegts Aizvērt" at bounding box center [652, 568] width 591 height 86
click at [645, 601] on button "Aizvērt" at bounding box center [652, 597] width 46 height 12
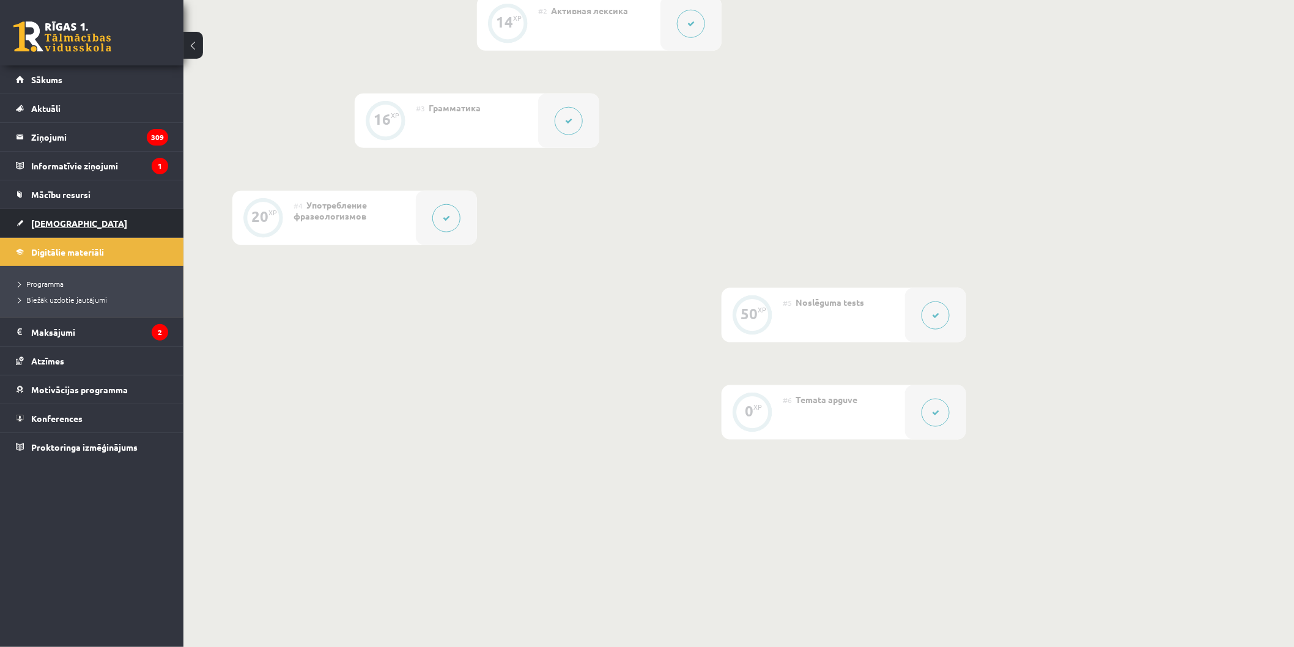
click at [74, 218] on link "[DEMOGRAPHIC_DATA]" at bounding box center [92, 223] width 152 height 28
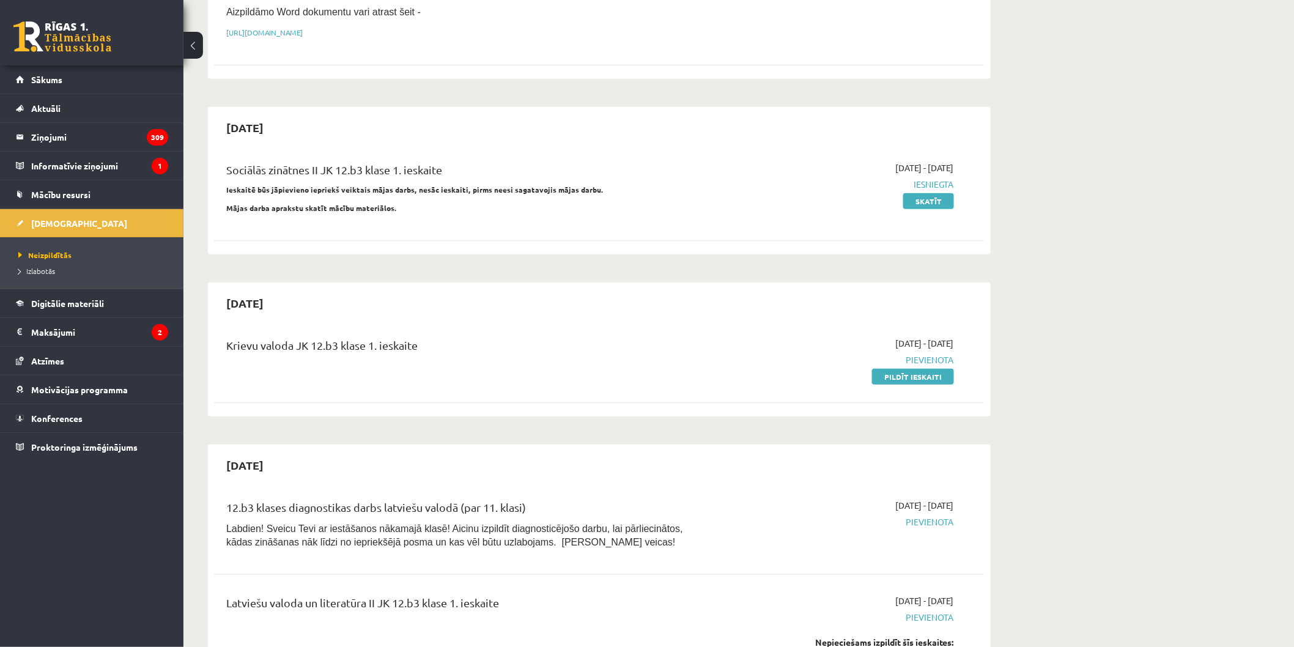
scroll to position [272, 0]
click at [880, 373] on link "Pildīt ieskaiti" at bounding box center [913, 374] width 82 height 16
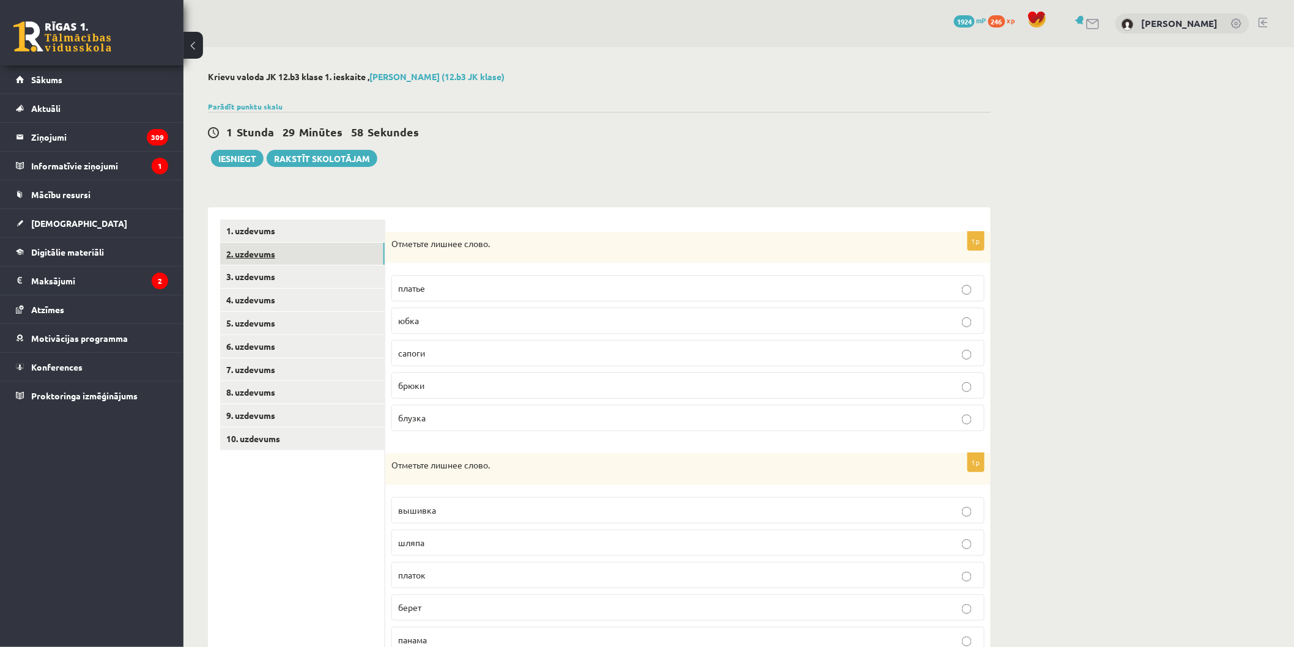
click at [321, 260] on link "2. uzdevums" at bounding box center [302, 254] width 165 height 23
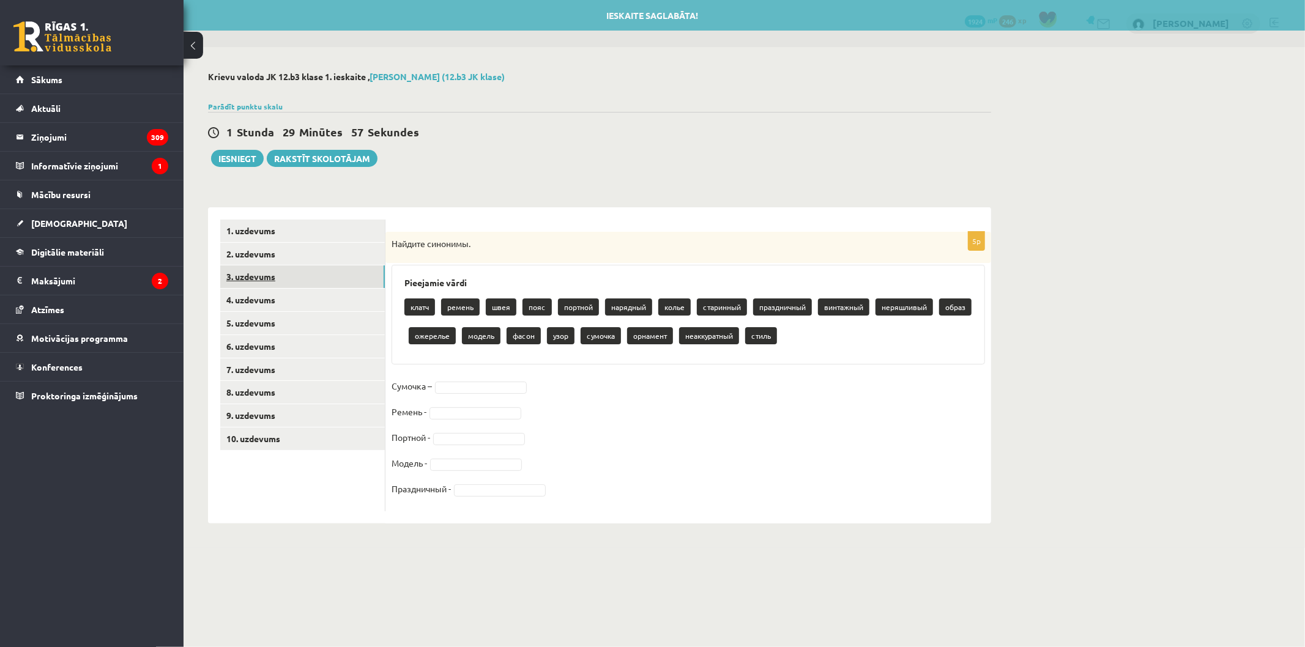
click at [323, 273] on link "3. uzdevums" at bounding box center [302, 276] width 165 height 23
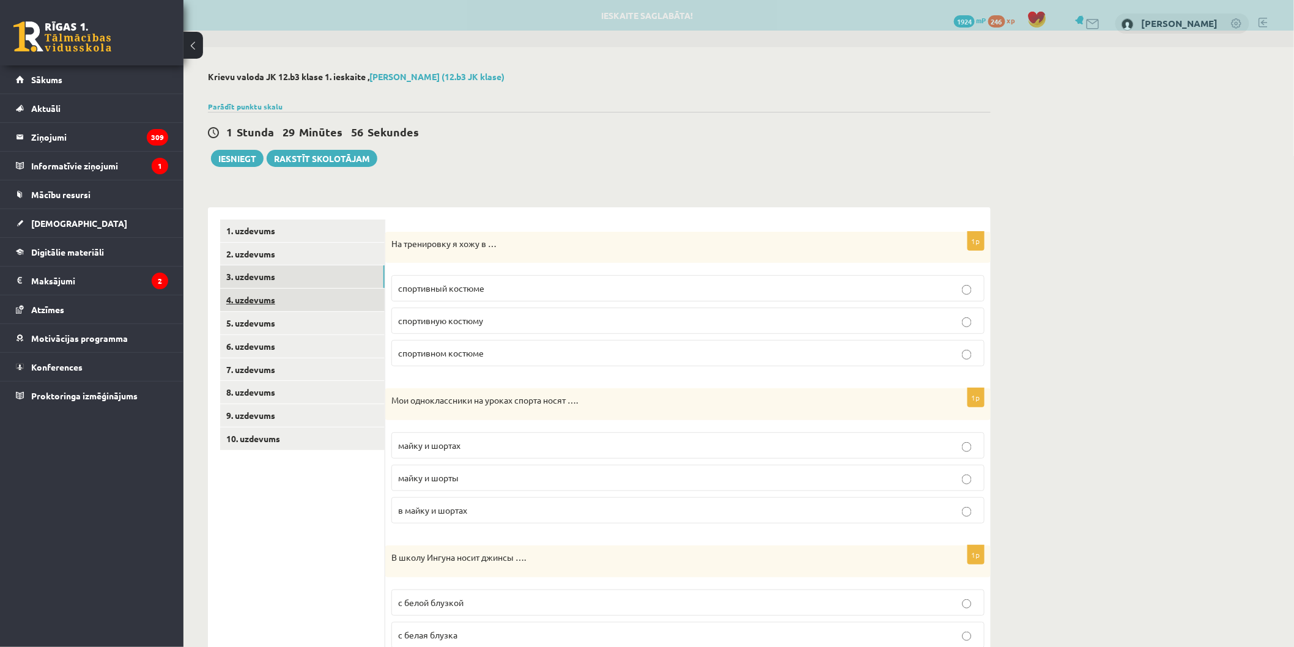
click at [319, 300] on link "4. uzdevums" at bounding box center [302, 300] width 165 height 23
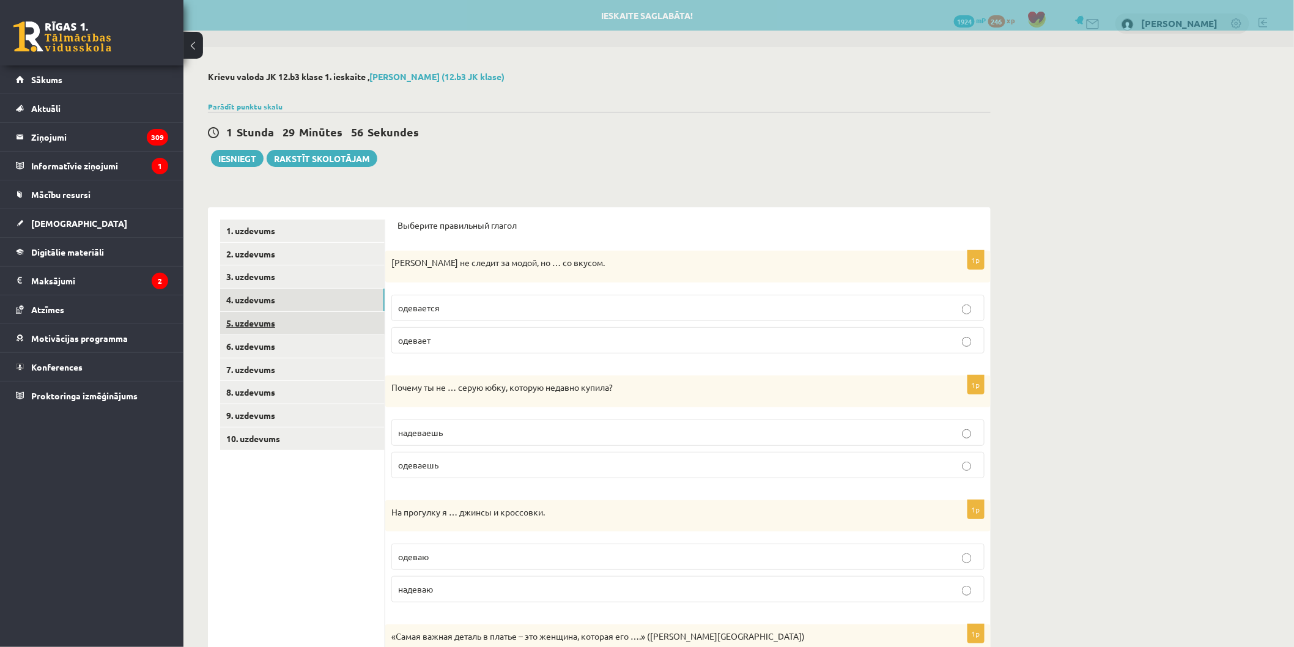
click at [315, 322] on link "5. uzdevums" at bounding box center [302, 323] width 165 height 23
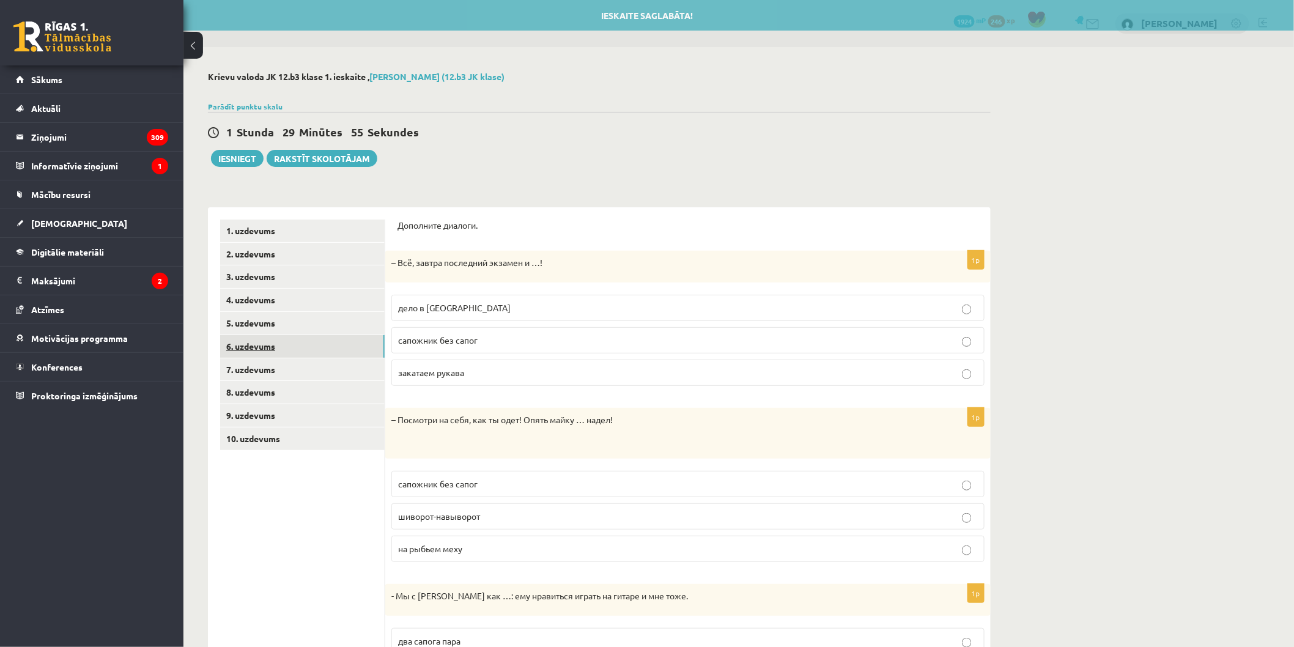
click at [321, 352] on link "6. uzdevums" at bounding box center [302, 346] width 165 height 23
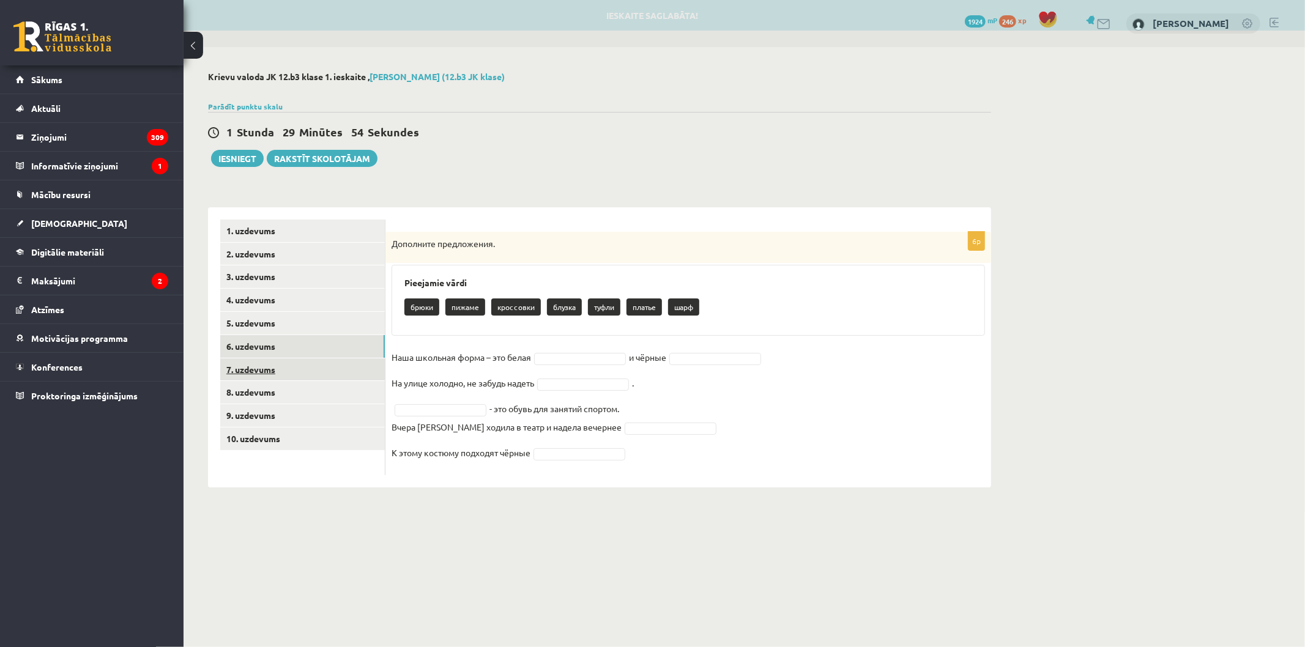
click at [319, 370] on link "7. uzdevums" at bounding box center [302, 369] width 165 height 23
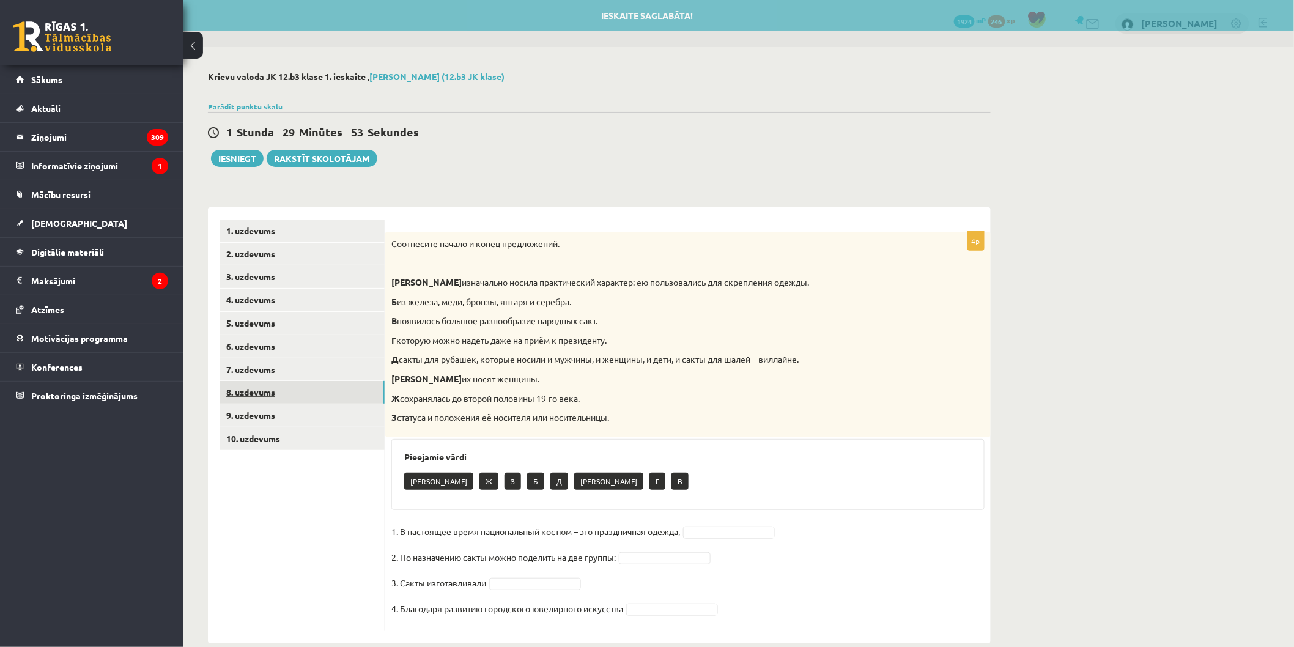
click at [314, 390] on link "8. uzdevums" at bounding box center [302, 392] width 165 height 23
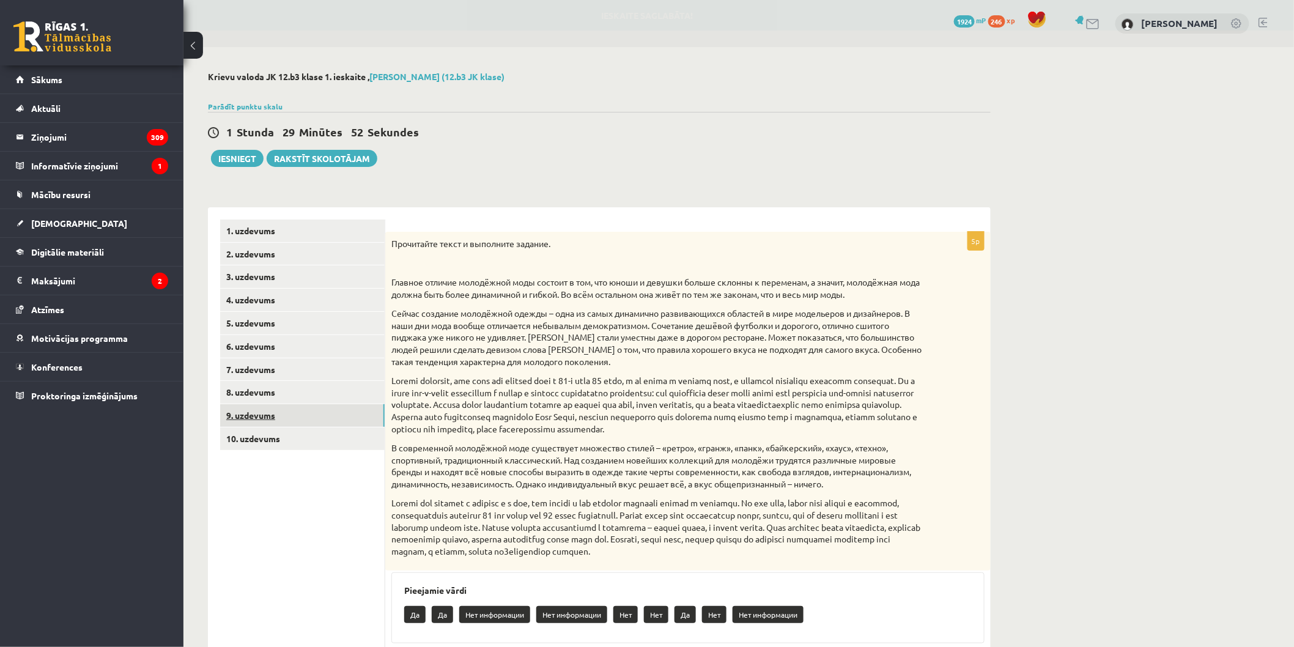
click at [314, 408] on link "9. uzdevums" at bounding box center [302, 415] width 165 height 23
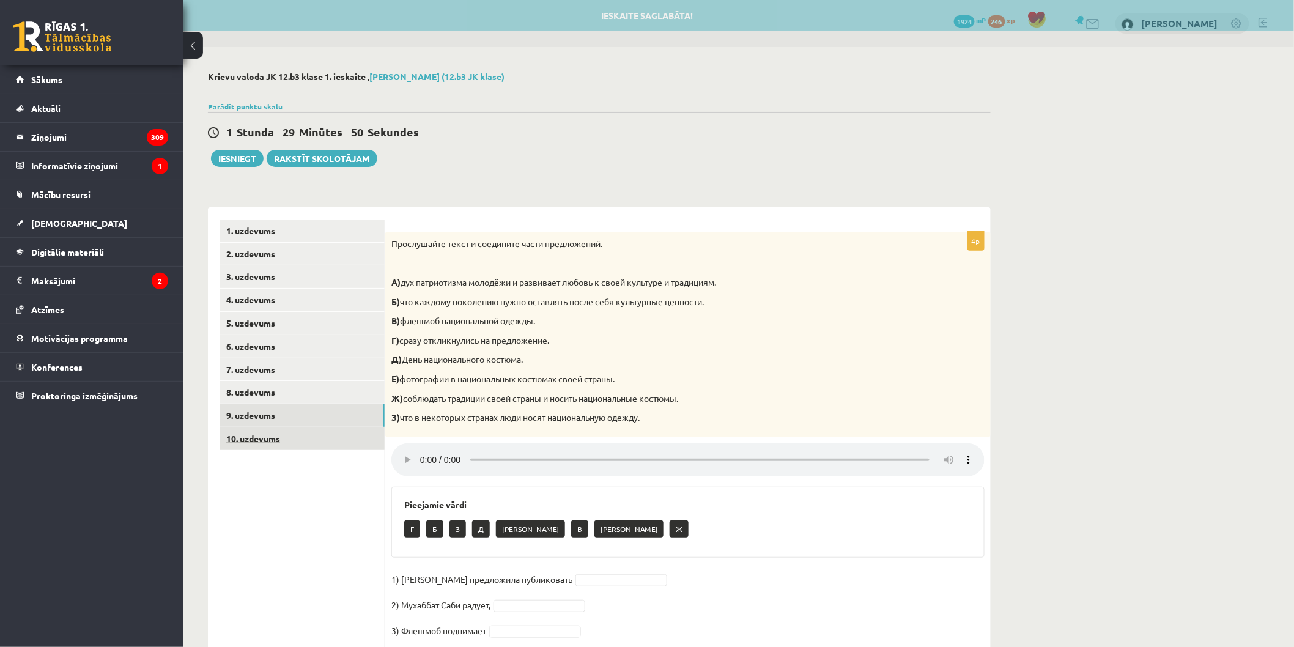
click at [313, 430] on link "10. uzdevums" at bounding box center [302, 439] width 165 height 23
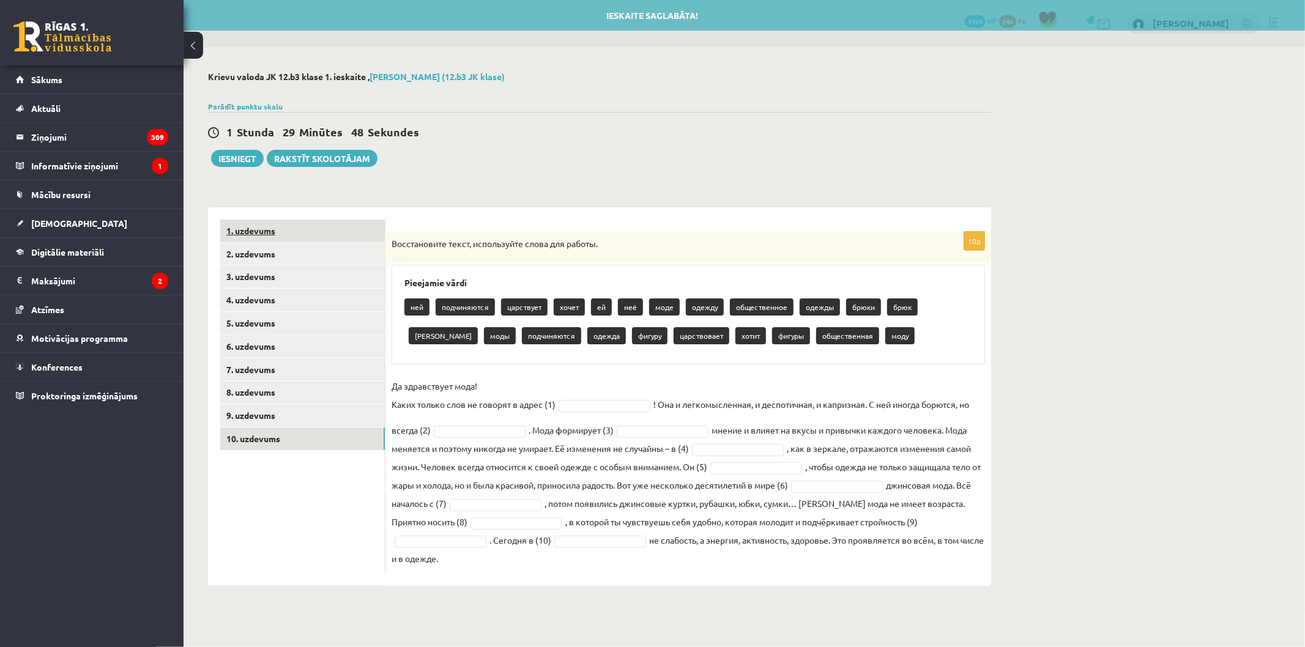
click at [324, 235] on link "1. uzdevums" at bounding box center [302, 231] width 165 height 23
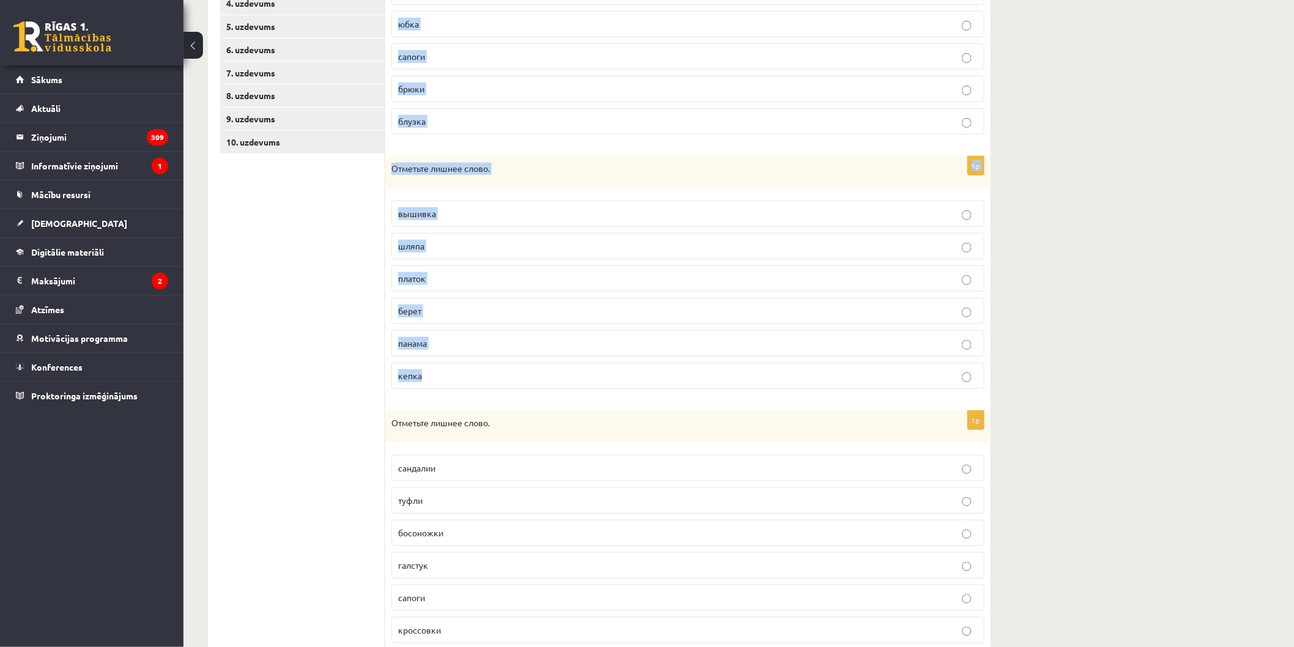
scroll to position [341, 0]
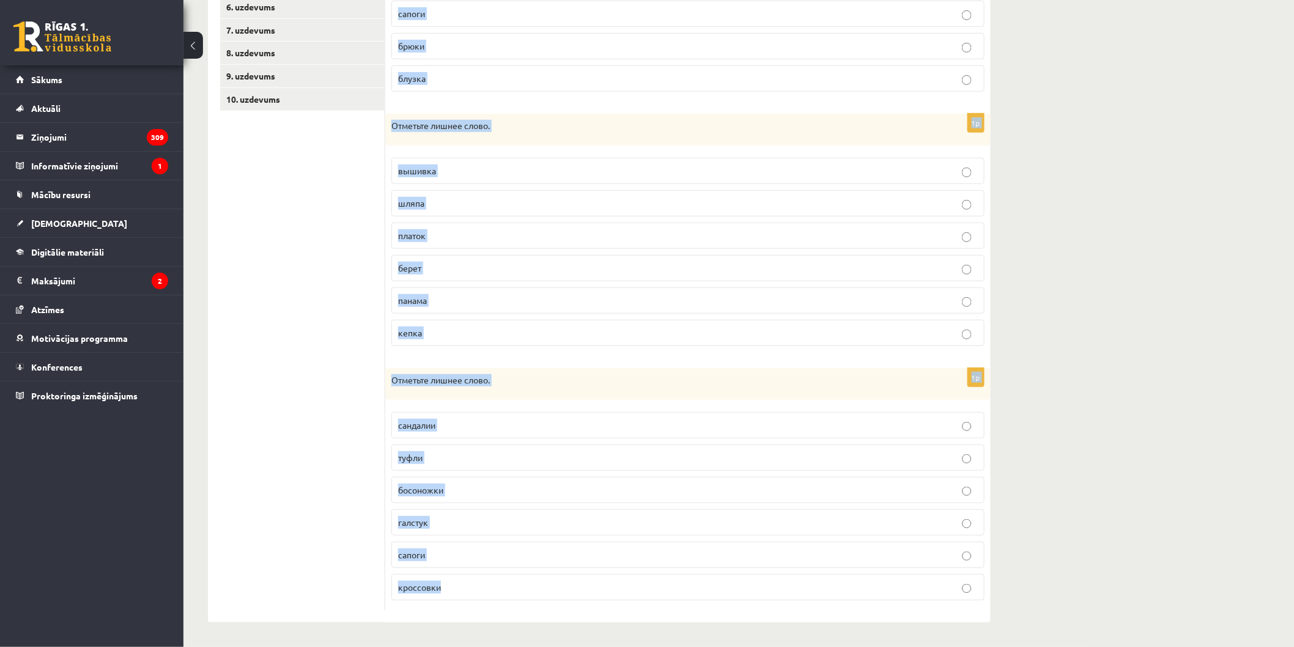
drag, startPoint x: 387, startPoint y: 240, endPoint x: 1016, endPoint y: 571, distance: 710.5
click at [1158, 590] on div "**********" at bounding box center [738, 177] width 1111 height 939
copy form "Отметьте лишнее слово. платье юбка сапоги брюки блузка 1p Отметьте лишнее слово…"
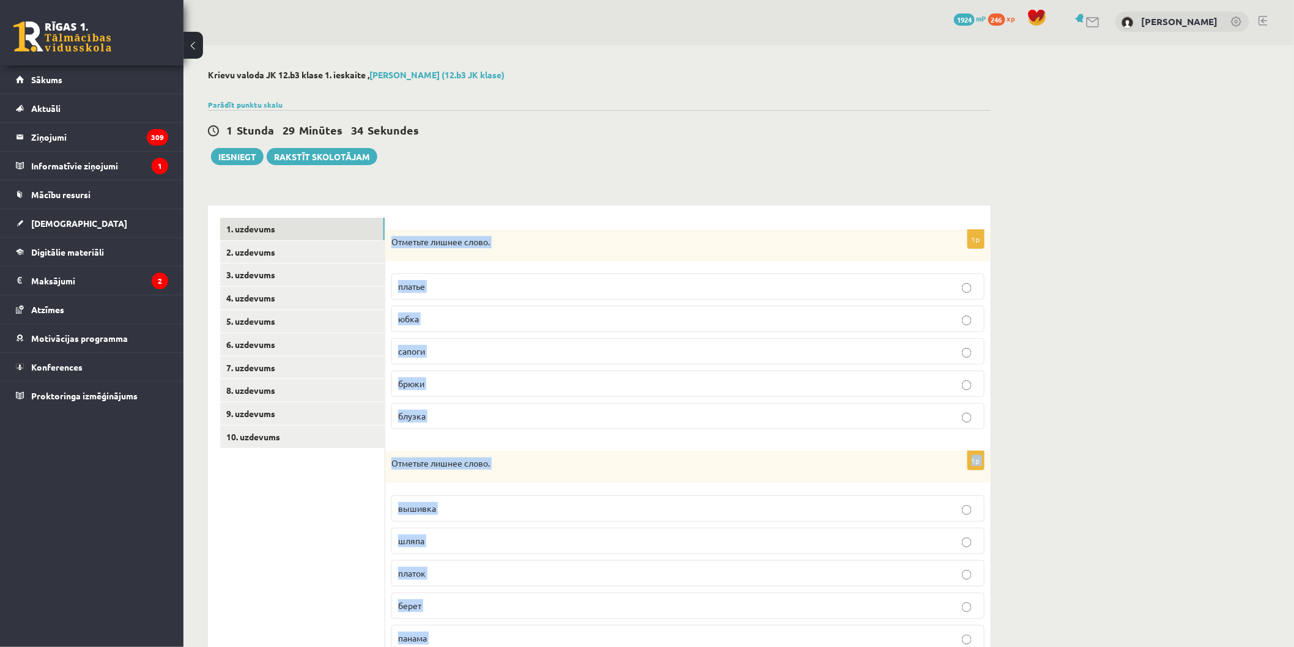
scroll to position [0, 0]
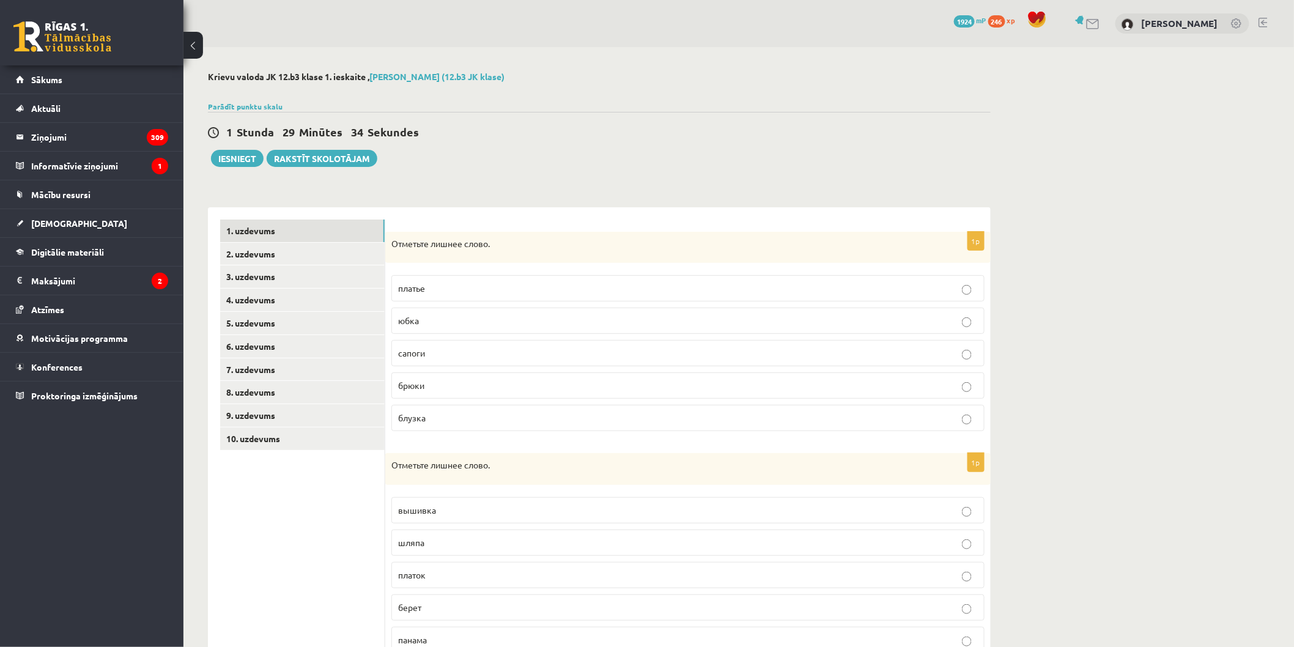
click at [320, 558] on ul "1. uzdevums 2. uzdevums 3. uzdevums 4. uzdevums 5. uzdevums 6. uzdevums 7. uzde…" at bounding box center [302, 585] width 165 height 730
click at [456, 358] on p "сапоги" at bounding box center [688, 353] width 580 height 13
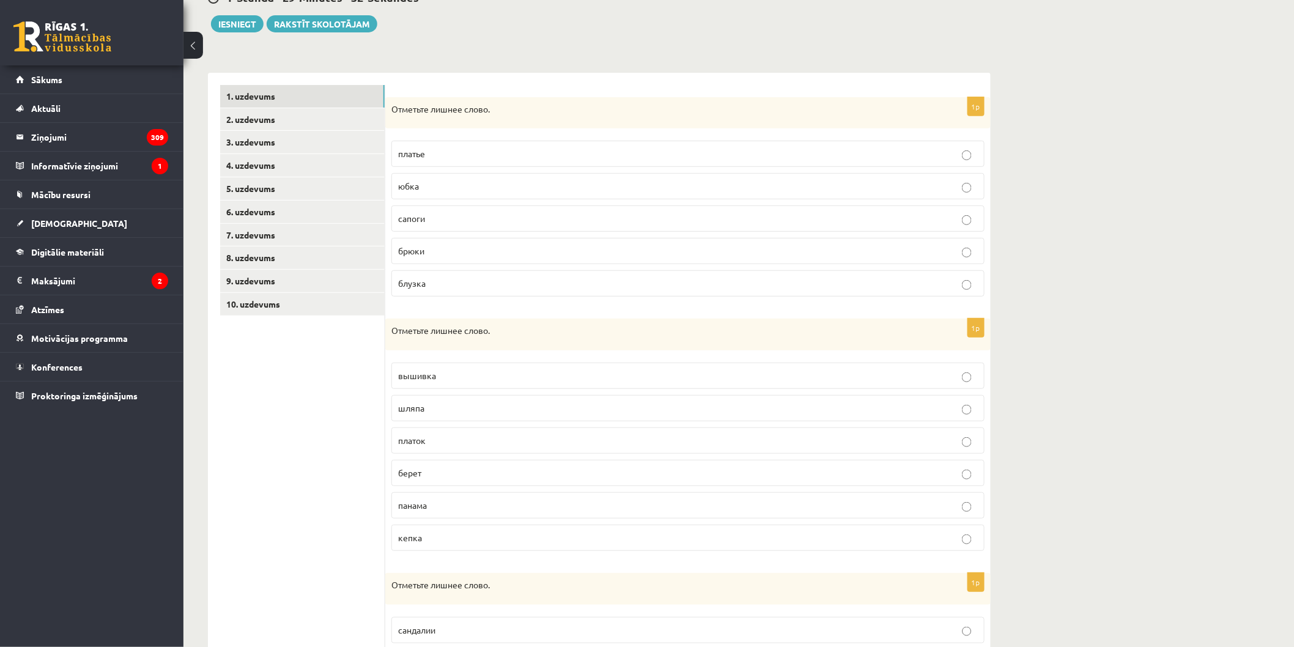
scroll to position [204, 0]
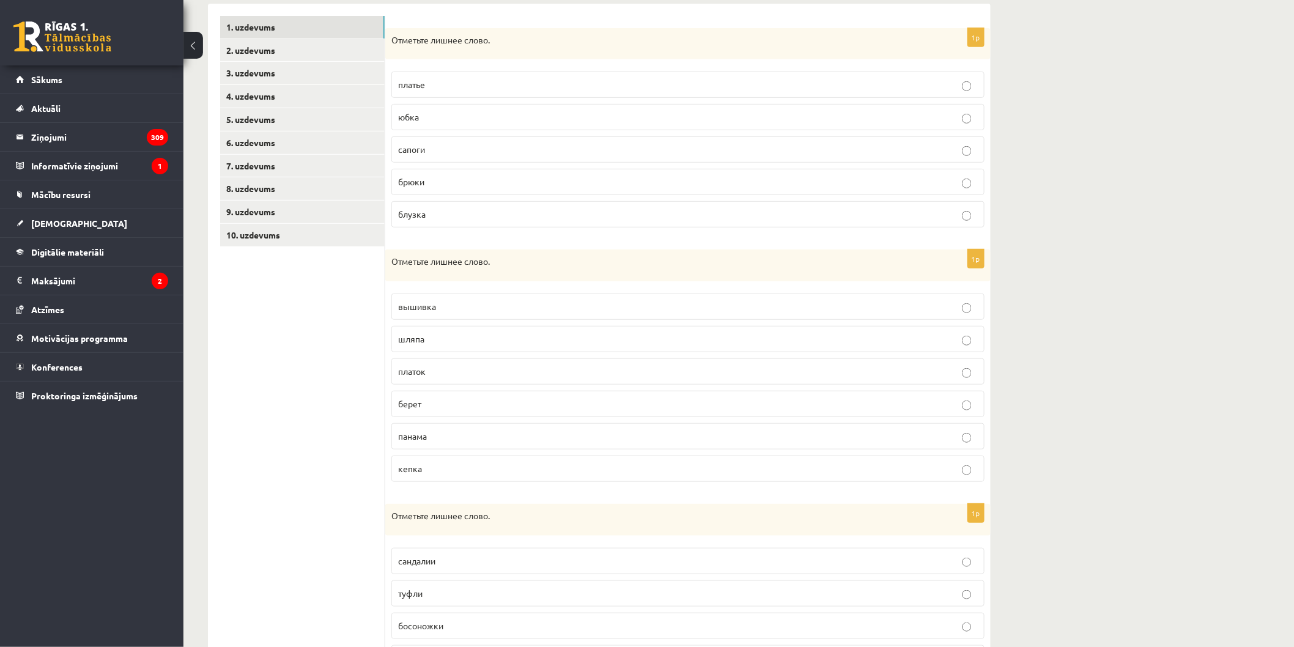
click at [473, 310] on p "вышивка" at bounding box center [688, 306] width 580 height 13
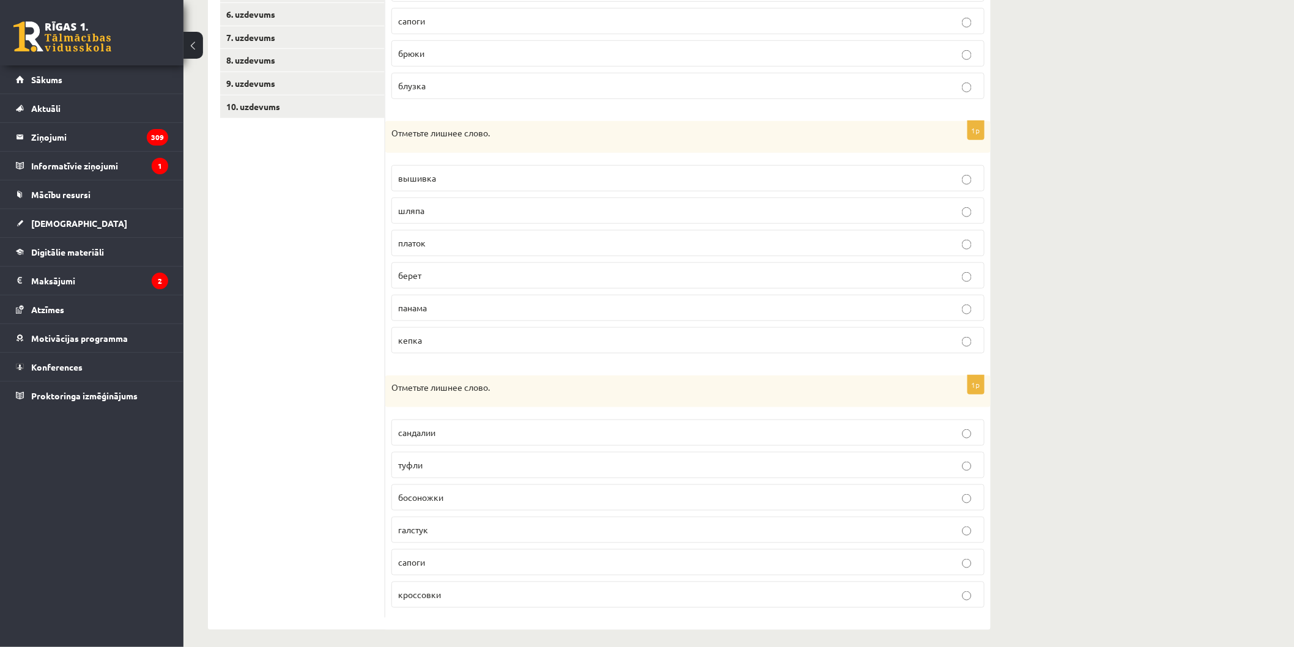
scroll to position [341, 0]
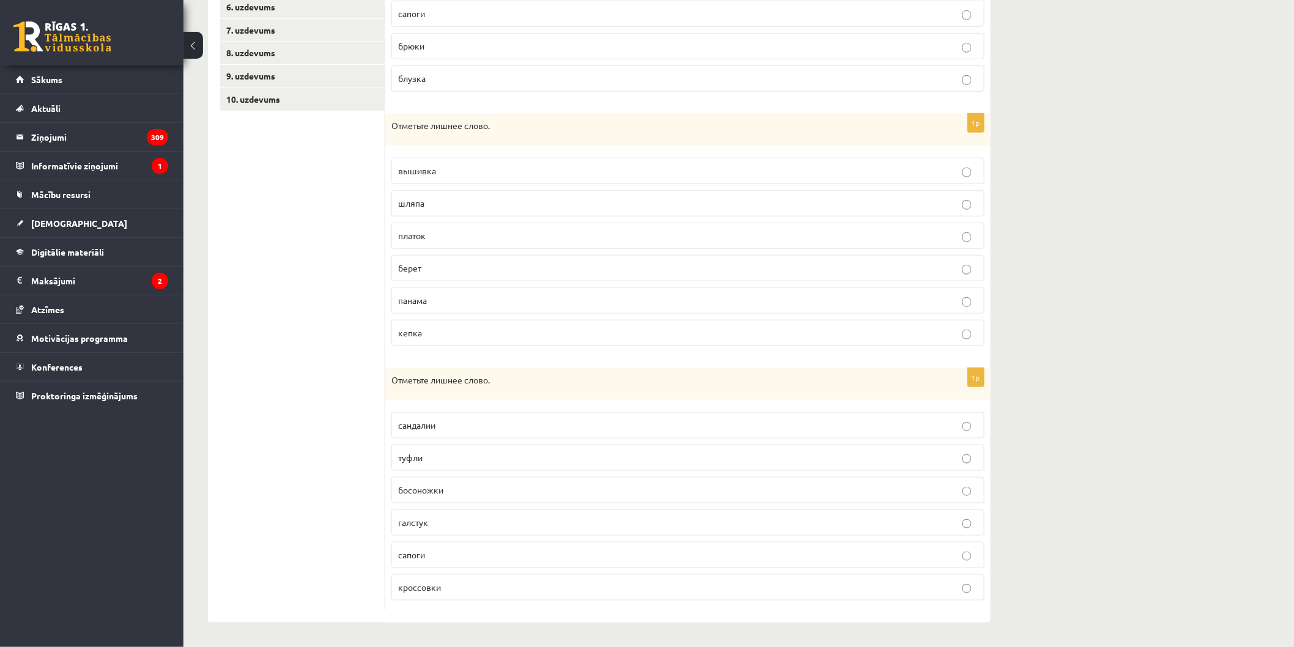
click at [497, 520] on p "галстук" at bounding box center [688, 522] width 580 height 13
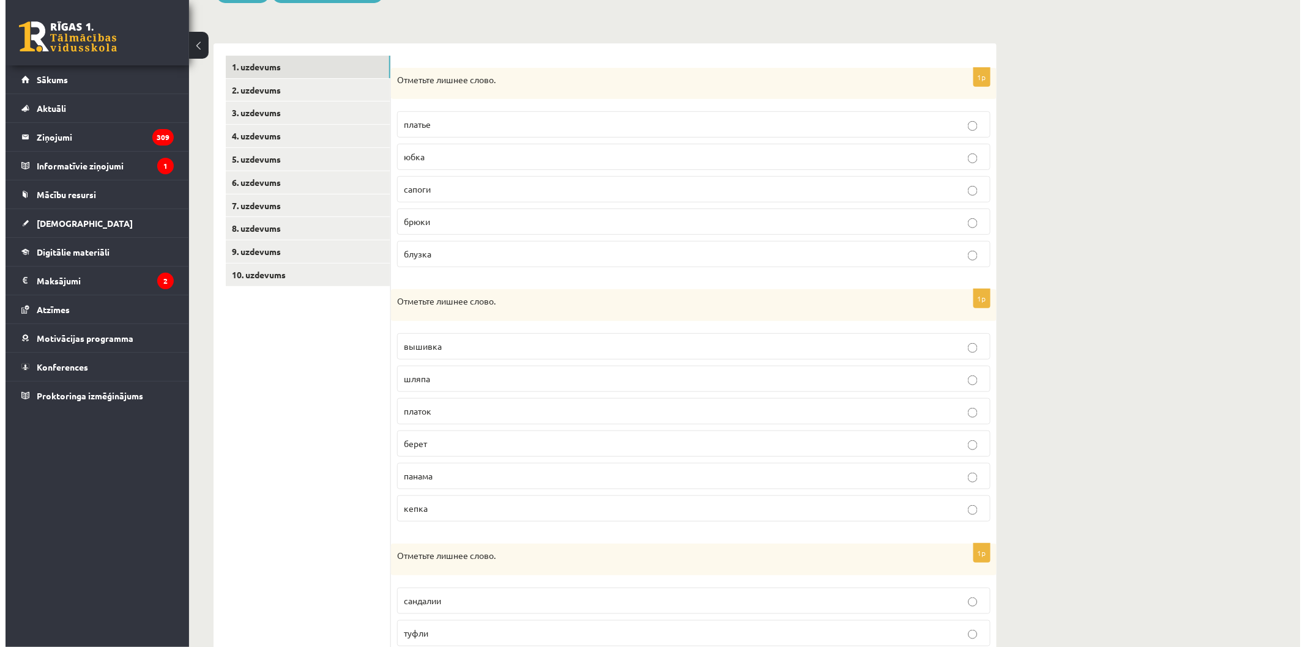
scroll to position [0, 0]
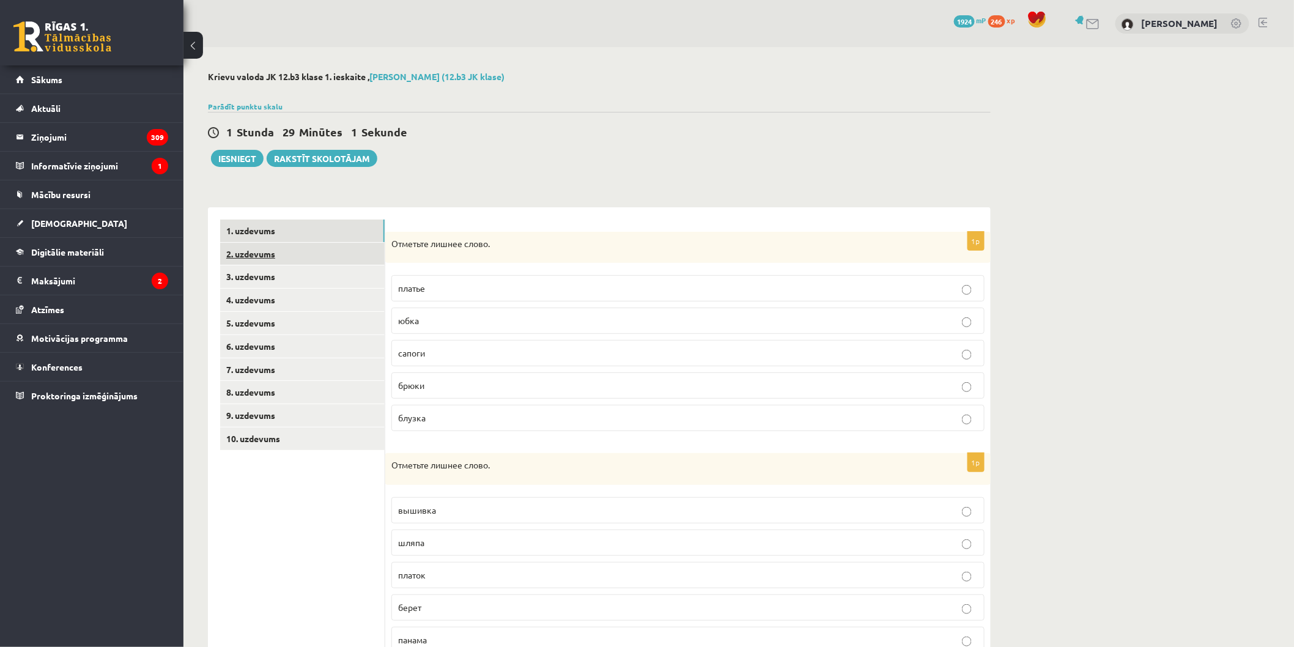
click at [318, 257] on link "2. uzdevums" at bounding box center [302, 254] width 165 height 23
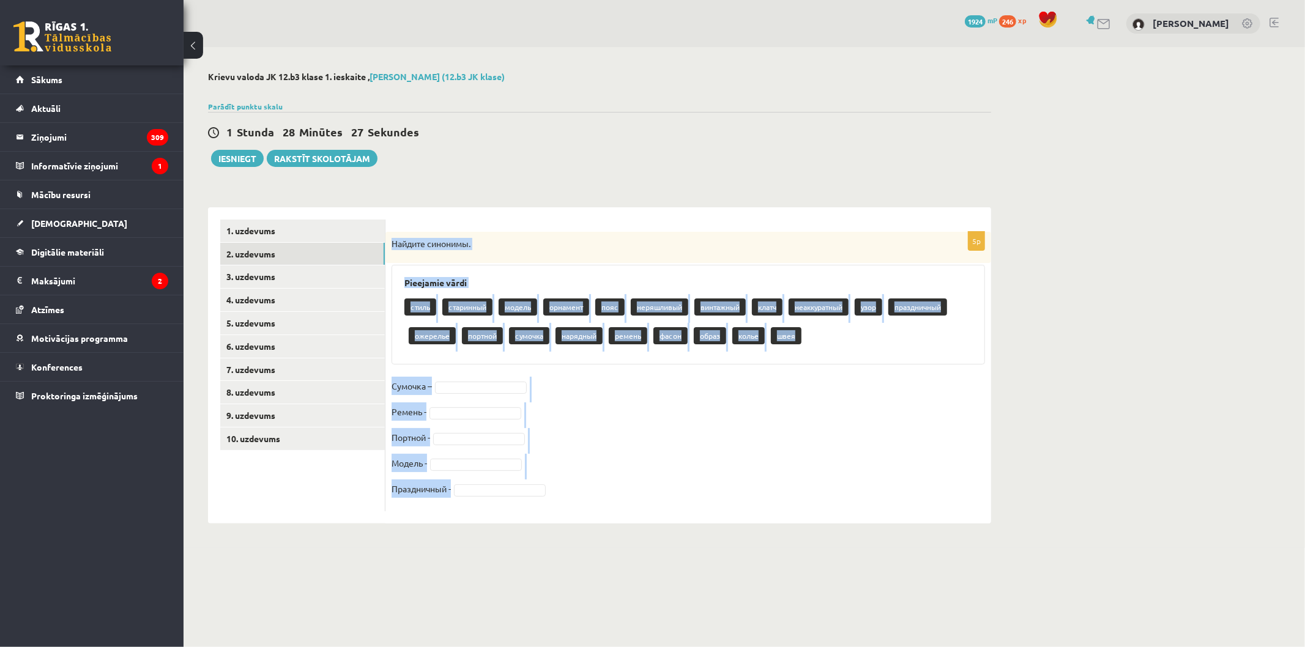
drag, startPoint x: 390, startPoint y: 240, endPoint x: 797, endPoint y: 517, distance: 492.6
click at [797, 517] on div "5p Найдите синонимы. Pieejamie vārdi стиль старинный модель орнамент пояс неряш…" at bounding box center [687, 365] width 605 height 316
copy div "Найдите синонимы. Pieejamie vārdi стиль старинный модель орнамент пояс неряшлив…"
click at [645, 477] on fieldset "Сумочка – Ремень - Портной - Модель - Праздничный -" at bounding box center [687, 441] width 593 height 128
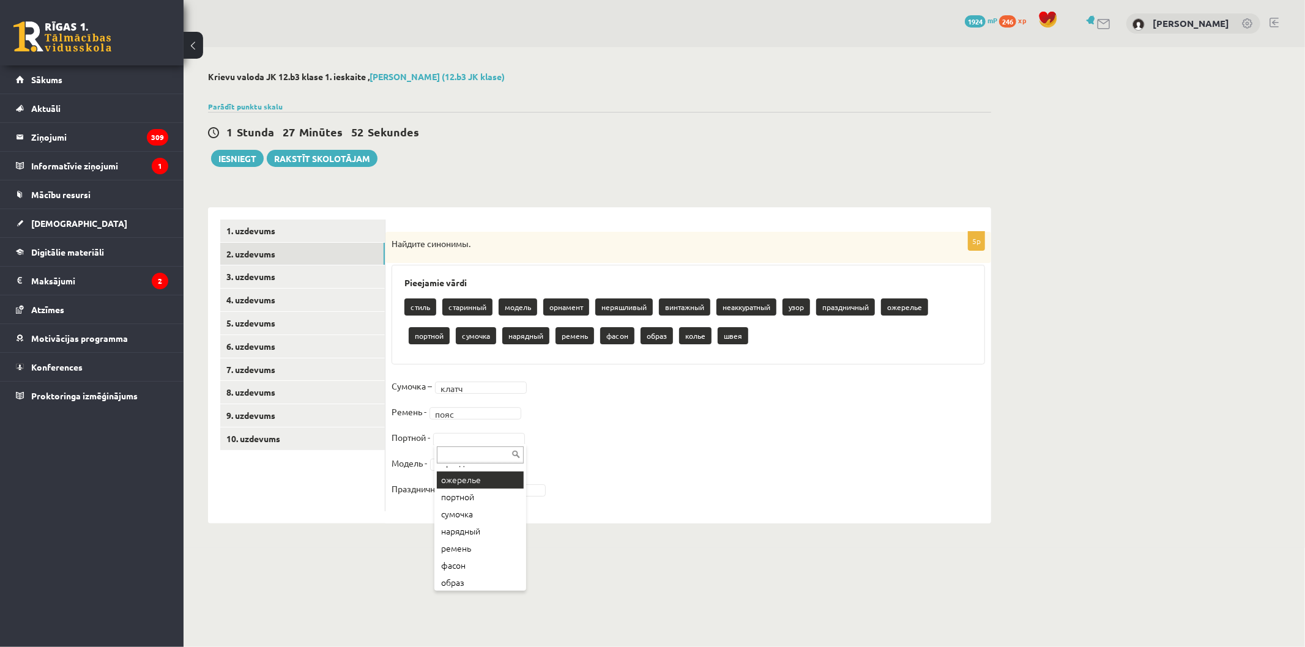
scroll to position [202, 0]
click at [477, 448] on fieldset "Сумочка – клатч ***** Ремень - пояс **** Портной - швея **** Модель - Праздничн…" at bounding box center [687, 441] width 593 height 128
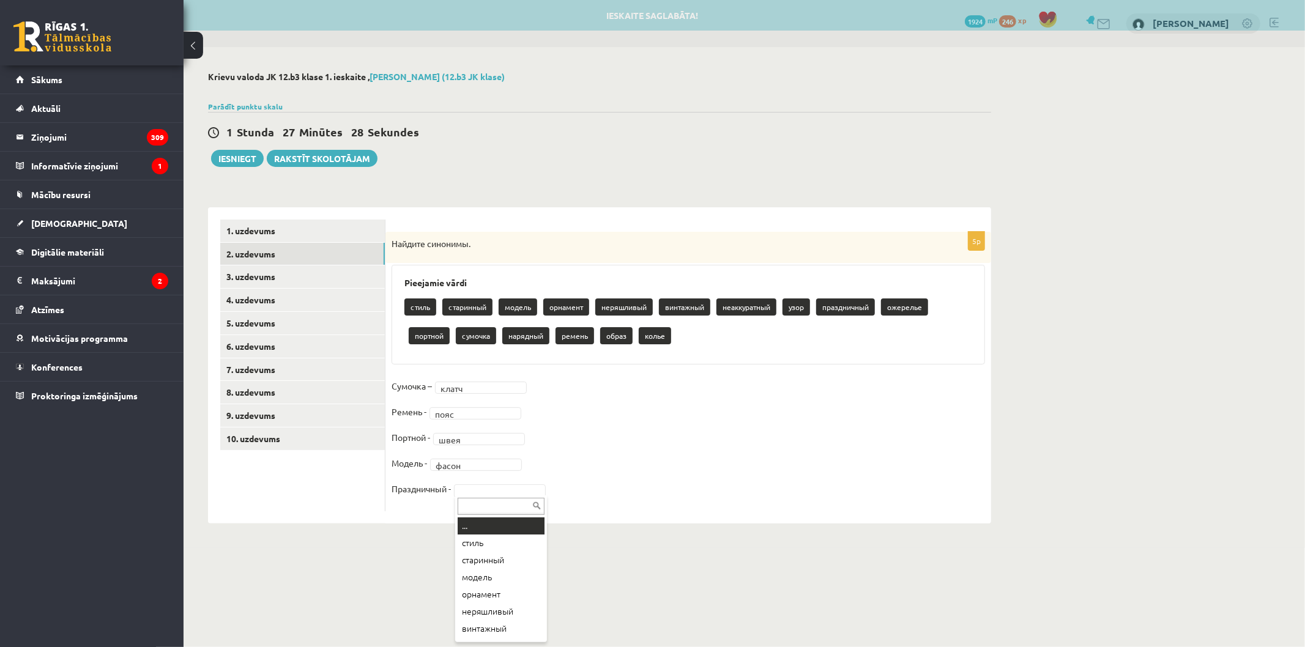
drag, startPoint x: 516, startPoint y: 488, endPoint x: 519, endPoint y: 497, distance: 9.7
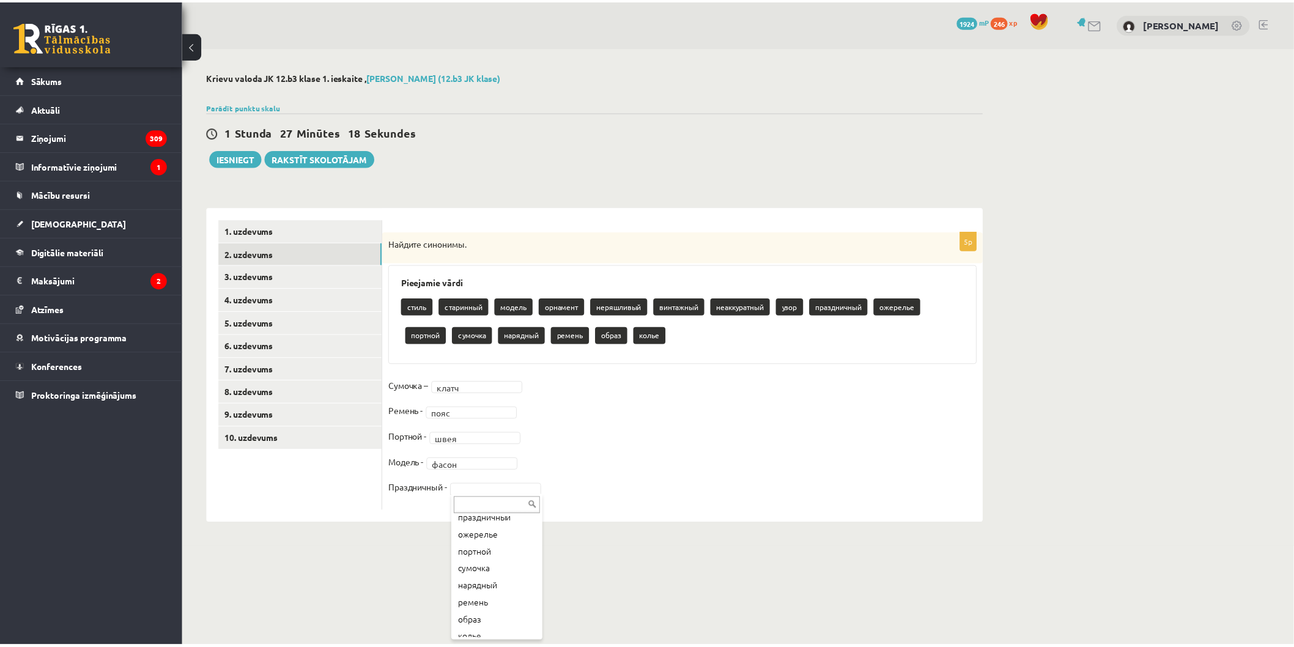
scroll to position [168, 0]
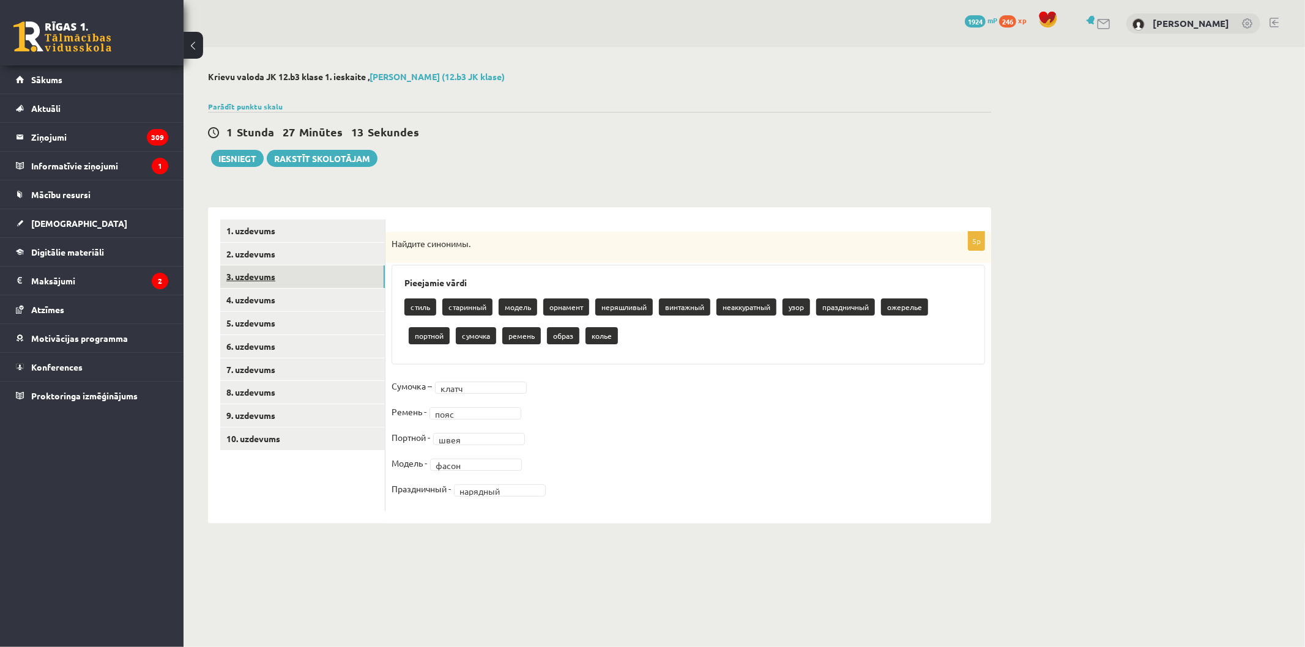
click at [357, 279] on link "3. uzdevums" at bounding box center [302, 276] width 165 height 23
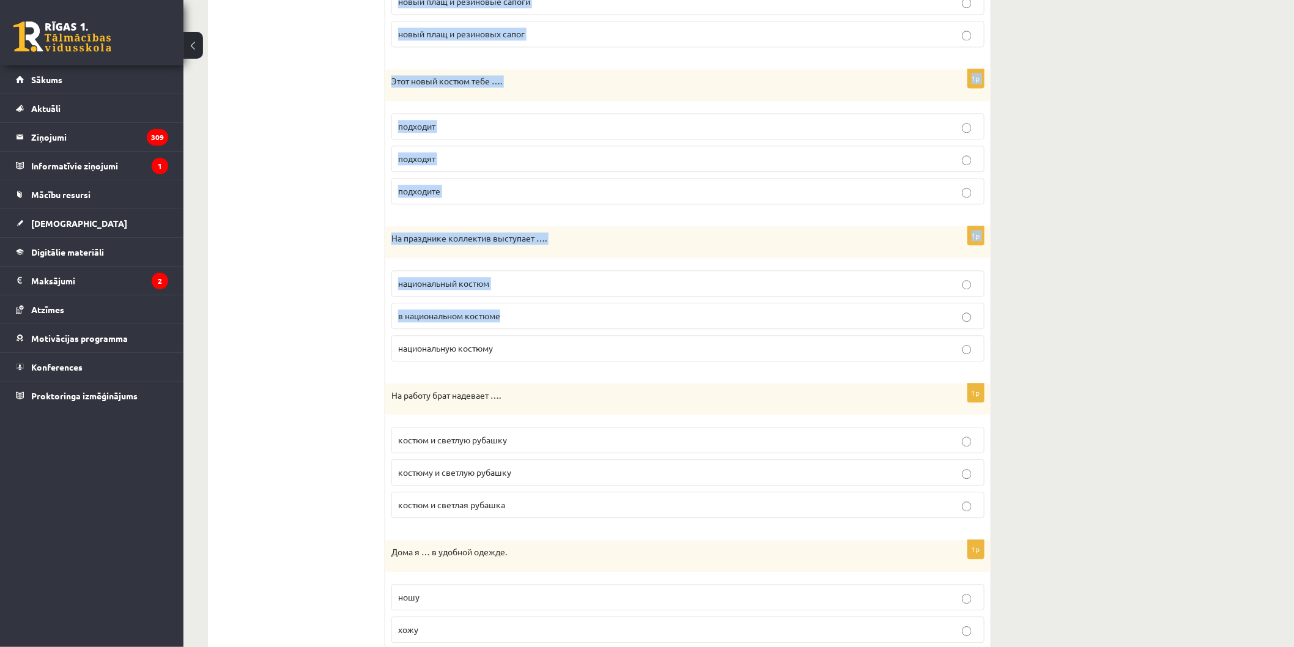
scroll to position [1182, 0]
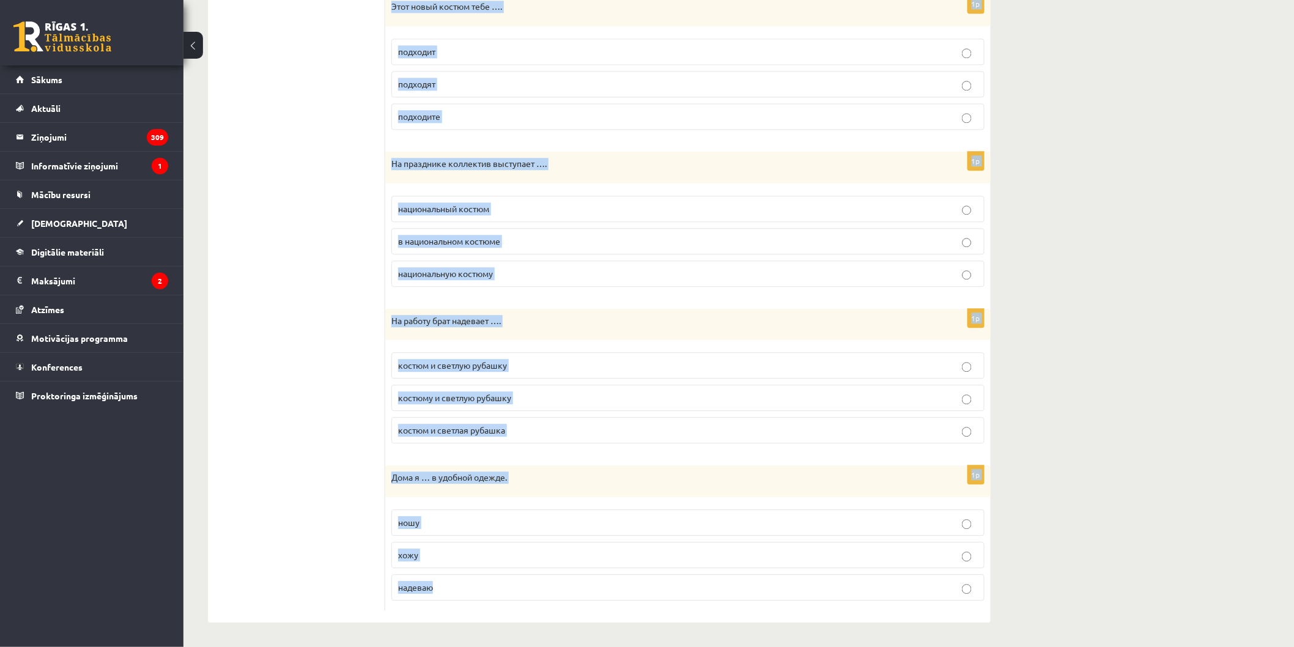
drag, startPoint x: 385, startPoint y: 78, endPoint x: 1086, endPoint y: 598, distance: 872.7
copy form "На тренировку я хожу в … спортивный костюме спортивную костюму спортивном костю…"
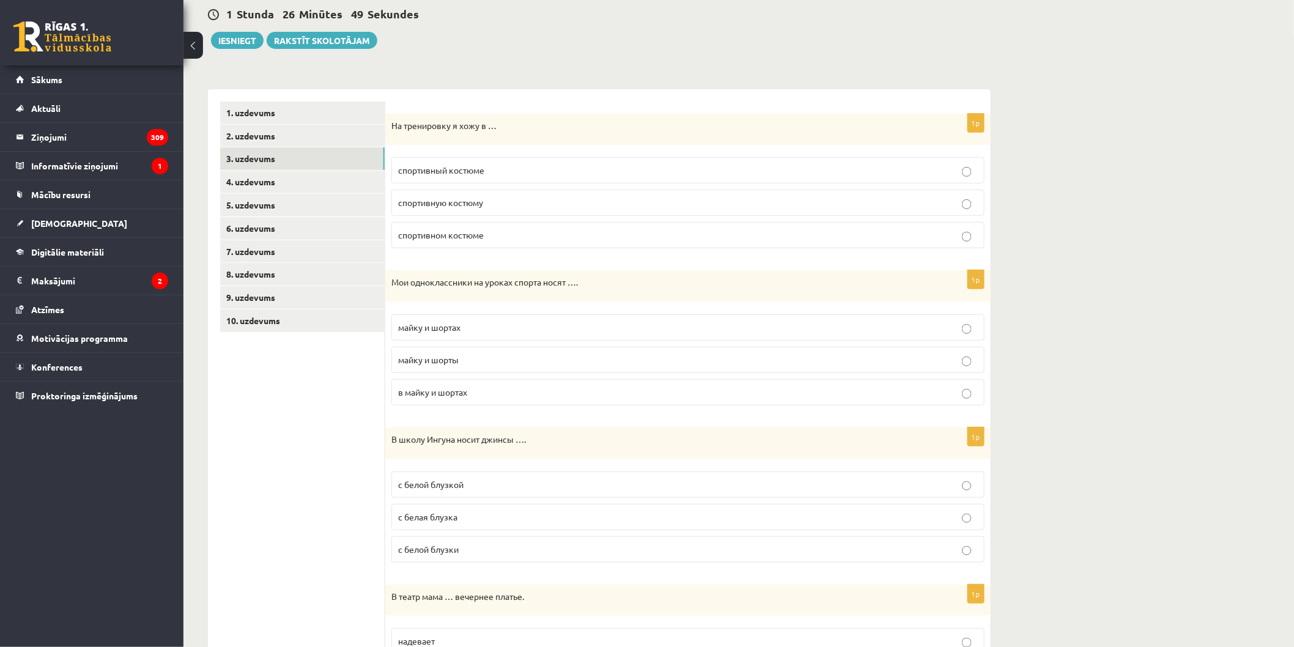
scroll to position [0, 0]
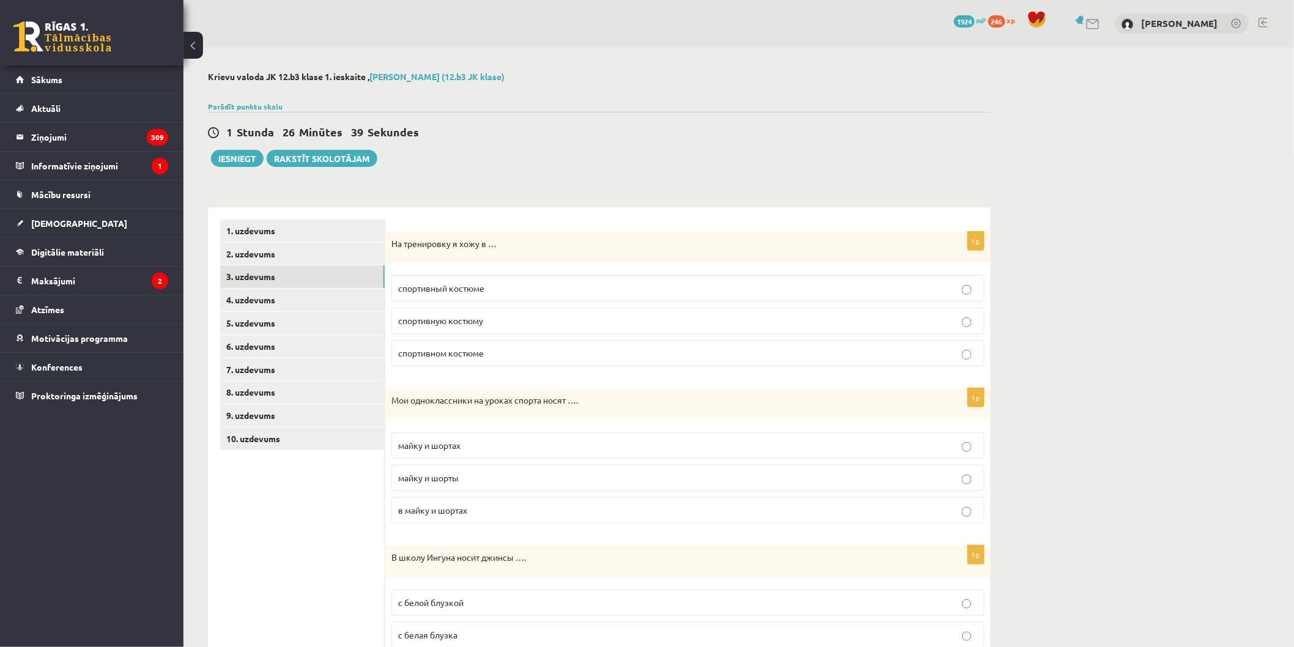
click at [431, 355] on span "спортивном костюме" at bounding box center [441, 352] width 86 height 11
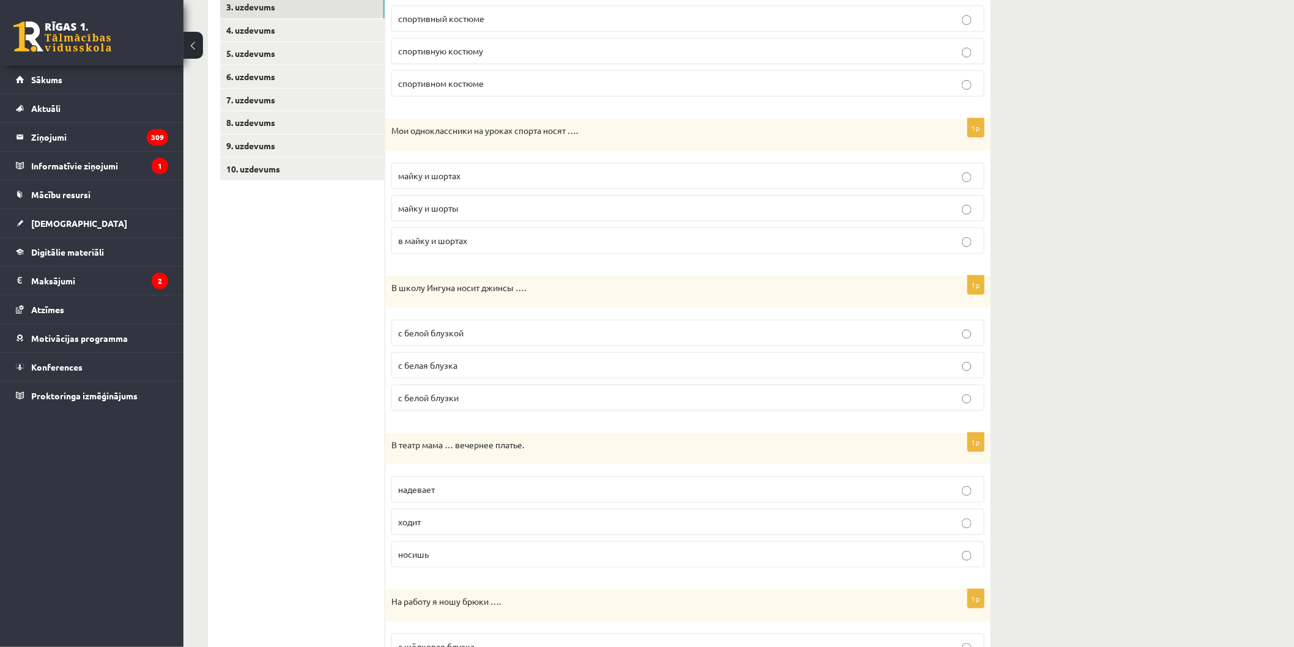
scroll to position [272, 0]
click at [434, 210] on span "майку и шорты" at bounding box center [428, 206] width 61 height 11
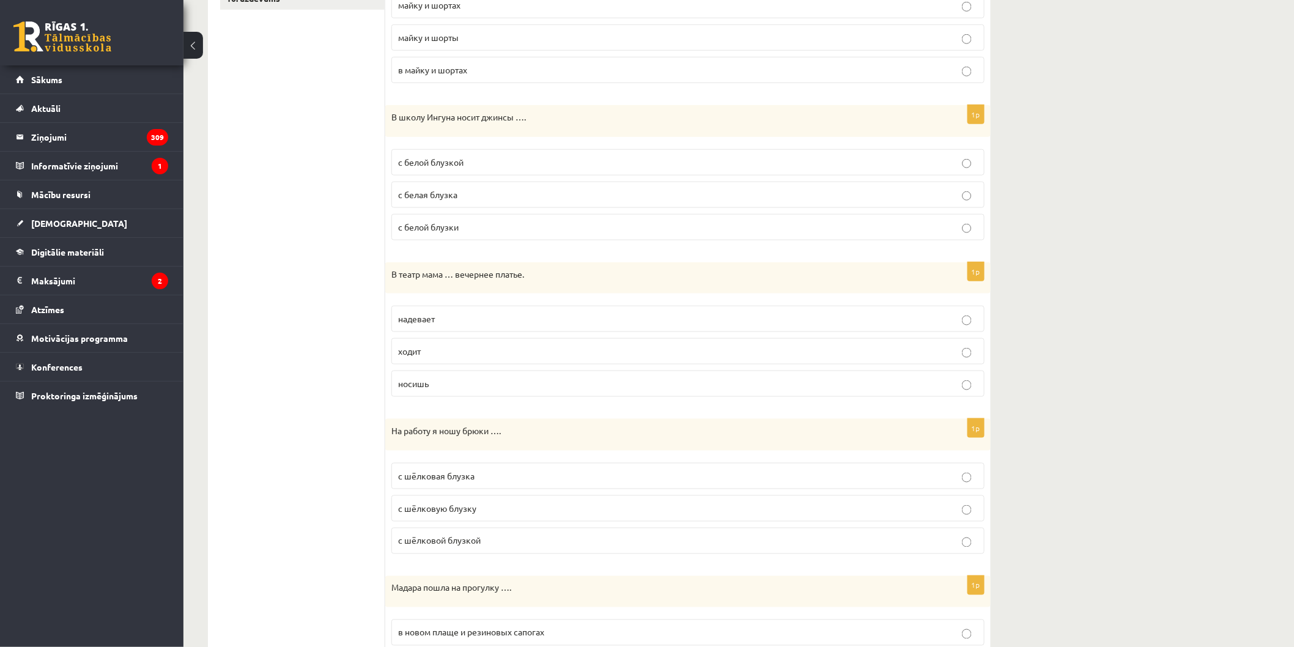
scroll to position [475, 0]
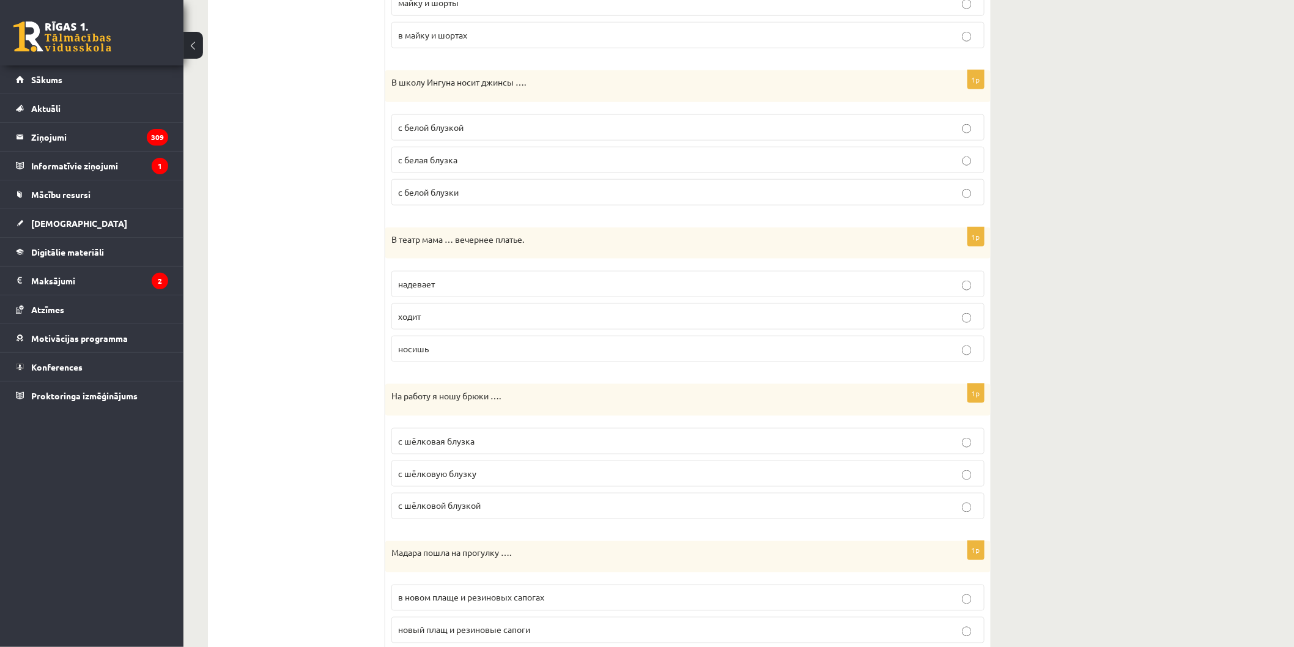
click at [445, 123] on span "с белой блузкой" at bounding box center [430, 127] width 65 height 11
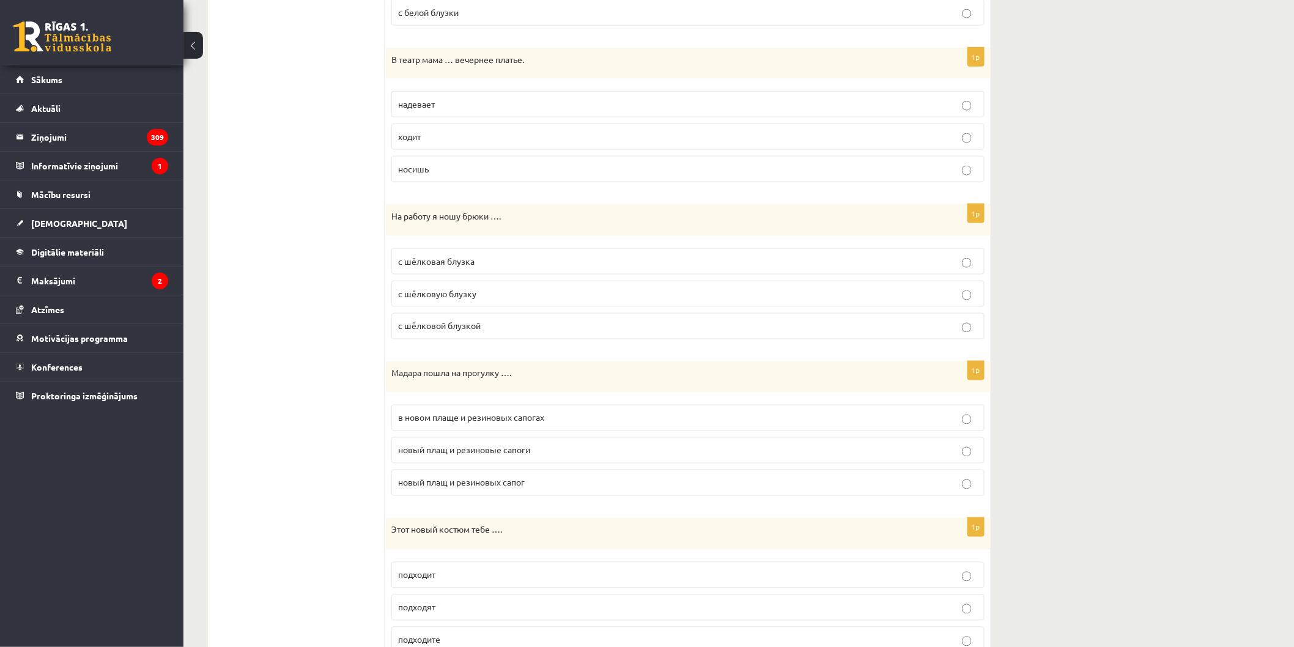
scroll to position [680, 0]
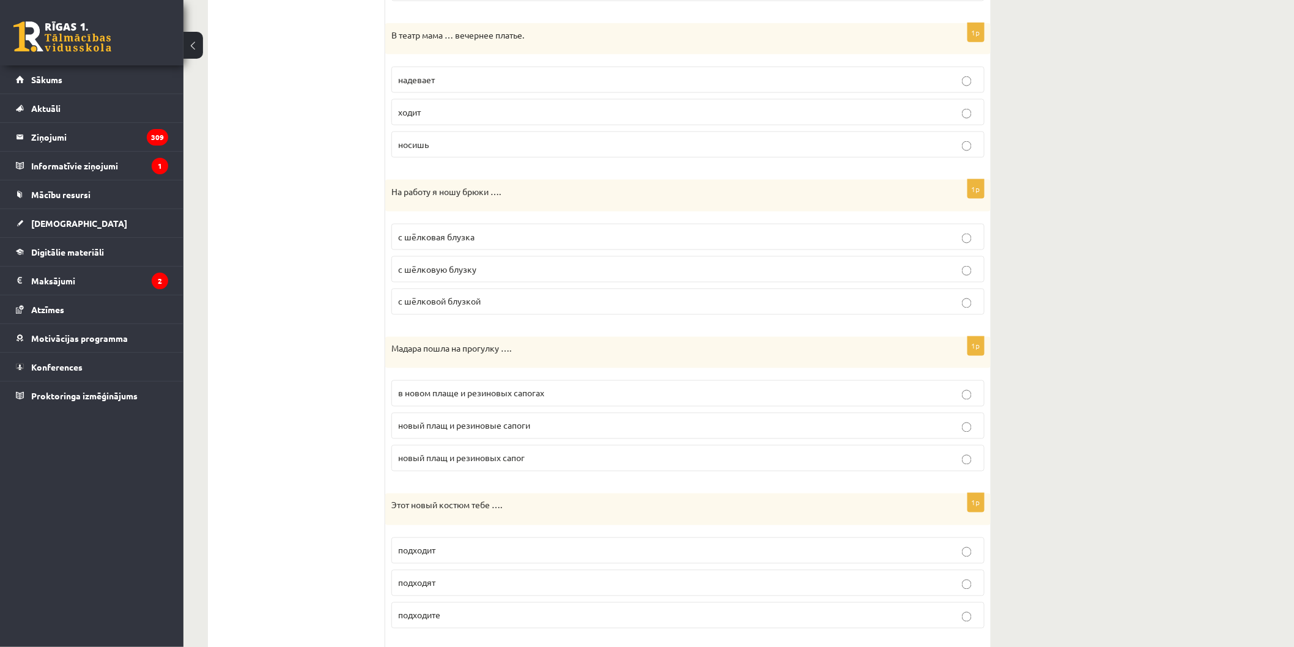
click at [432, 74] on label "надевает" at bounding box center [687, 80] width 593 height 26
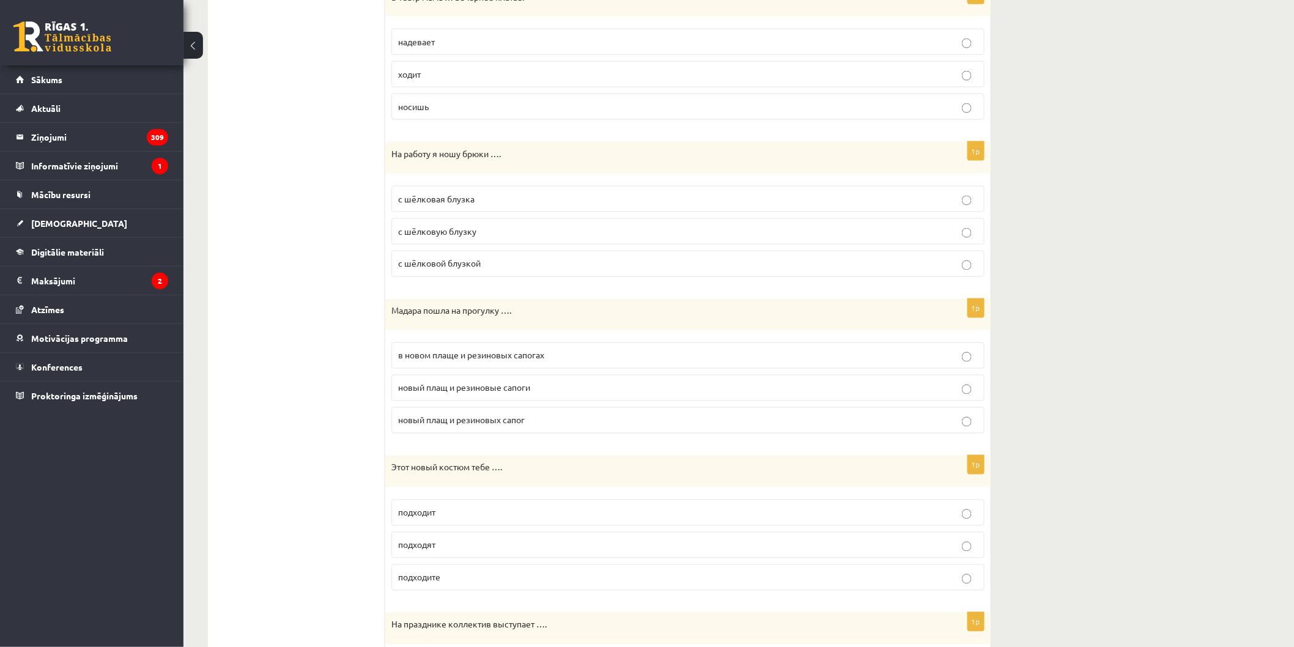
scroll to position [747, 0]
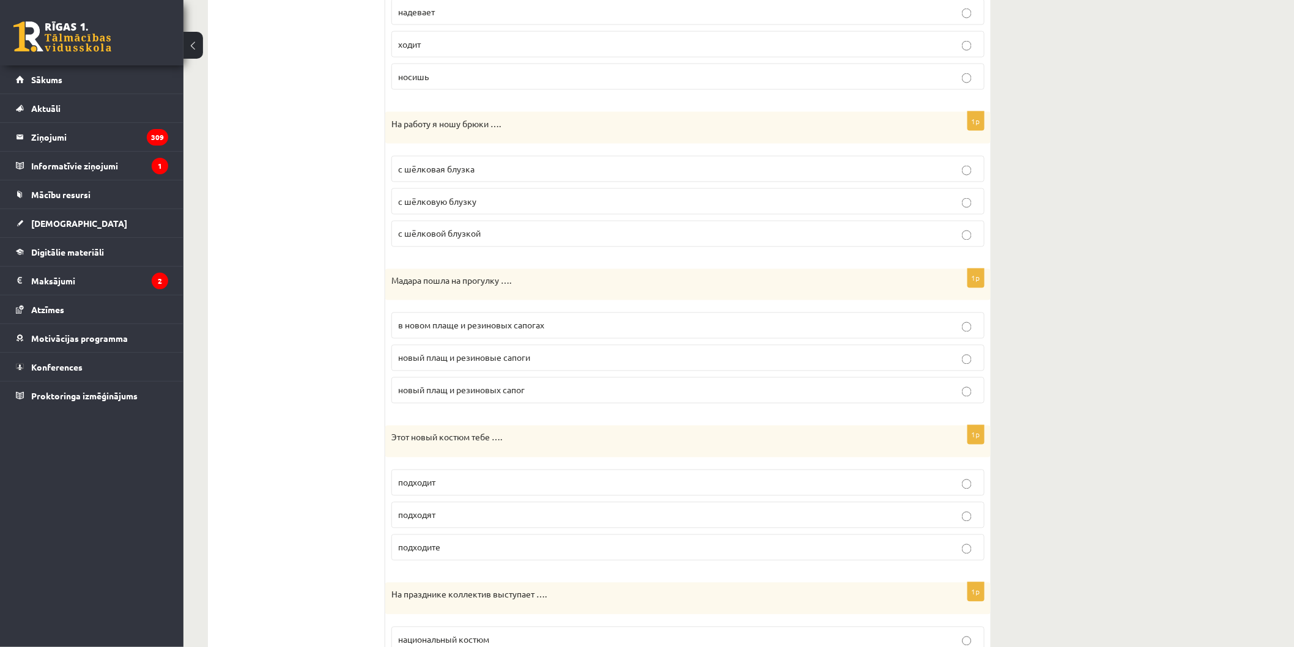
click at [513, 234] on p "с шёлковой блузкой" at bounding box center [688, 234] width 580 height 13
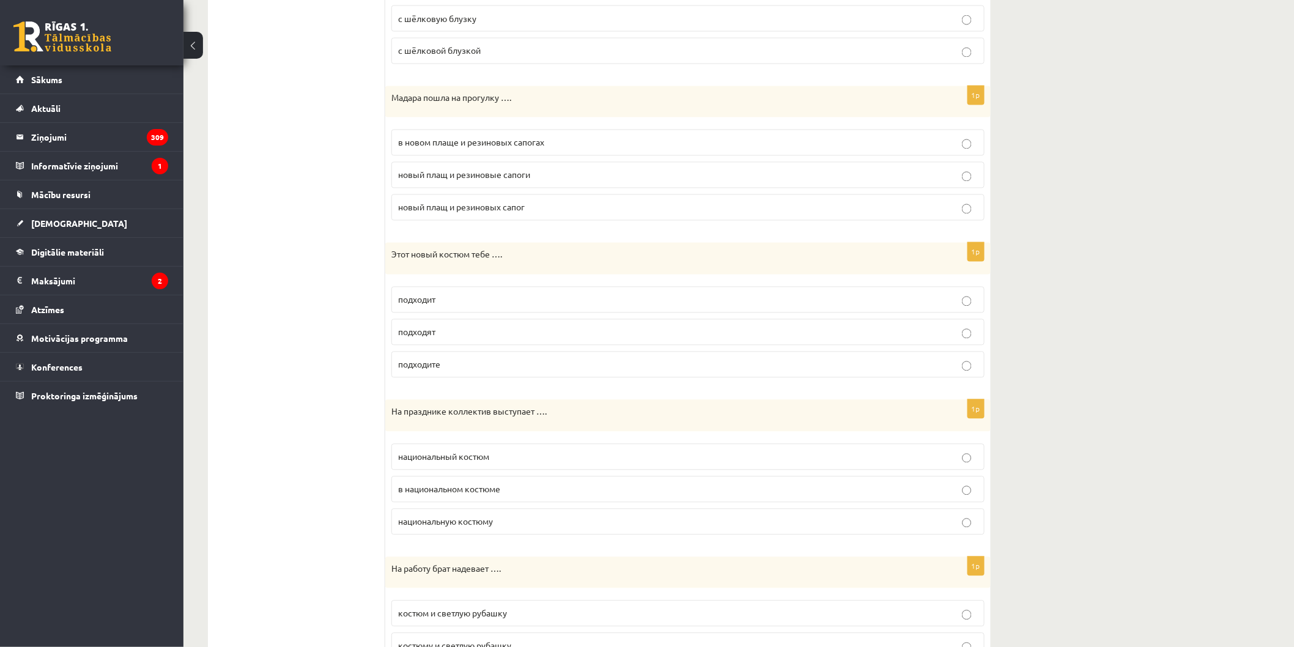
scroll to position [951, 0]
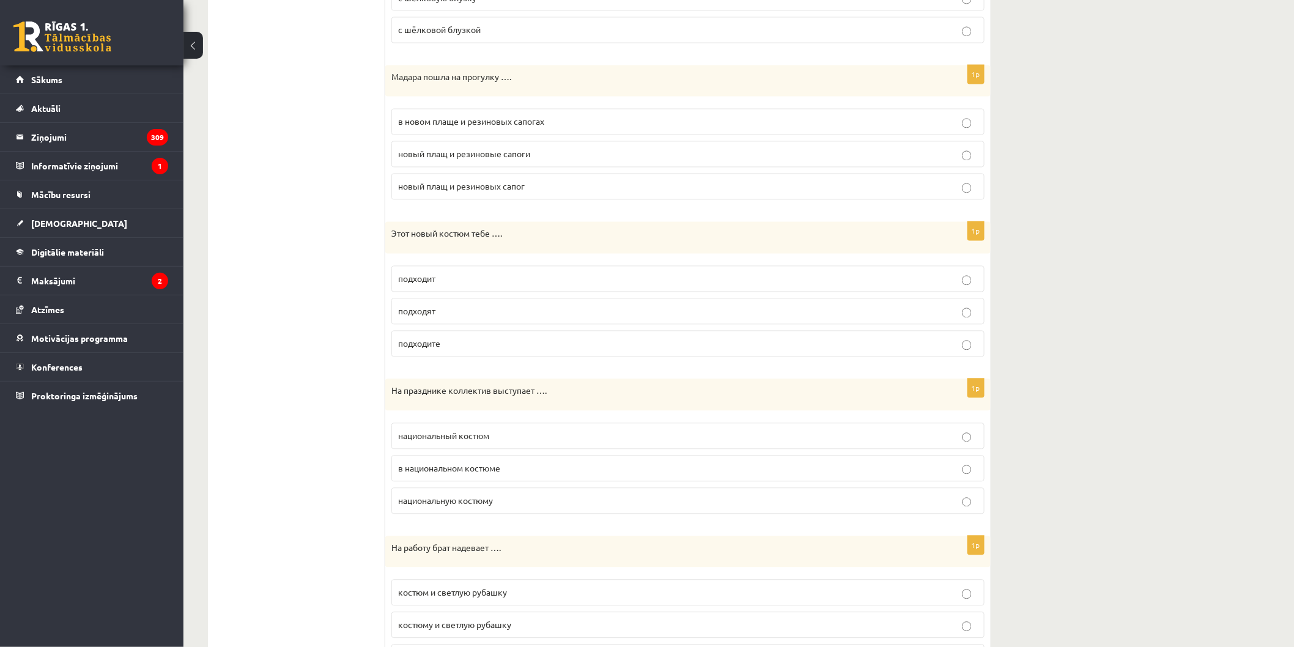
click at [502, 123] on span "в новом плаще и резиновых сапогах" at bounding box center [471, 121] width 146 height 11
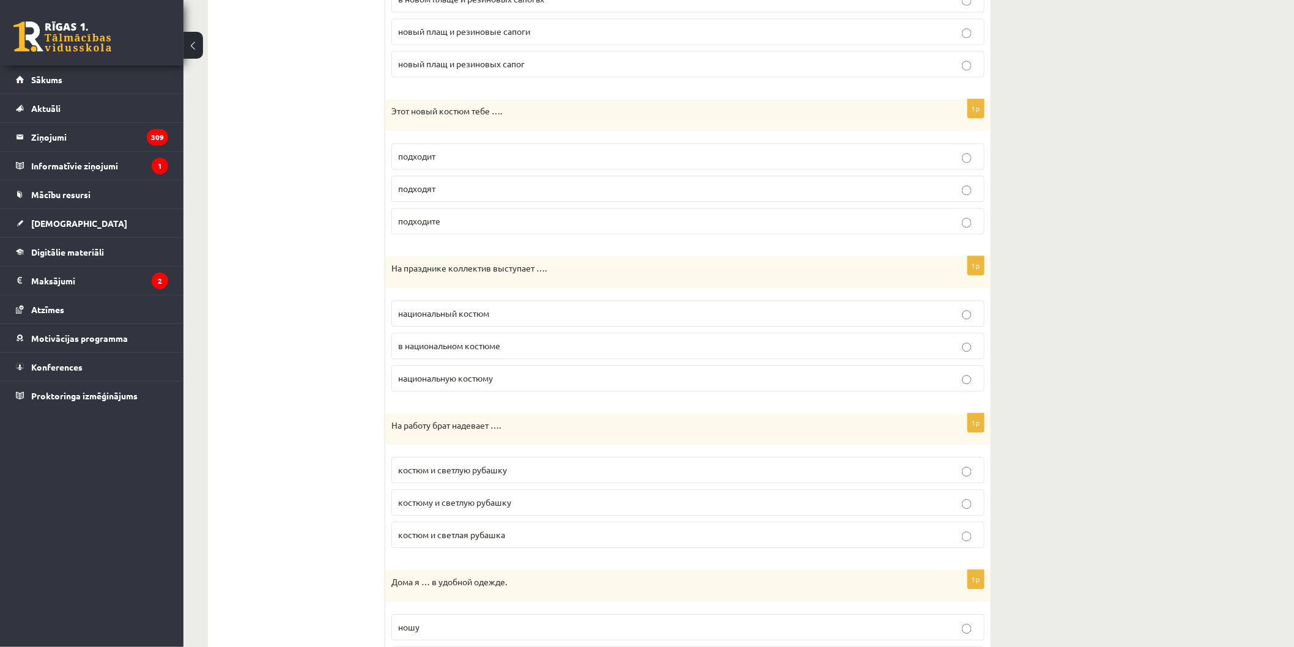
scroll to position [1087, 0]
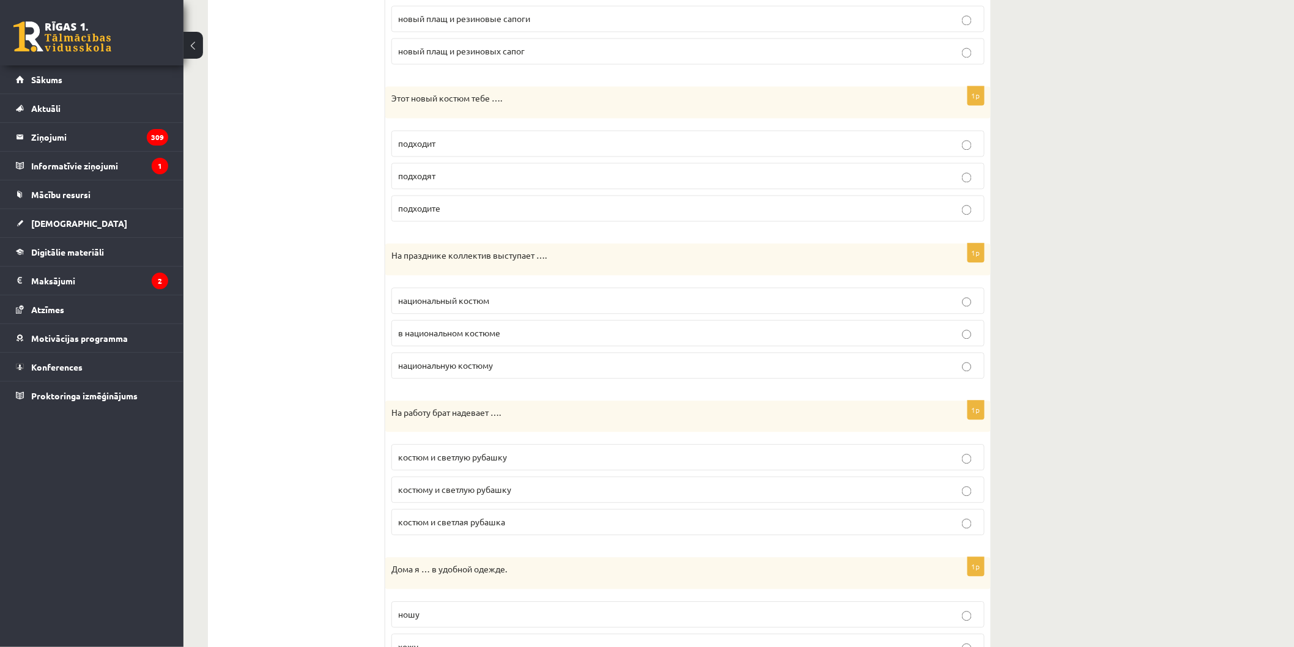
click at [448, 144] on p "подходит" at bounding box center [688, 143] width 580 height 13
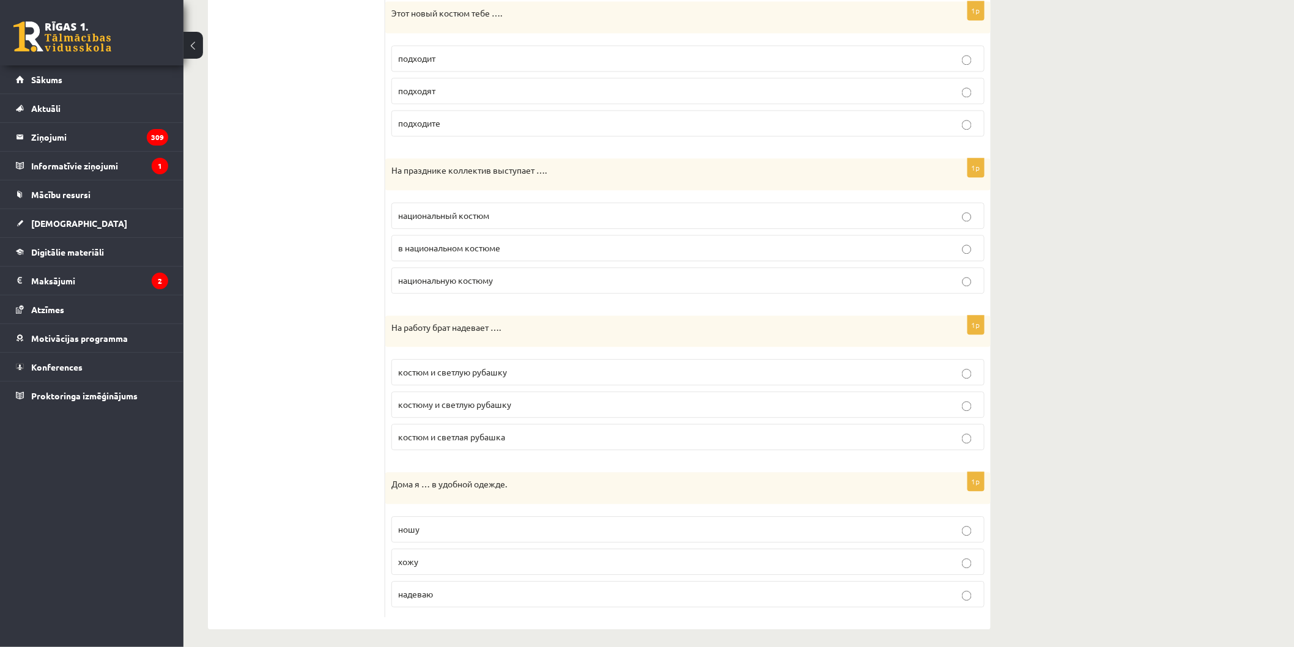
scroll to position [1182, 0]
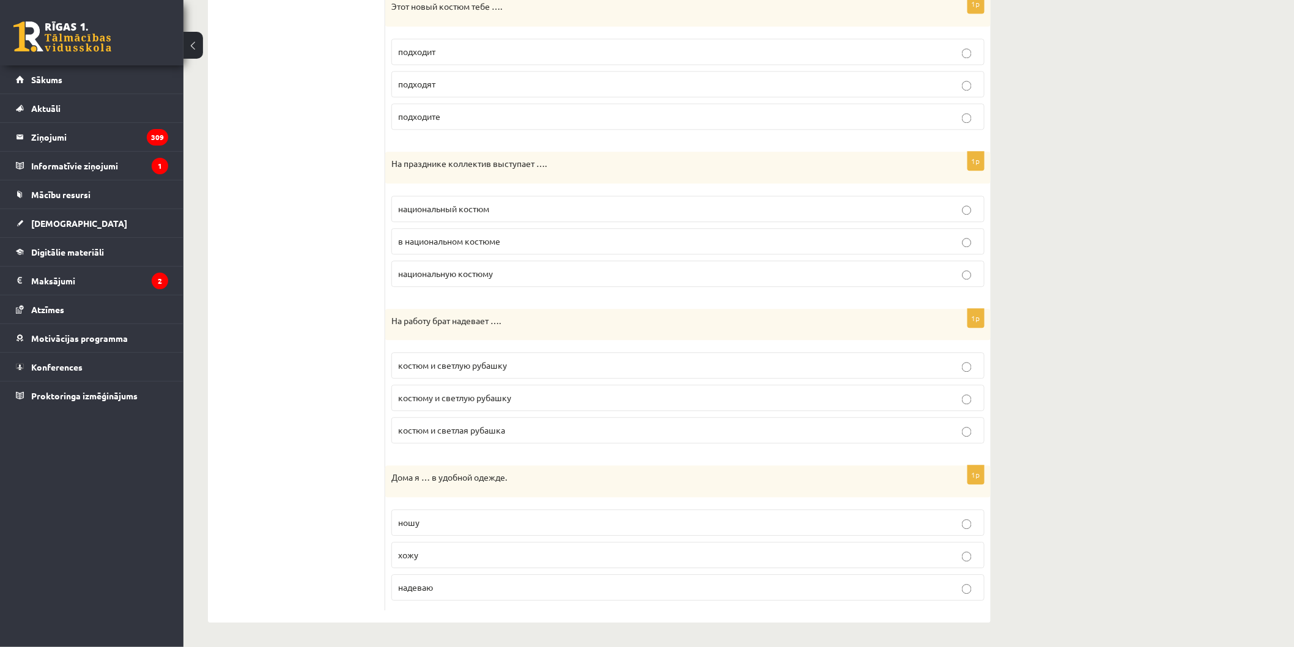
click at [521, 247] on label "в национальном костюме" at bounding box center [687, 241] width 593 height 26
click at [520, 402] on p "костюму и светлую рубашку" at bounding box center [688, 397] width 580 height 13
click at [424, 374] on label "костюм и светлую рубашку" at bounding box center [687, 365] width 593 height 26
click at [471, 554] on p "хожу" at bounding box center [688, 555] width 580 height 13
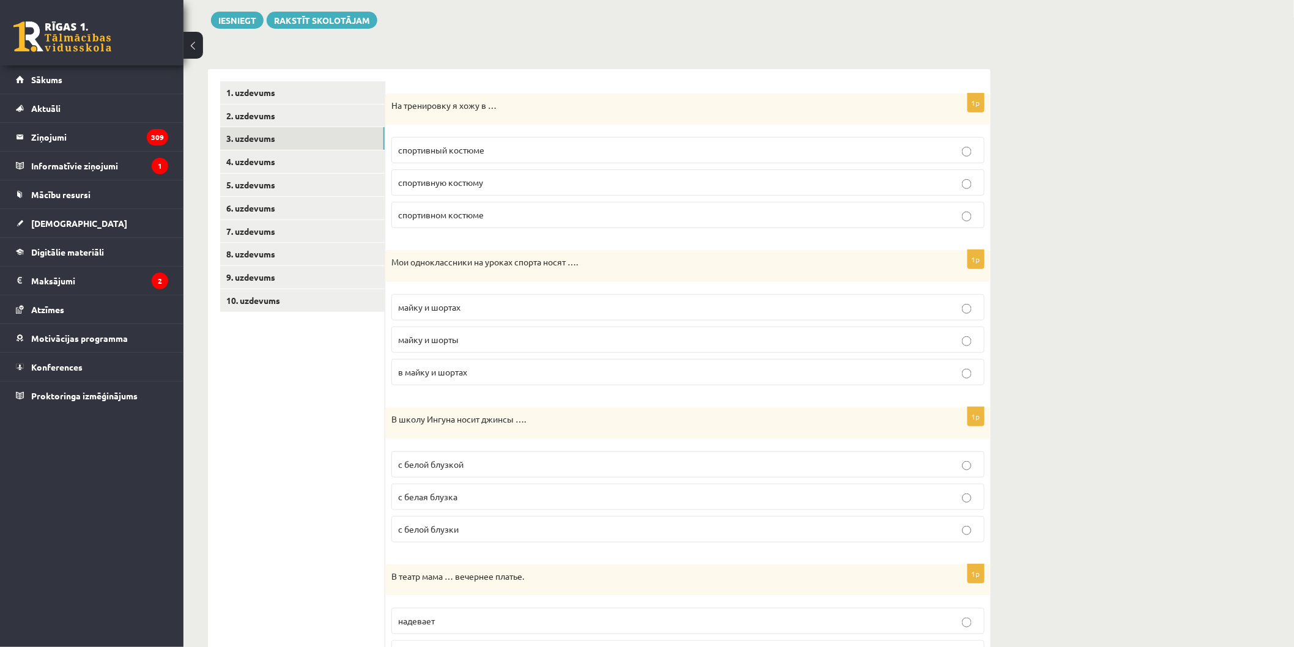
scroll to position [0, 0]
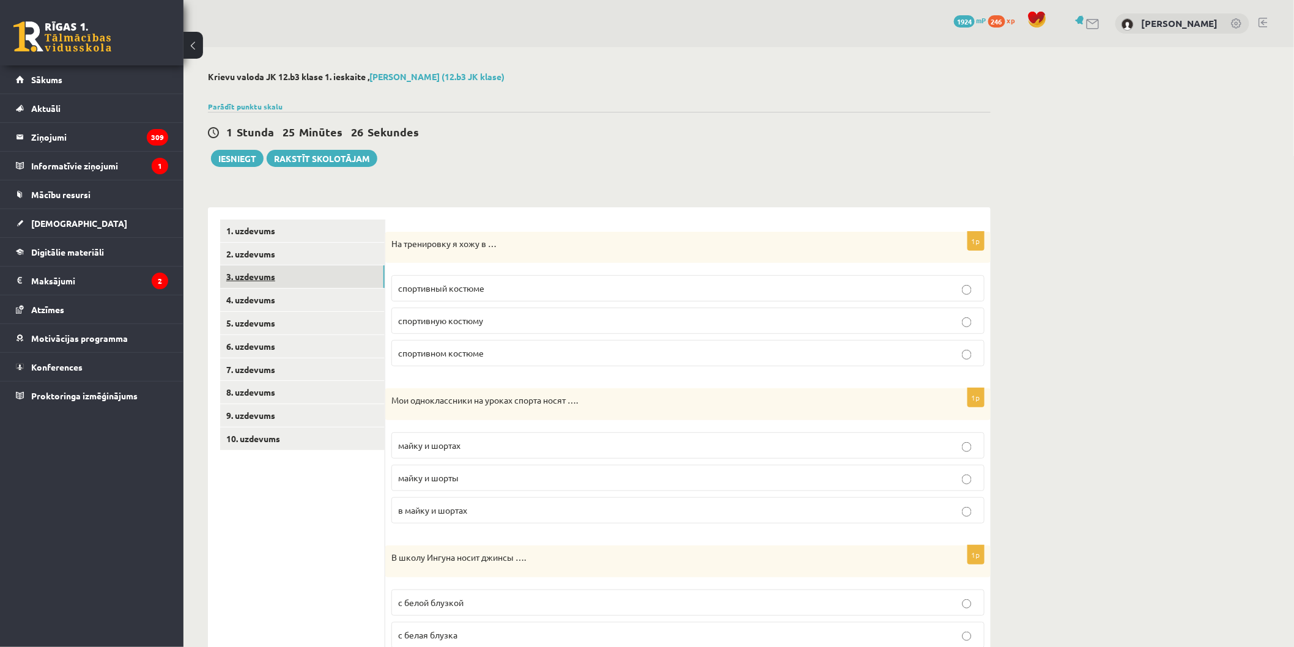
click at [265, 285] on link "3. uzdevums" at bounding box center [302, 276] width 165 height 23
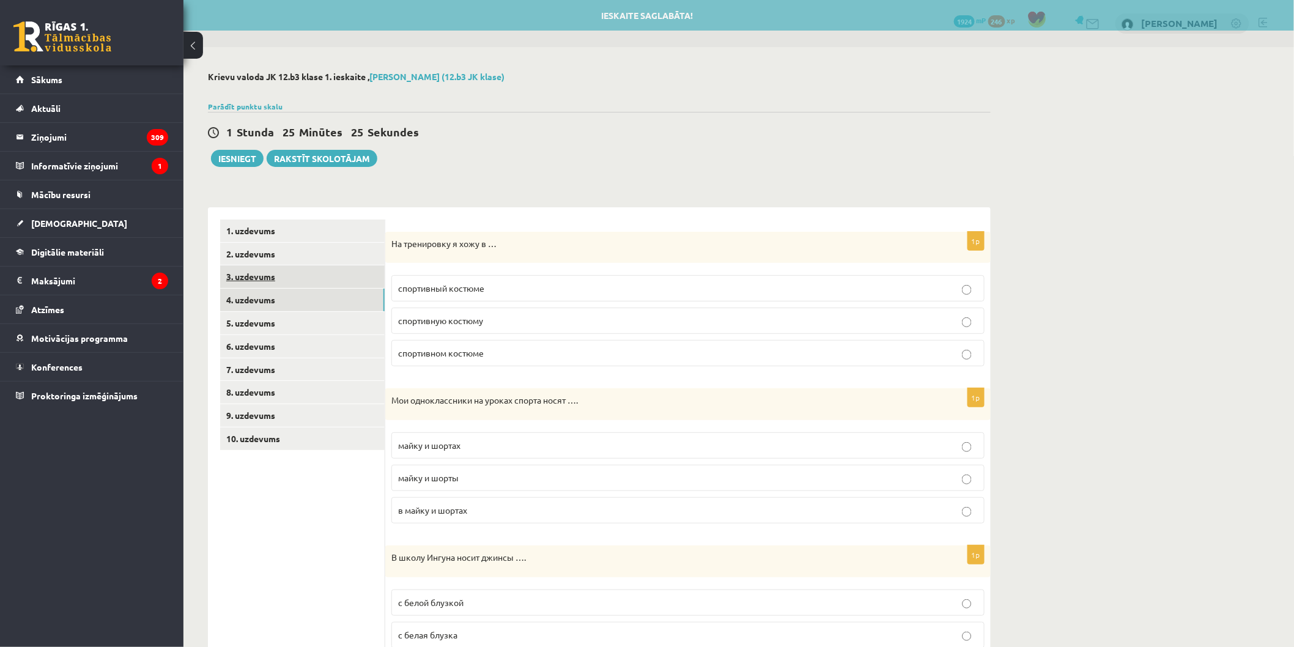
click at [267, 301] on link "4. uzdevums" at bounding box center [302, 300] width 165 height 23
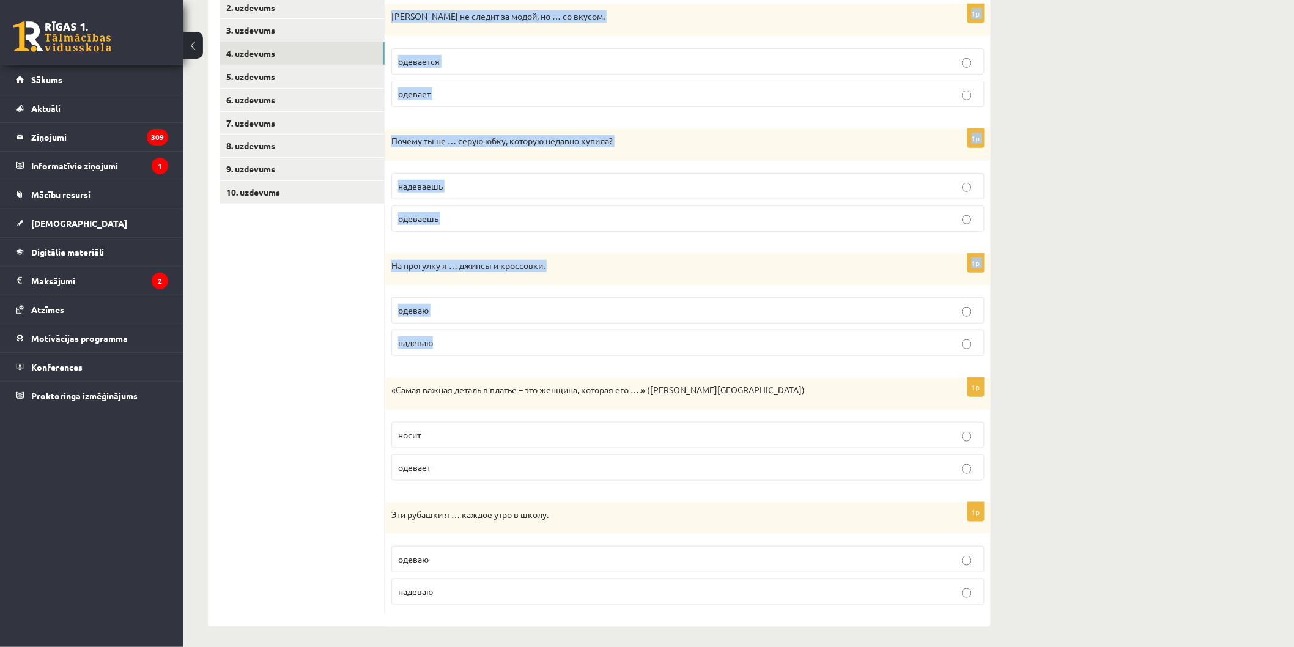
scroll to position [252, 0]
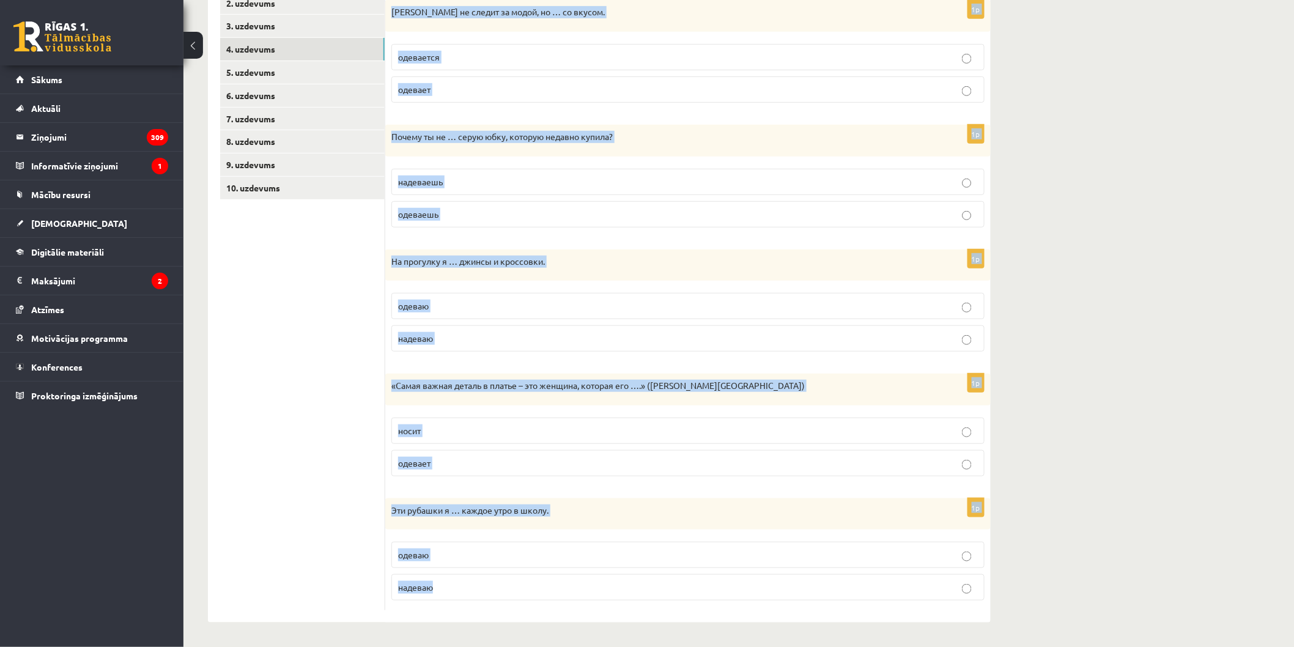
drag, startPoint x: 399, startPoint y: 218, endPoint x: 1040, endPoint y: 528, distance: 711.5
click at [1165, 580] on div "**********" at bounding box center [738, 221] width 1111 height 851
copy form "Выберите правильный глагол 1p Ивар не следит за модой, но … со вкусом. одеваетс…"
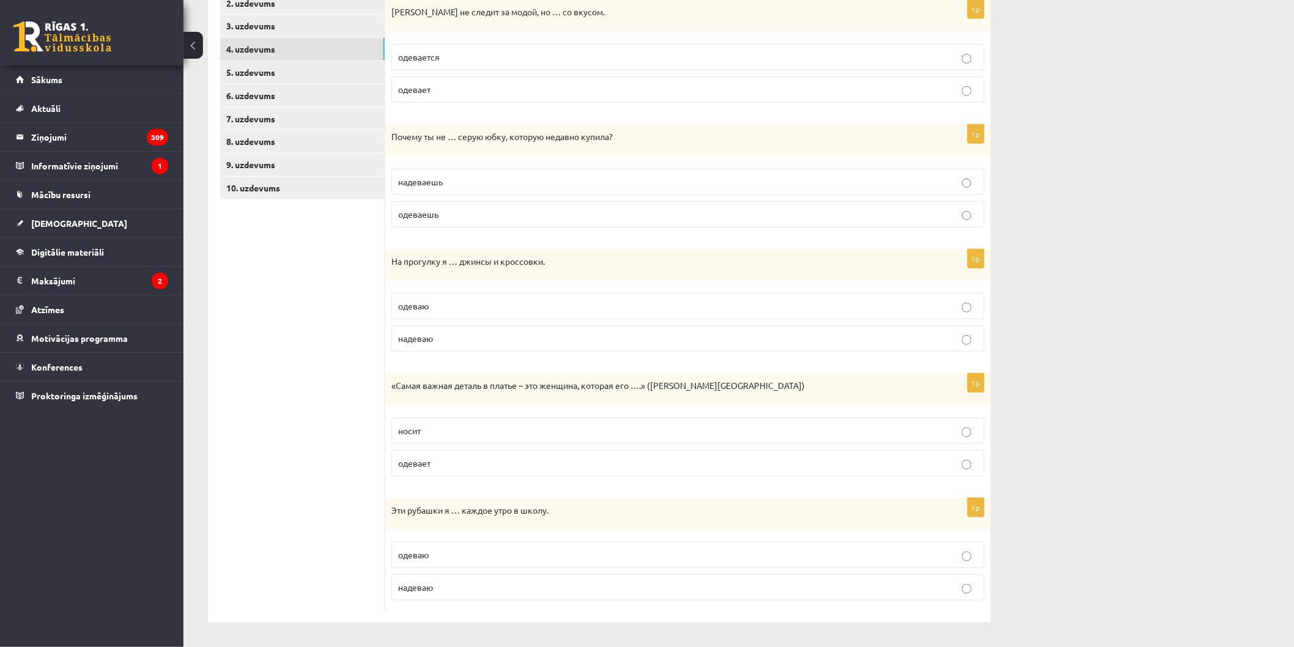
click at [291, 493] on ul "1. uzdevums 2. uzdevums 3. uzdevums 4. uzdevums 5. uzdevums 6. uzdevums 7. uzde…" at bounding box center [302, 290] width 165 height 642
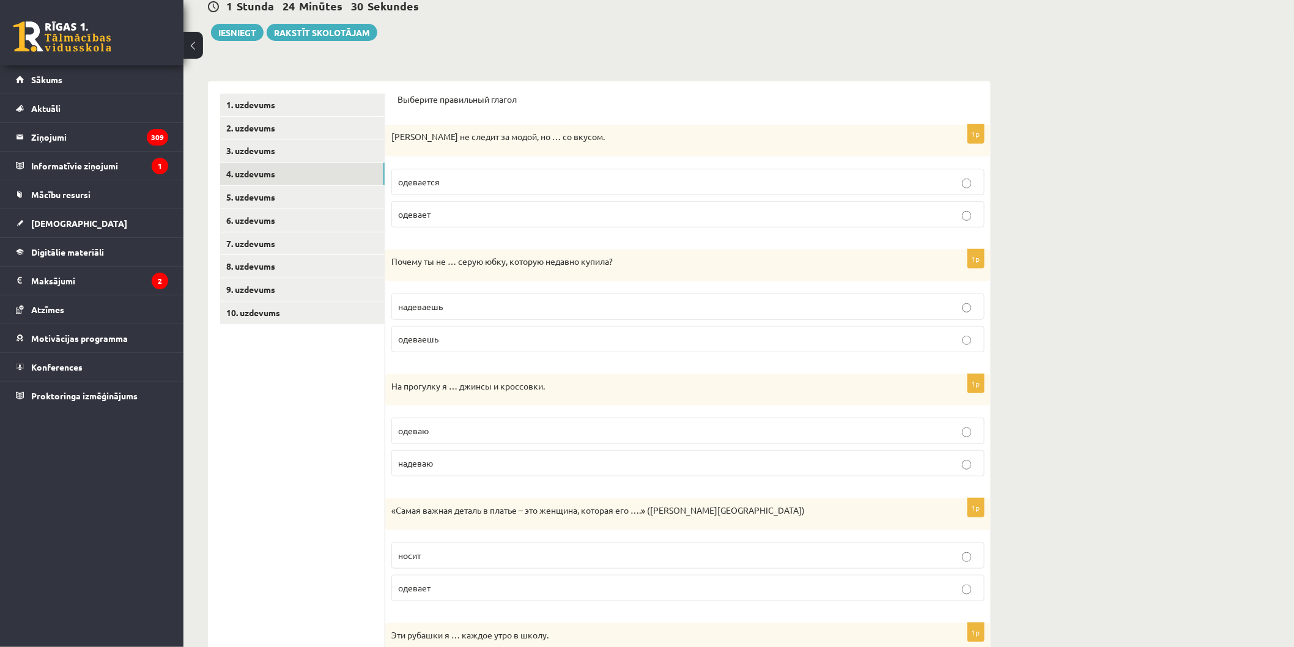
scroll to position [116, 0]
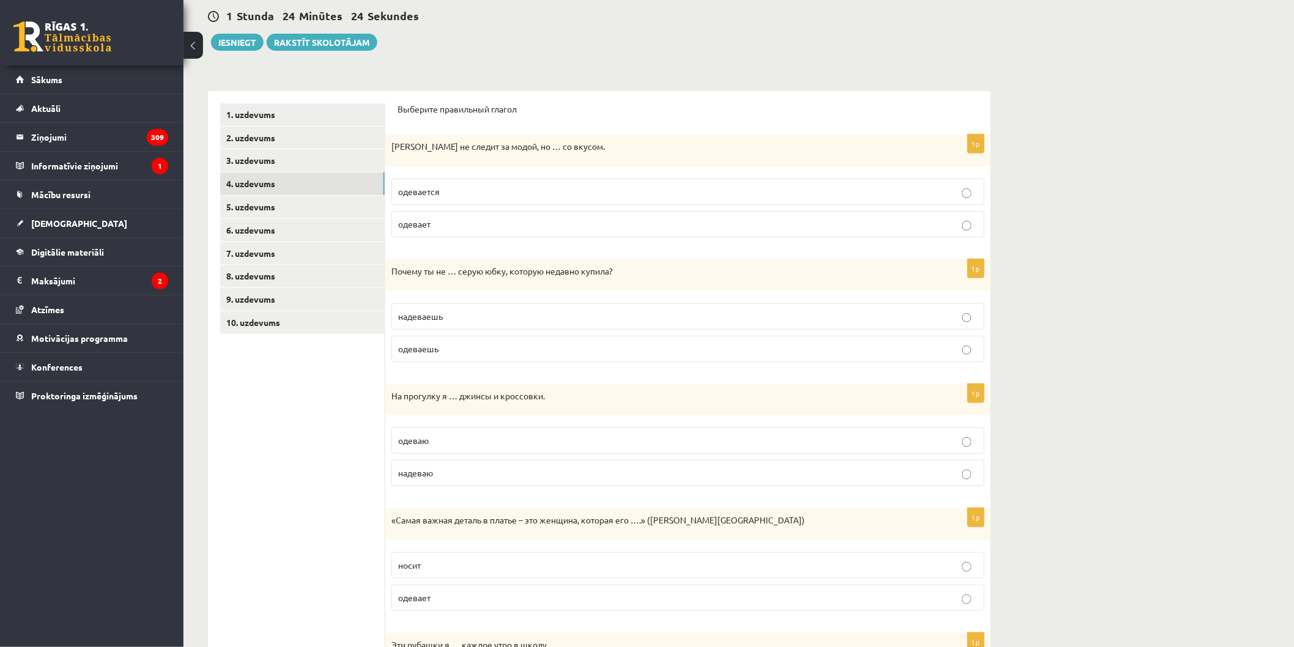
click at [455, 187] on p "одевается" at bounding box center [688, 191] width 580 height 13
click at [481, 321] on p "надеваешь" at bounding box center [688, 316] width 580 height 13
click at [438, 473] on p "надеваю" at bounding box center [688, 473] width 580 height 13
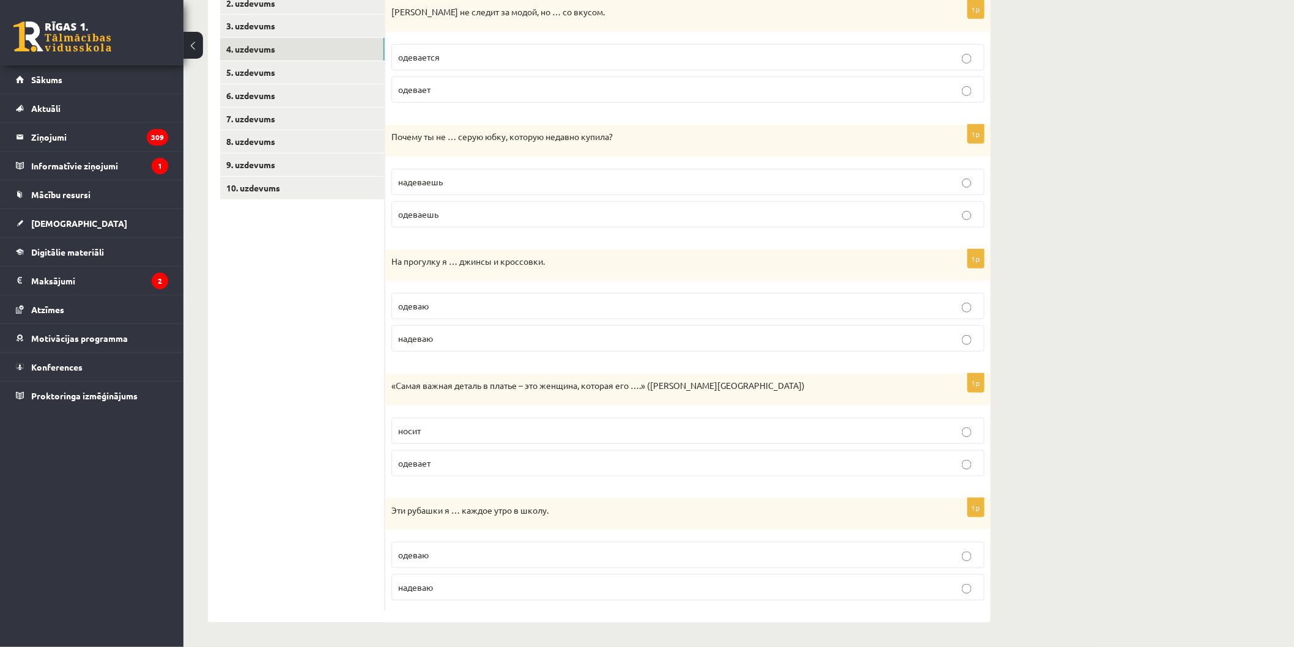
click at [410, 462] on span "одевает" at bounding box center [414, 462] width 32 height 11
click at [465, 555] on p "одеваю" at bounding box center [688, 555] width 580 height 13
click at [463, 590] on p "надеваю" at bounding box center [688, 587] width 580 height 13
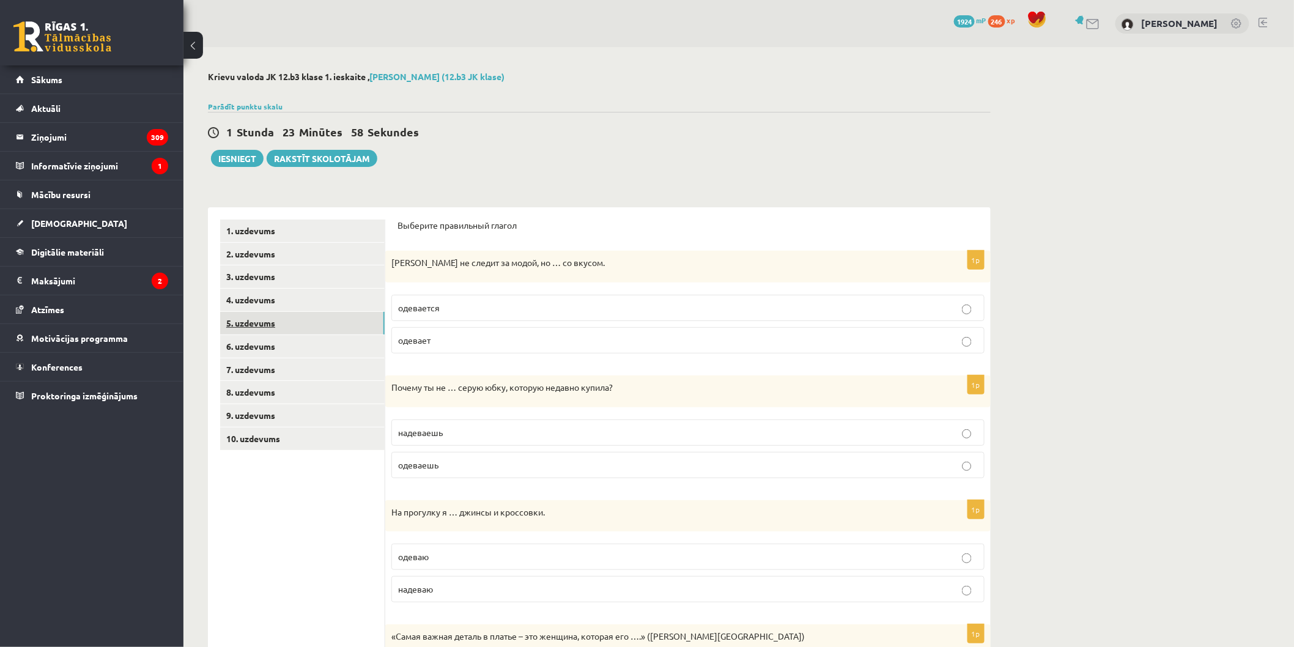
click at [329, 322] on link "5. uzdevums" at bounding box center [302, 323] width 165 height 23
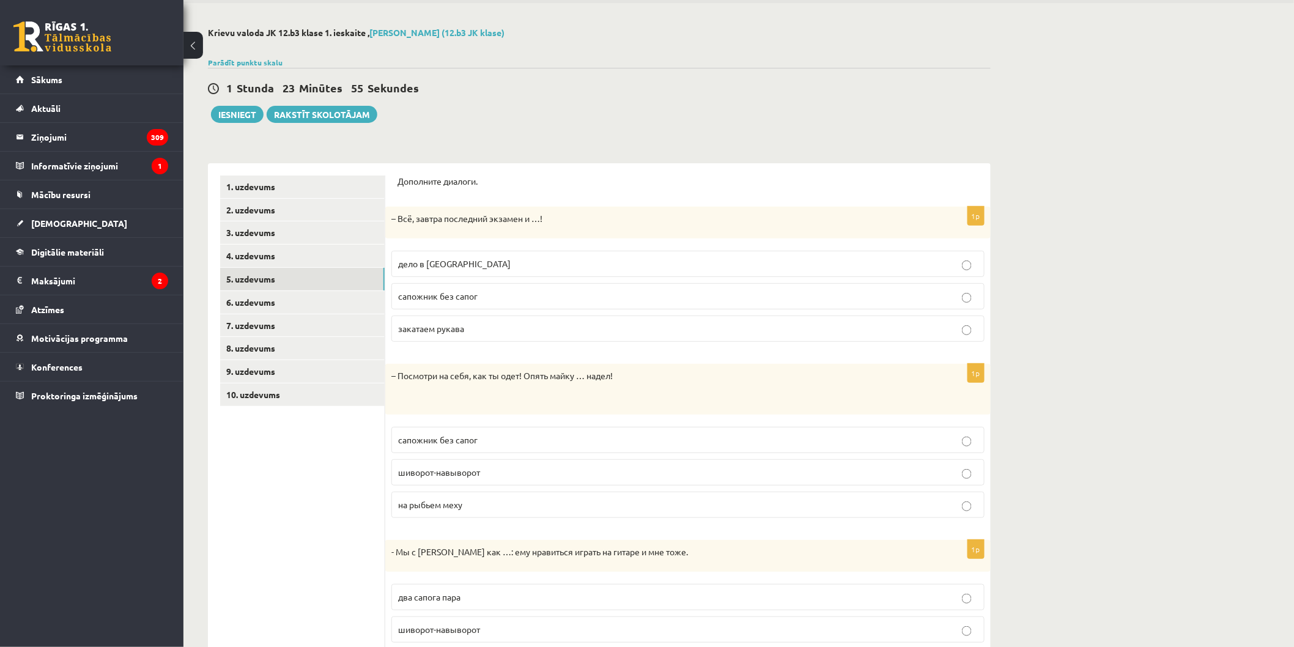
scroll to position [119, 0]
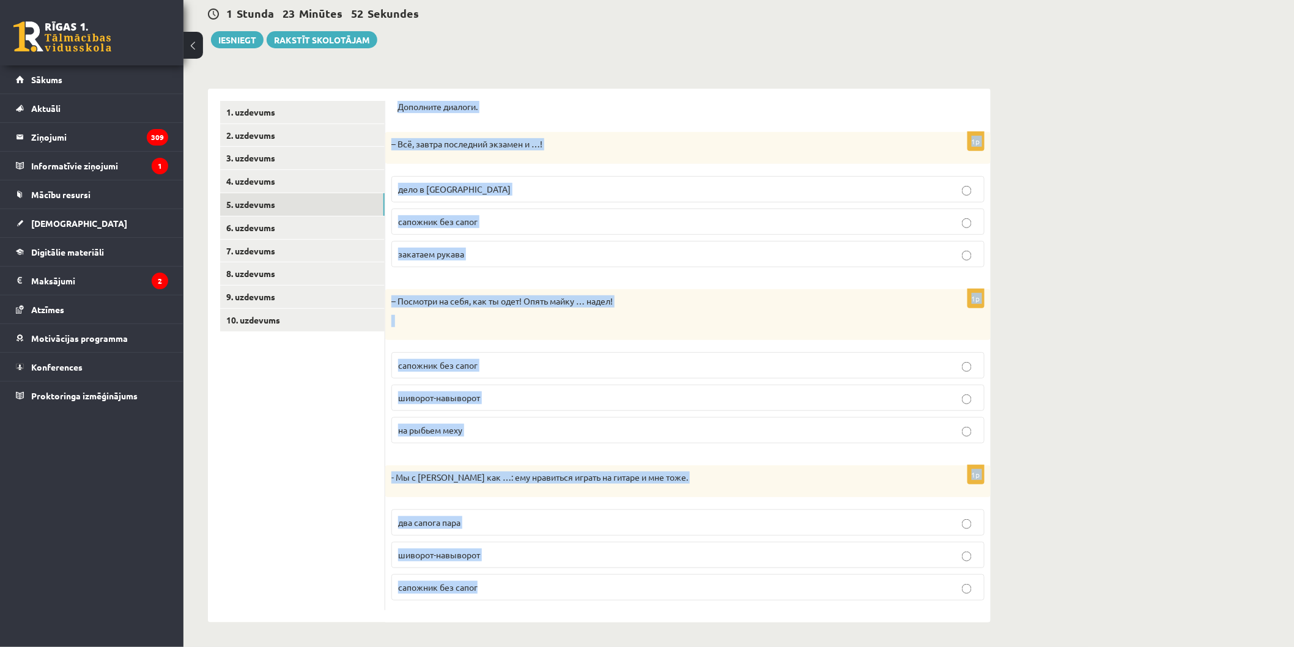
drag, startPoint x: 391, startPoint y: 100, endPoint x: 1117, endPoint y: 603, distance: 882.6
click at [1117, 603] on div "**********" at bounding box center [738, 287] width 1111 height 719
copy form "Дополните диалоги. 1p – Всё, завтра последний экзамен и …! дело в шляпе сапожни…"
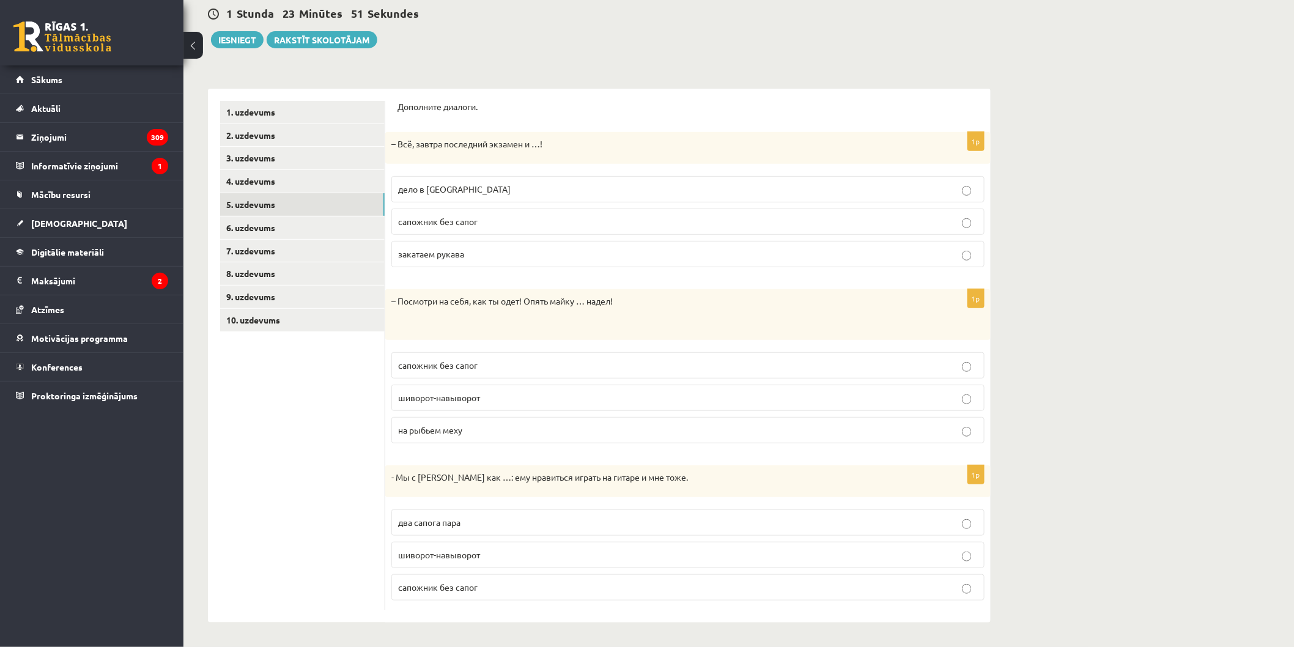
click at [322, 546] on ul "1. uzdevums 2. uzdevums 3. uzdevums 4. uzdevums 5. uzdevums 6. uzdevums 7. uzde…" at bounding box center [302, 355] width 165 height 509
click at [426, 182] on label "дело в шляпе" at bounding box center [687, 189] width 593 height 26
click at [431, 404] on p "шиворот-навыворот" at bounding box center [688, 397] width 580 height 13
click at [457, 524] on span "два сапога пара" at bounding box center [429, 522] width 62 height 11
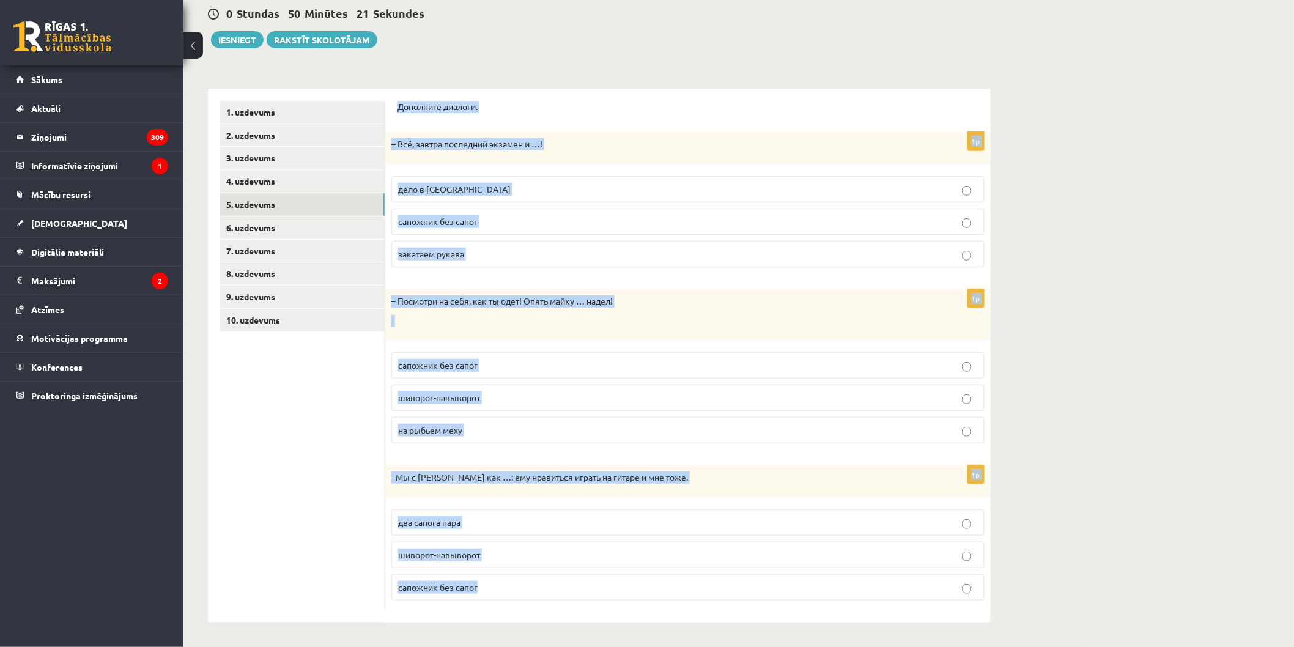
drag, startPoint x: 398, startPoint y: 106, endPoint x: 1112, endPoint y: 576, distance: 854.5
click at [1112, 576] on div "**********" at bounding box center [738, 287] width 1111 height 719
click at [1112, 568] on div "**********" at bounding box center [738, 287] width 1111 height 719
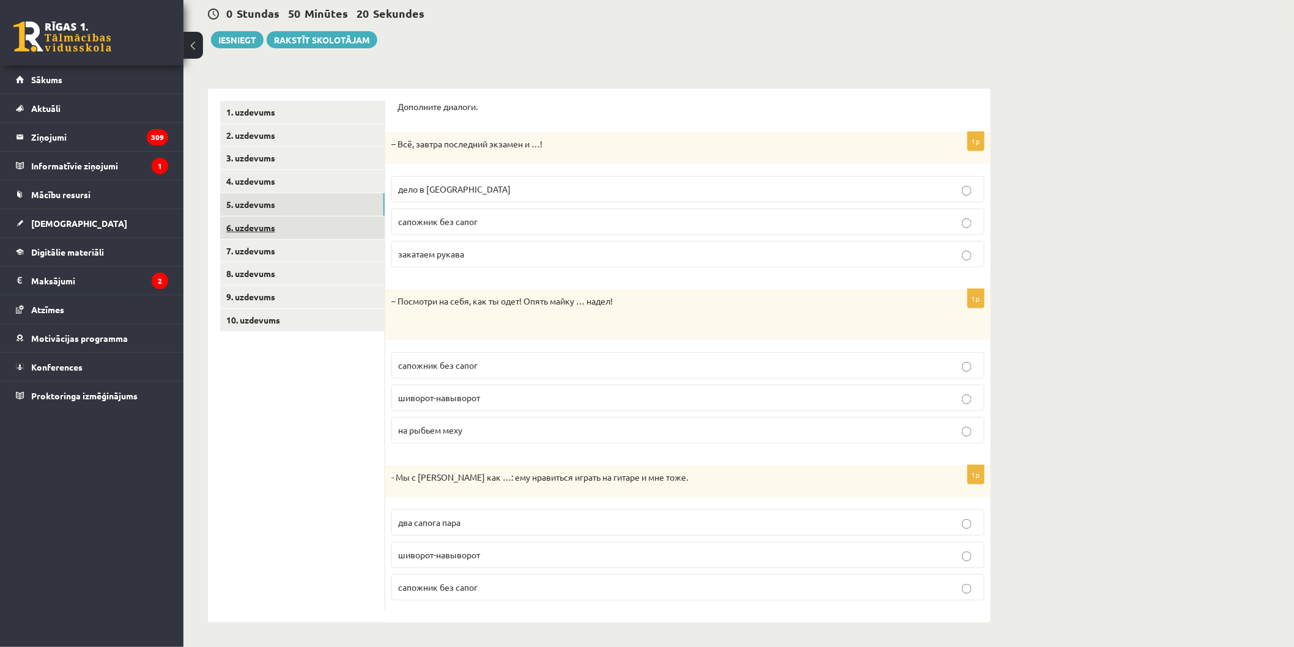
click at [338, 230] on link "6. uzdevums" at bounding box center [302, 228] width 165 height 23
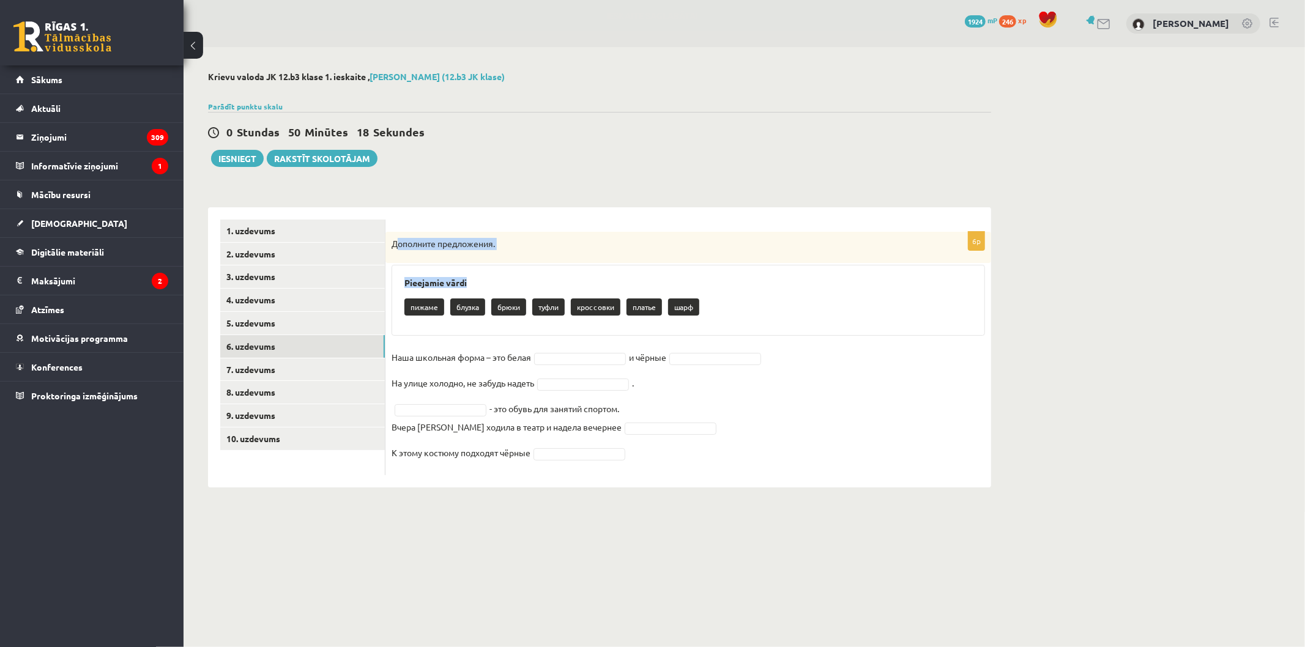
drag, startPoint x: 394, startPoint y: 243, endPoint x: 555, endPoint y: 296, distance: 169.4
click at [552, 295] on div "6p Дополните предложения. Pieejamie vārdi пижаме блузка брюки туфли кроссовки п…" at bounding box center [687, 353] width 605 height 243
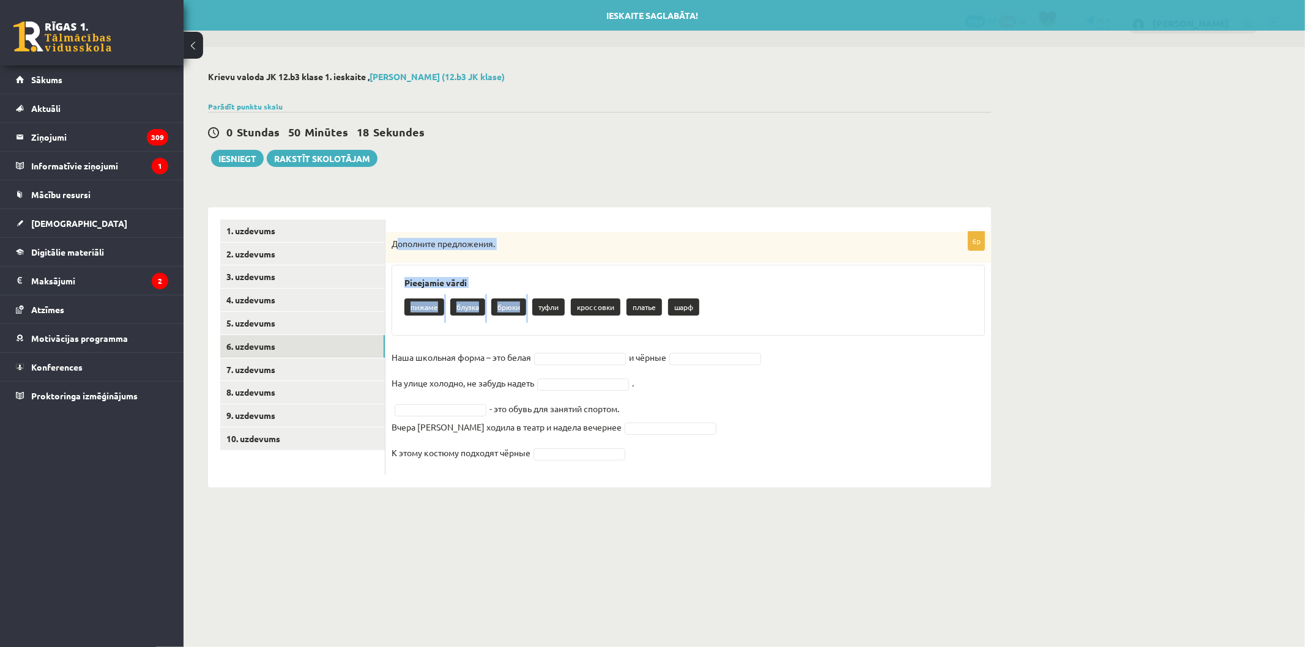
click at [412, 251] on div "Дополните предложения." at bounding box center [687, 248] width 605 height 32
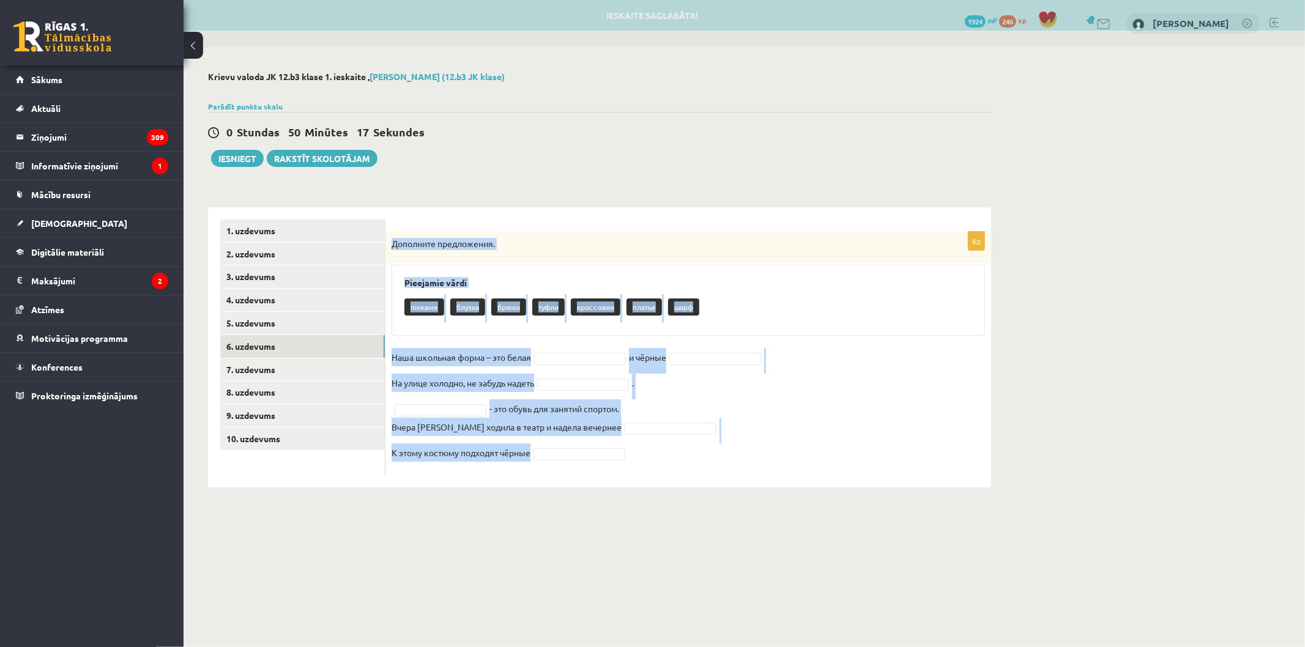
drag, startPoint x: 390, startPoint y: 242, endPoint x: 837, endPoint y: 472, distance: 503.0
click at [837, 472] on div "6p Дополните предложения. Pieejamie vārdi пижаме блузка брюки туфли кроссовки п…" at bounding box center [687, 353] width 605 height 243
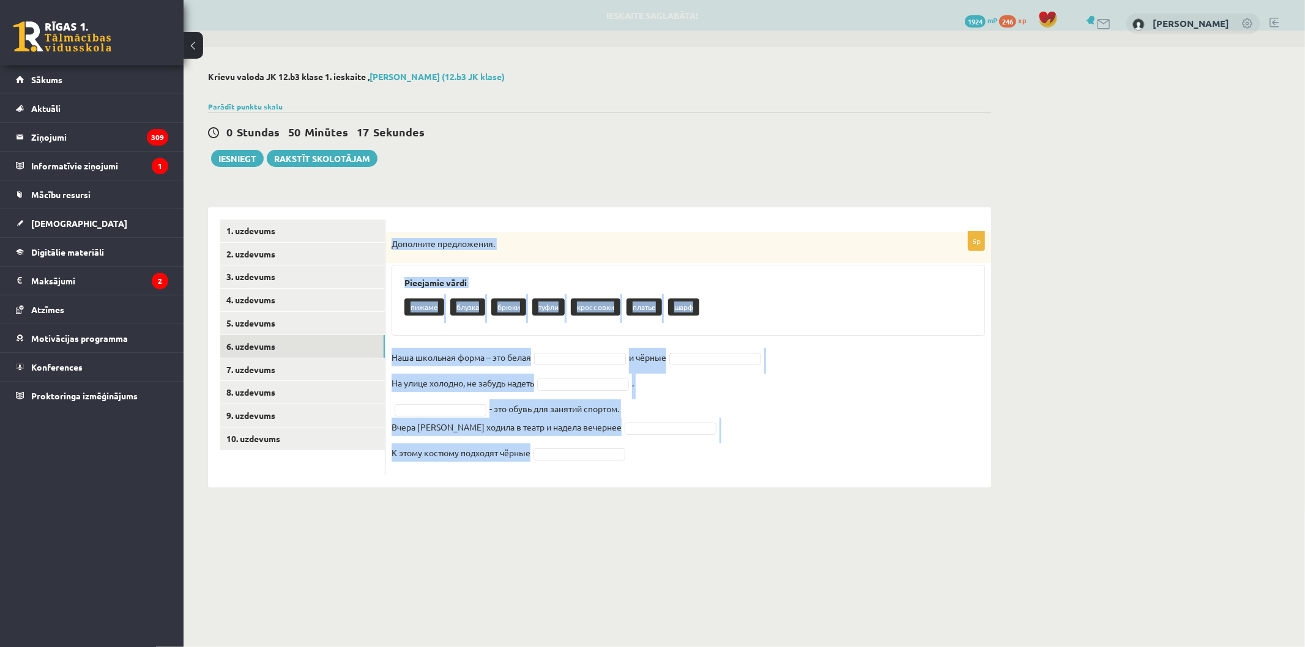
copy div "Дополните предложения. Pieejamie vārdi пижаме блузка брюки туфли кроссовки плат…"
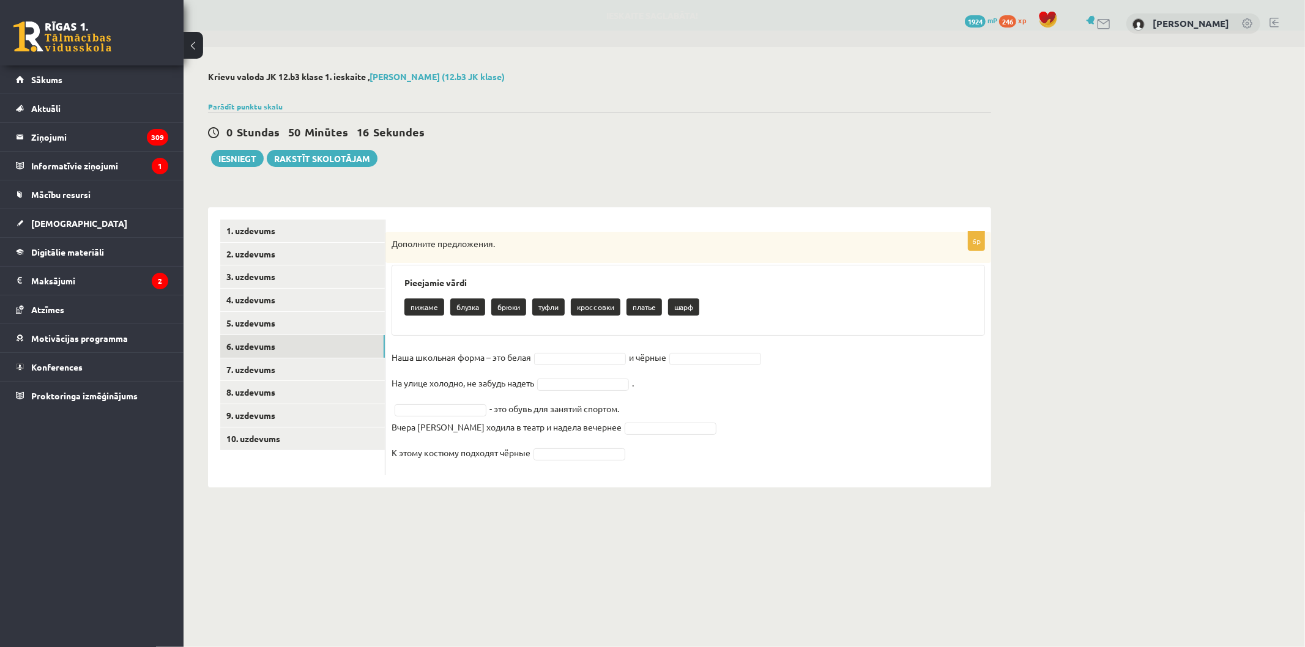
click at [381, 523] on body "0 Dāvanas 1924 mP 246 xp Oskars Zēbergs Sākums Aktuāli Kā mācīties eSKOLĀ Konta…" at bounding box center [652, 323] width 1305 height 647
click at [710, 350] on fieldset "Наша школьная форма – это белая блузка ****** и чёрные На улице холодно, не заб…" at bounding box center [687, 408] width 593 height 121
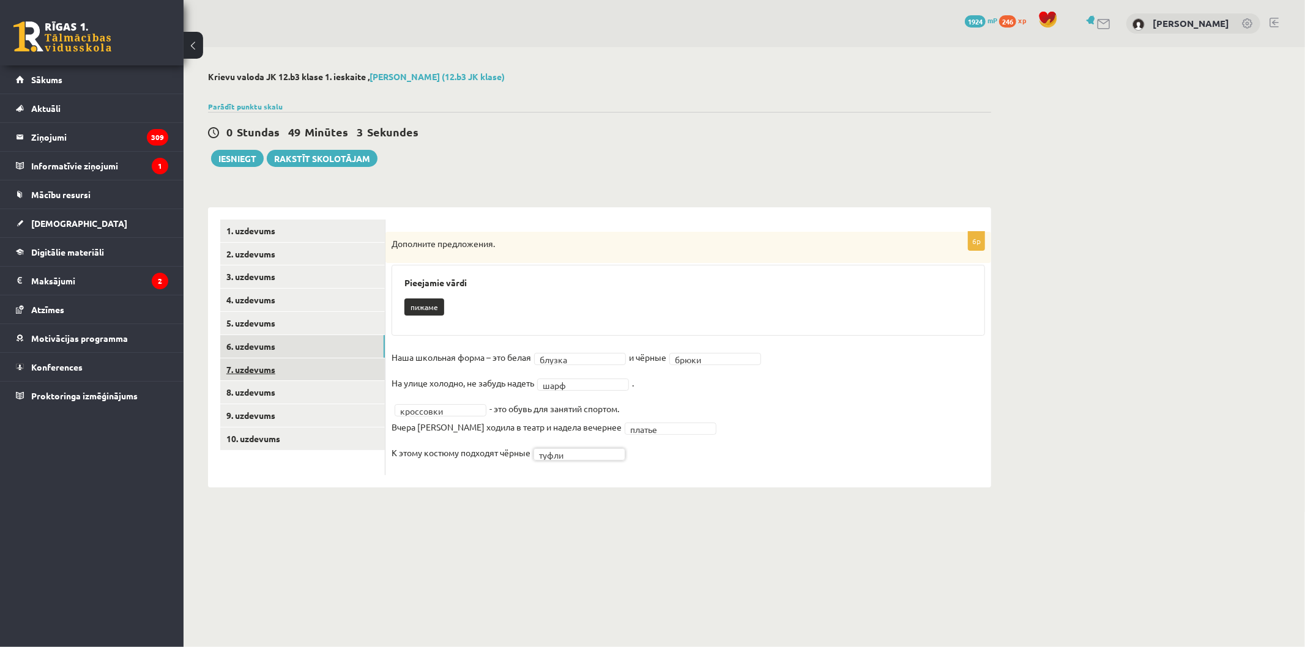
click at [337, 376] on link "7. uzdevums" at bounding box center [302, 369] width 165 height 23
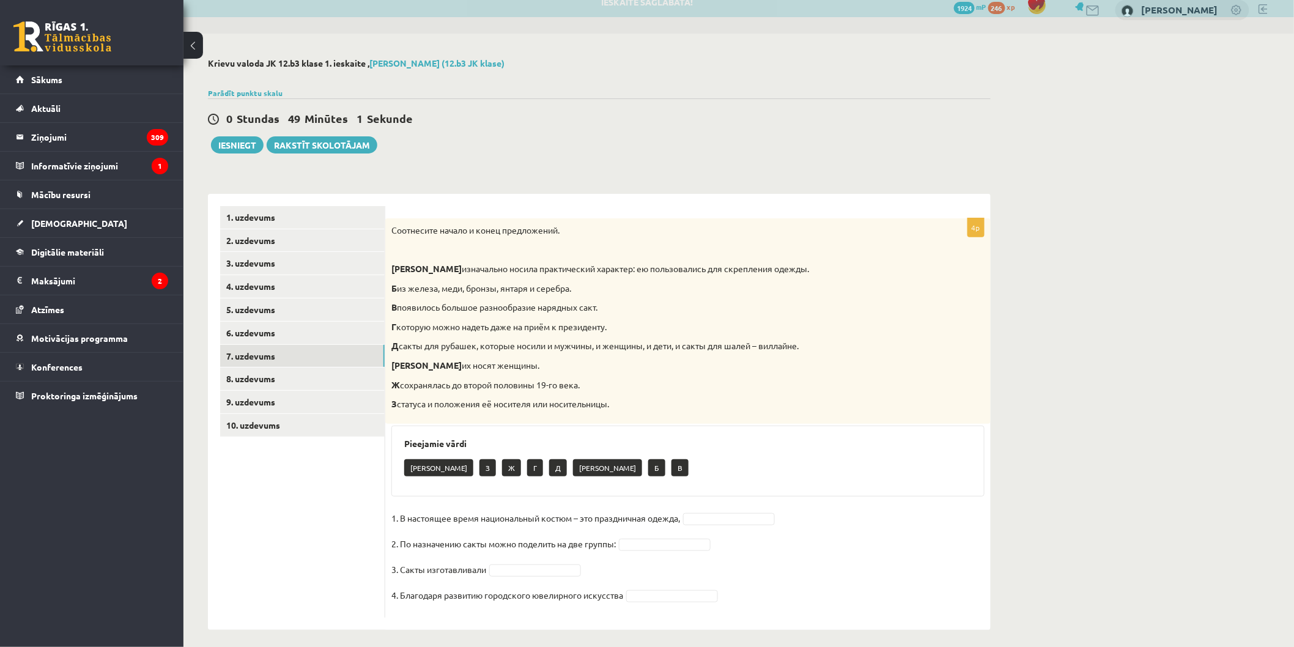
scroll to position [20, 0]
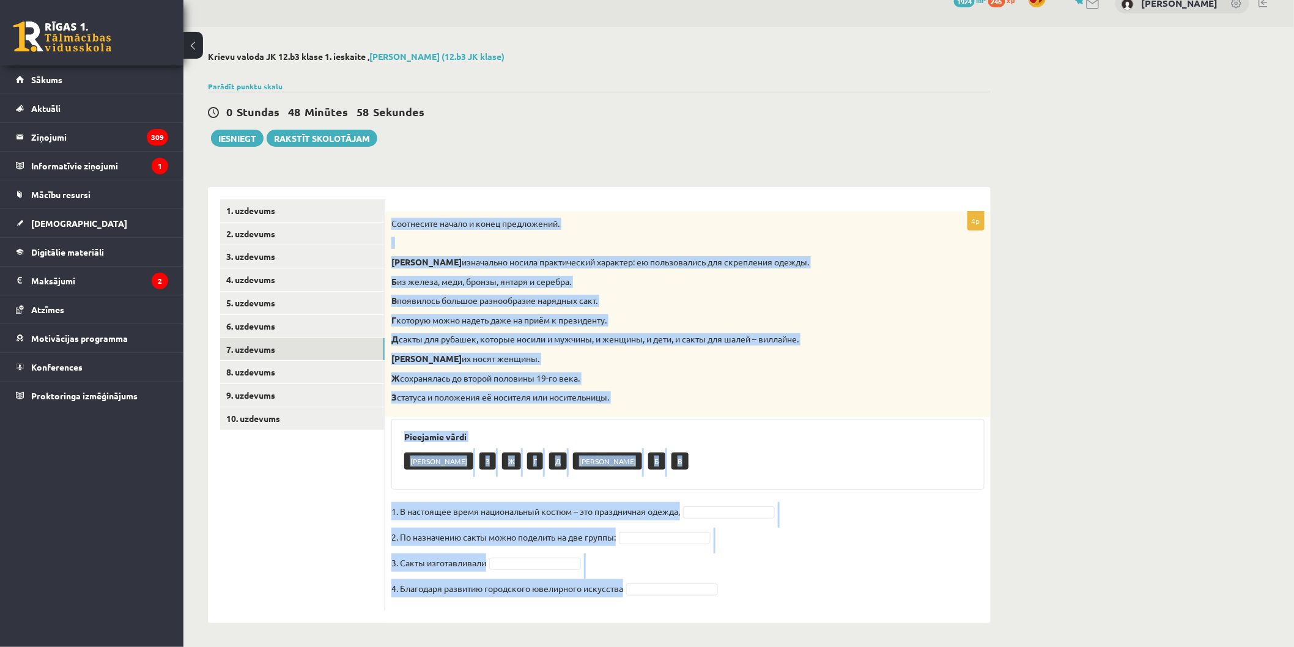
drag, startPoint x: 390, startPoint y: 219, endPoint x: 1035, endPoint y: 586, distance: 742.8
click at [1035, 586] on div "**********" at bounding box center [738, 337] width 1111 height 621
copy div "Соотнесите начало и конец предложений. А изначально носила практический характе…"
click at [648, 449] on div "Е З Ж Г Д А Б В" at bounding box center [688, 462] width 568 height 29
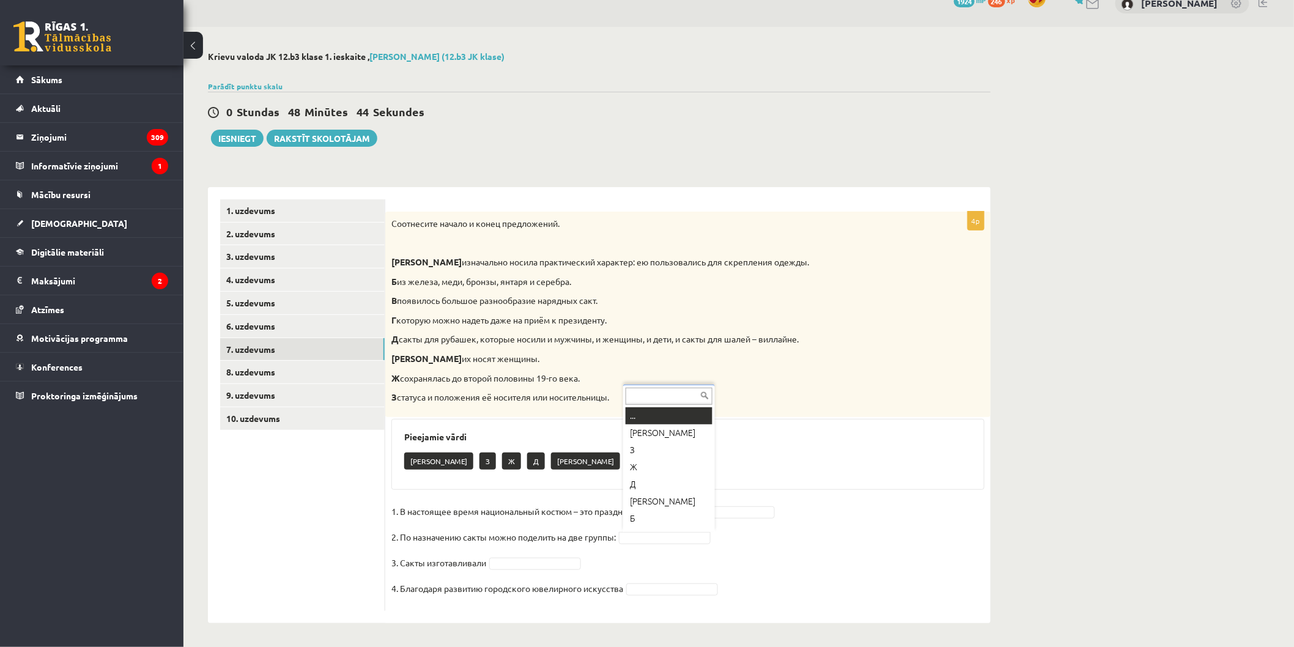
scroll to position [14, 0]
click at [530, 569] on fieldset "1. В настоящее время национальный костюм – это праздничная одежда, Г * 2. По на…" at bounding box center [687, 553] width 593 height 103
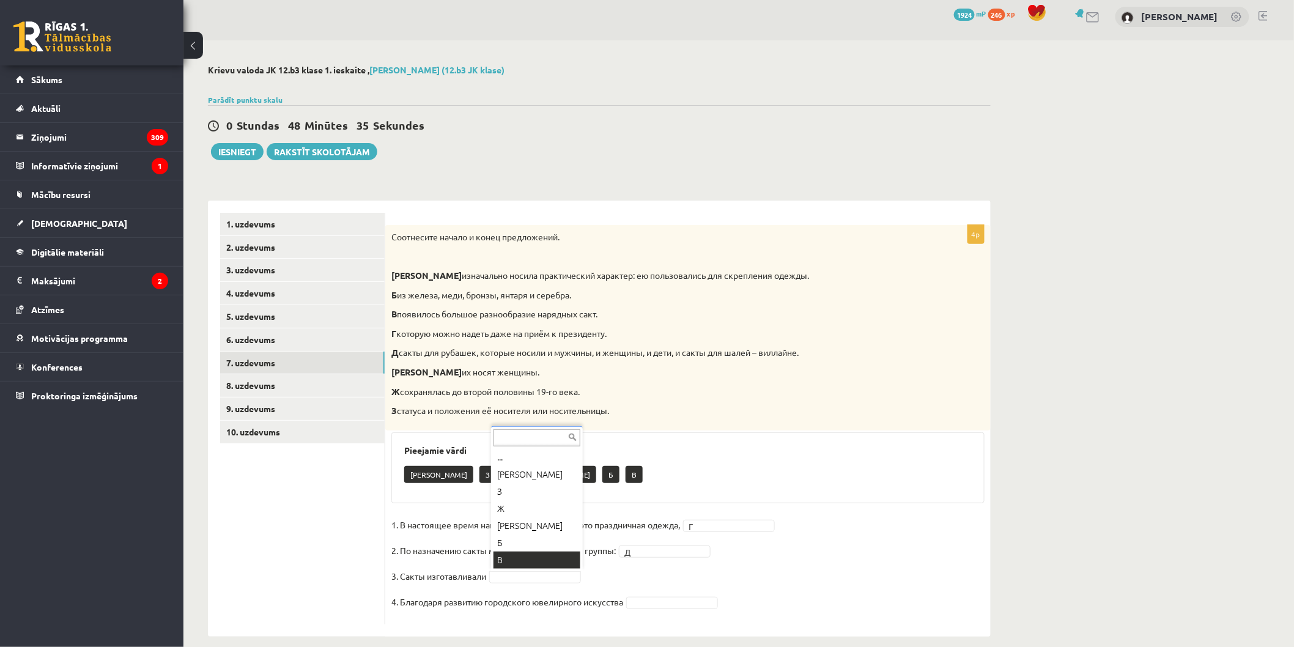
scroll to position [0, 0]
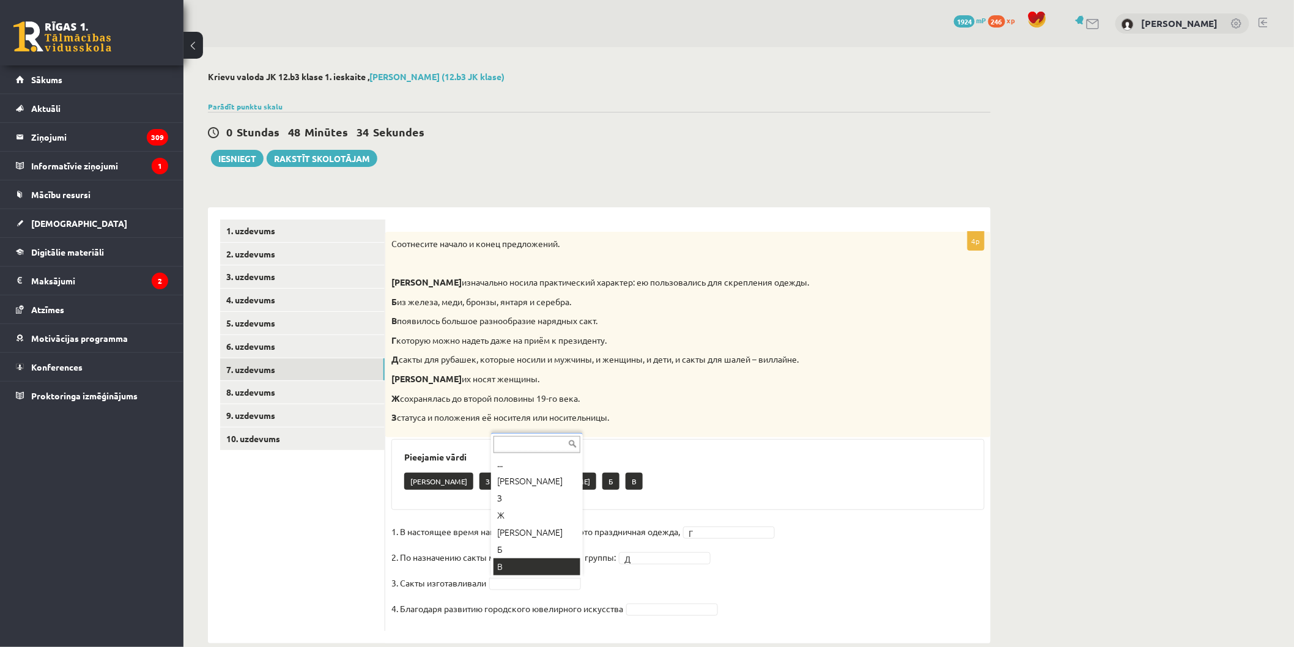
drag, startPoint x: 533, startPoint y: 564, endPoint x: 524, endPoint y: 566, distance: 9.5
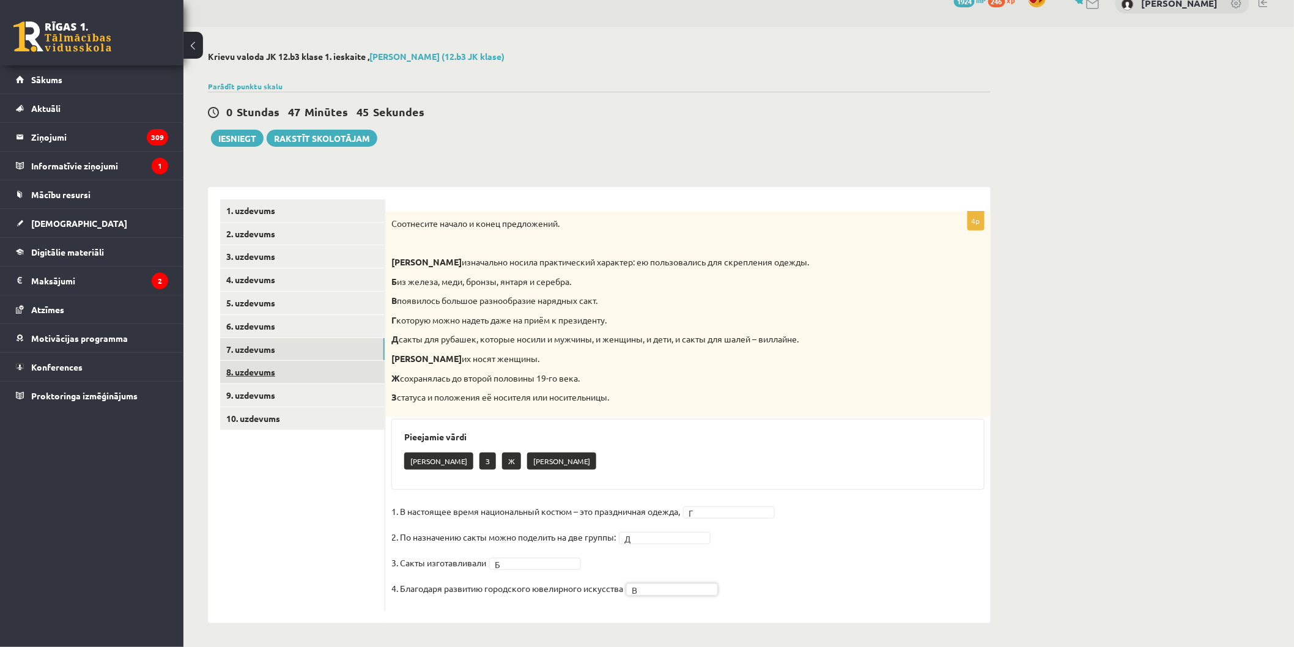
click at [333, 366] on link "8. uzdevums" at bounding box center [302, 372] width 165 height 23
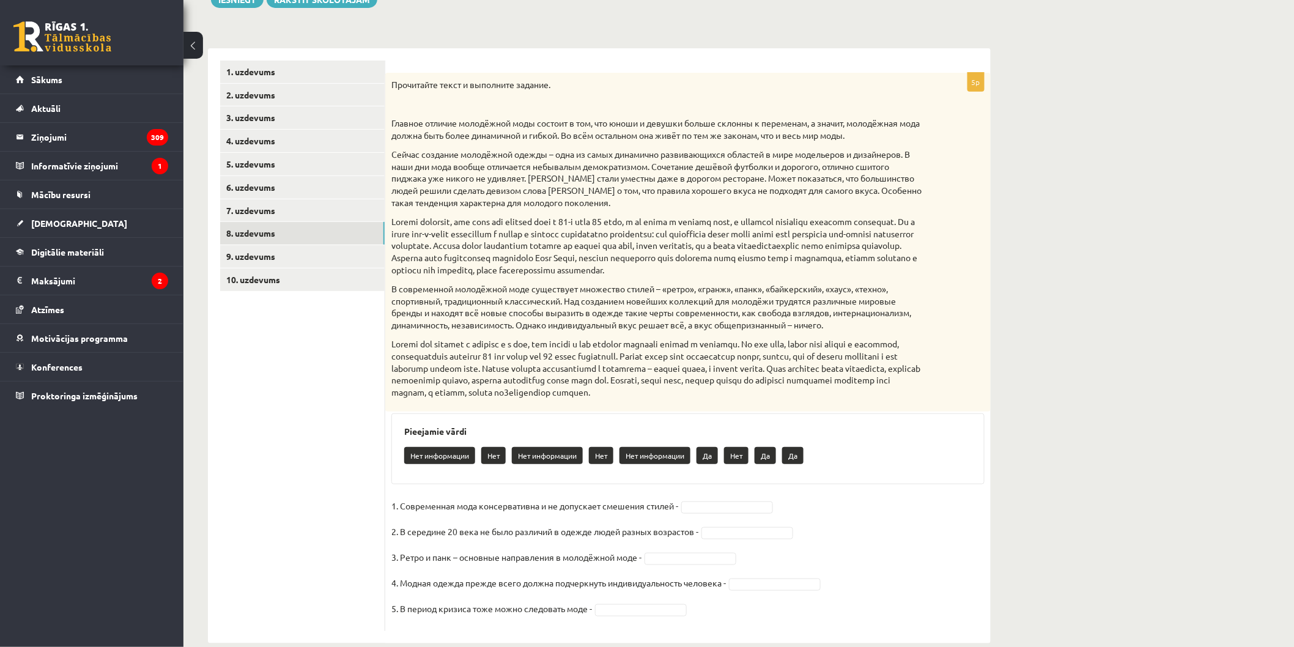
scroll to position [179, 0]
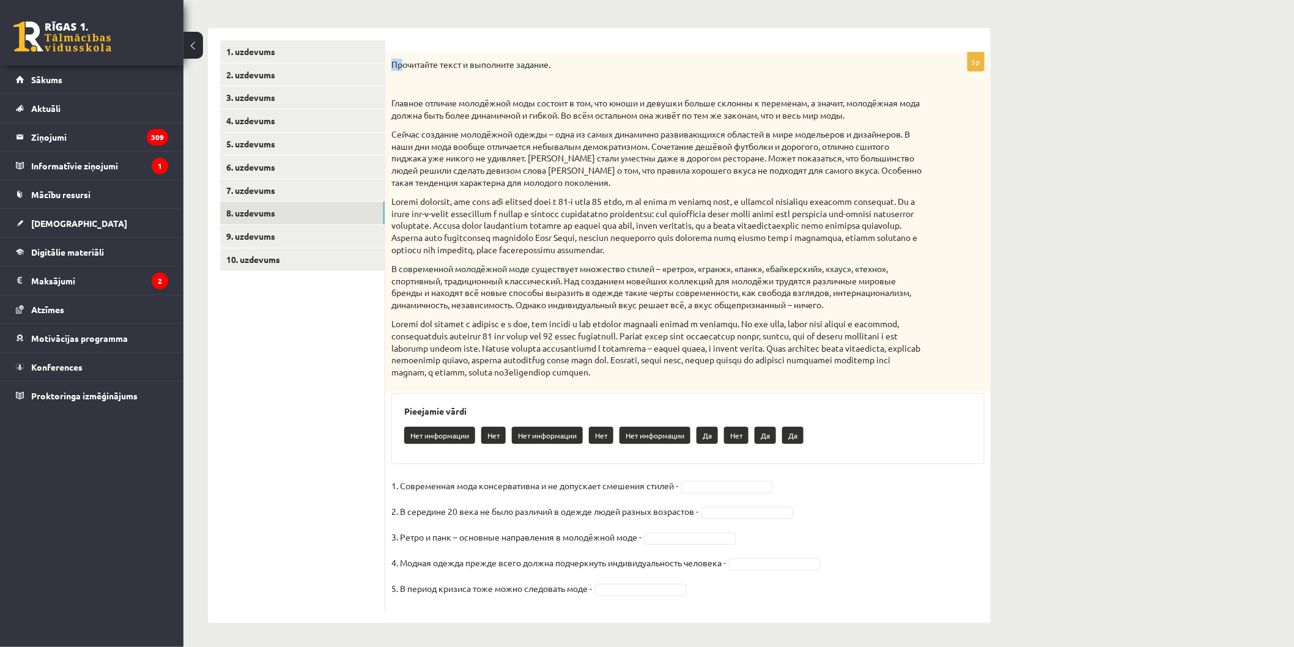
drag, startPoint x: 391, startPoint y: 60, endPoint x: 402, endPoint y: 70, distance: 14.7
click at [402, 70] on p "Прочитайте текст и выполните задание." at bounding box center [657, 65] width 532 height 12
click at [313, 255] on link "10. uzdevums" at bounding box center [302, 259] width 165 height 23
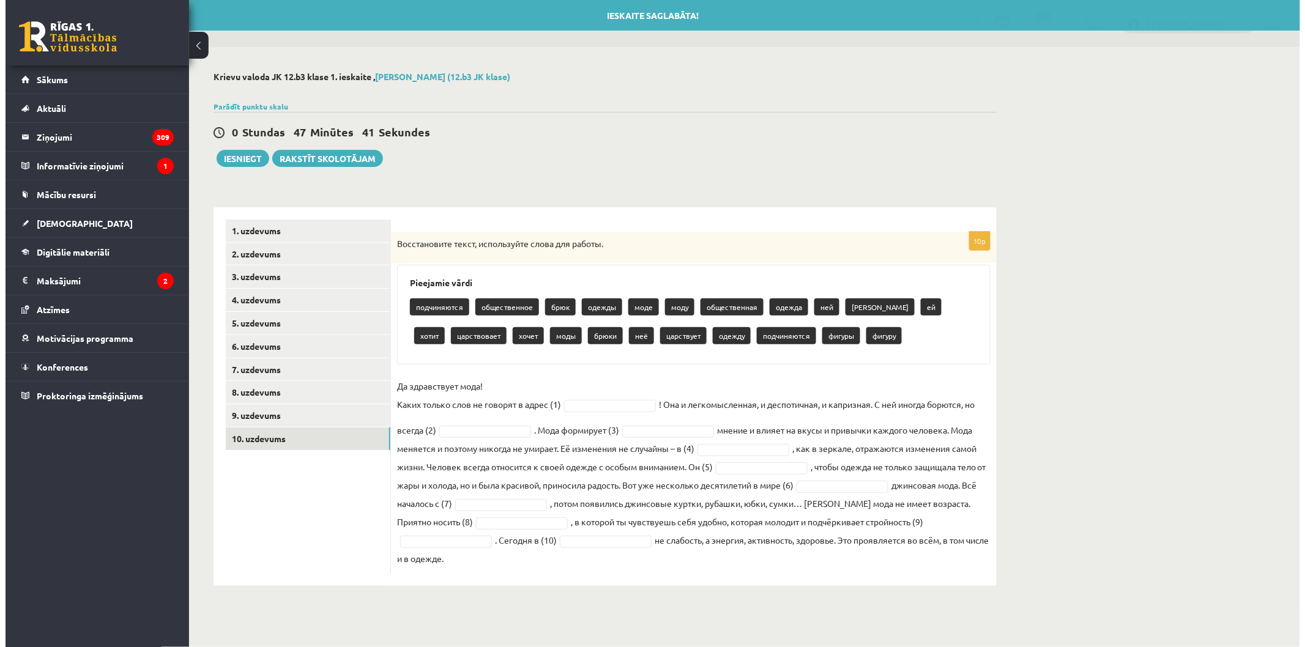
scroll to position [0, 0]
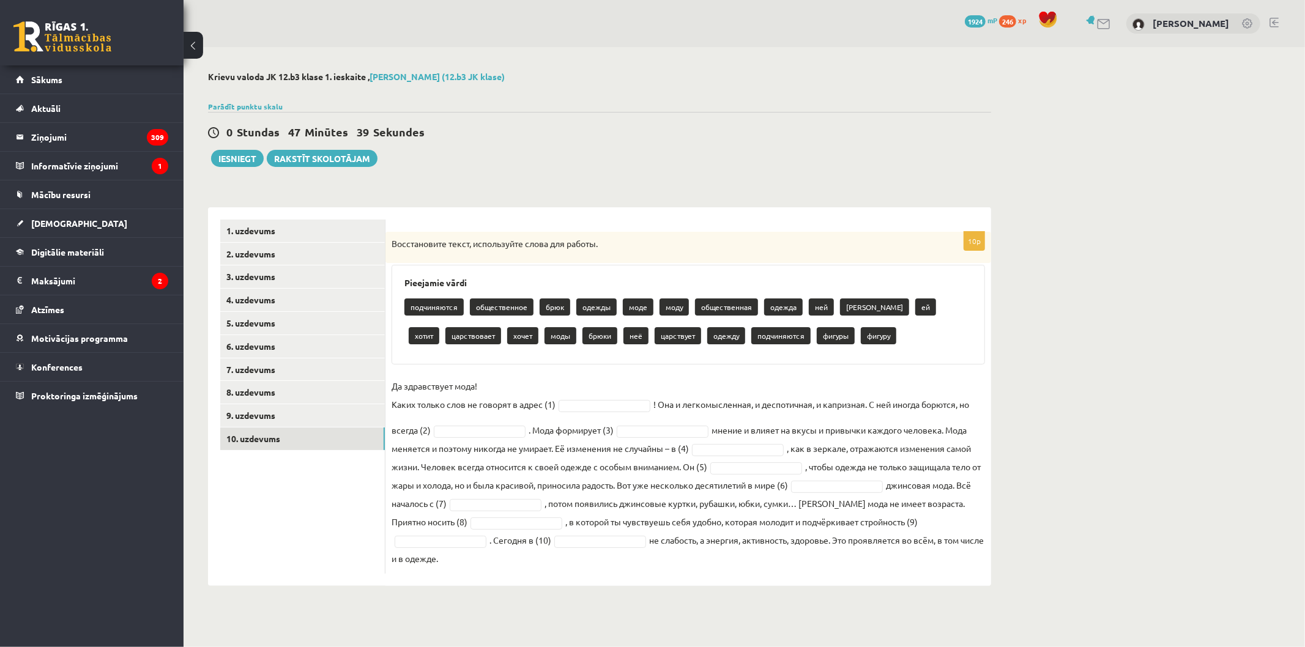
drag, startPoint x: 386, startPoint y: 242, endPoint x: 1004, endPoint y: 601, distance: 714.5
click at [1004, 601] on div "**********" at bounding box center [599, 328] width 832 height 563
copy div "Восстановите текст, используйте слова для работы. Pieejamie vārdi подчиняются о…"
click at [598, 380] on fieldset "Да здравствует мода! Каких только слов не говорят в адрес (1) ! Она и легкомысл…" at bounding box center [687, 472] width 593 height 191
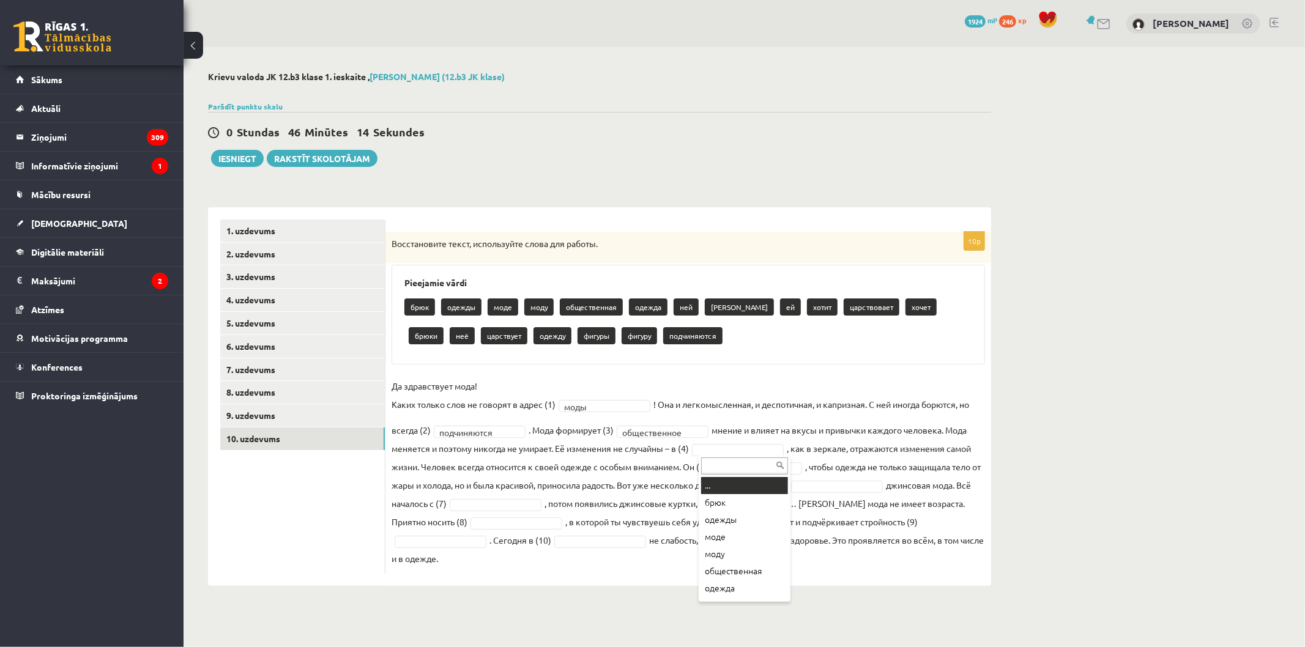
click at [743, 455] on div at bounding box center [744, 465] width 92 height 20
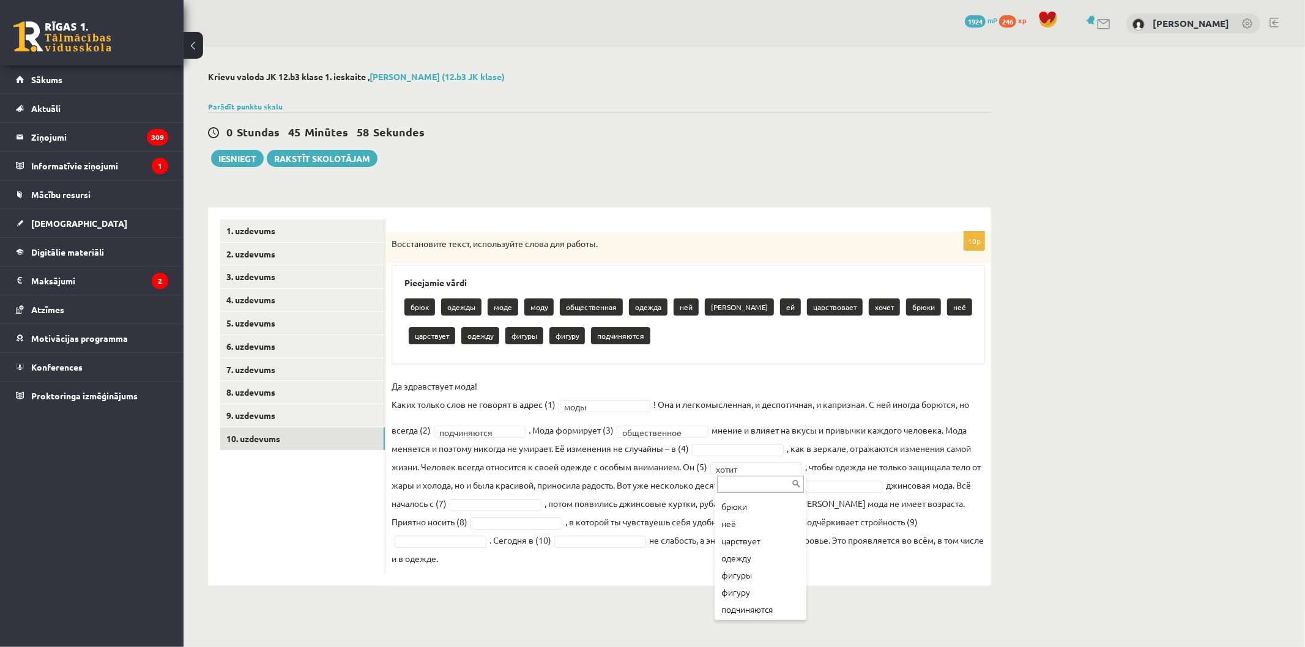
scroll to position [135, 0]
click at [503, 495] on fieldset "**********" at bounding box center [687, 472] width 593 height 191
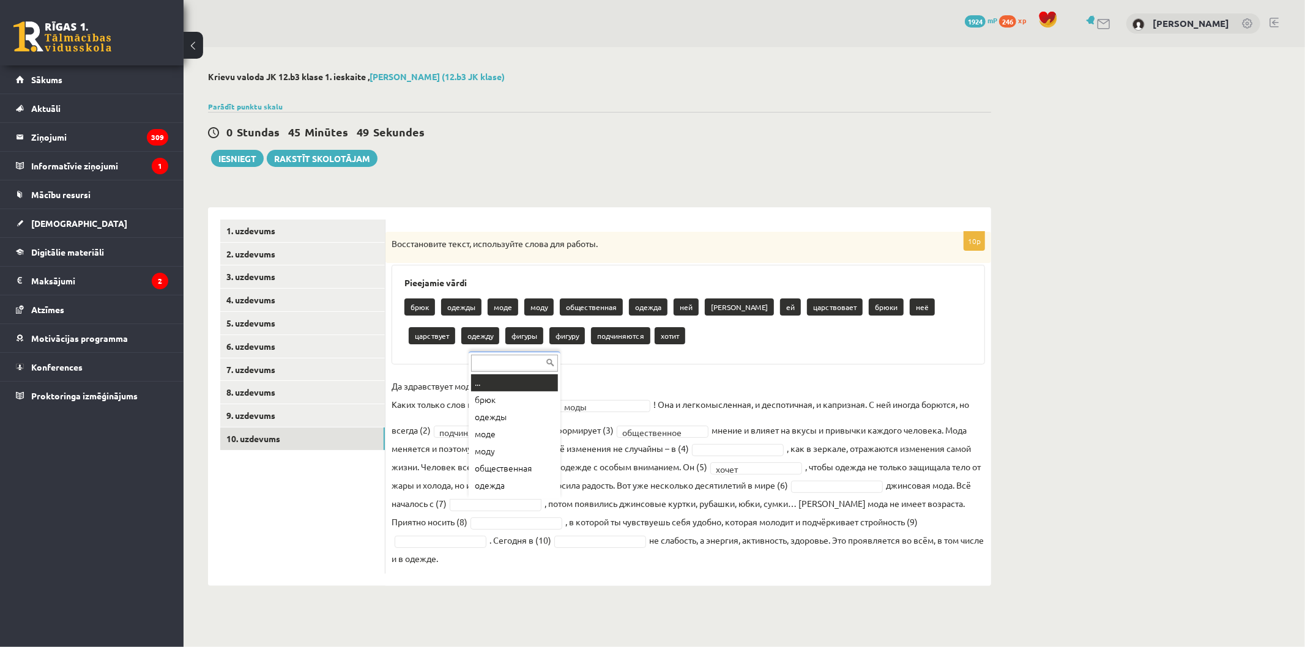
drag, startPoint x: 508, startPoint y: 506, endPoint x: 511, endPoint y: 512, distance: 6.6
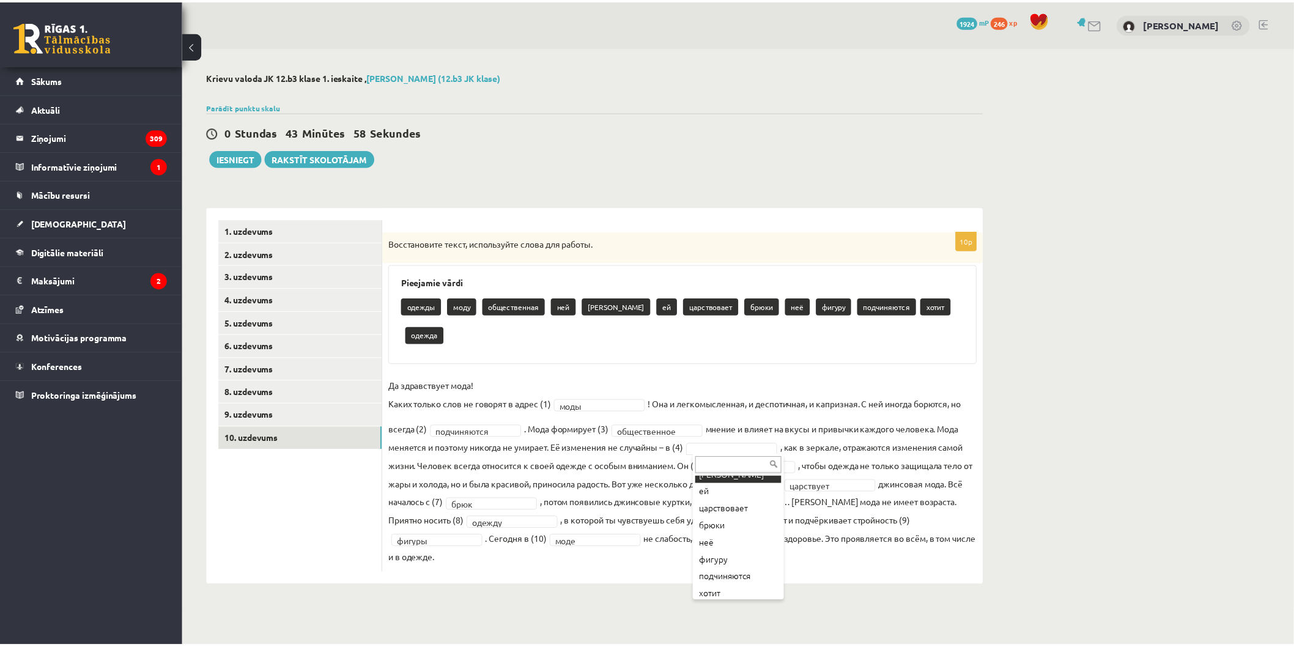
scroll to position [117, 0]
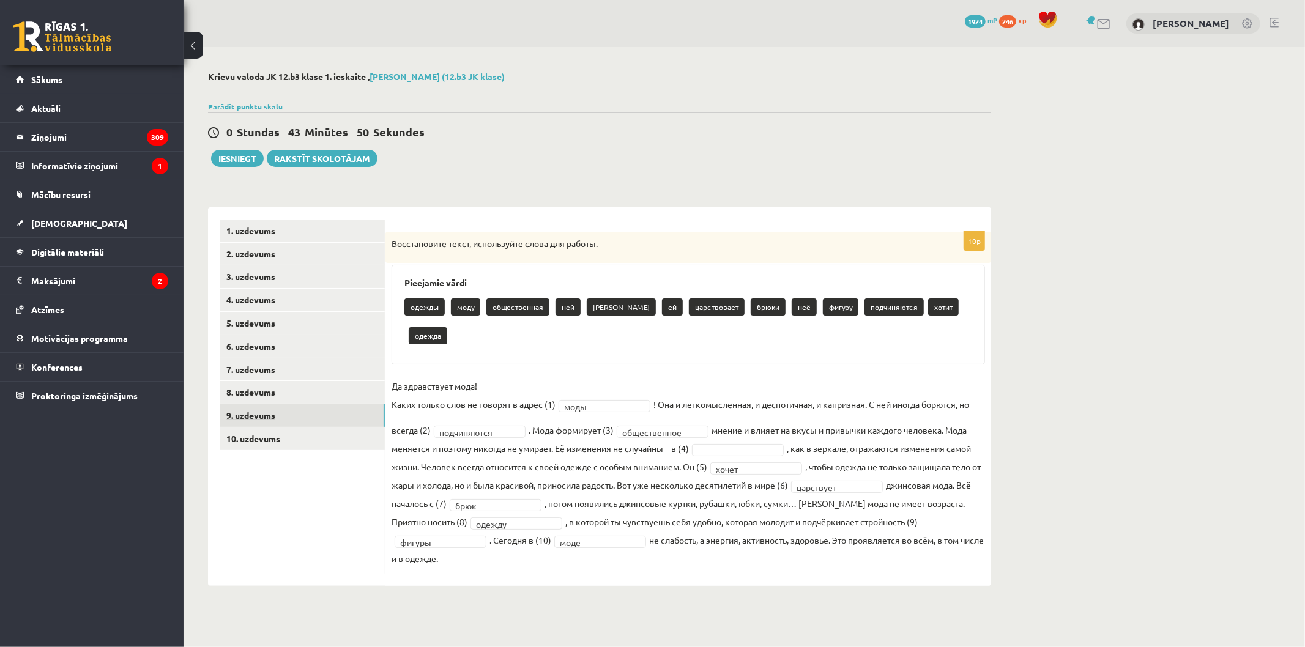
click at [325, 417] on link "9. uzdevums" at bounding box center [302, 415] width 165 height 23
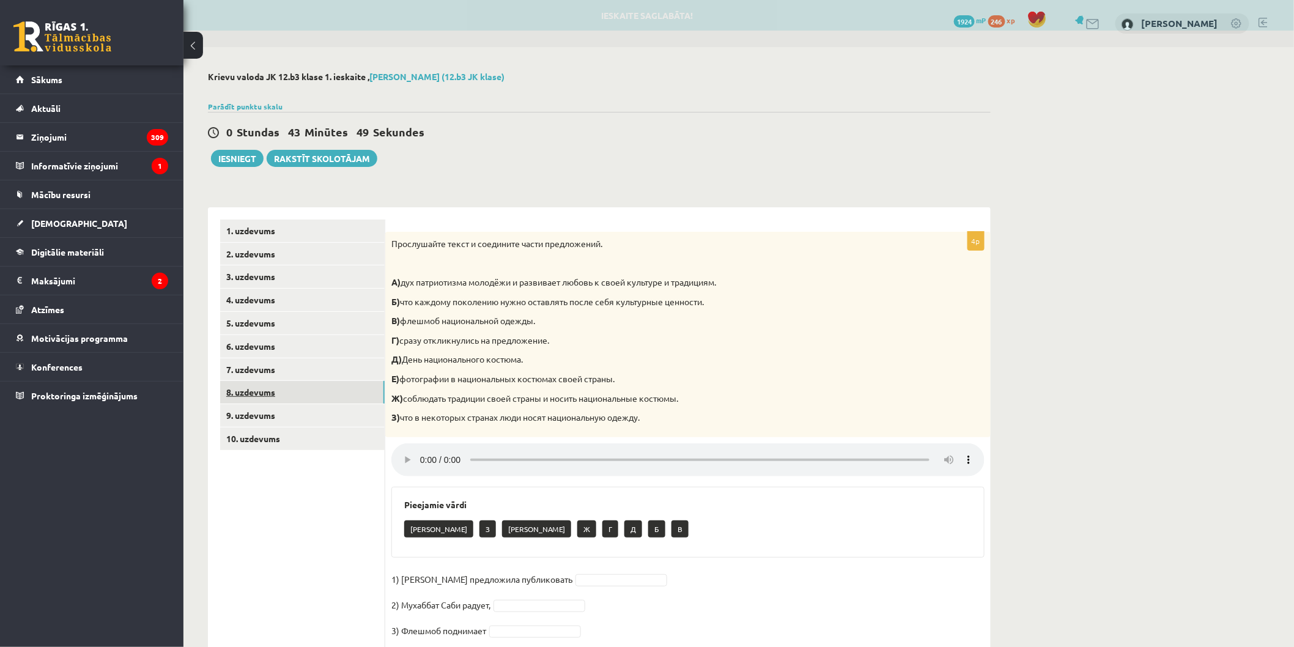
click at [312, 390] on link "8. uzdevums" at bounding box center [302, 392] width 165 height 23
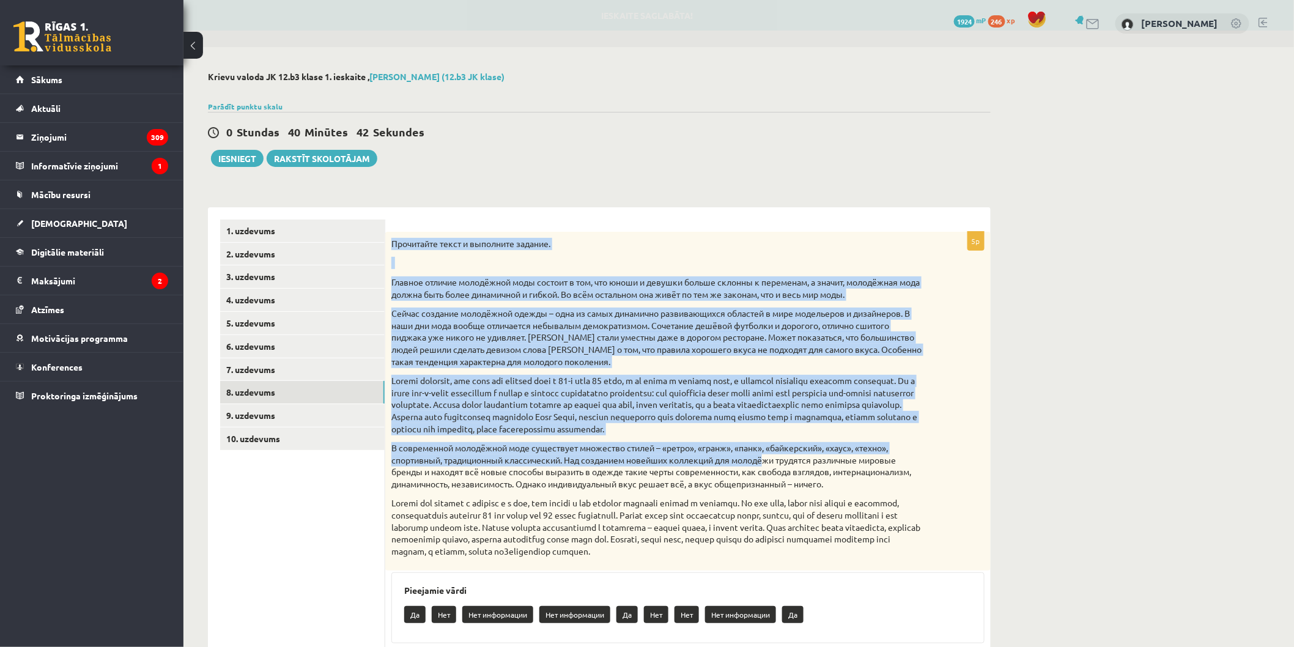
scroll to position [179, 0]
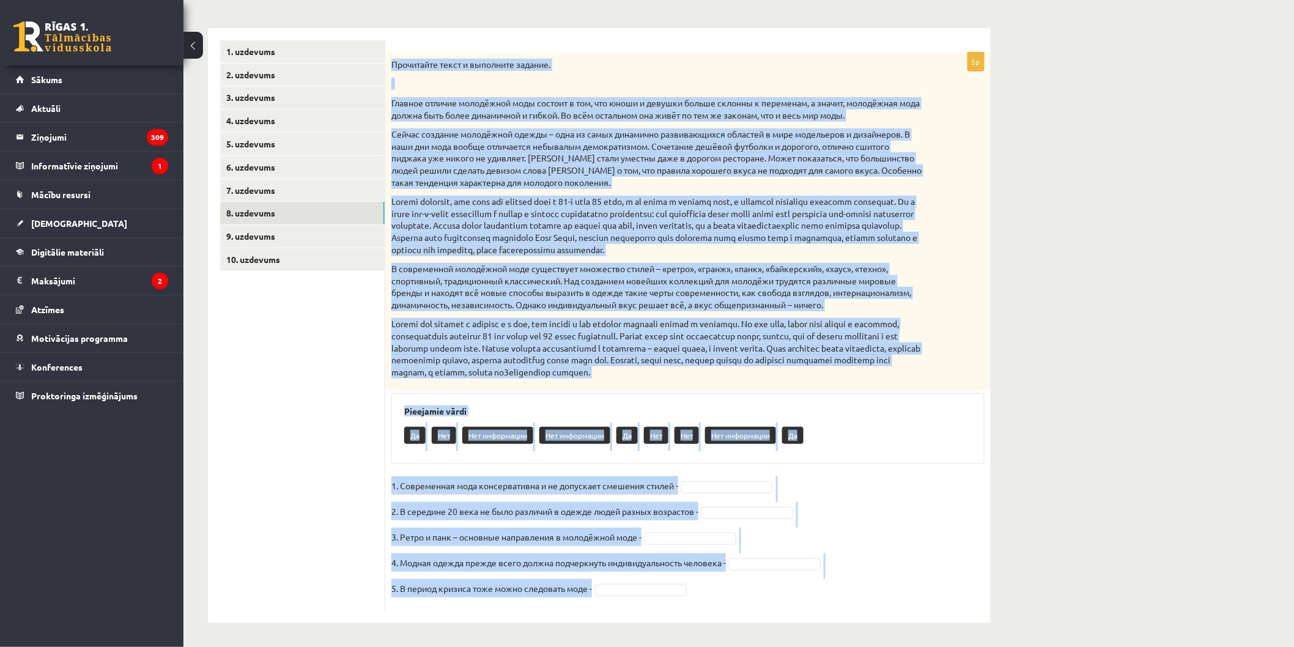
drag, startPoint x: 390, startPoint y: 240, endPoint x: 1015, endPoint y: 591, distance: 716.9
click at [1015, 591] on div "**********" at bounding box center [738, 258] width 1111 height 780
copy div "Прочитайте текст и выполните задание. Главное отличие молодёжной моды состоит в…"
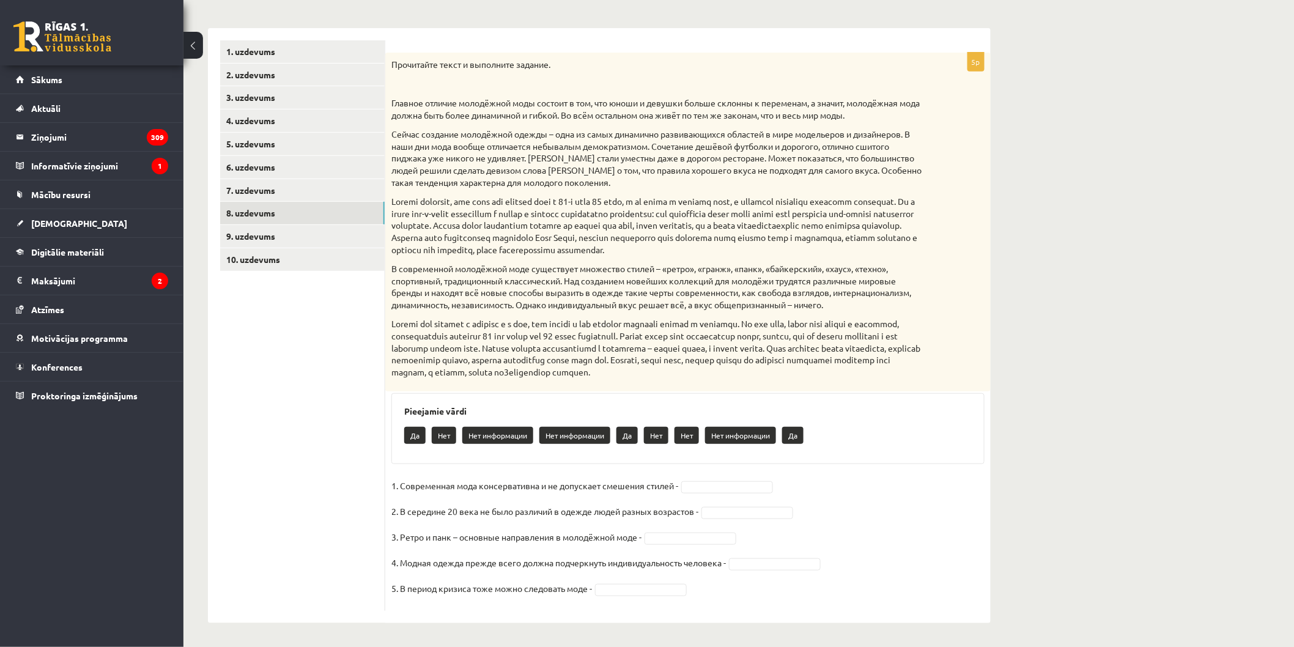
click at [239, 532] on ul "1. uzdevums 2. uzdevums 3. uzdevums 4. uzdevums 5. uzdevums 6. uzdevums 7. uzde…" at bounding box center [302, 325] width 165 height 571
click at [701, 530] on fieldset "1. Современная мода консервативна и не допускает смешения стилей - Нет *** 2. В…" at bounding box center [687, 540] width 593 height 128
click at [693, 545] on fieldset "1. Современная мода консервативна и не допускает смешения стилей - Нет *** 2. В…" at bounding box center [687, 540] width 593 height 128
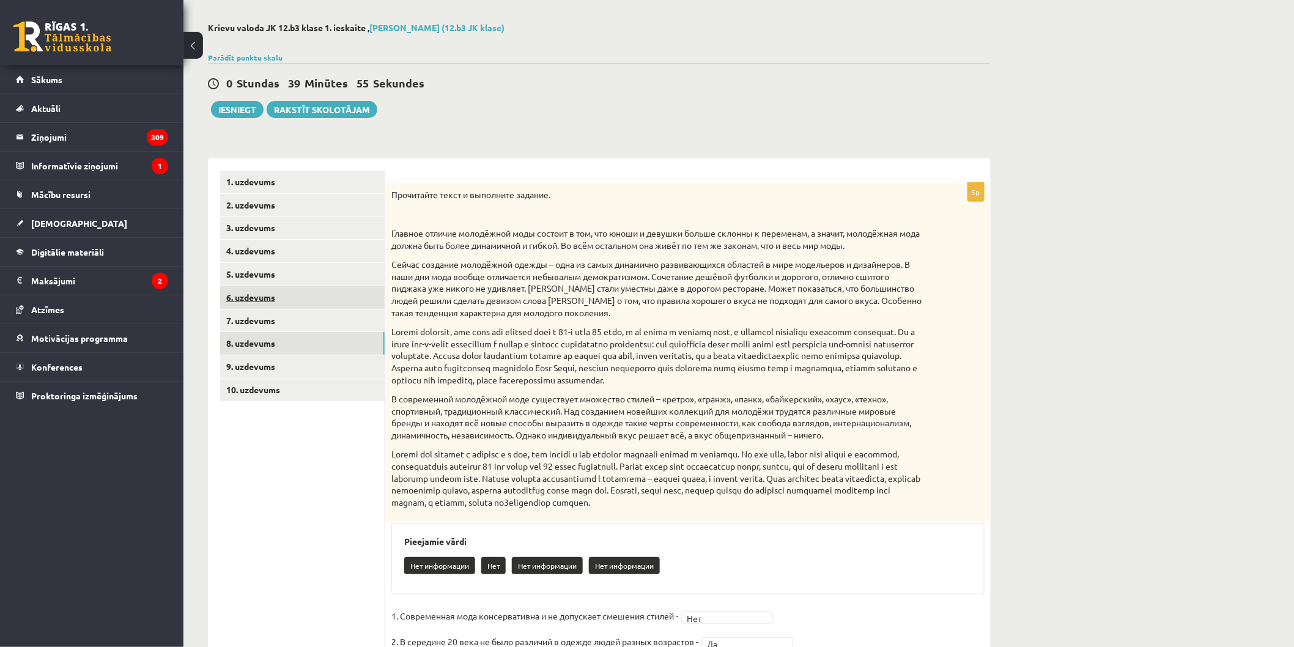
scroll to position [43, 0]
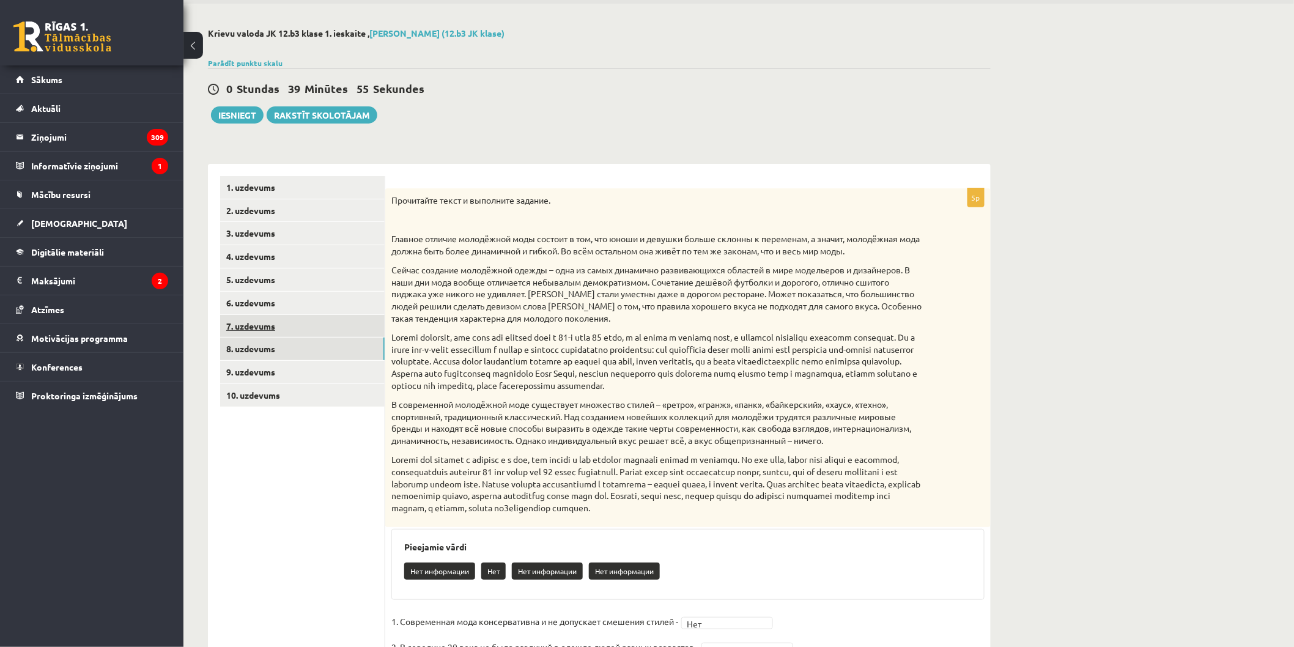
click at [283, 325] on link "7. uzdevums" at bounding box center [302, 326] width 165 height 23
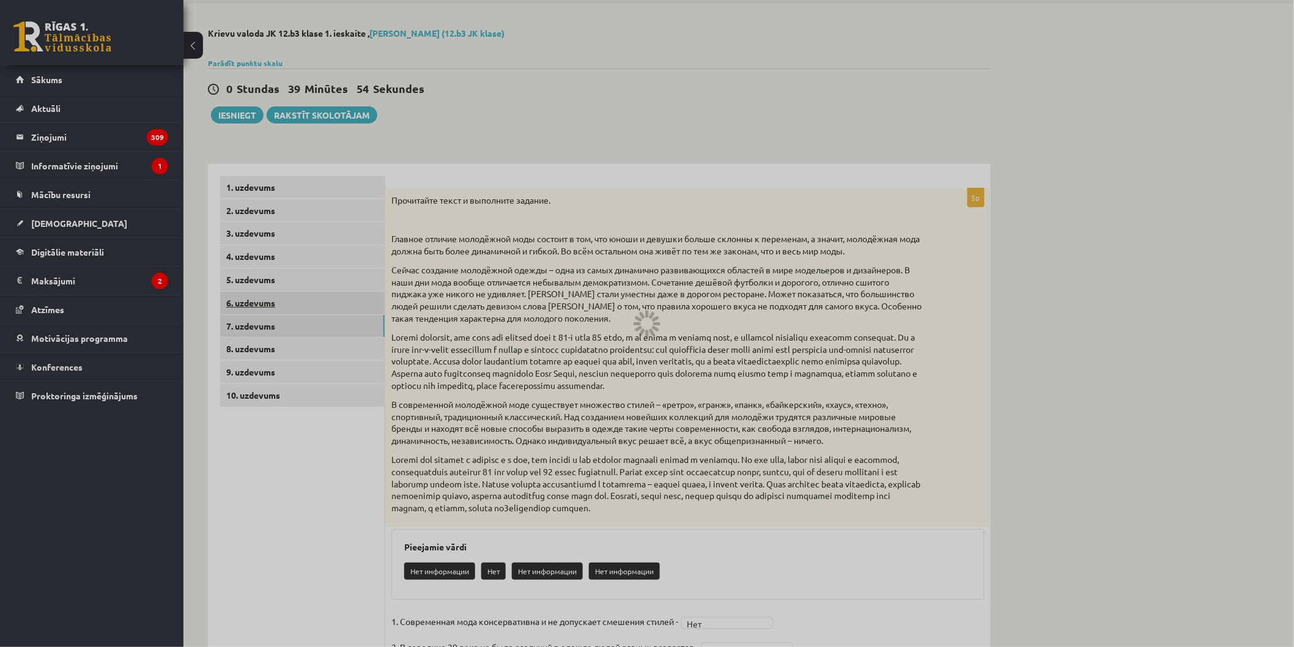
scroll to position [20, 0]
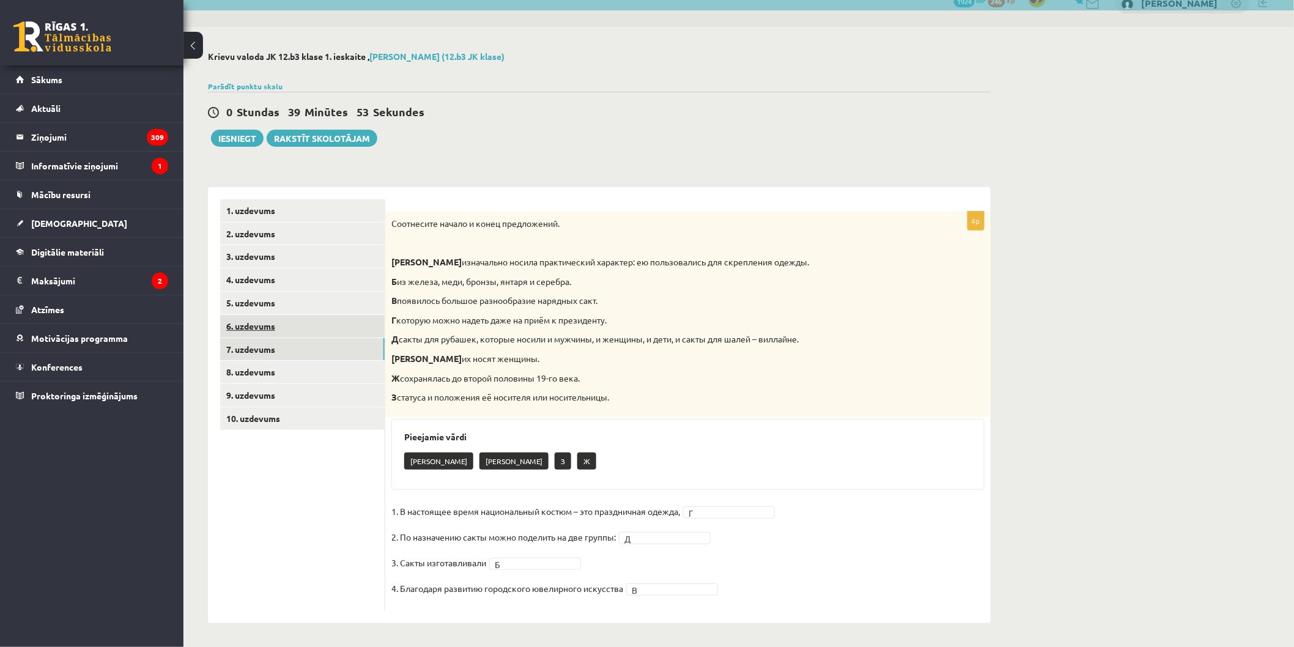
click at [296, 333] on link "6. uzdevums" at bounding box center [302, 326] width 165 height 23
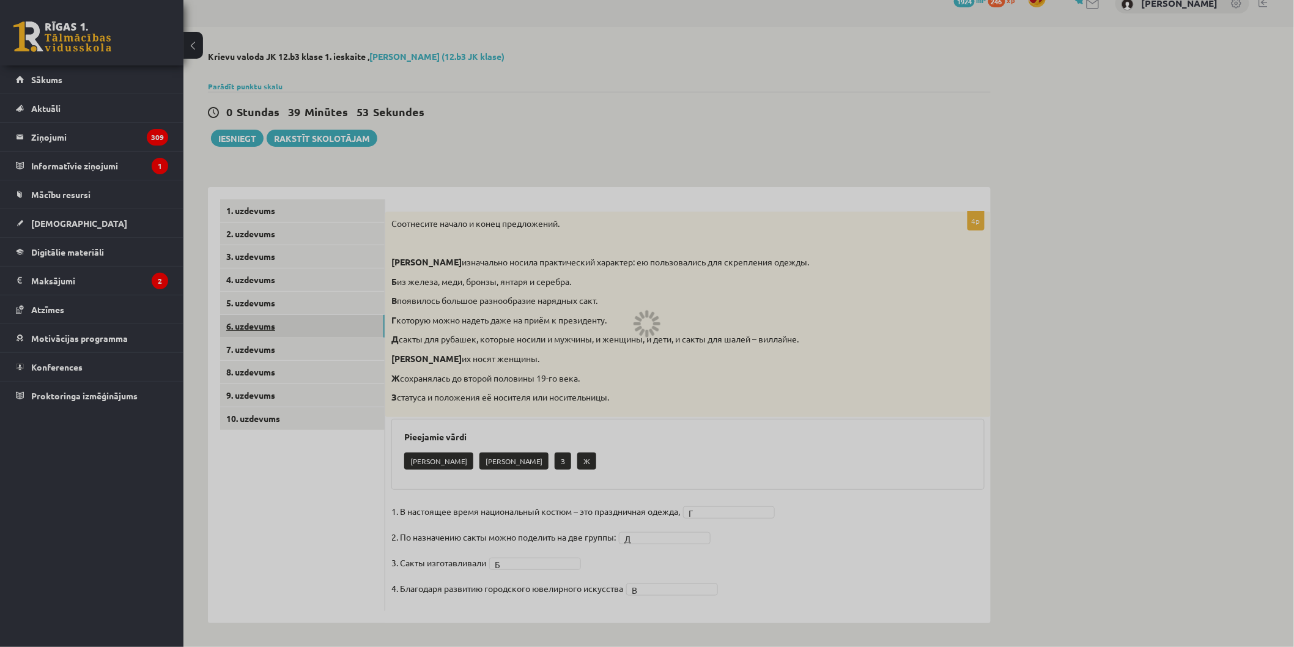
scroll to position [0, 0]
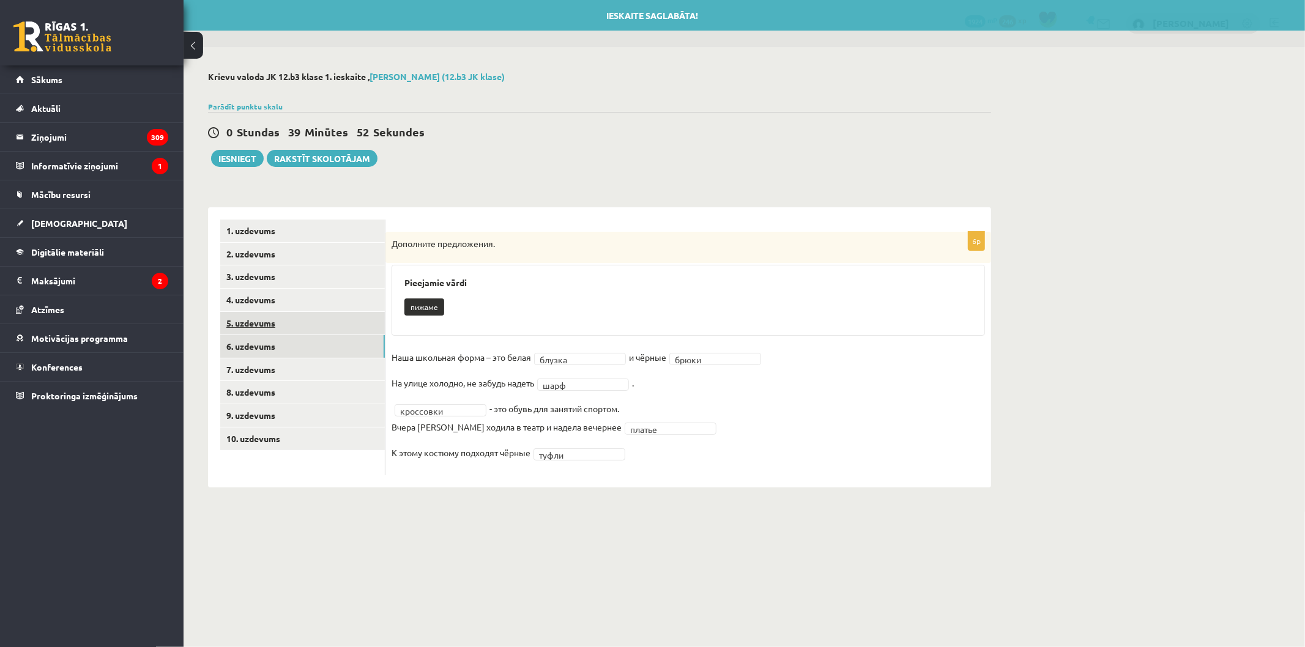
click at [290, 316] on link "5. uzdevums" at bounding box center [302, 323] width 165 height 23
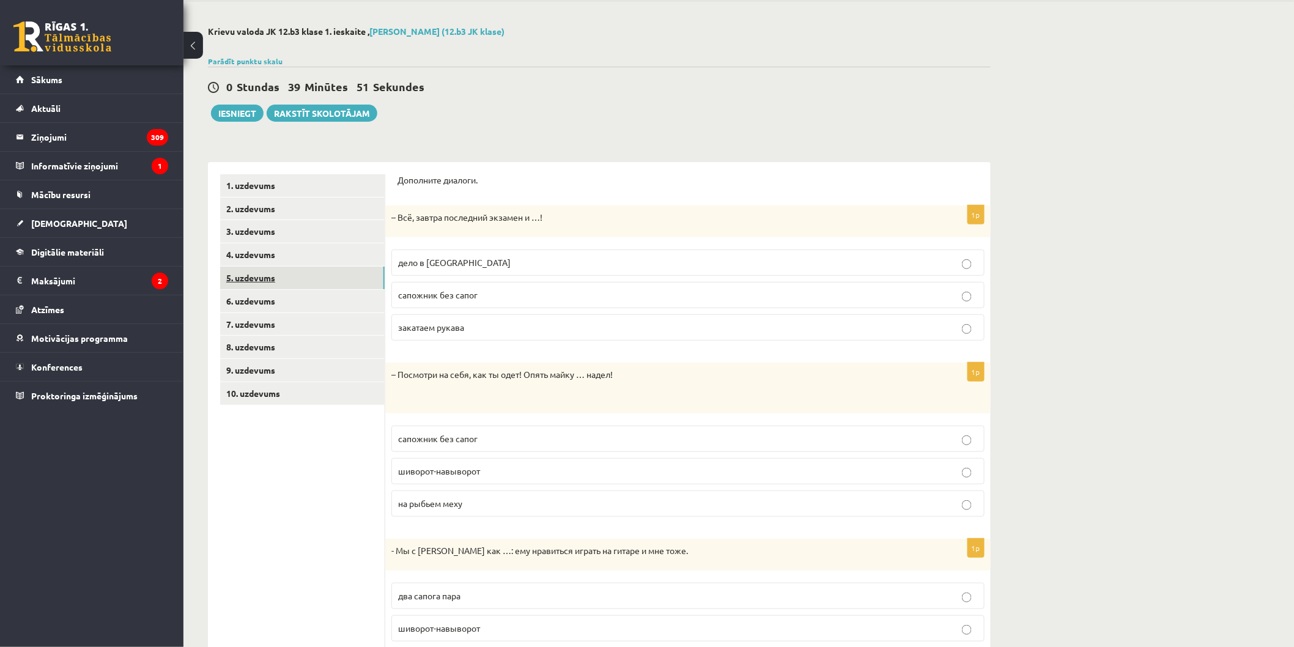
scroll to position [68, 0]
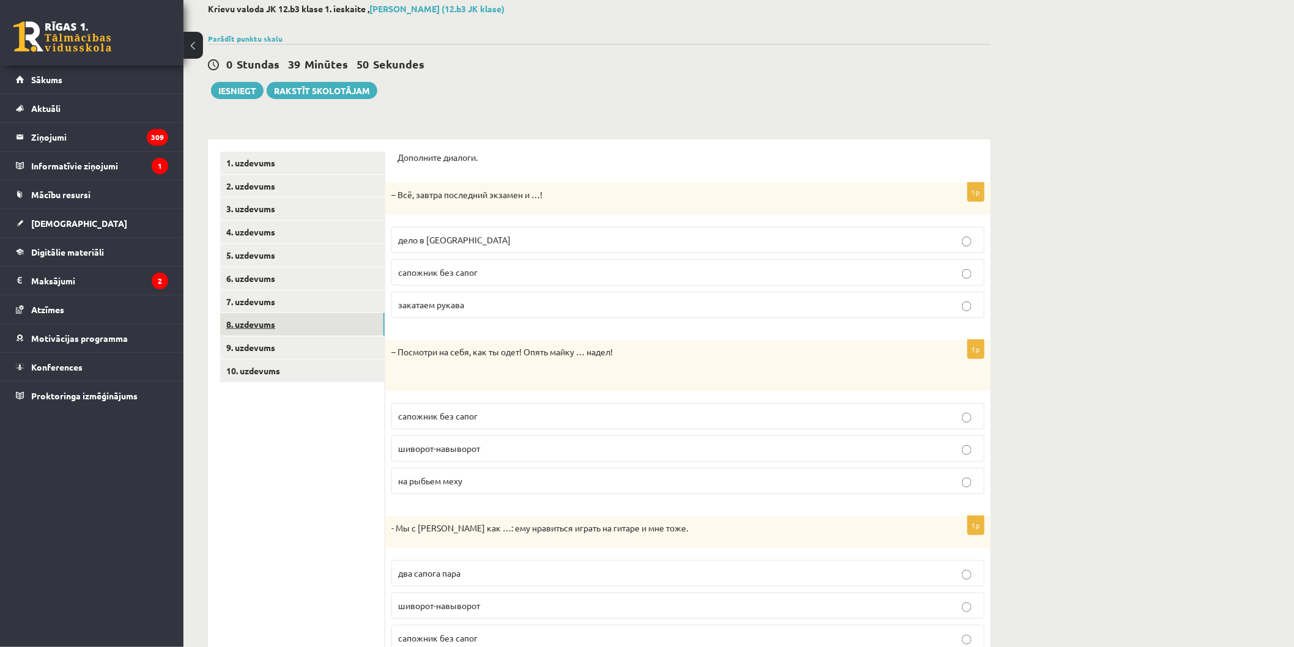
click at [296, 333] on link "8. uzdevums" at bounding box center [302, 324] width 165 height 23
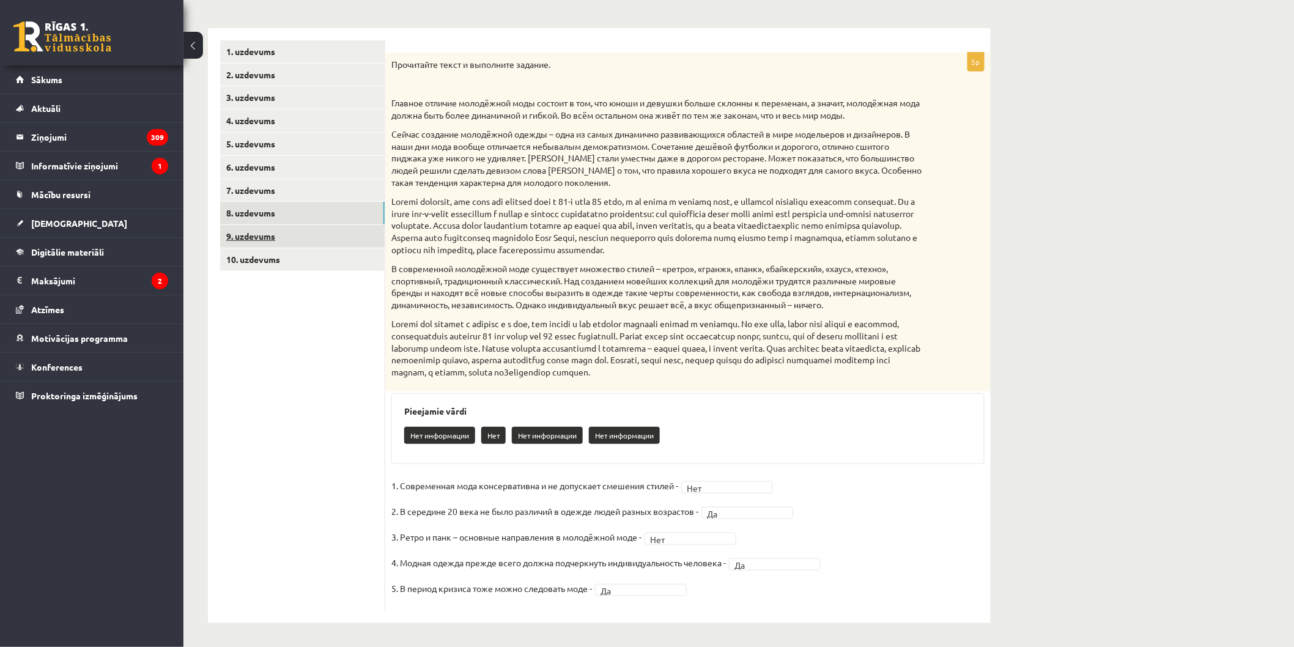
click at [313, 242] on link "9. uzdevums" at bounding box center [302, 236] width 165 height 23
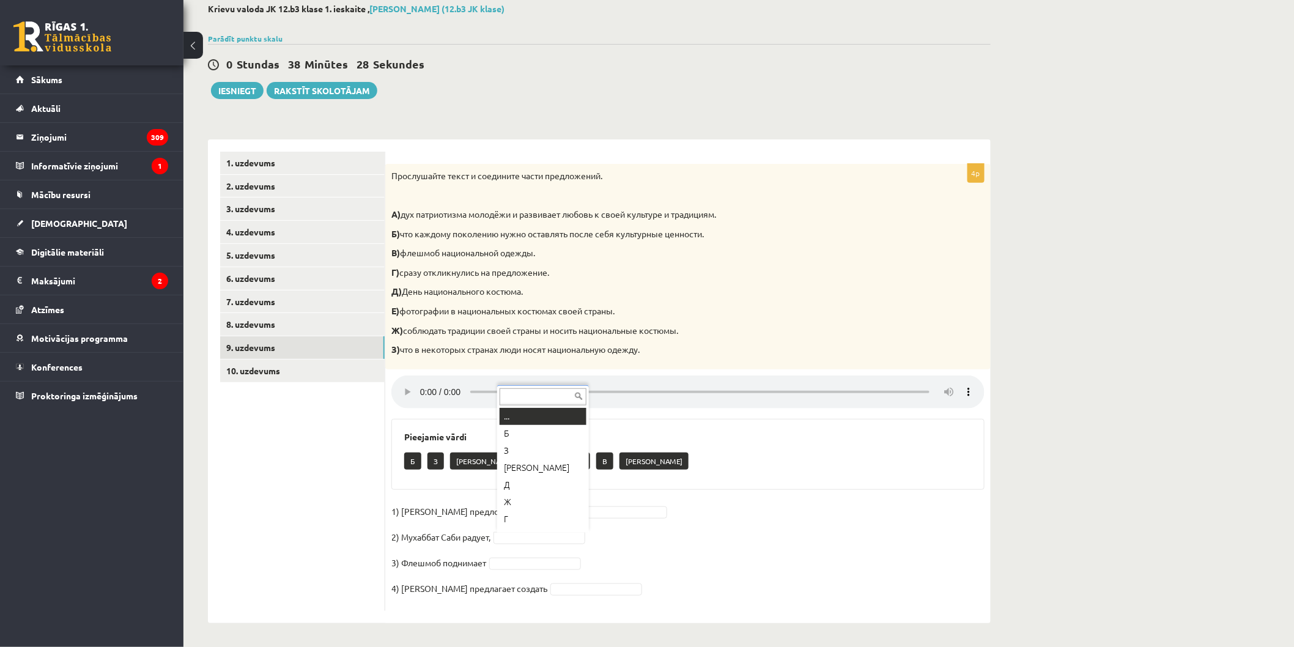
scroll to position [14, 0]
click at [355, 371] on link "10. uzdevums" at bounding box center [302, 371] width 165 height 23
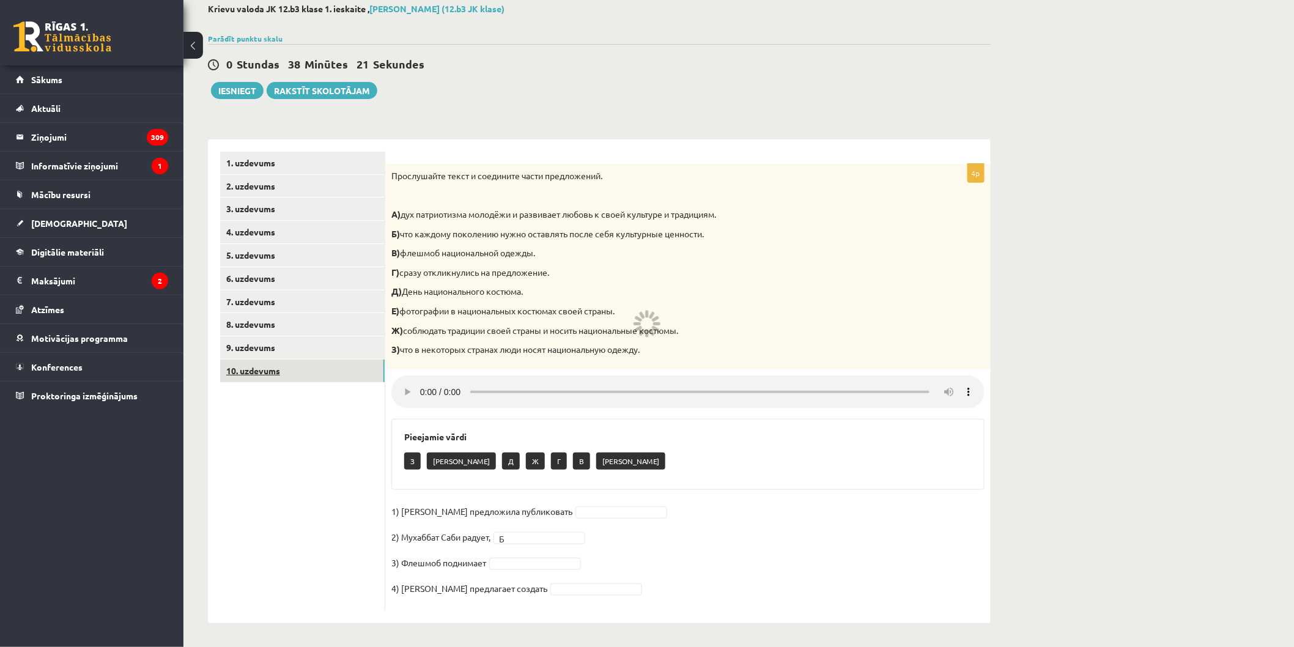
scroll to position [0, 0]
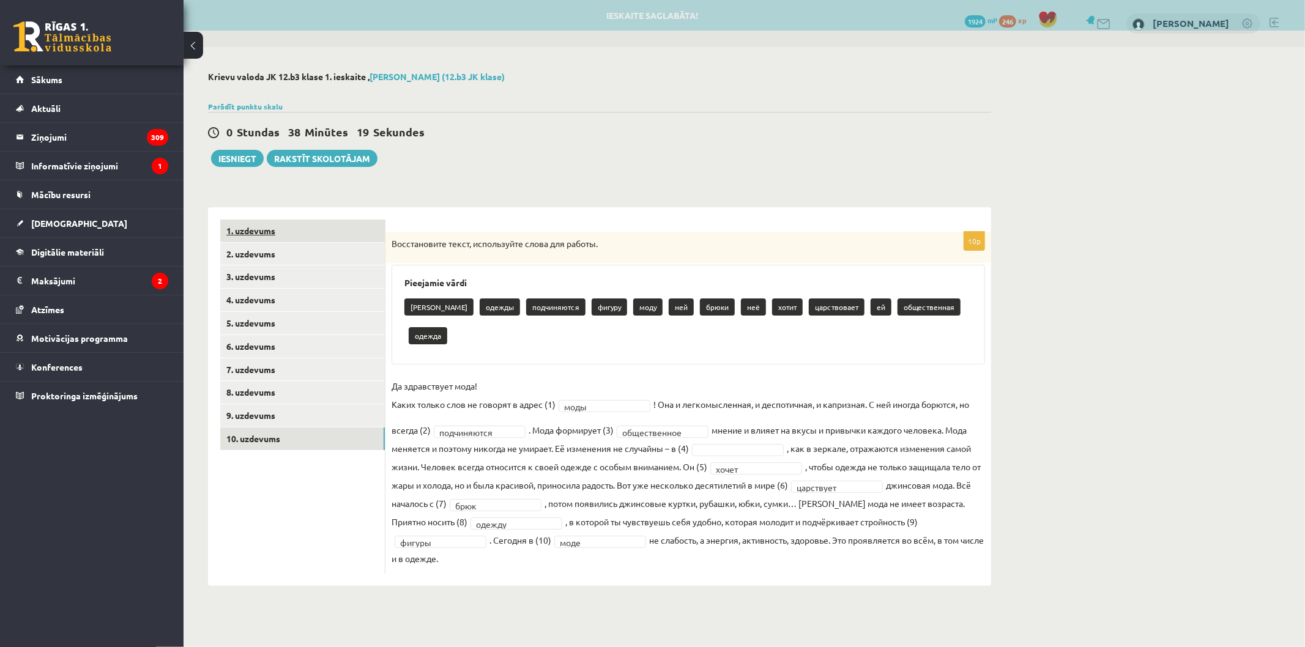
click at [273, 239] on link "1. uzdevums" at bounding box center [302, 231] width 165 height 23
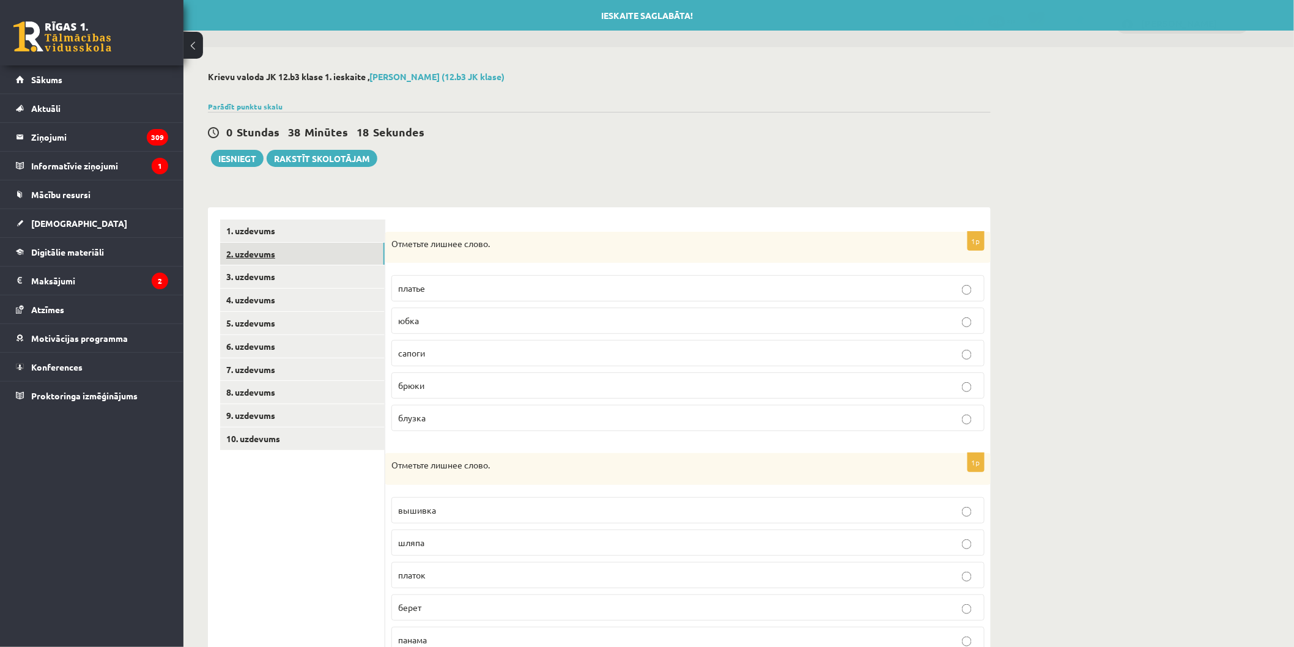
click at [294, 254] on link "2. uzdevums" at bounding box center [302, 254] width 165 height 23
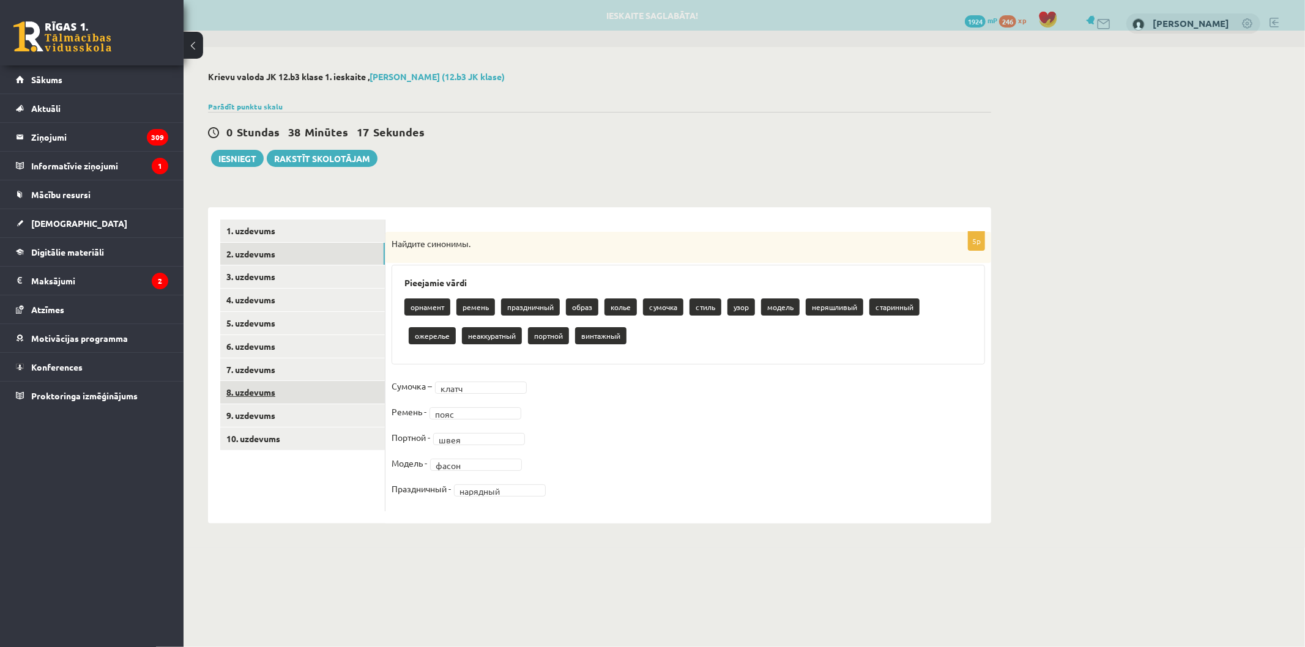
click at [355, 388] on link "8. uzdevums" at bounding box center [302, 392] width 165 height 23
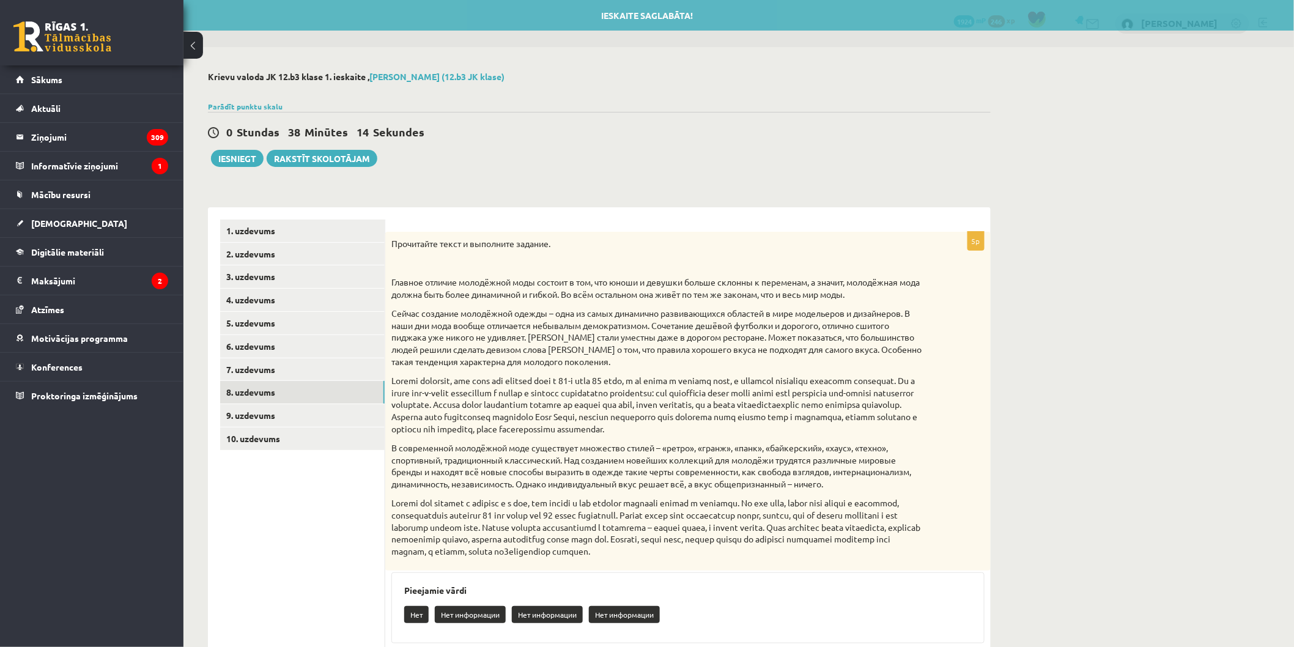
click at [228, 149] on div "0 Stundas 38 Minūtes 14 Sekundes Ieskaite saglabāta! Iesniegt Rakstīt skolotājam" at bounding box center [599, 139] width 783 height 55
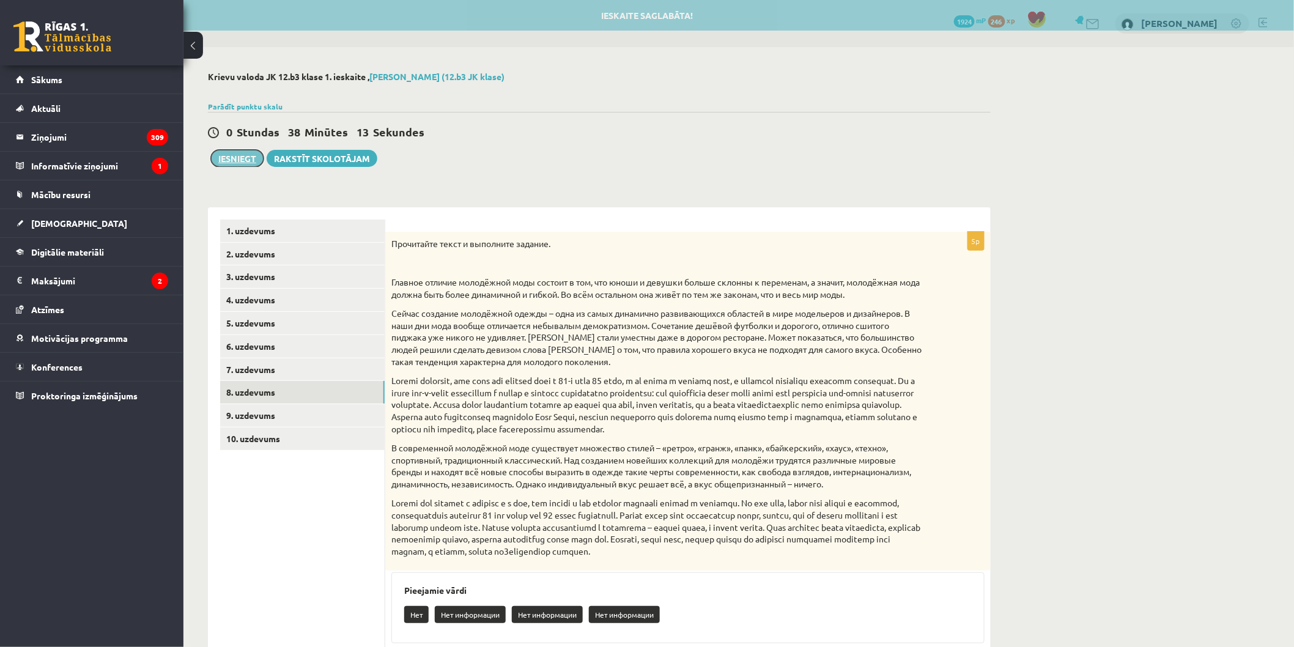
click at [228, 152] on button "Iesniegt" at bounding box center [237, 158] width 53 height 17
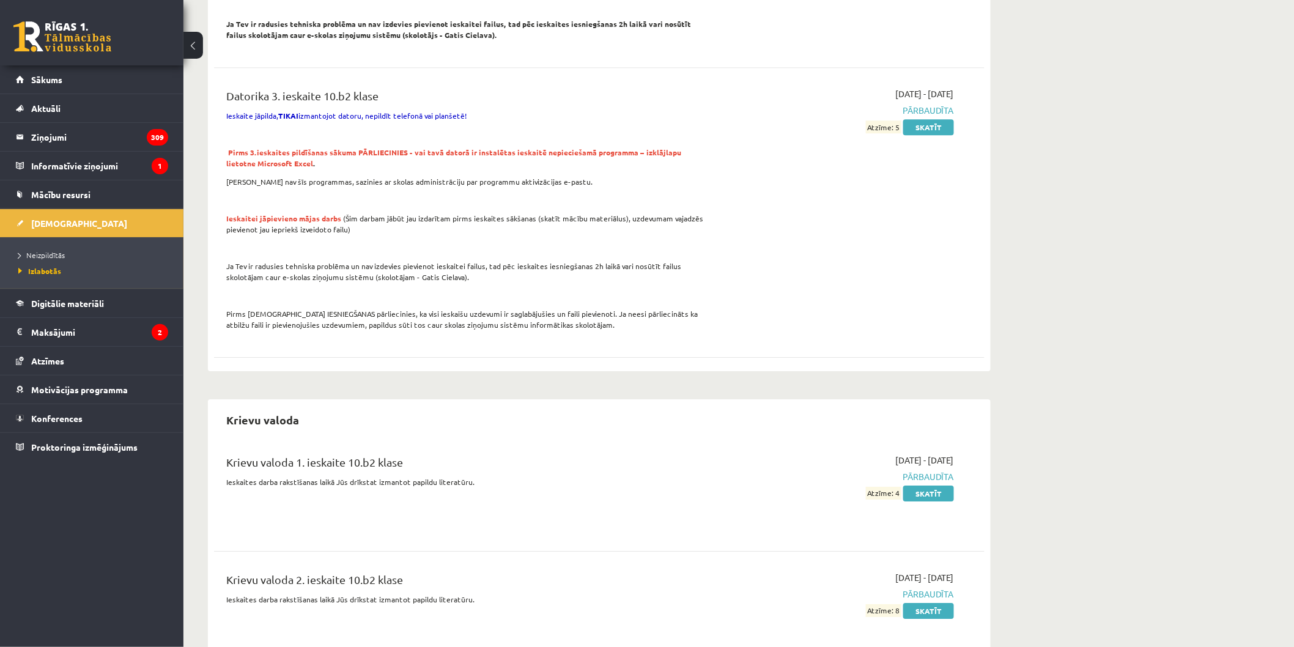
scroll to position [1563, 0]
